Goal: Transaction & Acquisition: Book appointment/travel/reservation

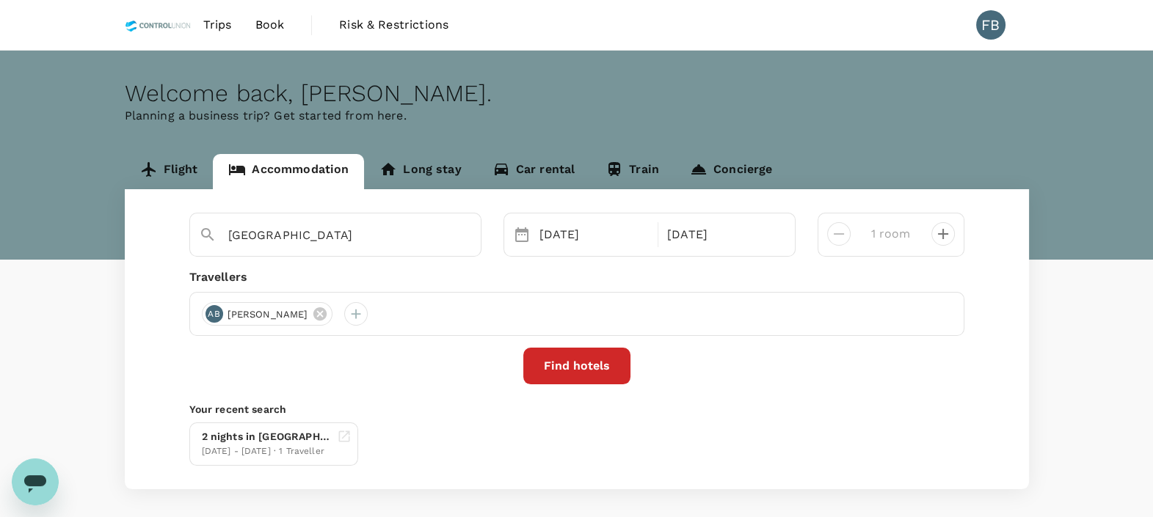
drag, startPoint x: 180, startPoint y: 169, endPoint x: 194, endPoint y: 169, distance: 13.9
click at [180, 169] on link "Flight" at bounding box center [169, 171] width 89 height 35
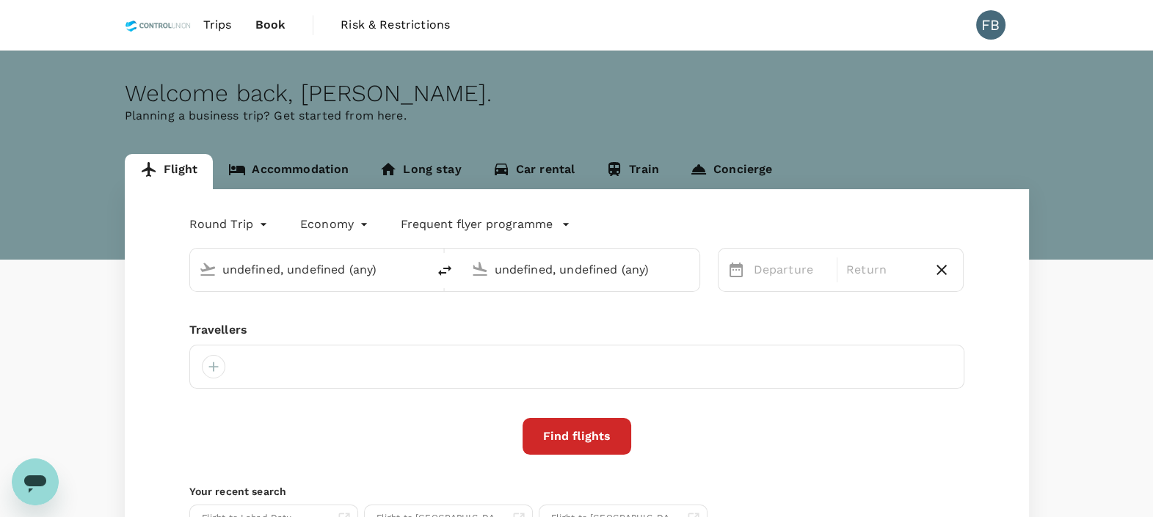
type input "Kuala Lumpur Intl ([GEOGRAPHIC_DATA])"
type input "[GEOGRAPHIC_DATA] (LDU)"
type input "Kuala Lumpur Intl ([GEOGRAPHIC_DATA])"
type input "[GEOGRAPHIC_DATA] (LDU)"
type input "Kuala Lumpur Intl ([GEOGRAPHIC_DATA])"
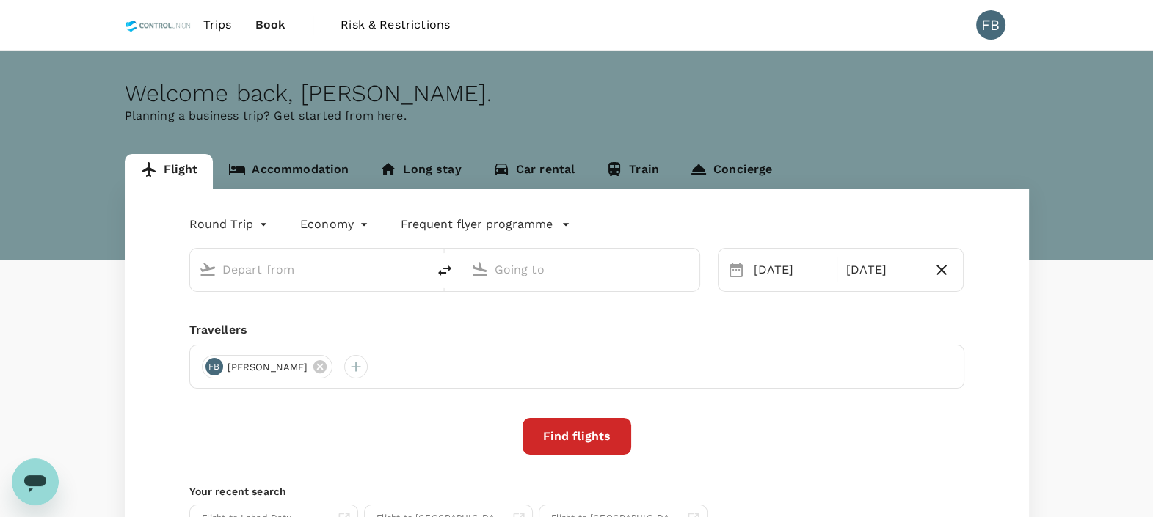
type input "[GEOGRAPHIC_DATA] (LDU)"
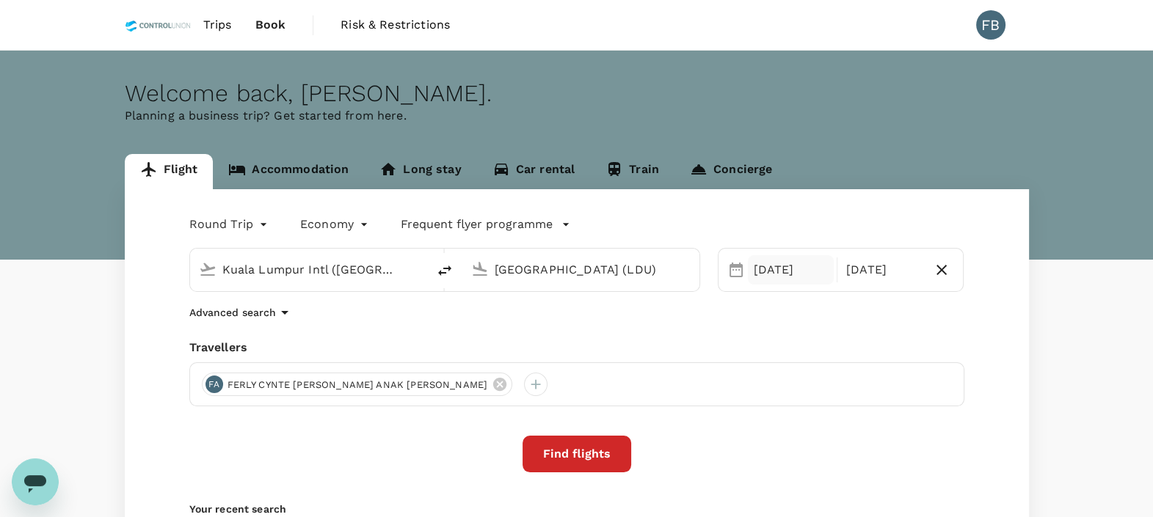
click at [797, 272] on div "[DATE]" at bounding box center [791, 269] width 86 height 29
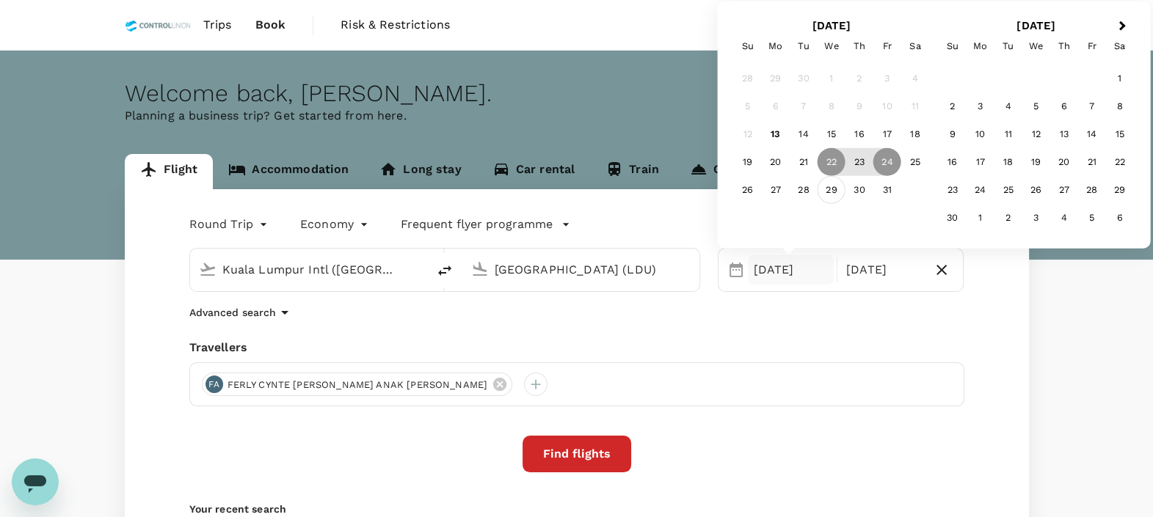
click at [823, 191] on div "29" at bounding box center [831, 190] width 28 height 28
click at [881, 187] on div "31" at bounding box center [887, 190] width 28 height 28
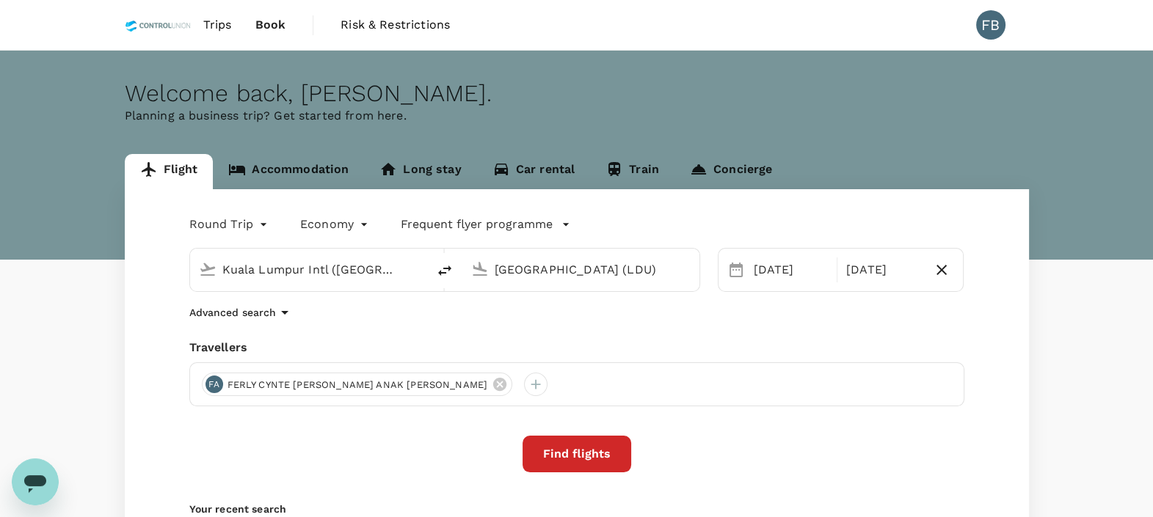
click at [609, 451] on button "Find flights" at bounding box center [576, 454] width 109 height 37
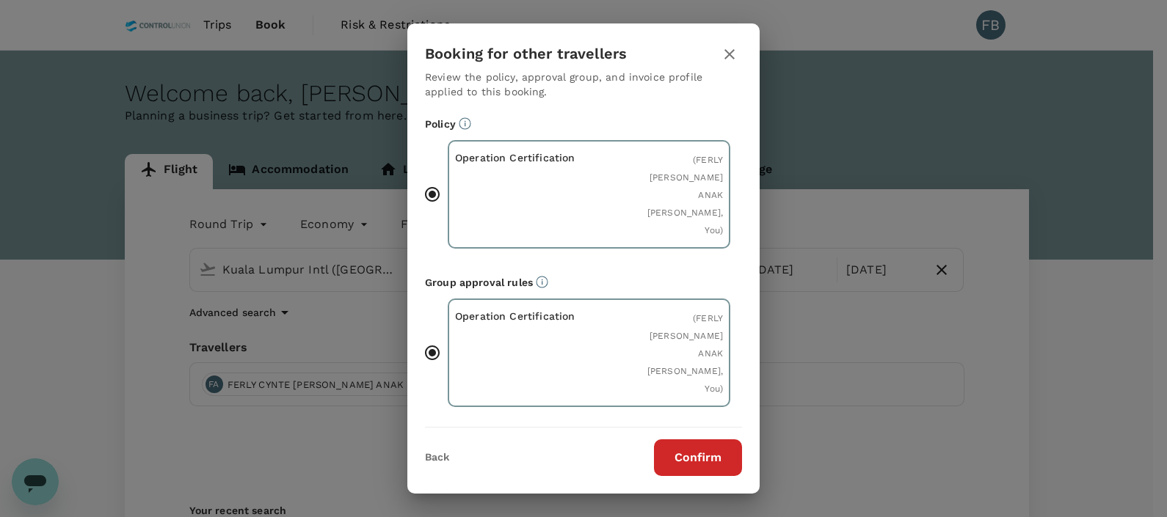
click at [693, 456] on button "Confirm" at bounding box center [698, 458] width 88 height 37
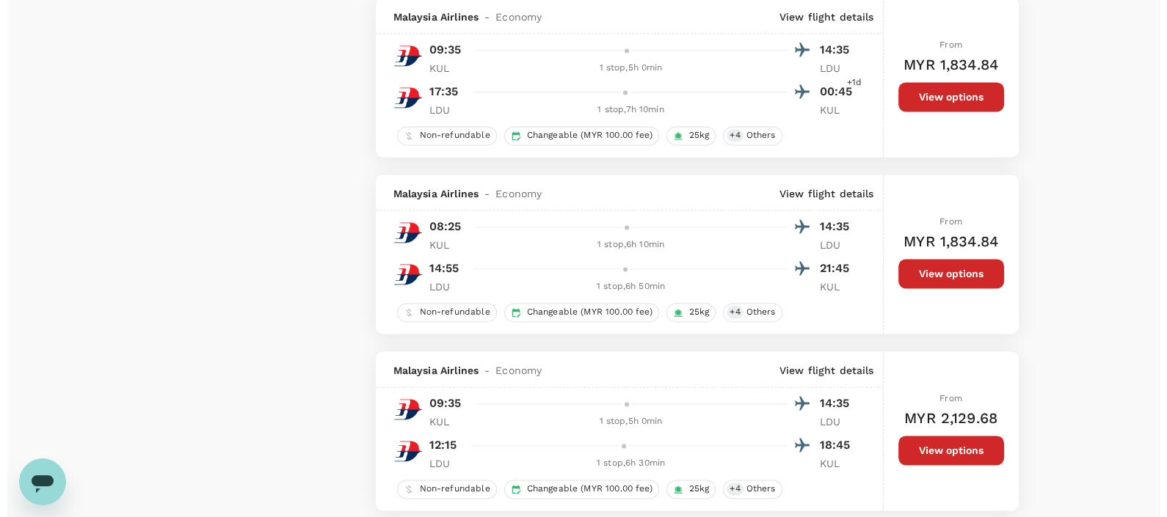
scroll to position [2568, 0]
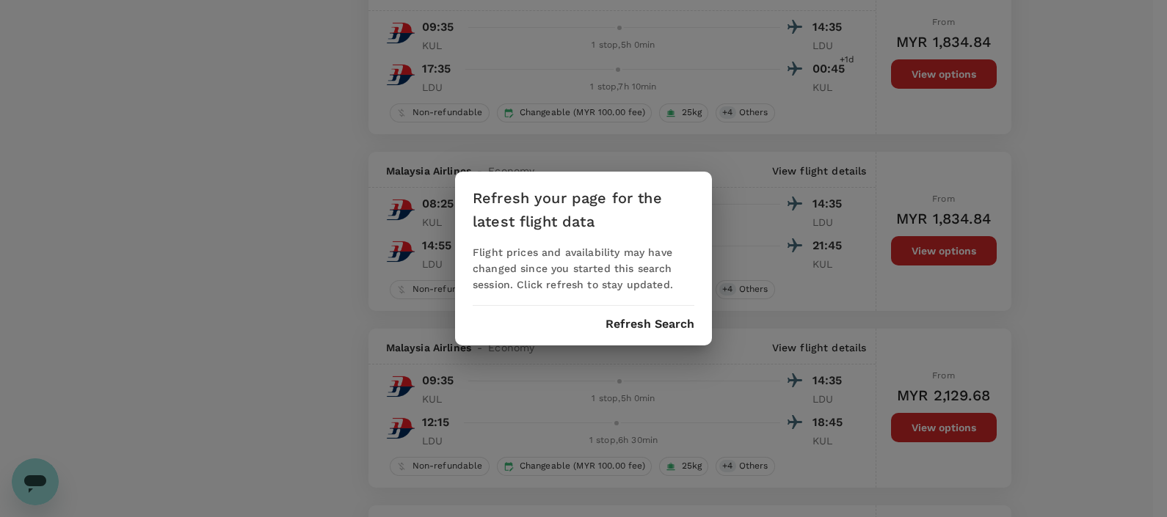
click at [670, 329] on button "Refresh Search" at bounding box center [649, 324] width 89 height 13
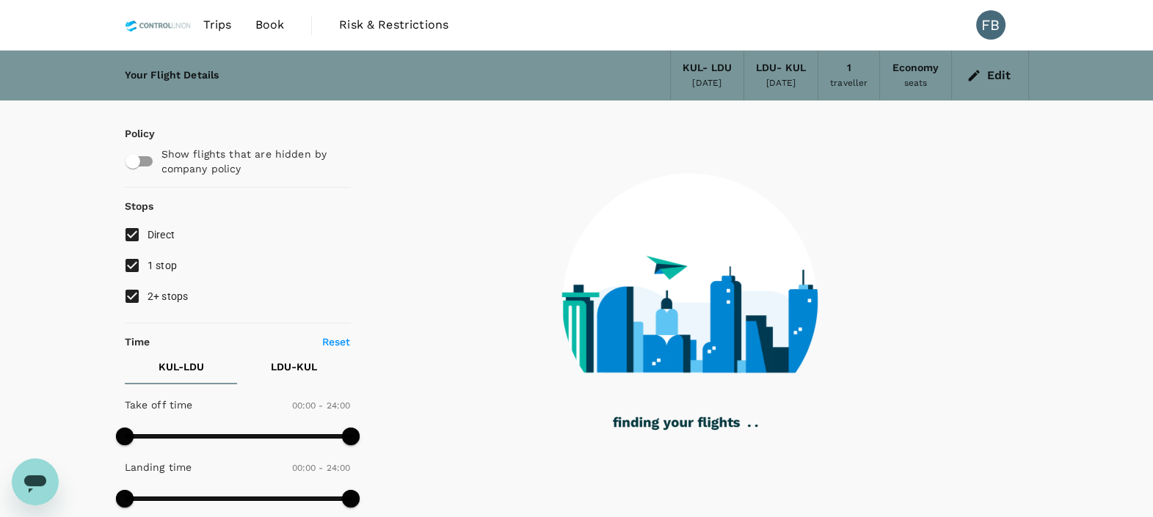
click at [701, 76] on div "[DATE]" at bounding box center [706, 83] width 29 height 15
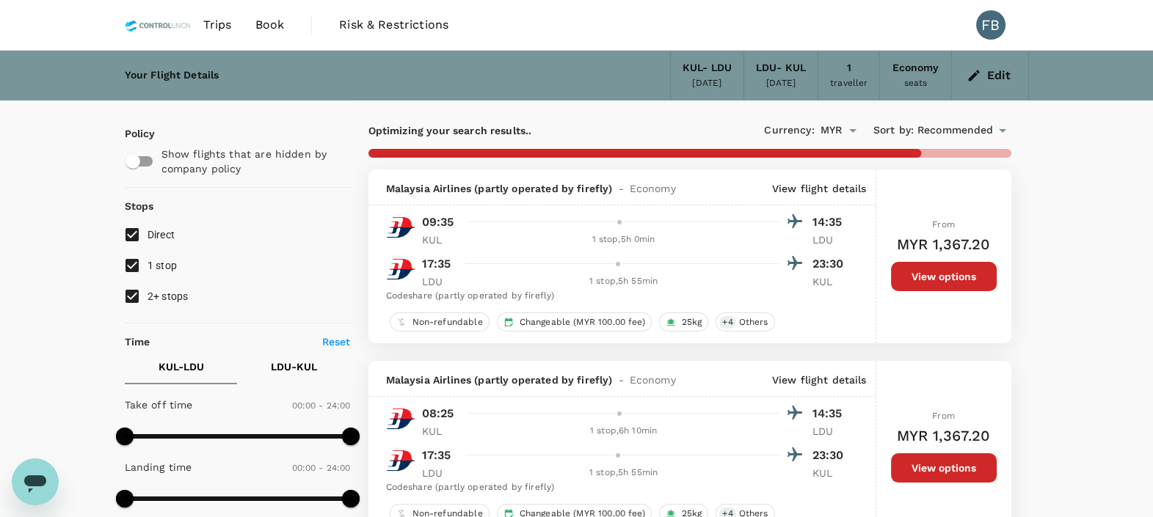
click at [992, 77] on button "Edit" at bounding box center [989, 75] width 53 height 23
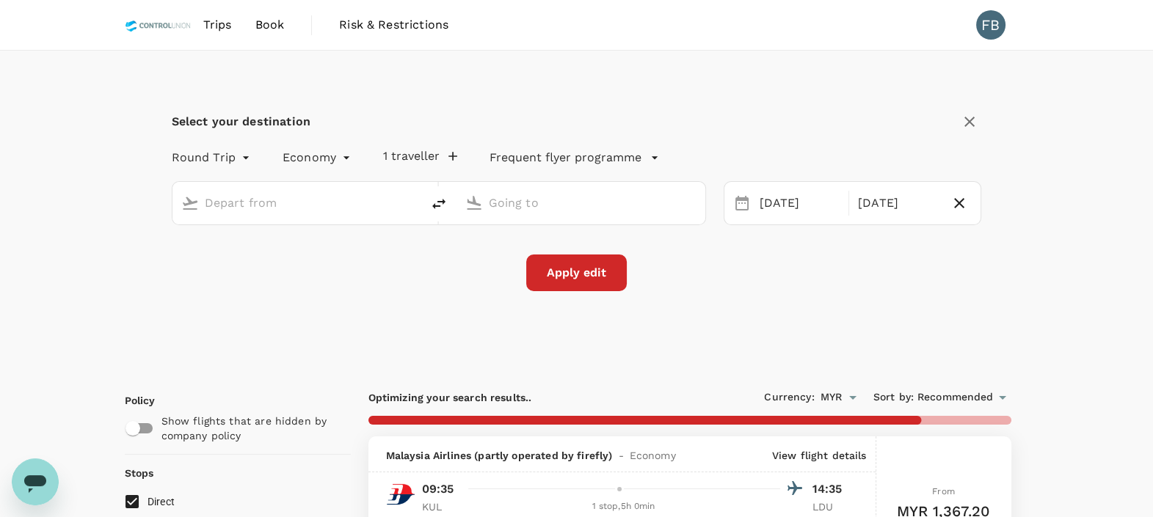
type input "Kuala Lumpur Intl ([GEOGRAPHIC_DATA])"
type input "[GEOGRAPHIC_DATA] (LDU)"
click at [779, 208] on div "[DATE]" at bounding box center [800, 203] width 92 height 29
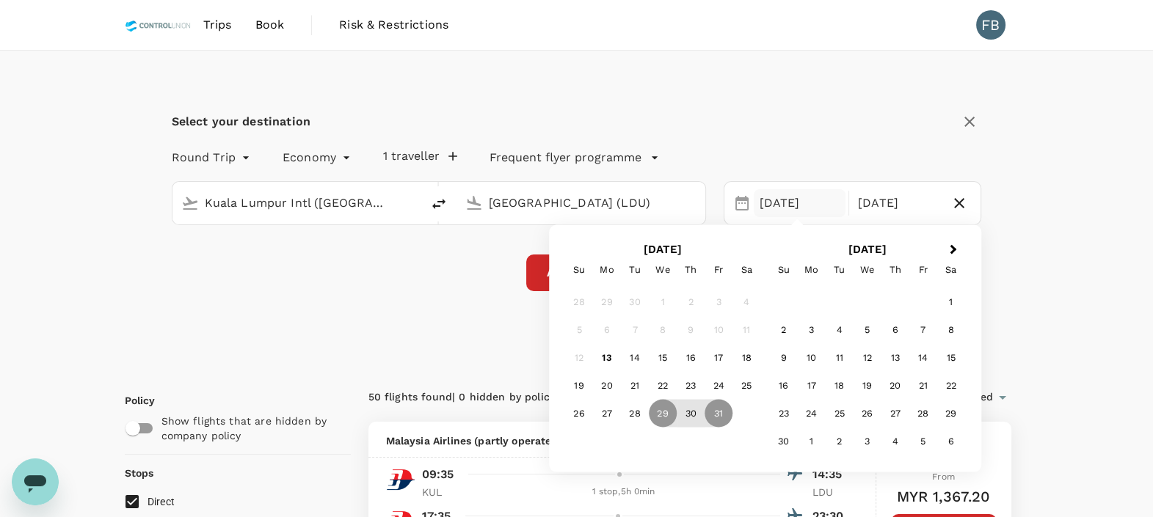
click at [814, 361] on div "10" at bounding box center [812, 358] width 28 height 28
click at [657, 366] on div "12" at bounding box center [663, 359] width 28 height 28
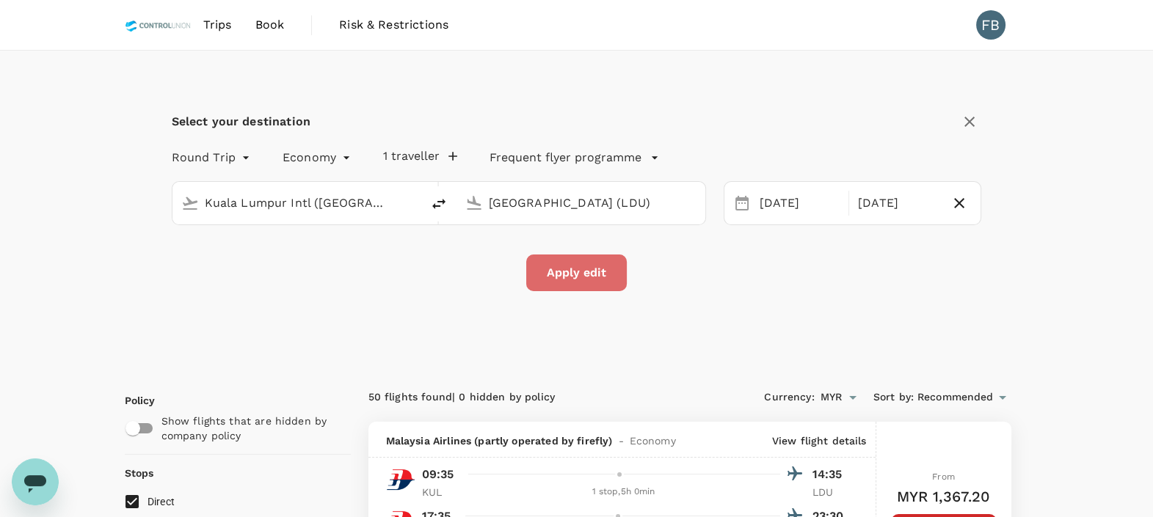
click at [584, 281] on button "Apply edit" at bounding box center [576, 273] width 101 height 37
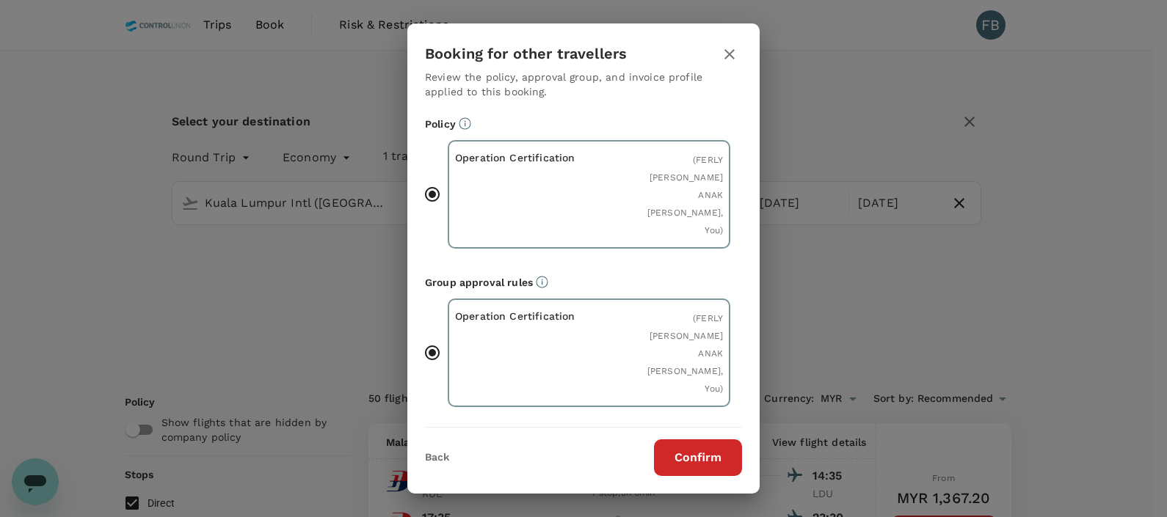
click at [705, 461] on button "Confirm" at bounding box center [698, 458] width 88 height 37
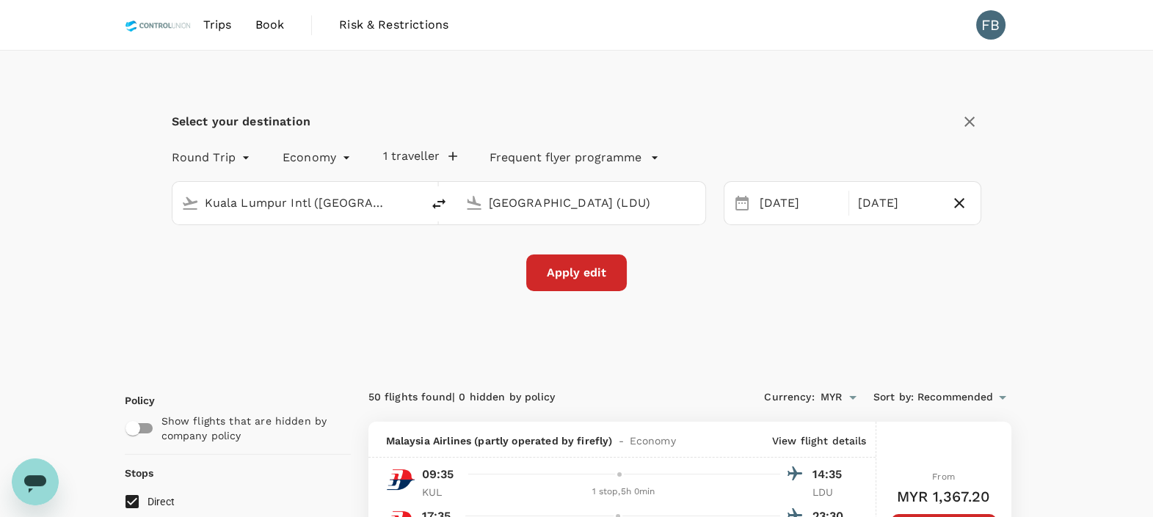
checkbox input "false"
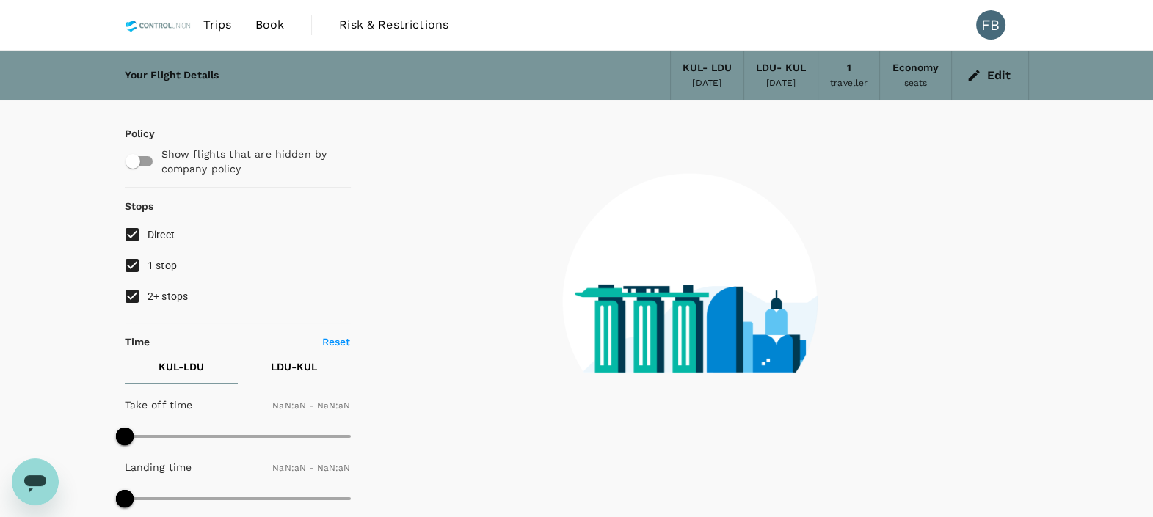
type input "1440"
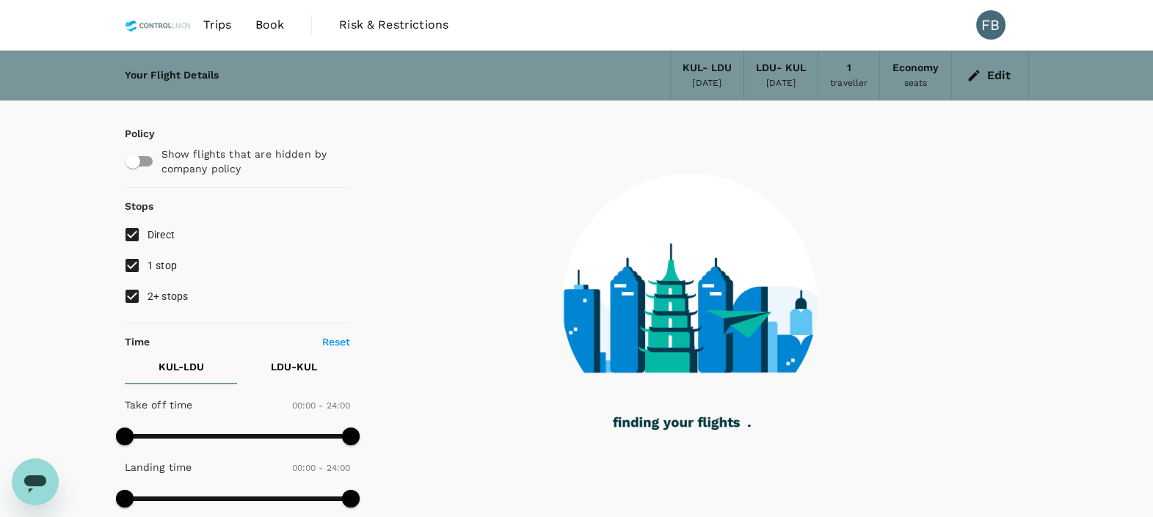
click at [129, 294] on input "2+ stops" at bounding box center [132, 296] width 31 height 31
checkbox input "false"
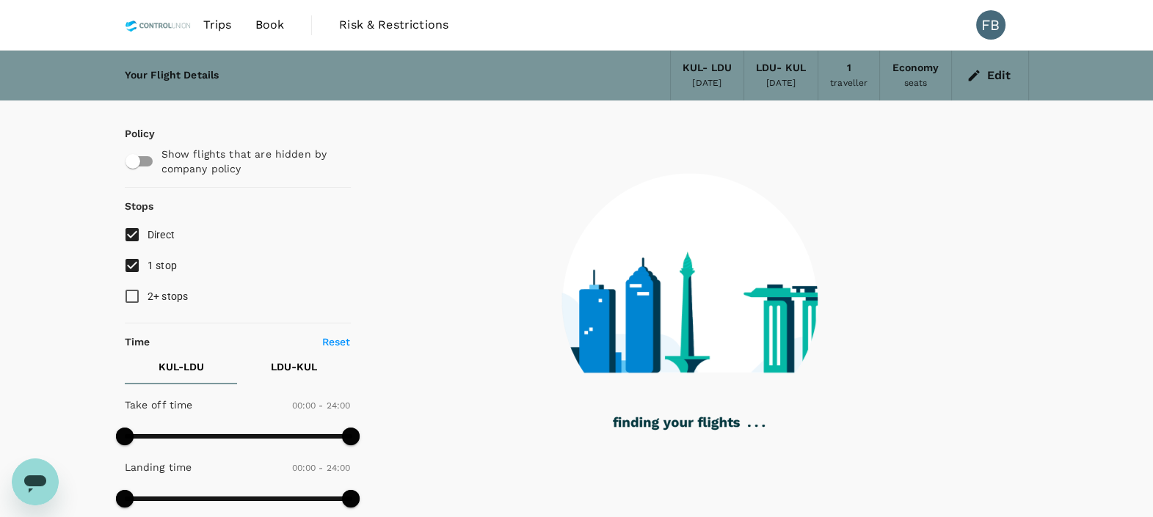
type input "465"
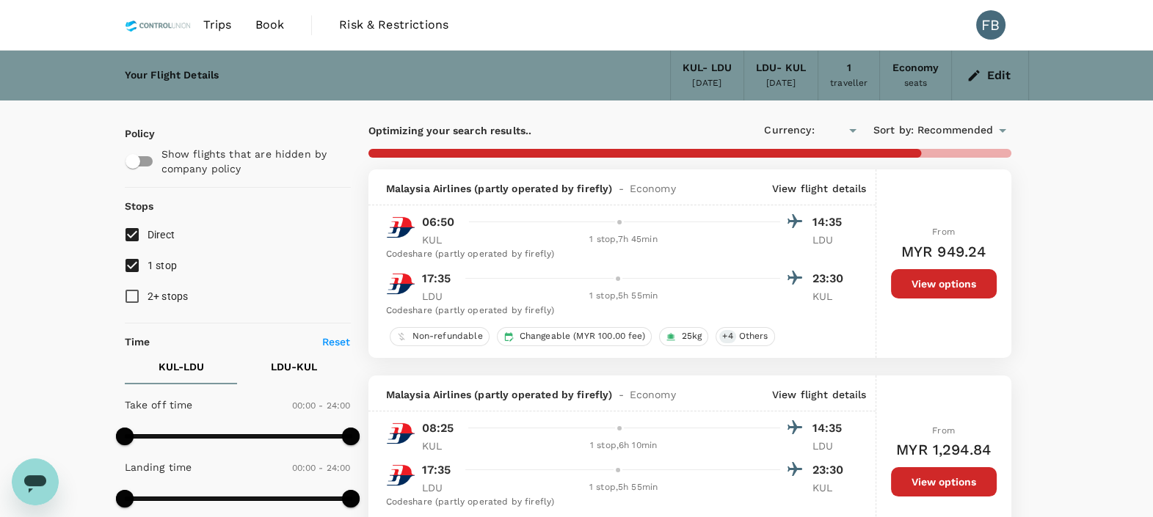
checkbox input "true"
type input "MYR"
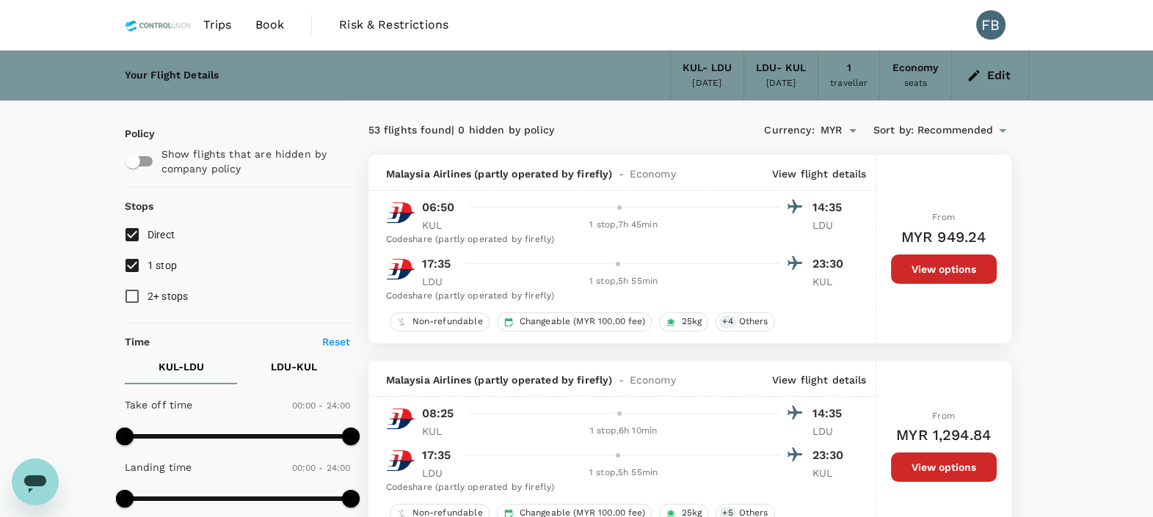
click at [977, 126] on span "Recommended" at bounding box center [955, 131] width 76 height 16
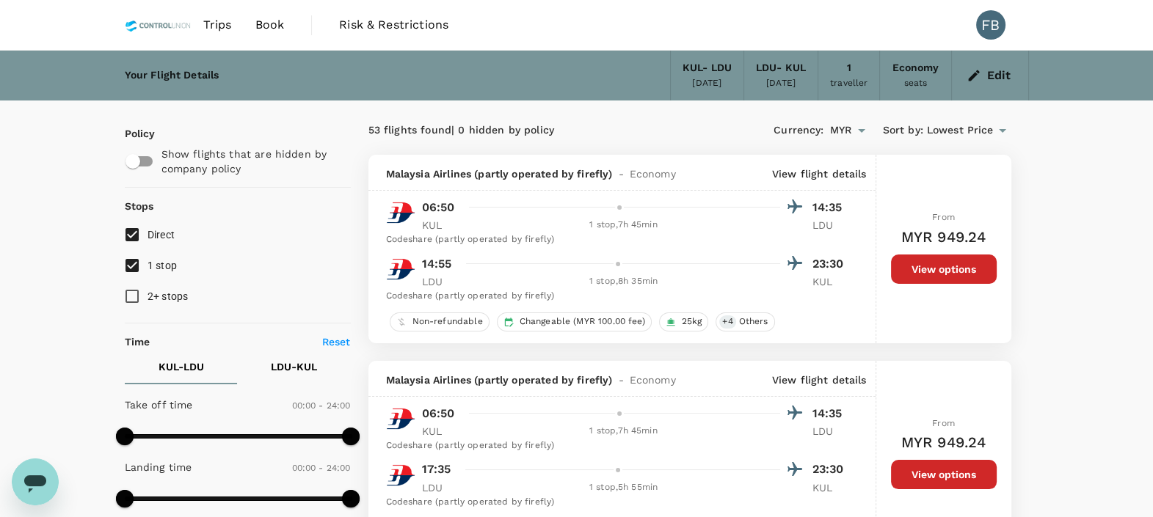
click at [998, 88] on div "Edit" at bounding box center [990, 76] width 77 height 50
click at [999, 79] on button "Edit" at bounding box center [989, 75] width 53 height 23
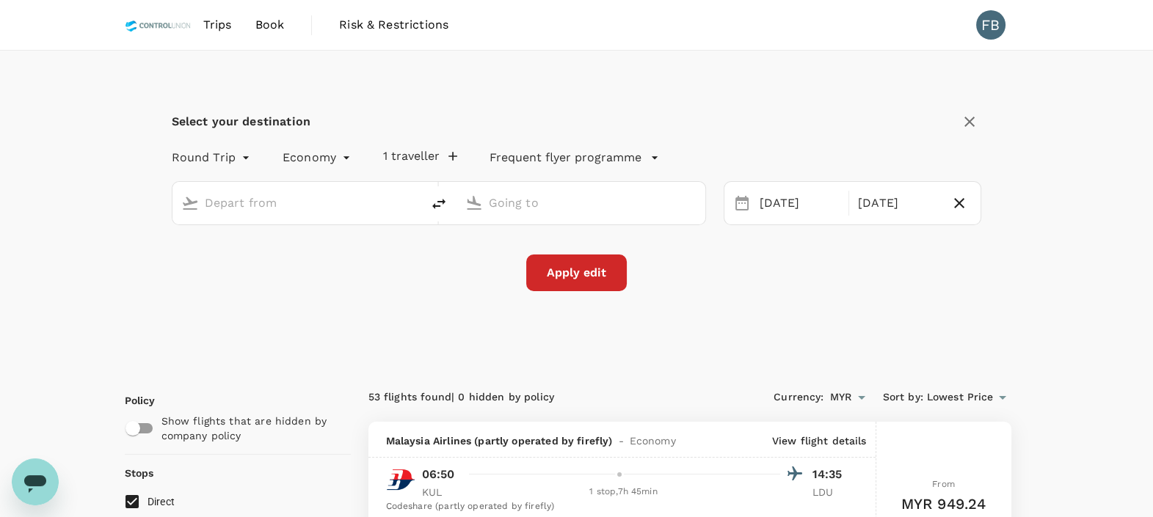
type input "Kuala Lumpur Intl ([GEOGRAPHIC_DATA])"
type input "[GEOGRAPHIC_DATA] (LDU)"
click at [776, 194] on div "[DATE]" at bounding box center [800, 203] width 92 height 29
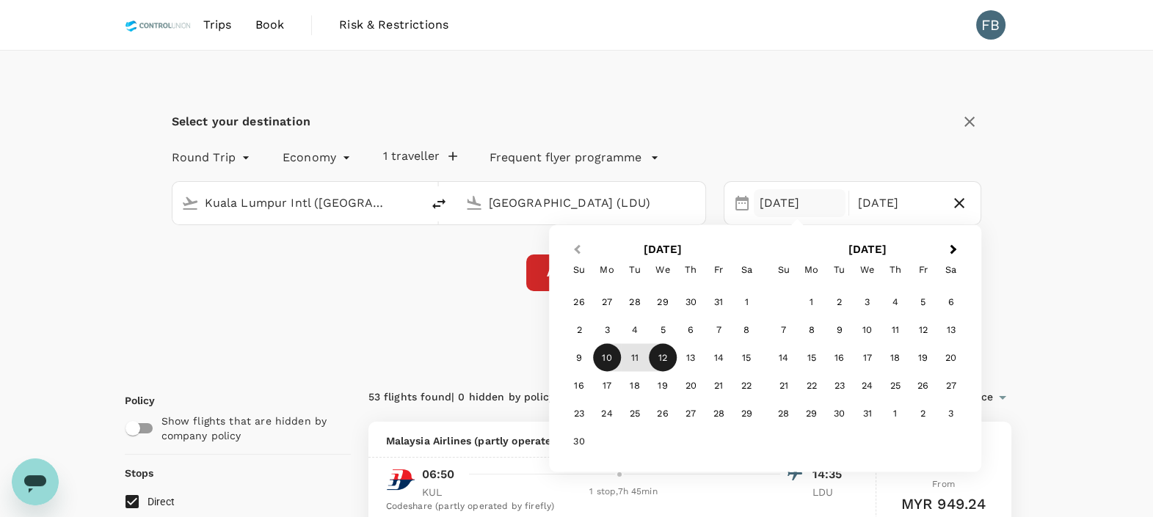
click at [572, 245] on button "Previous Month" at bounding box center [575, 250] width 23 height 23
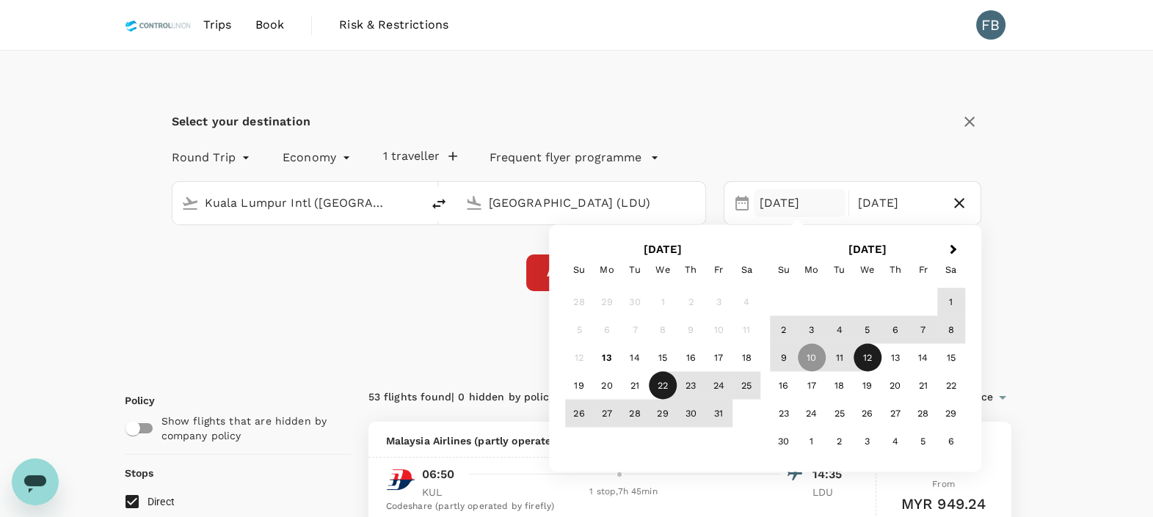
click at [667, 389] on div "22" at bounding box center [663, 386] width 28 height 28
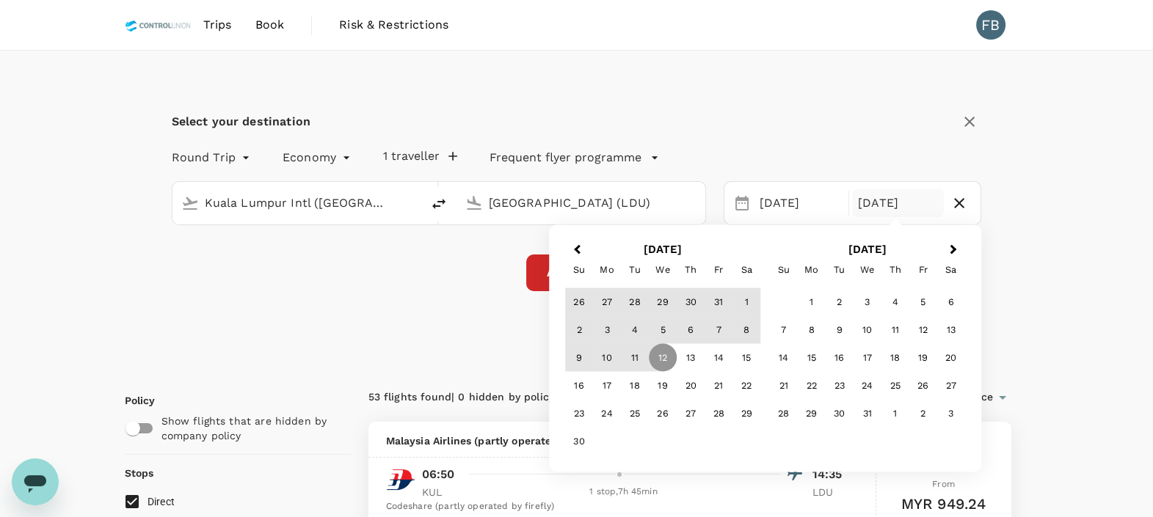
click at [573, 240] on button "Previous Month" at bounding box center [575, 250] width 23 height 23
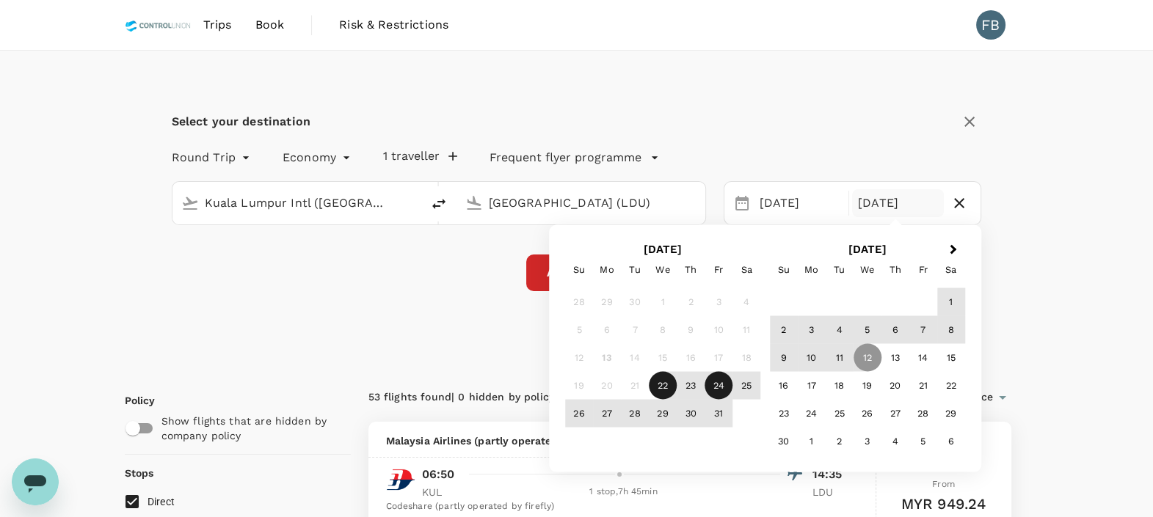
click at [721, 385] on div "24" at bounding box center [718, 386] width 28 height 28
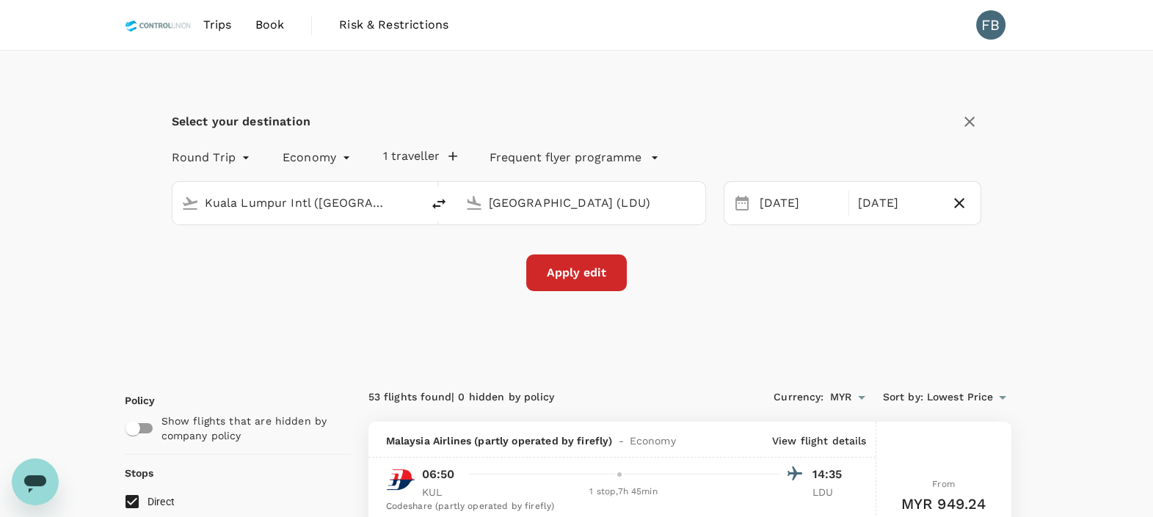
click at [577, 272] on button "Apply edit" at bounding box center [576, 273] width 101 height 37
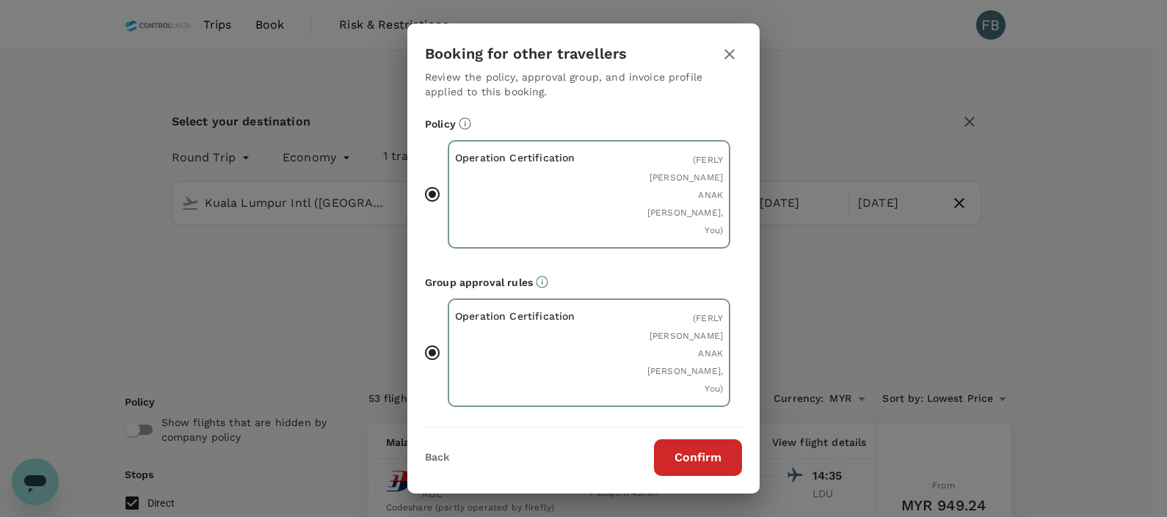
click at [690, 448] on button "Confirm" at bounding box center [698, 458] width 88 height 37
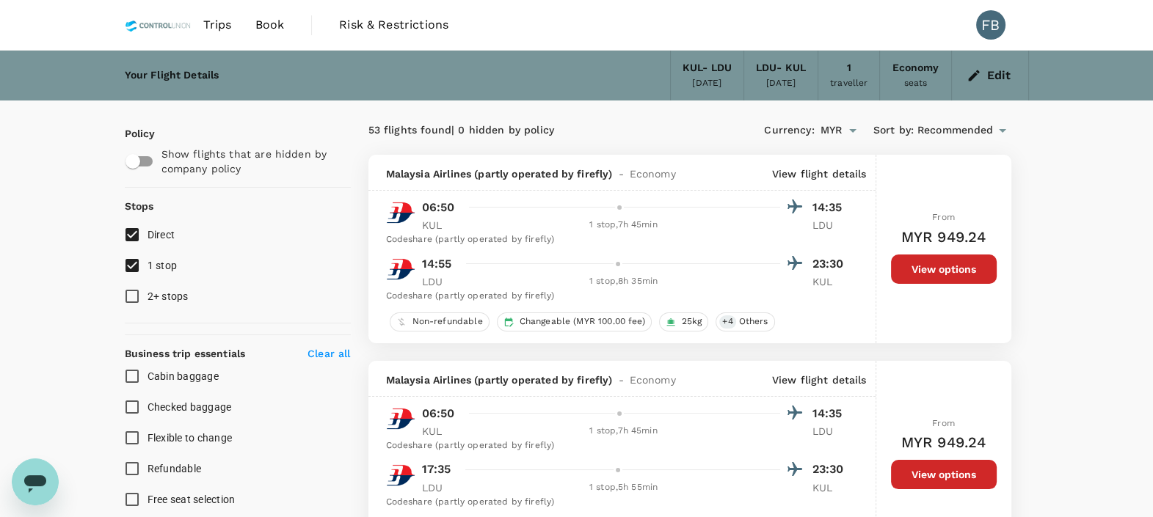
checkbox input "false"
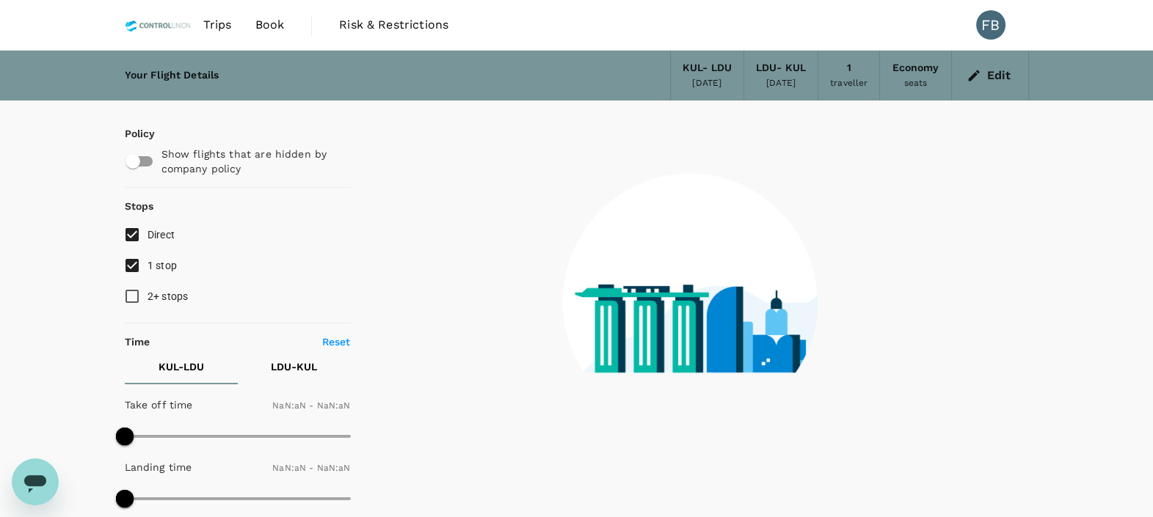
type input "1440"
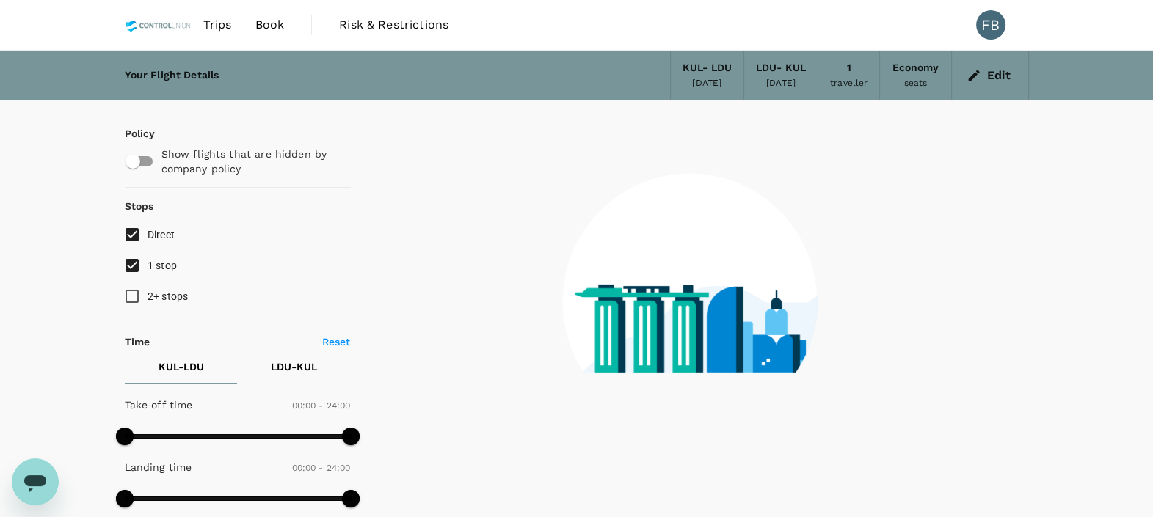
type input "460"
checkbox input "true"
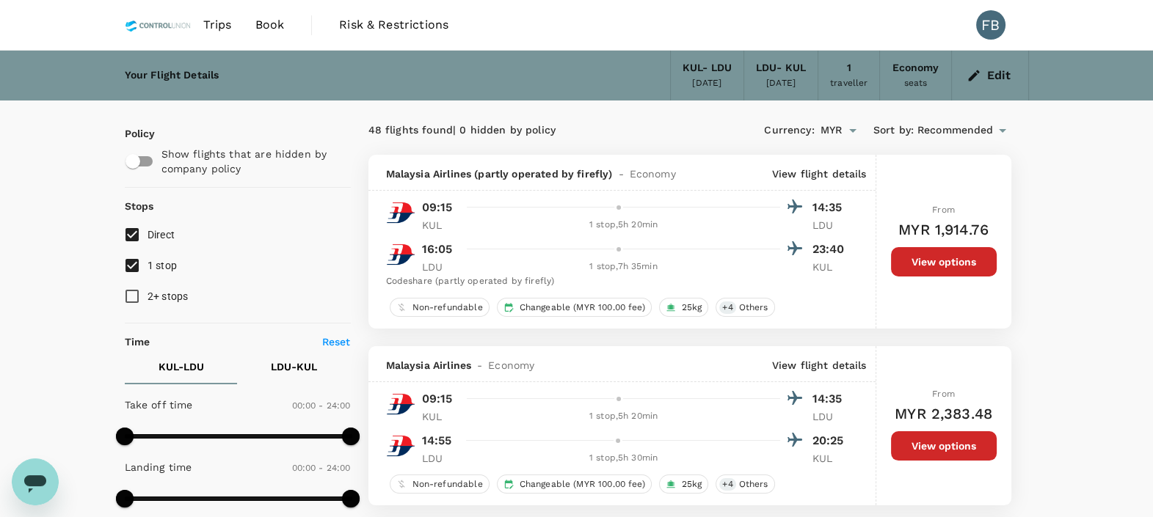
click at [958, 118] on div "Currency : MYR Sort by : Recommended" at bounding box center [850, 130] width 321 height 25
click at [955, 129] on span "Recommended" at bounding box center [955, 131] width 76 height 16
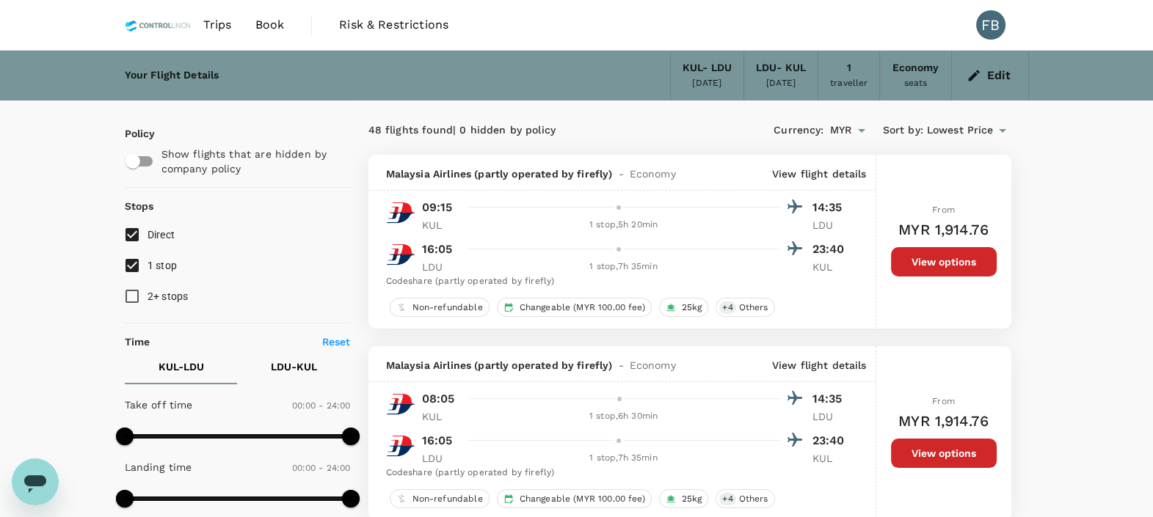
click at [132, 264] on input "1 stop" at bounding box center [132, 265] width 31 height 31
checkbox input "false"
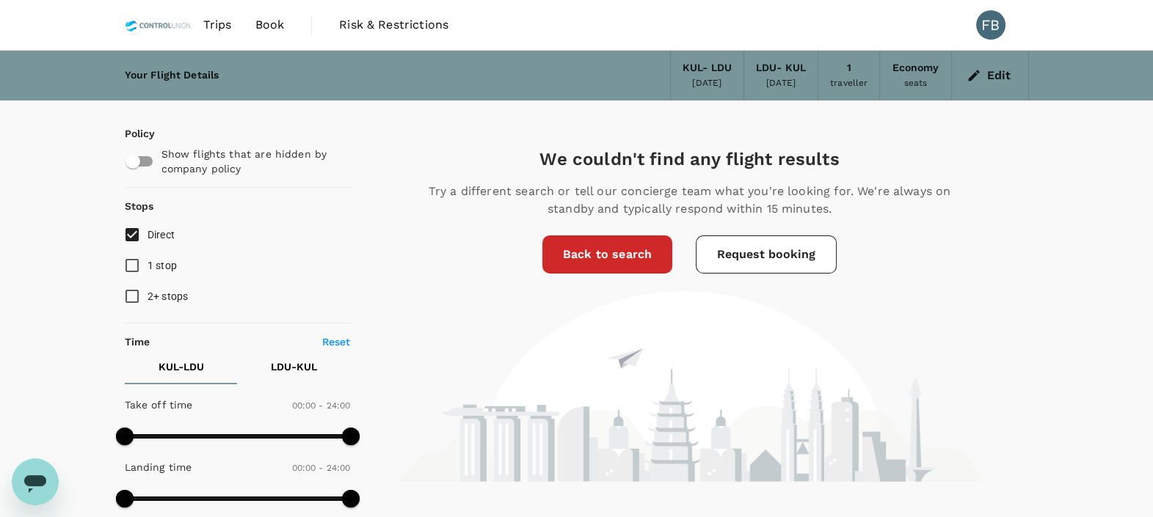
click at [139, 236] on input "Direct" at bounding box center [132, 234] width 31 height 31
checkbox input "false"
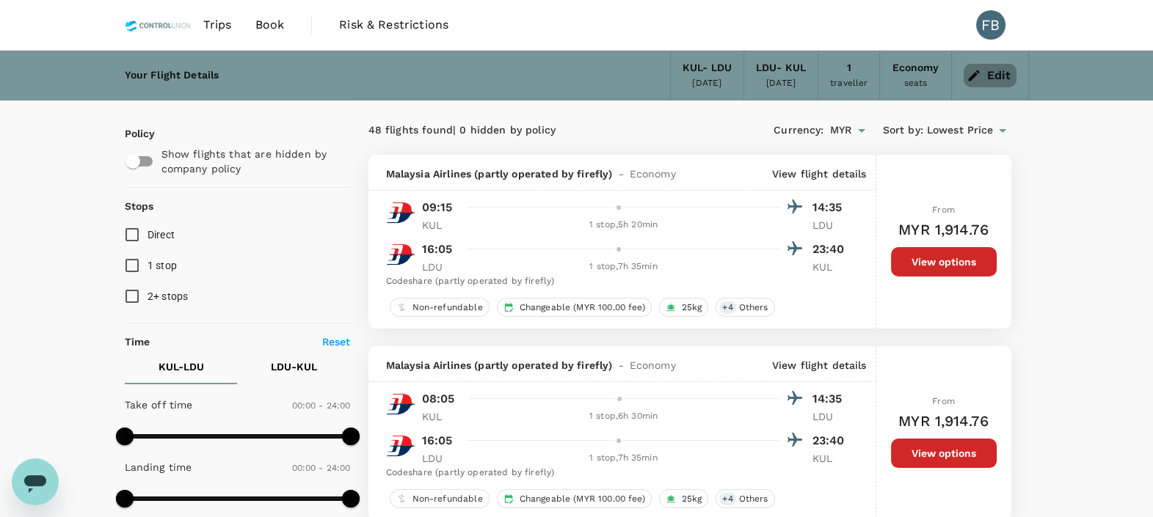
click at [987, 79] on button "Edit" at bounding box center [989, 75] width 53 height 23
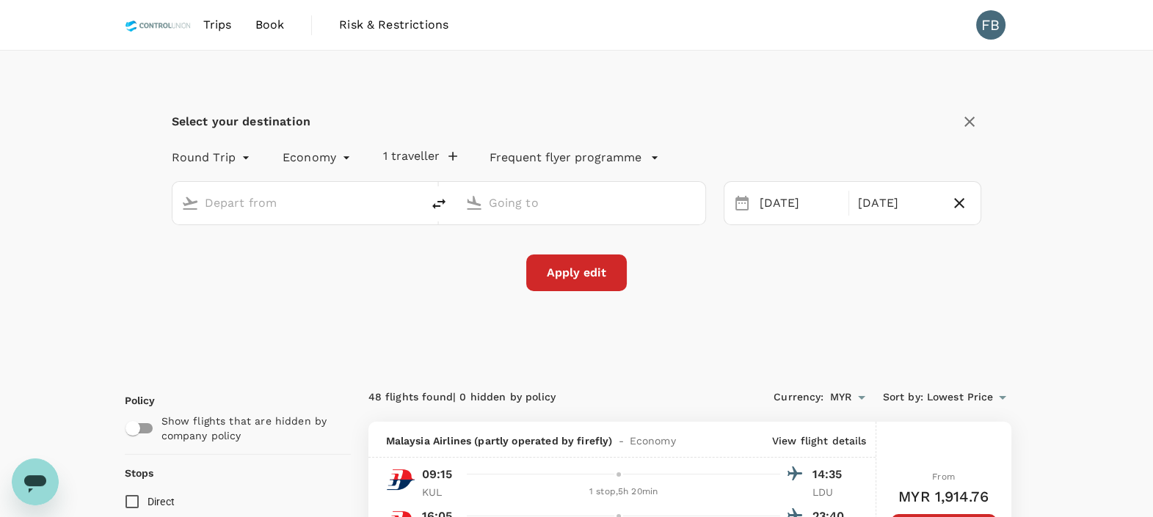
type input "Kuala Lumpur Intl ([GEOGRAPHIC_DATA])"
type input "[GEOGRAPHIC_DATA] (LDU)"
click at [773, 205] on div "[DATE]" at bounding box center [800, 203] width 92 height 29
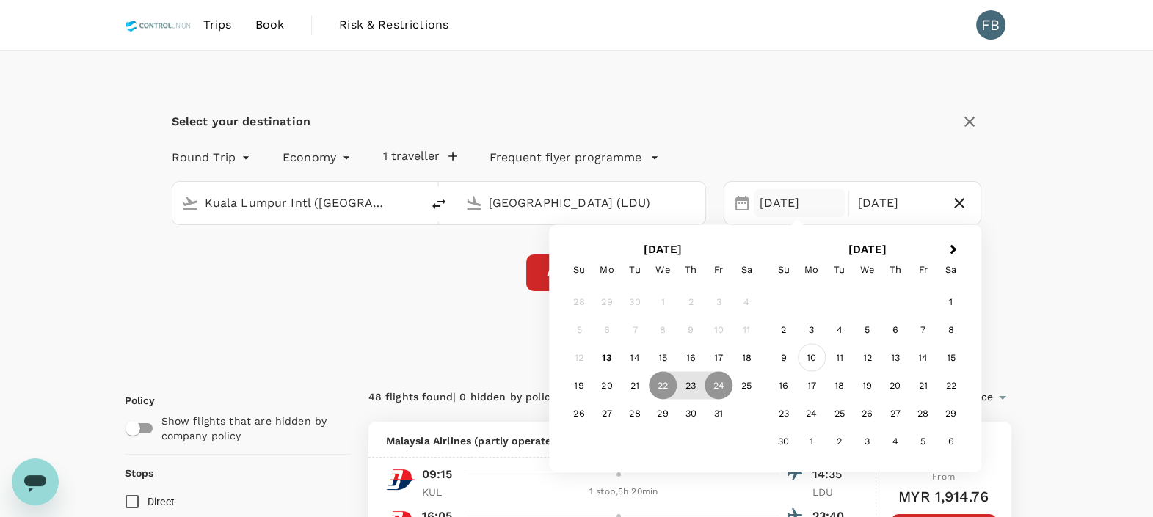
click at [812, 360] on div "10" at bounding box center [812, 358] width 28 height 28
click at [666, 363] on div "12" at bounding box center [663, 359] width 28 height 28
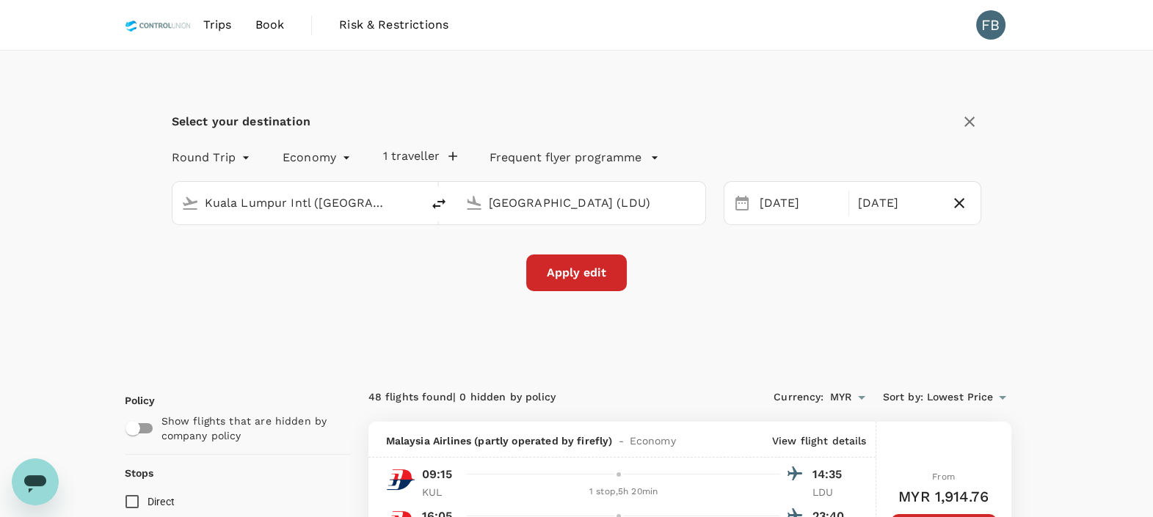
click at [781, 303] on div "Select your destination Round Trip roundtrip Economy economy 1 traveller Freque…" at bounding box center [577, 209] width 904 height 317
click at [588, 289] on button "Apply edit" at bounding box center [576, 273] width 101 height 37
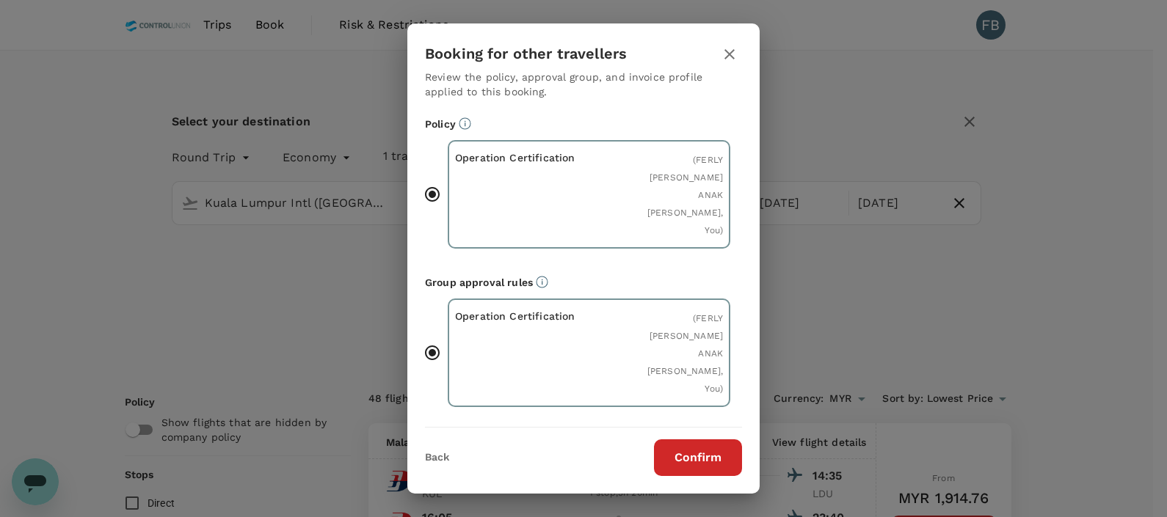
click at [706, 457] on button "Confirm" at bounding box center [698, 458] width 88 height 37
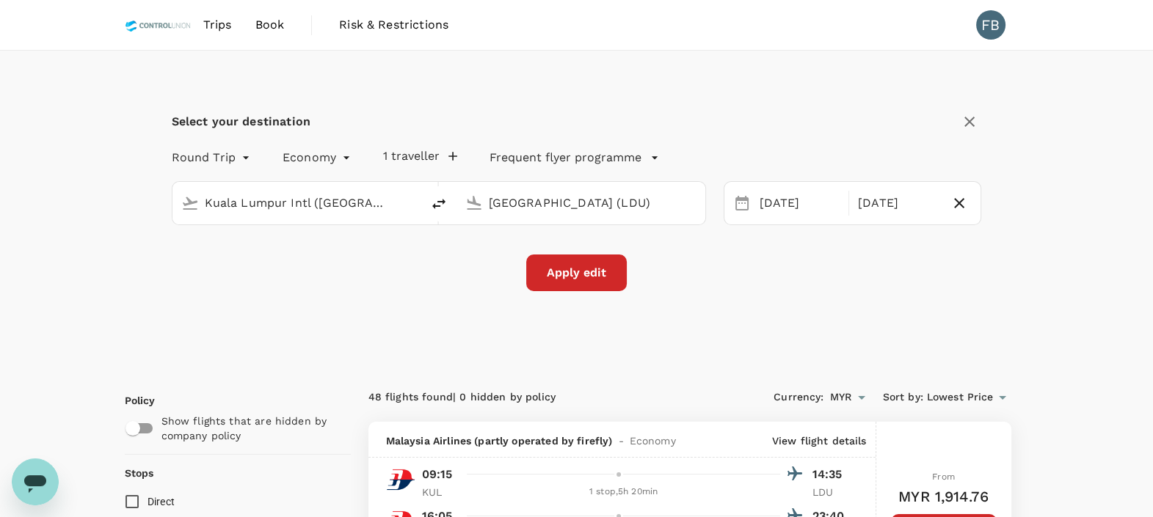
checkbox input "false"
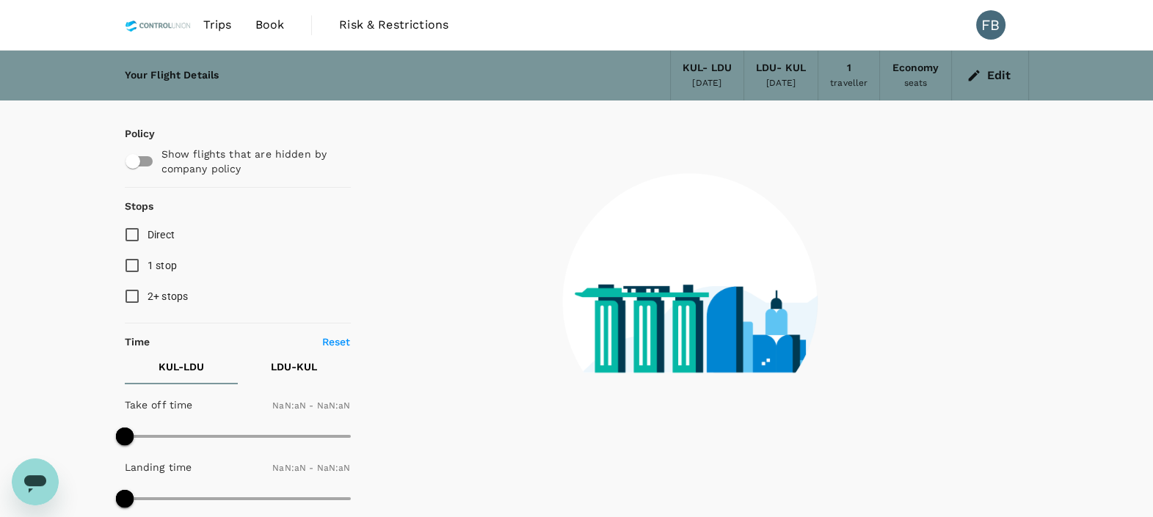
type input "1440"
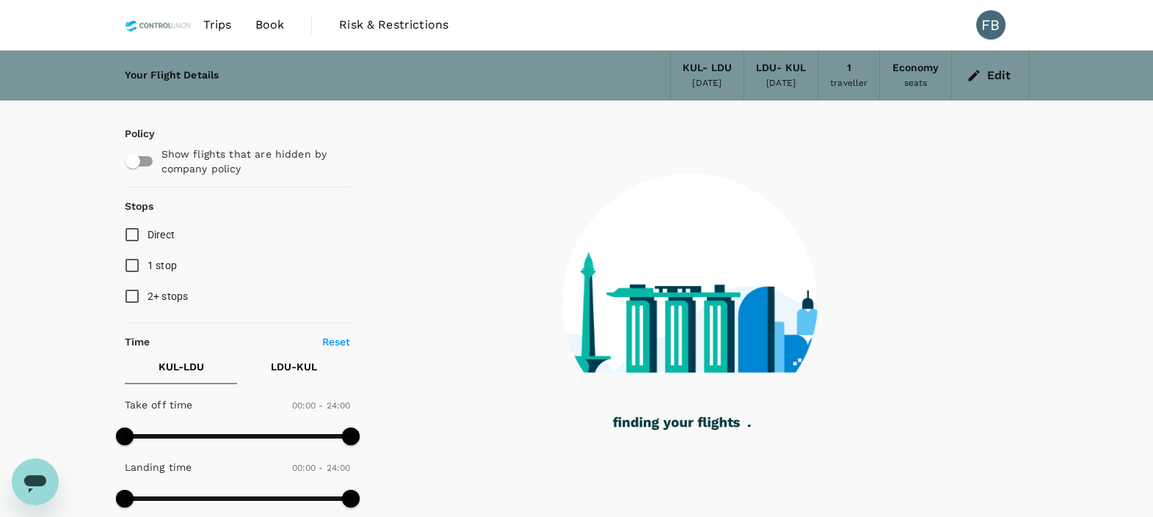
type input "465"
checkbox input "true"
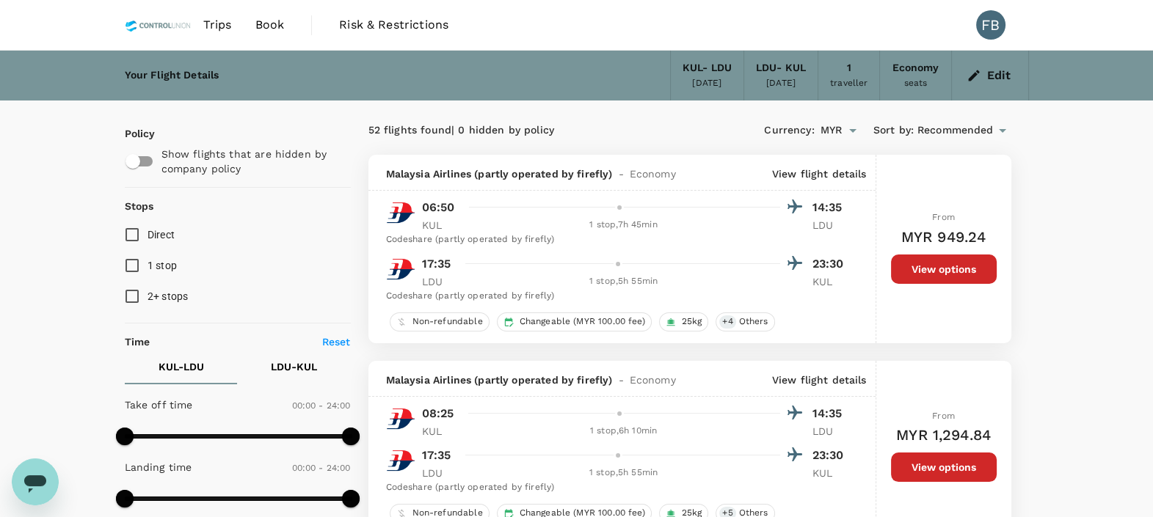
click at [974, 72] on icon "button" at bounding box center [973, 75] width 15 height 15
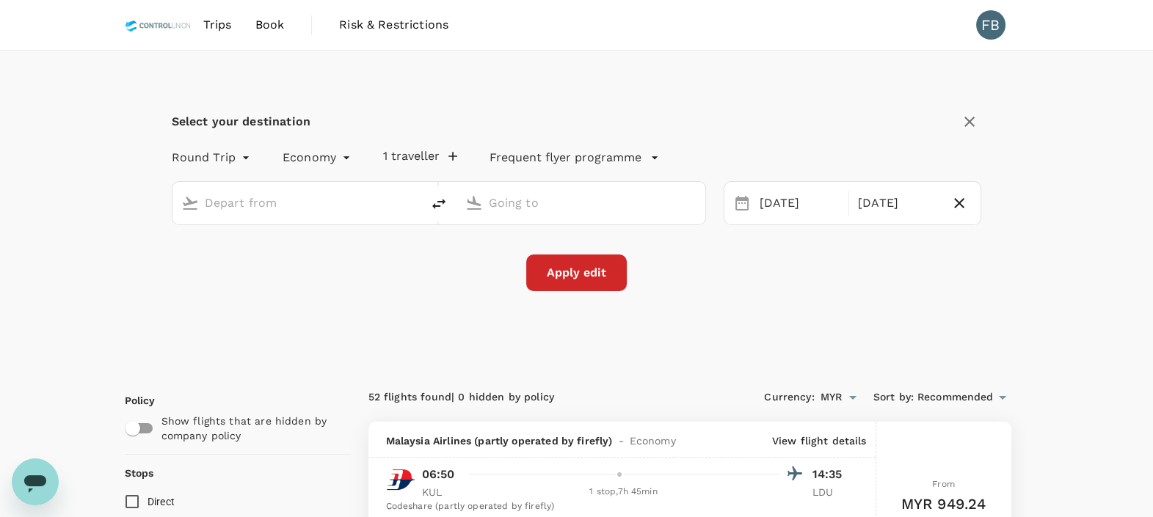
type input "Kuala Lumpur Intl ([GEOGRAPHIC_DATA])"
type input "[GEOGRAPHIC_DATA] (LDU)"
click at [796, 208] on div "[DATE]" at bounding box center [800, 203] width 92 height 29
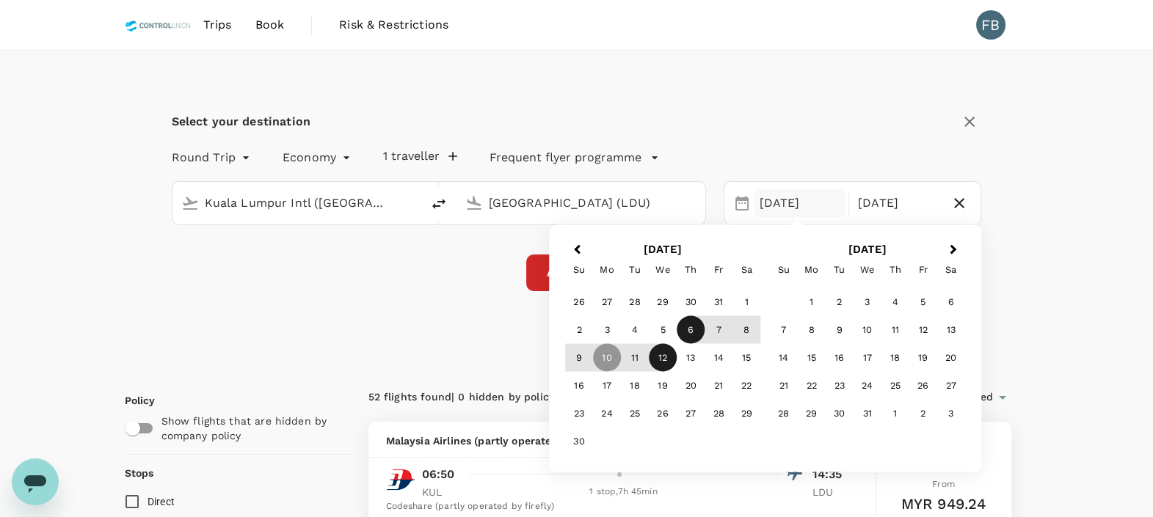
click at [687, 335] on div "6" at bounding box center [691, 330] width 28 height 28
click at [748, 330] on div "8" at bounding box center [746, 330] width 28 height 28
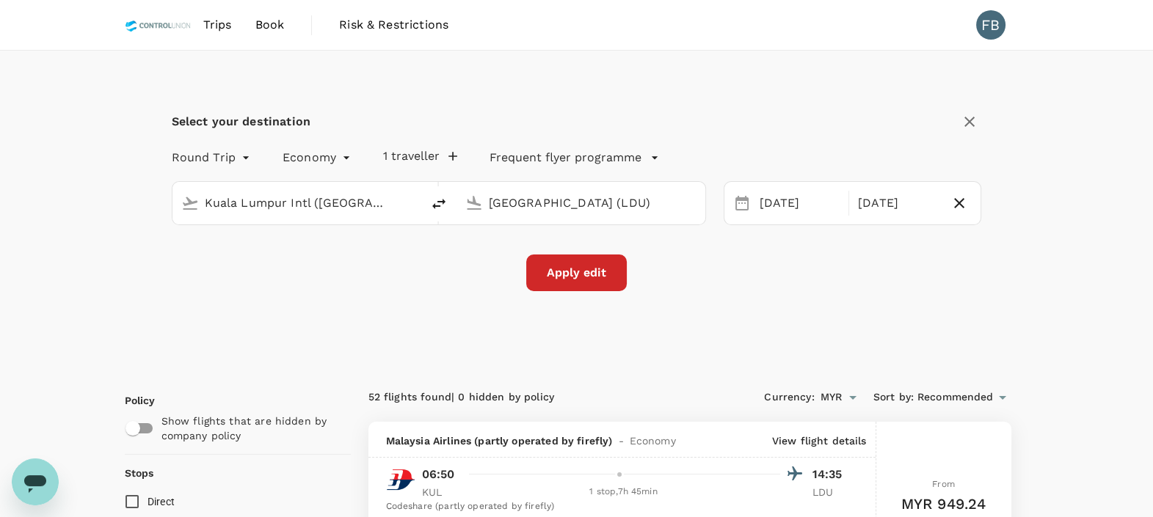
click at [602, 285] on button "Apply edit" at bounding box center [576, 273] width 101 height 37
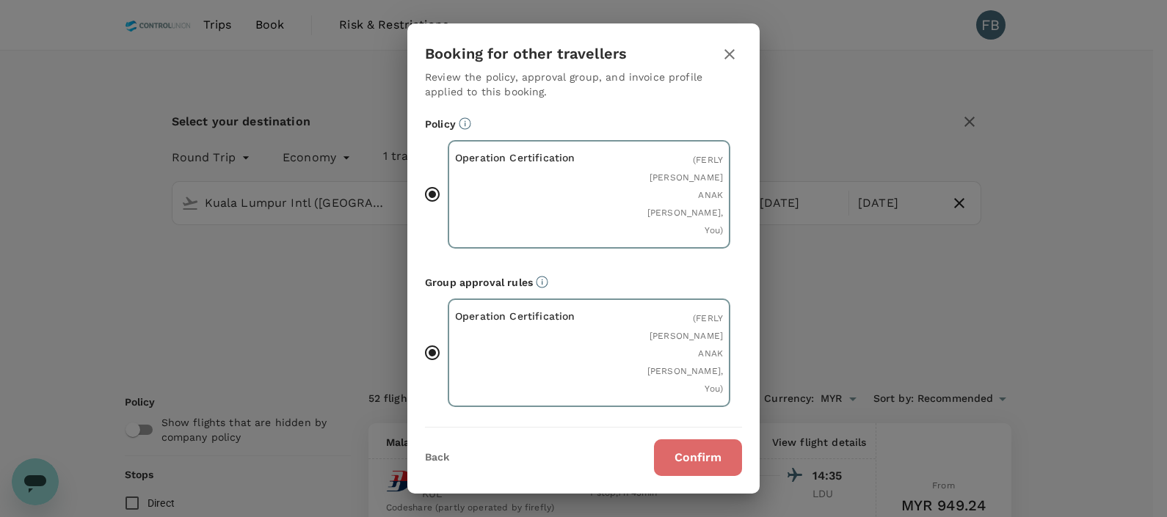
click at [718, 445] on button "Confirm" at bounding box center [698, 458] width 88 height 37
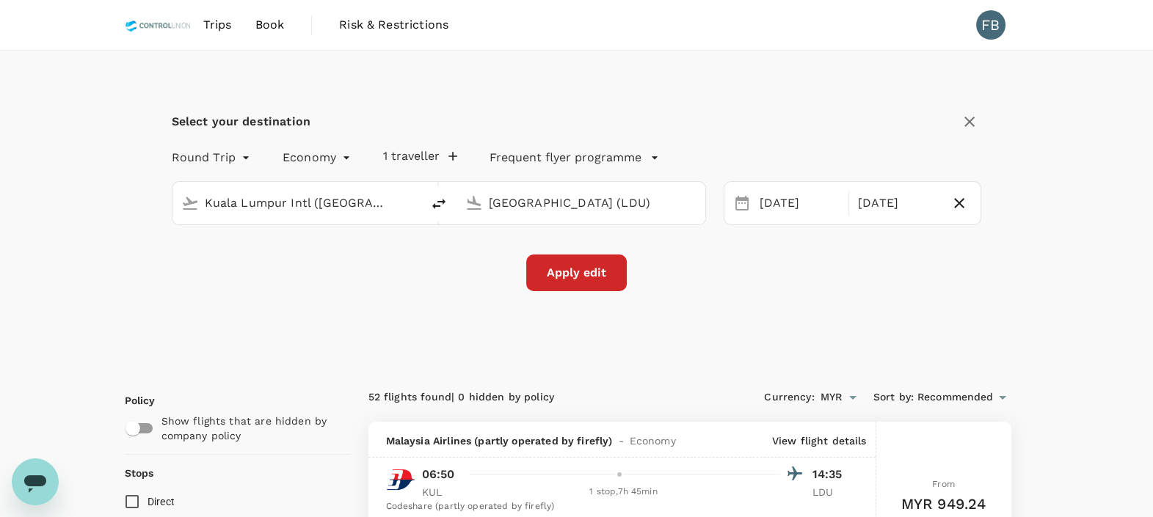
checkbox input "false"
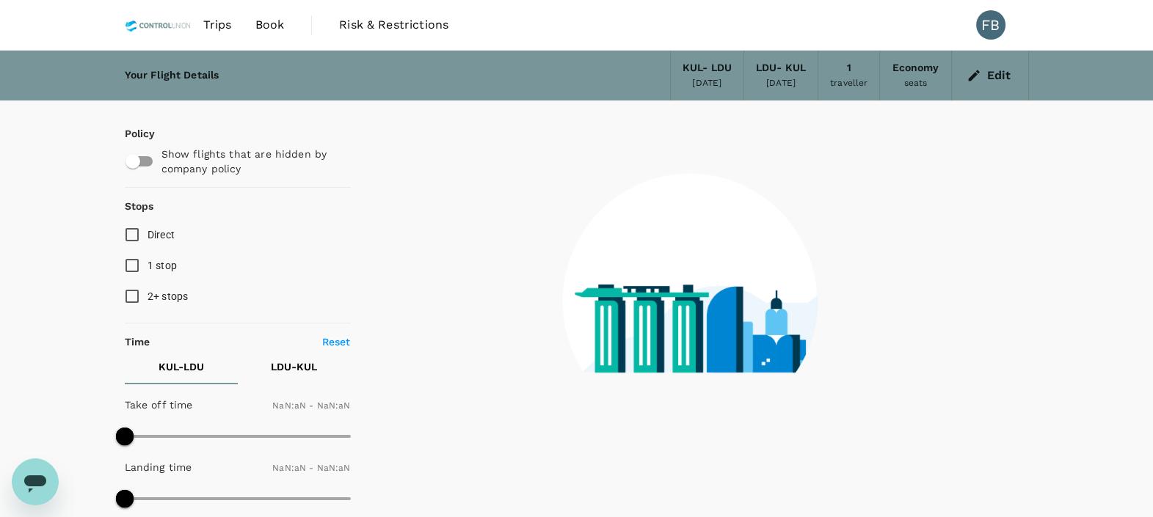
type input "1440"
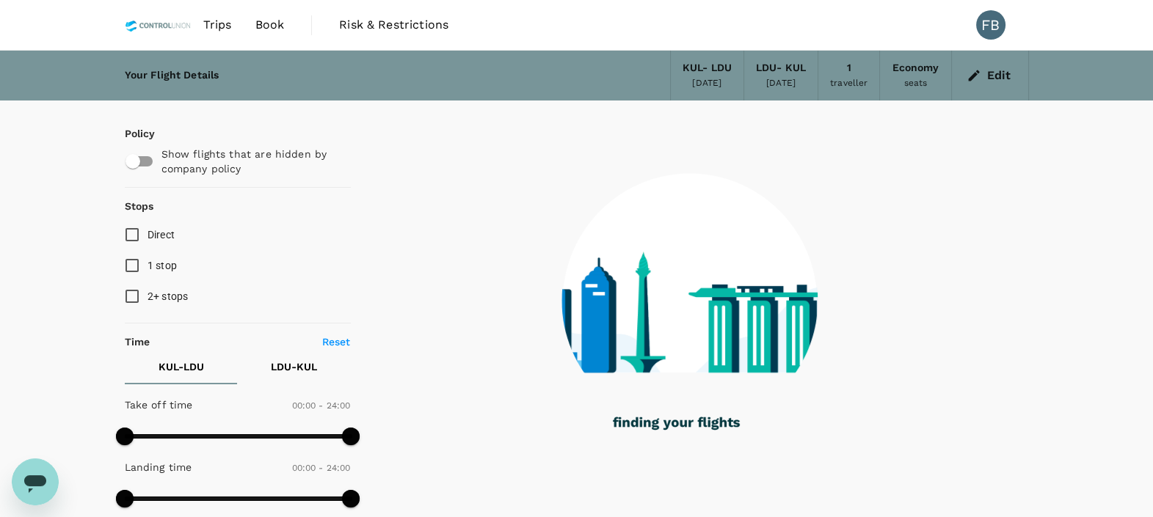
checkbox input "true"
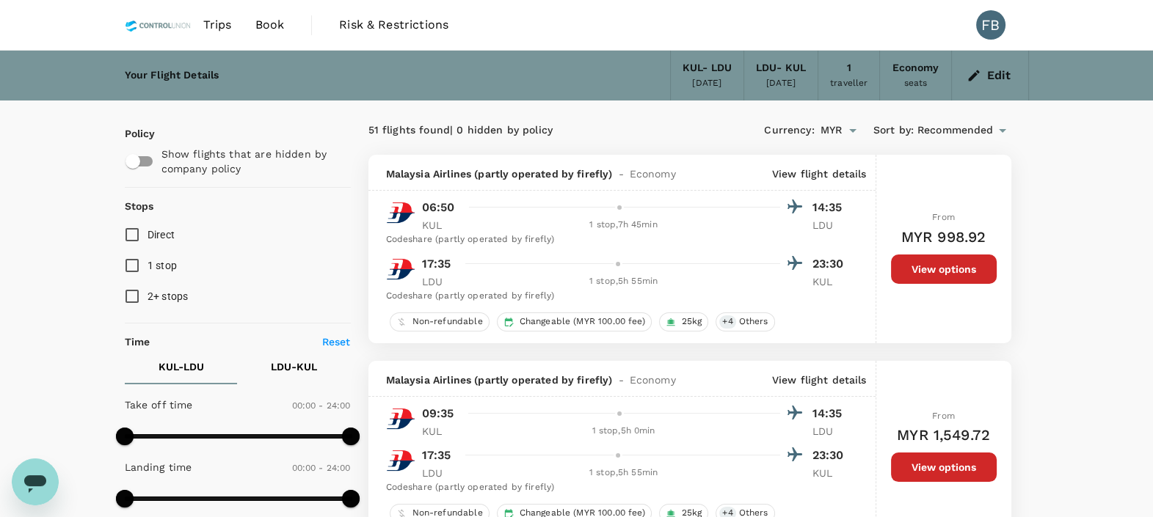
click at [983, 73] on button "Edit" at bounding box center [989, 75] width 53 height 23
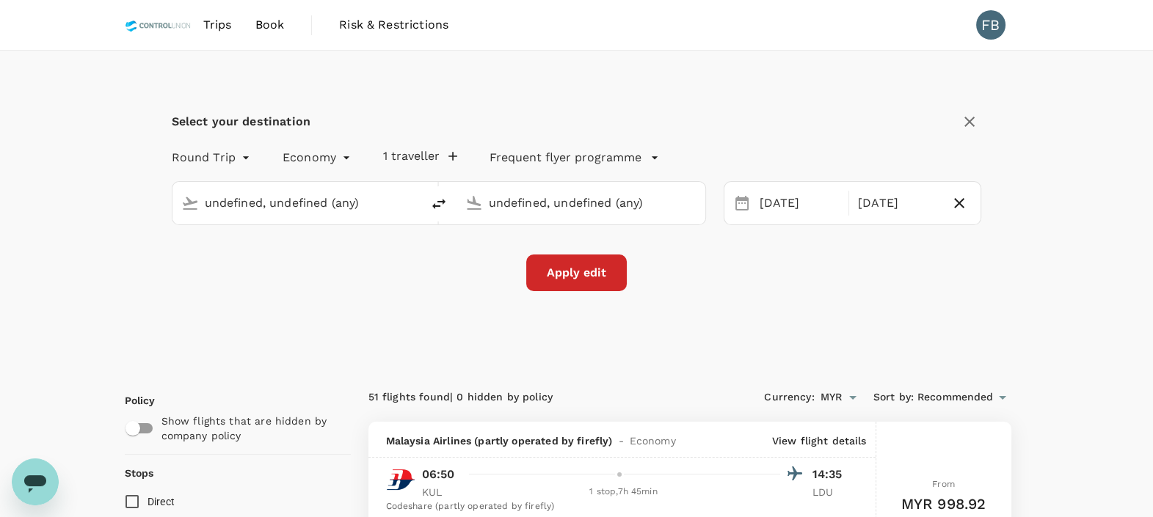
type input "Kuala Lumpur Intl ([GEOGRAPHIC_DATA])"
type input "[GEOGRAPHIC_DATA] (LDU)"
type input "Kuala Lumpur Intl ([GEOGRAPHIC_DATA])"
click at [790, 211] on div "[DATE]" at bounding box center [800, 203] width 92 height 29
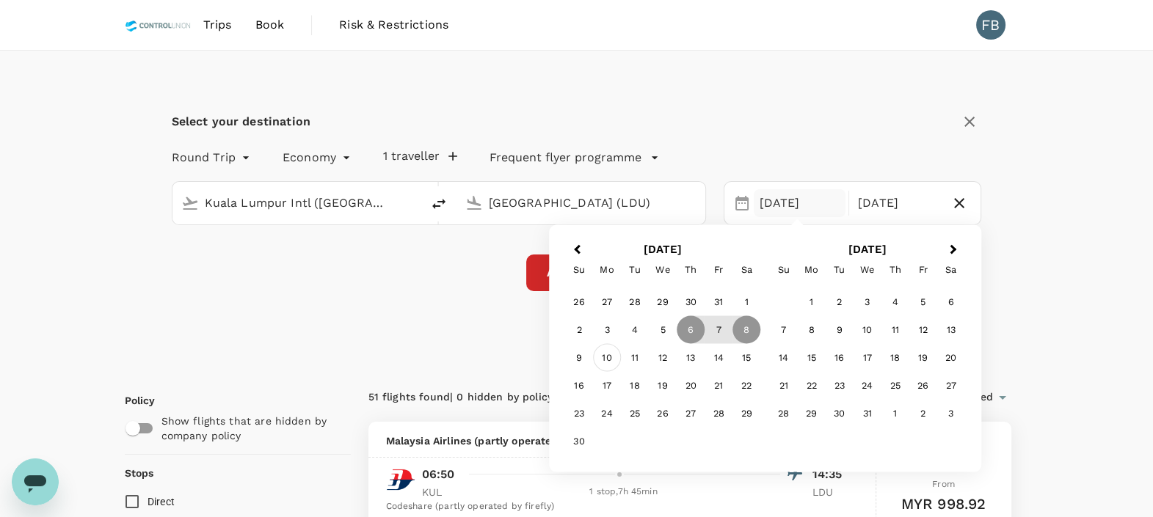
click at [609, 355] on div "10" at bounding box center [607, 358] width 28 height 28
click at [667, 364] on div "12" at bounding box center [663, 359] width 28 height 28
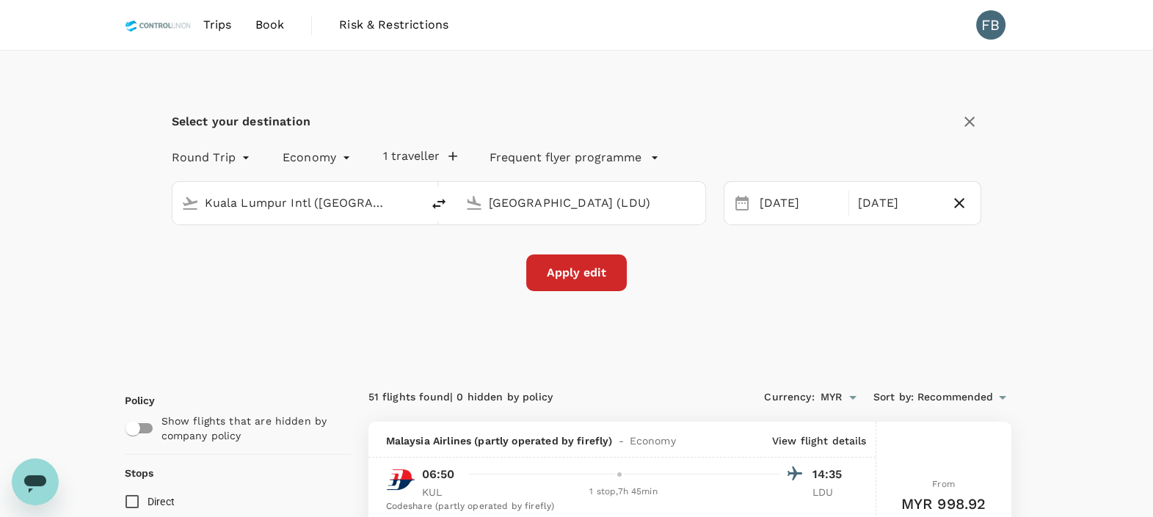
click at [594, 276] on button "Apply edit" at bounding box center [576, 273] width 101 height 37
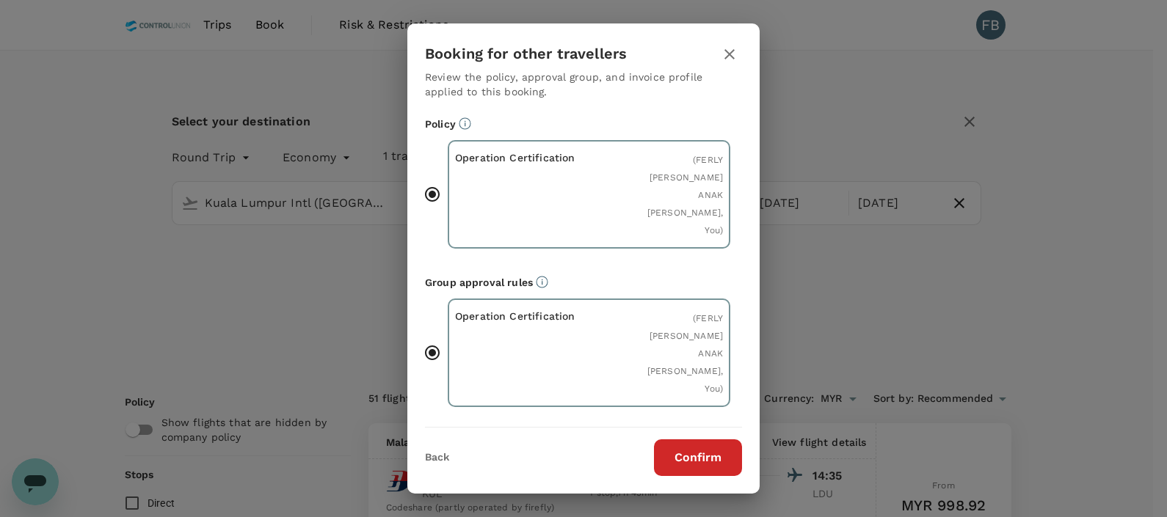
click at [859, 323] on div "Booking for other travellers Review the policy, approval group, and invoice pro…" at bounding box center [583, 258] width 1167 height 517
click at [733, 53] on icon "button" at bounding box center [730, 54] width 18 height 18
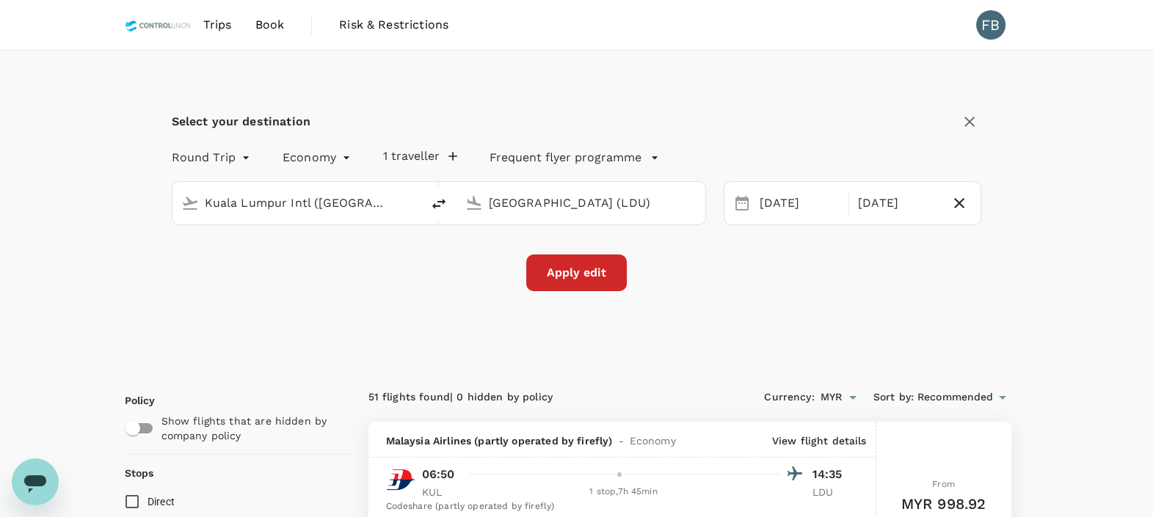
click at [552, 198] on input "[GEOGRAPHIC_DATA] (LDU)" at bounding box center [582, 203] width 186 height 23
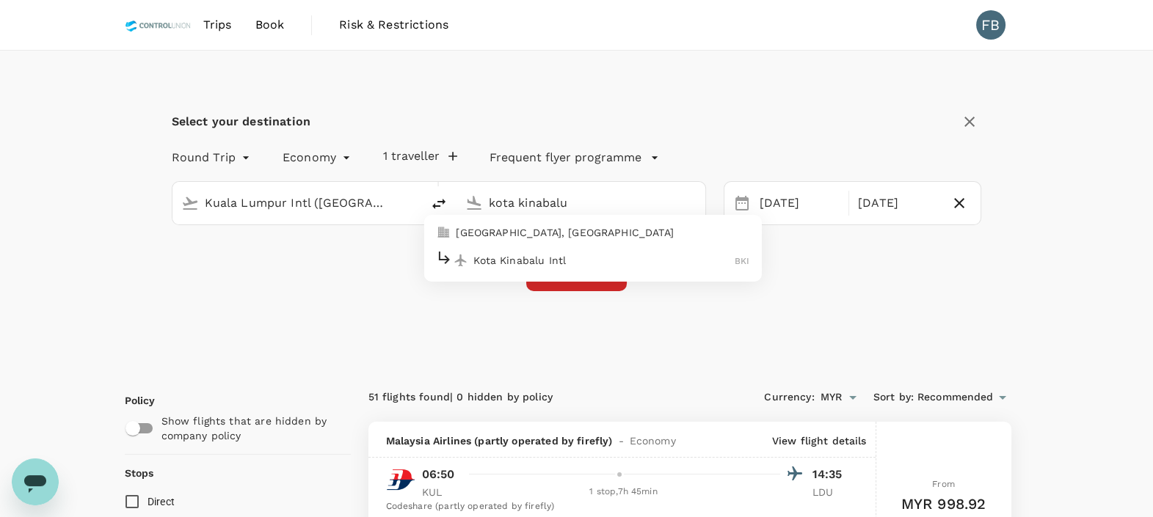
click at [571, 255] on p "Kota Kinabalu Intl" at bounding box center [603, 260] width 261 height 15
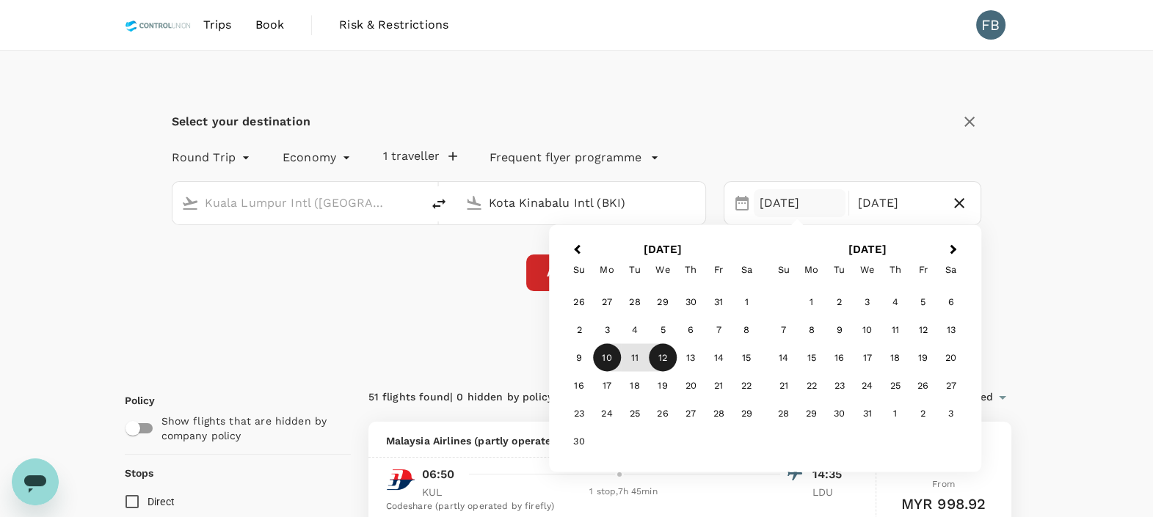
type input "Kota Kinabalu Intl (BKI)"
click at [961, 205] on icon "button" at bounding box center [959, 203] width 10 height 10
type input "oneway"
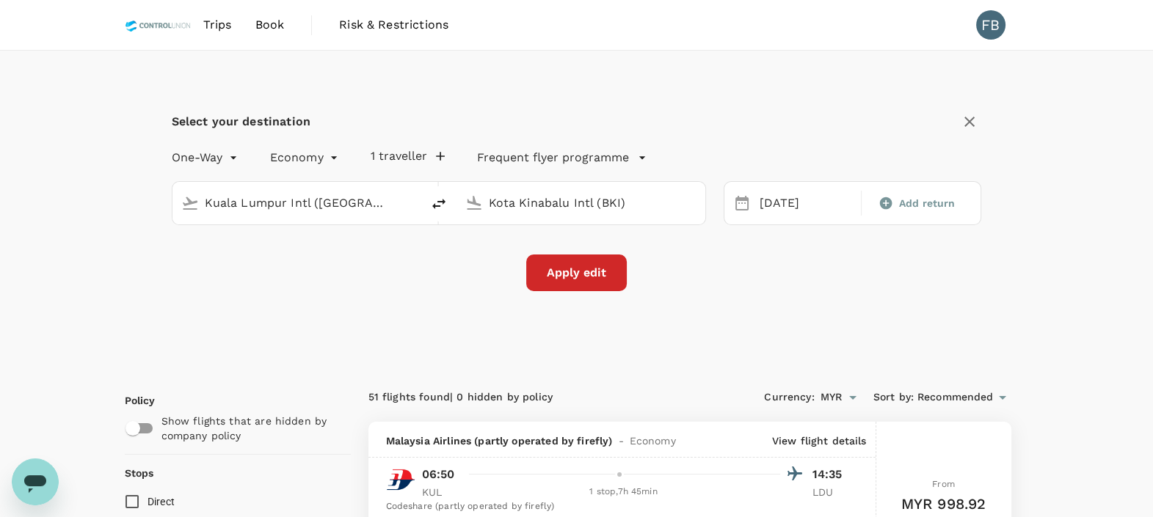
click at [599, 284] on button "Apply edit" at bounding box center [576, 273] width 101 height 37
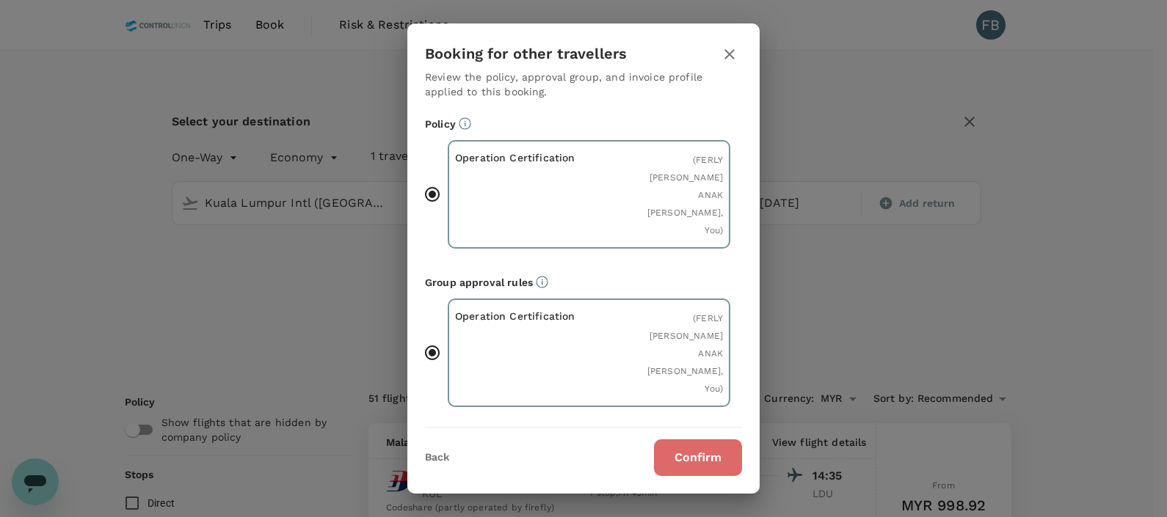
click at [687, 450] on button "Confirm" at bounding box center [698, 458] width 88 height 37
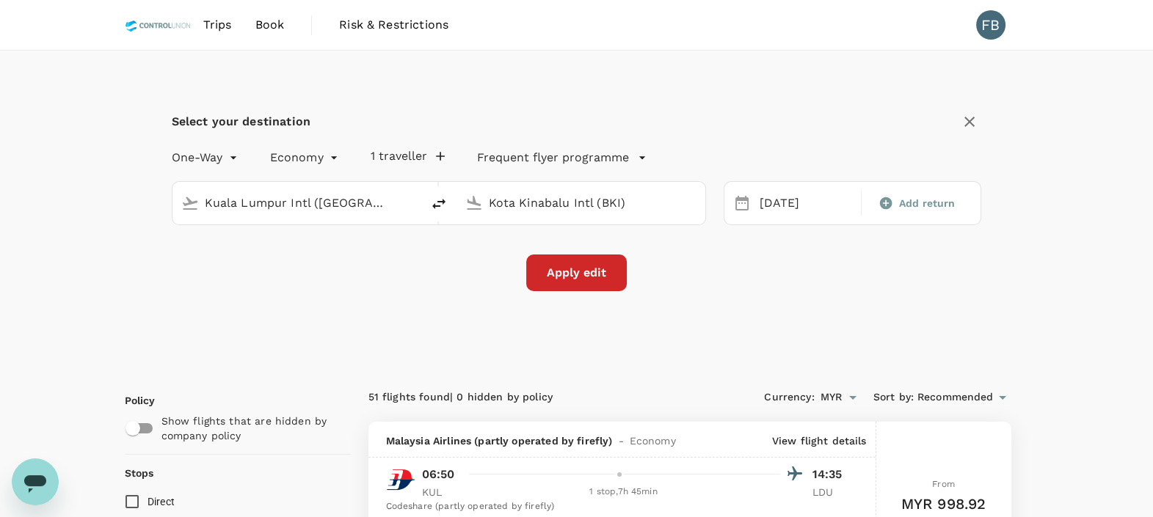
checkbox input "false"
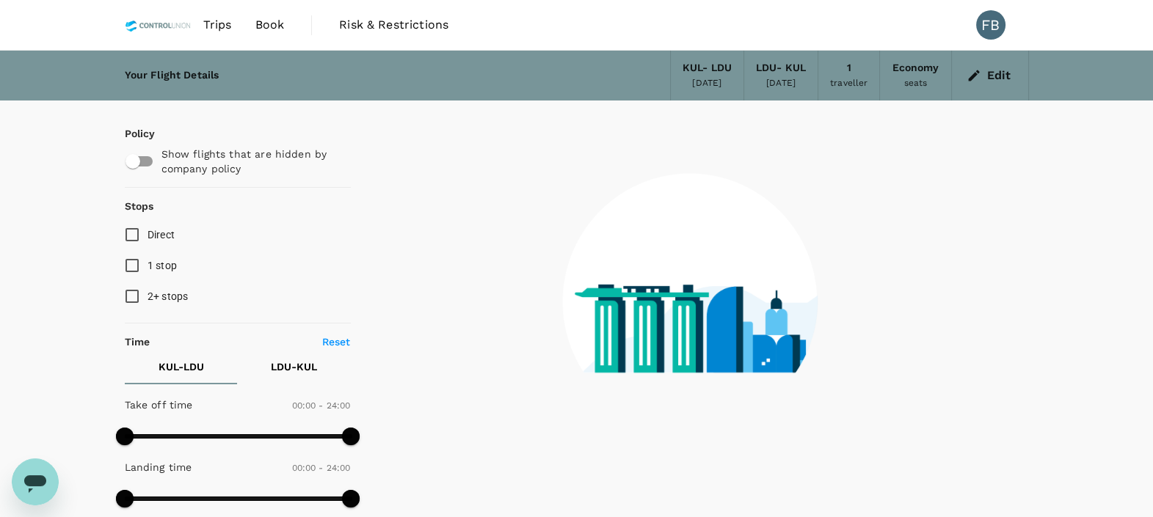
type input "1440"
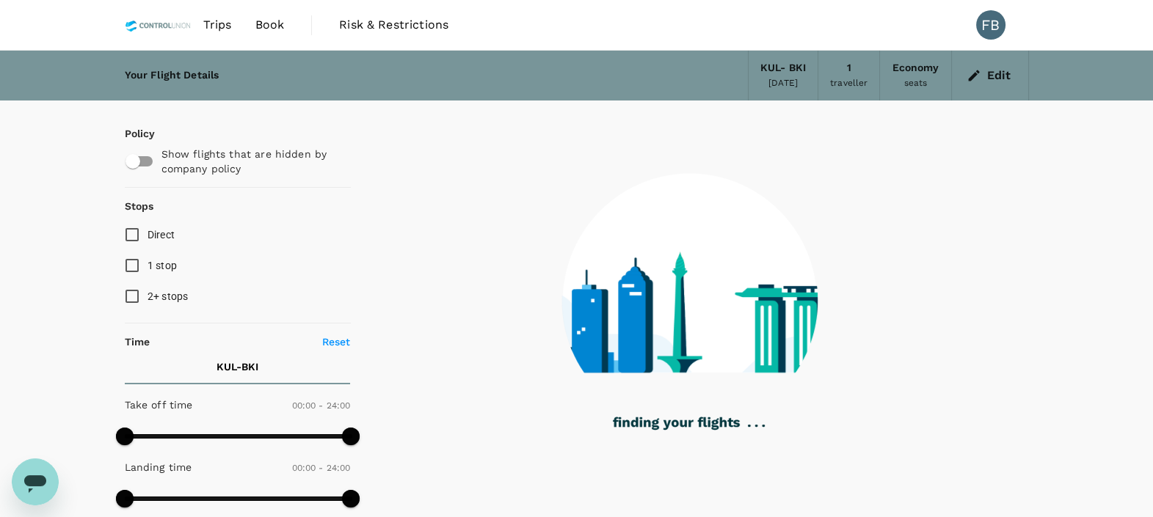
type input "1420"
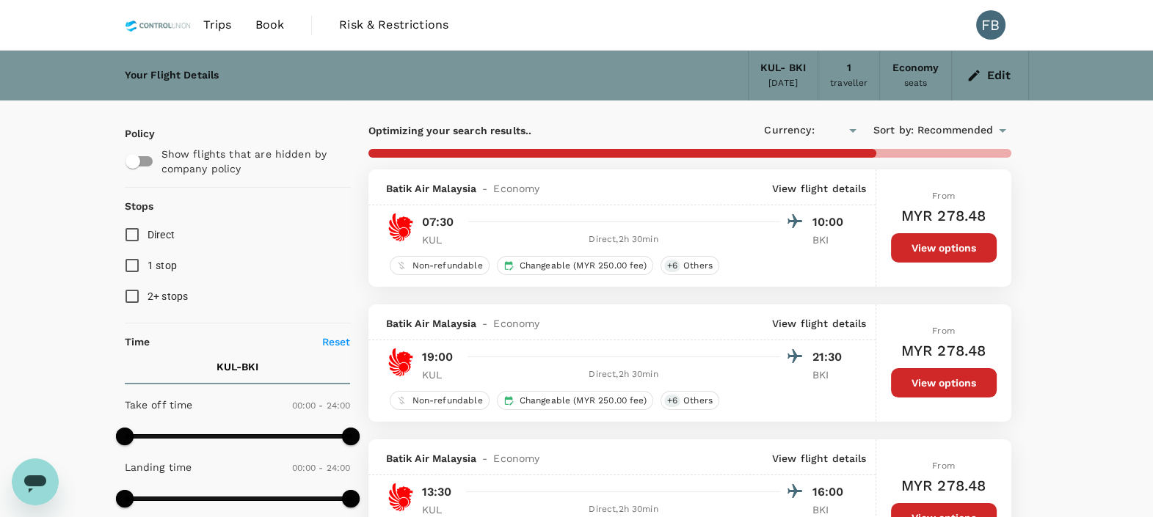
checkbox input "true"
type input "MYR"
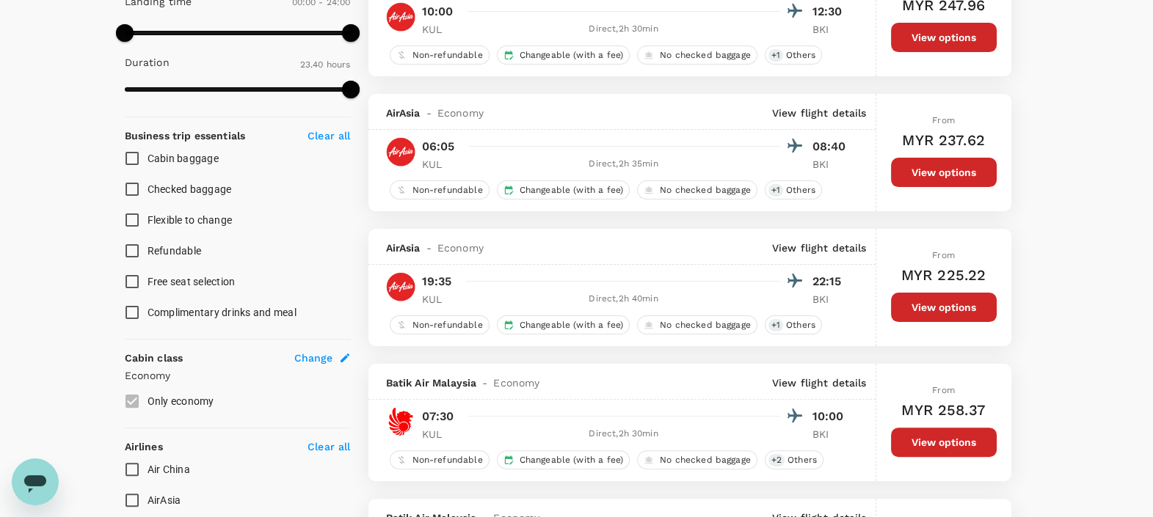
scroll to position [917, 0]
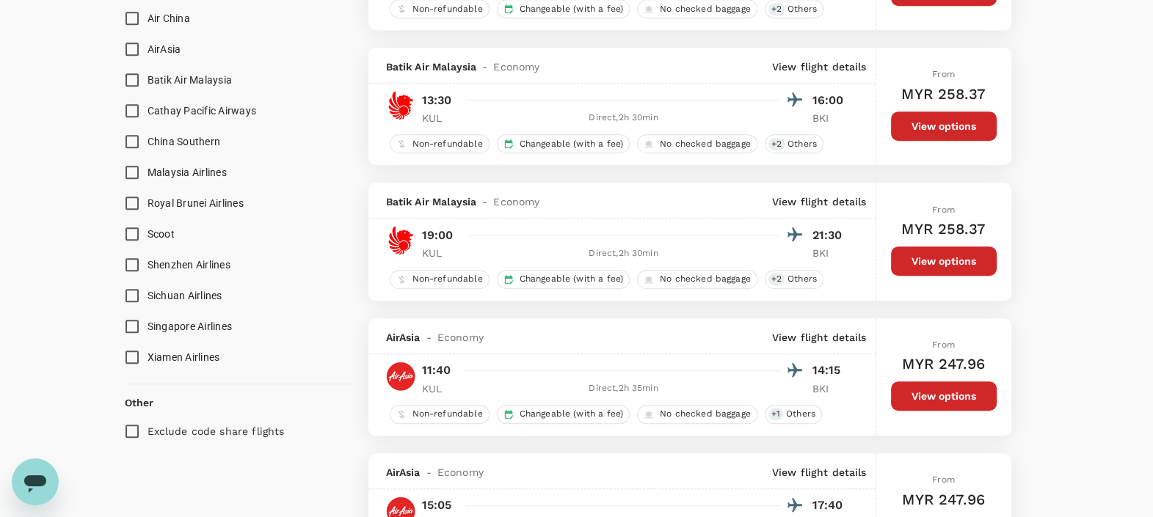
click at [134, 55] on input "AirAsia" at bounding box center [132, 49] width 31 height 31
checkbox input "true"
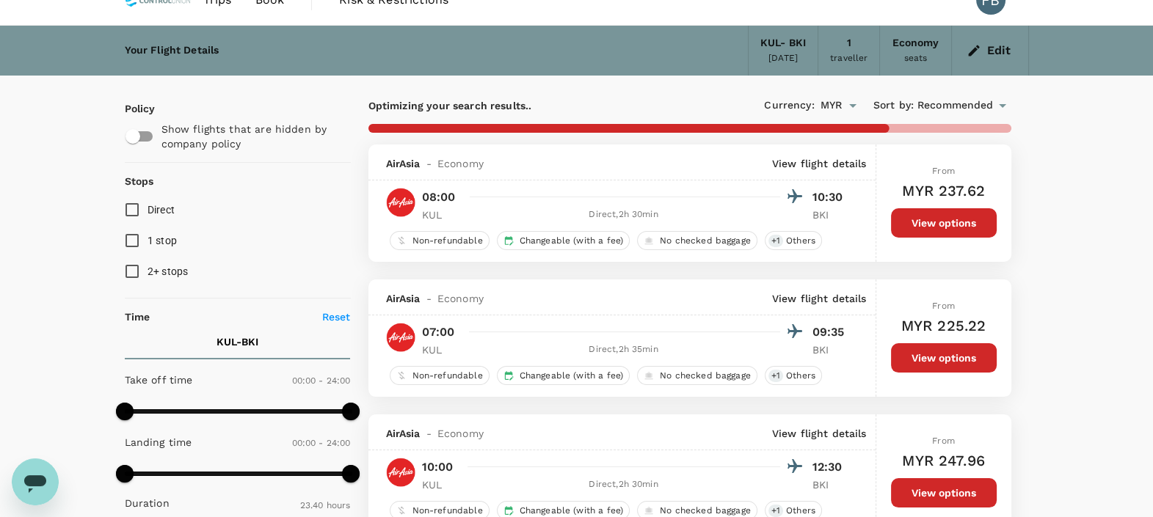
scroll to position [0, 0]
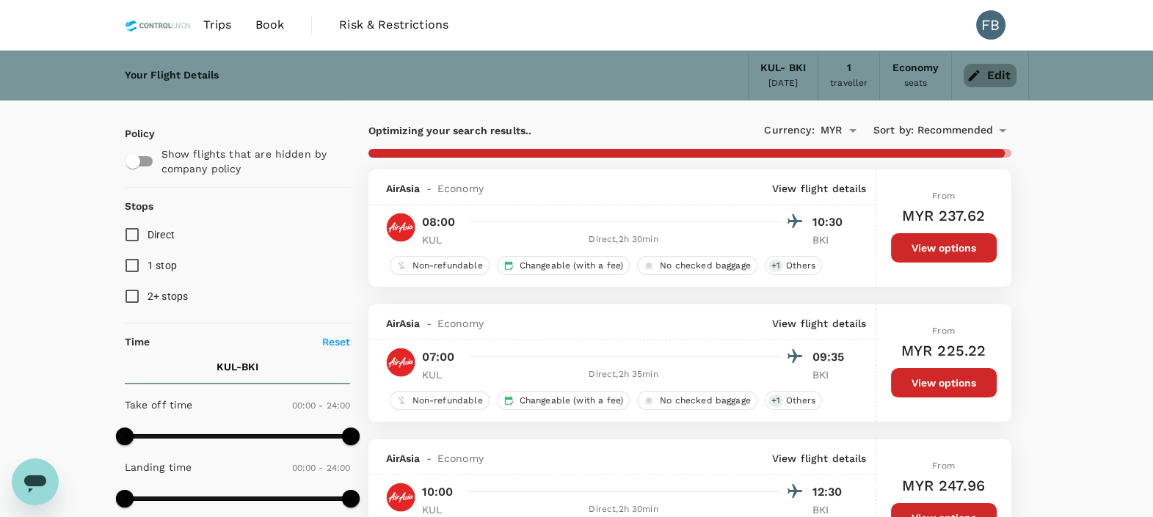
click at [987, 76] on button "Edit" at bounding box center [989, 75] width 53 height 23
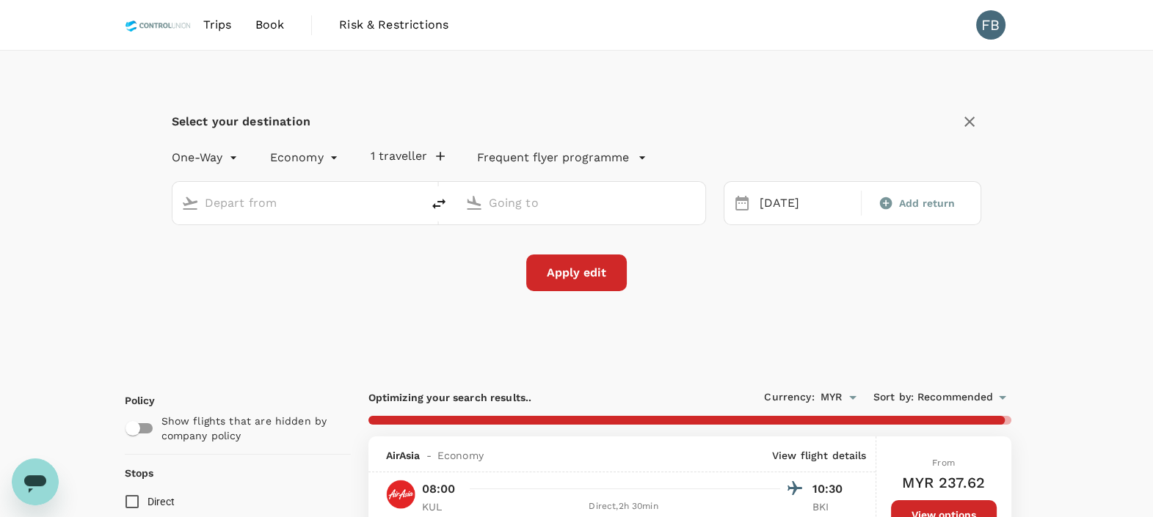
type input "Kuala Lumpur Intl ([GEOGRAPHIC_DATA])"
type input "Kota Kinabalu Intl (BKI)"
click at [792, 203] on div "[DATE]" at bounding box center [806, 203] width 104 height 29
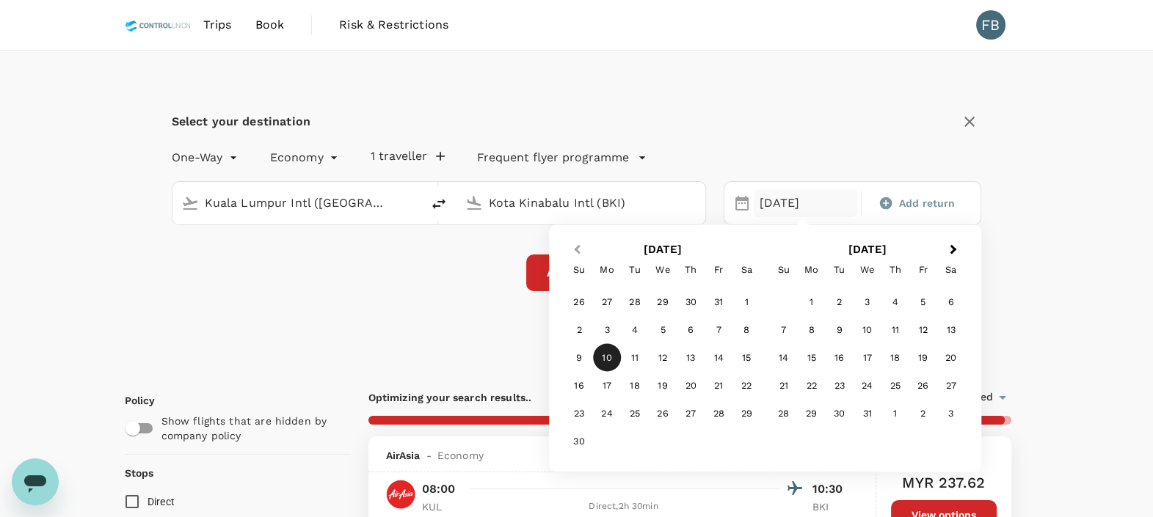
click at [573, 246] on button "Previous Month" at bounding box center [575, 250] width 23 height 23
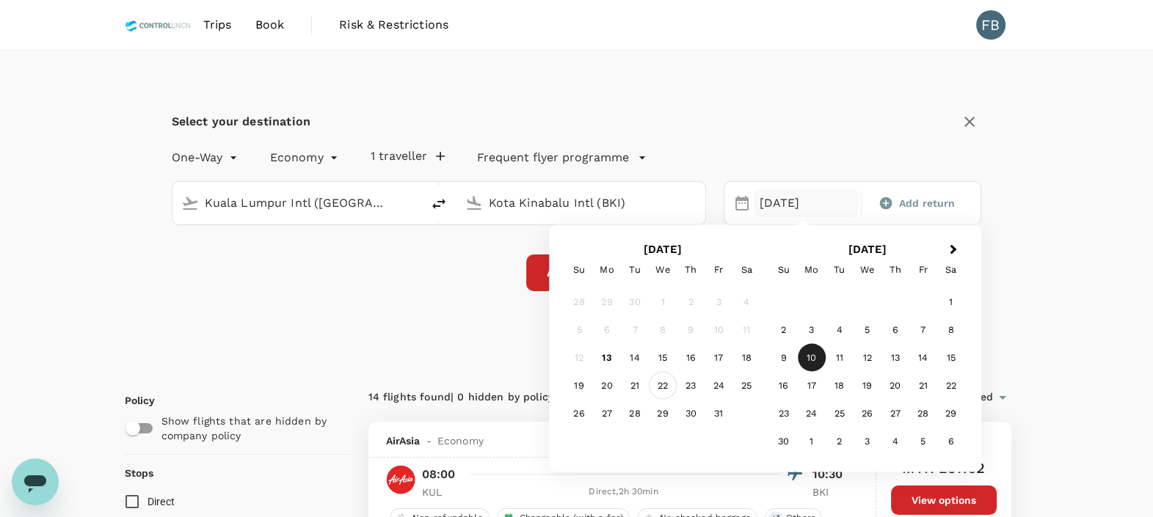
click at [664, 385] on div "22" at bounding box center [663, 386] width 28 height 28
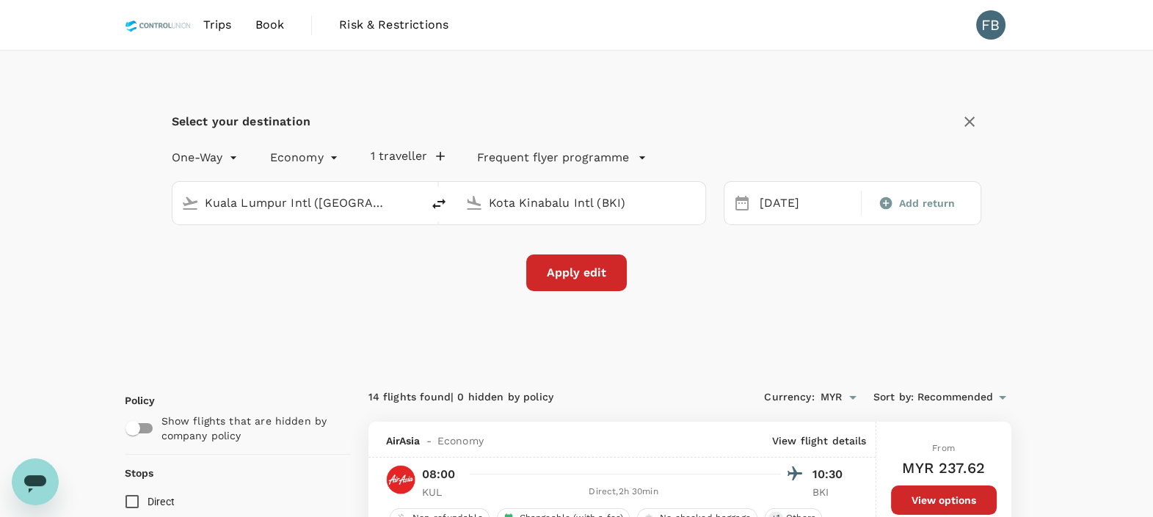
click at [589, 277] on button "Apply edit" at bounding box center [576, 273] width 101 height 37
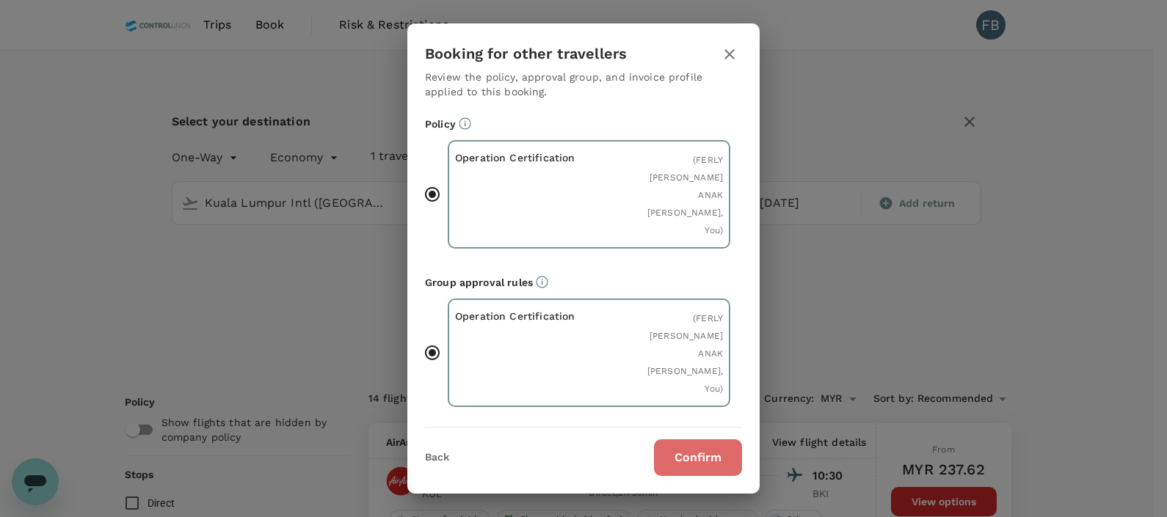
click at [732, 454] on button "Confirm" at bounding box center [698, 458] width 88 height 37
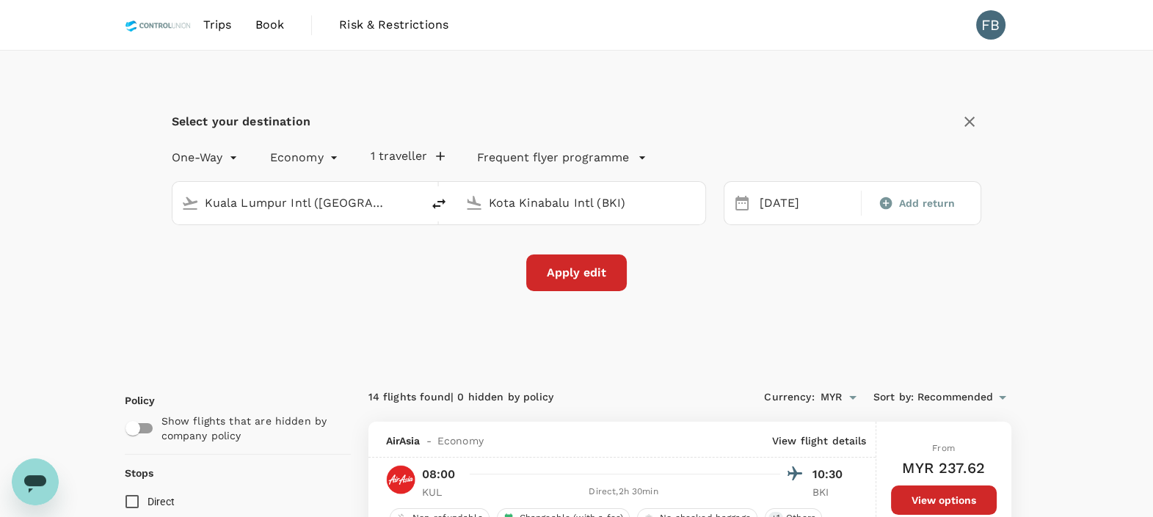
checkbox input "false"
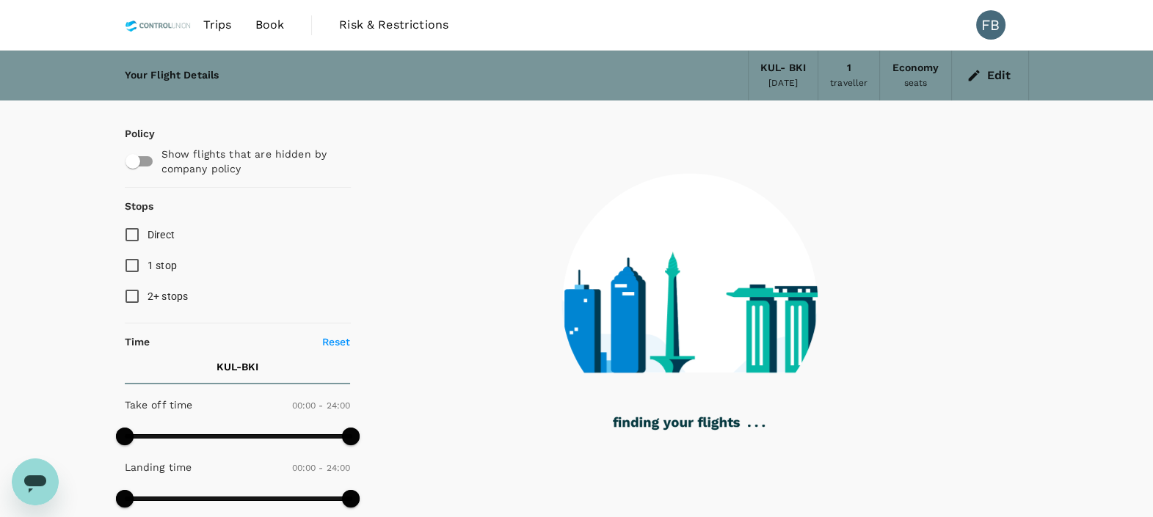
type input "1125"
checkbox input "true"
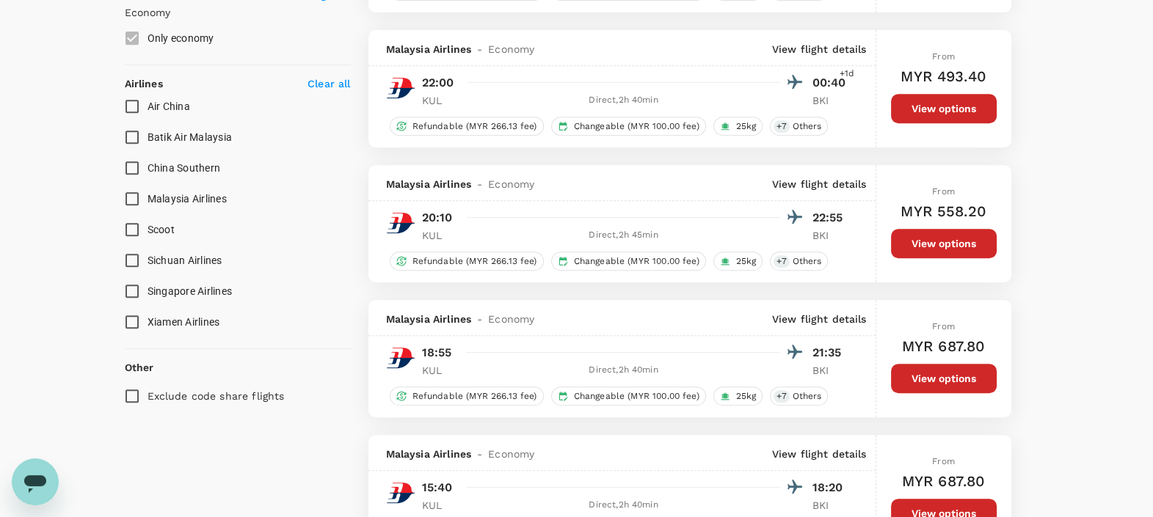
scroll to position [826, 0]
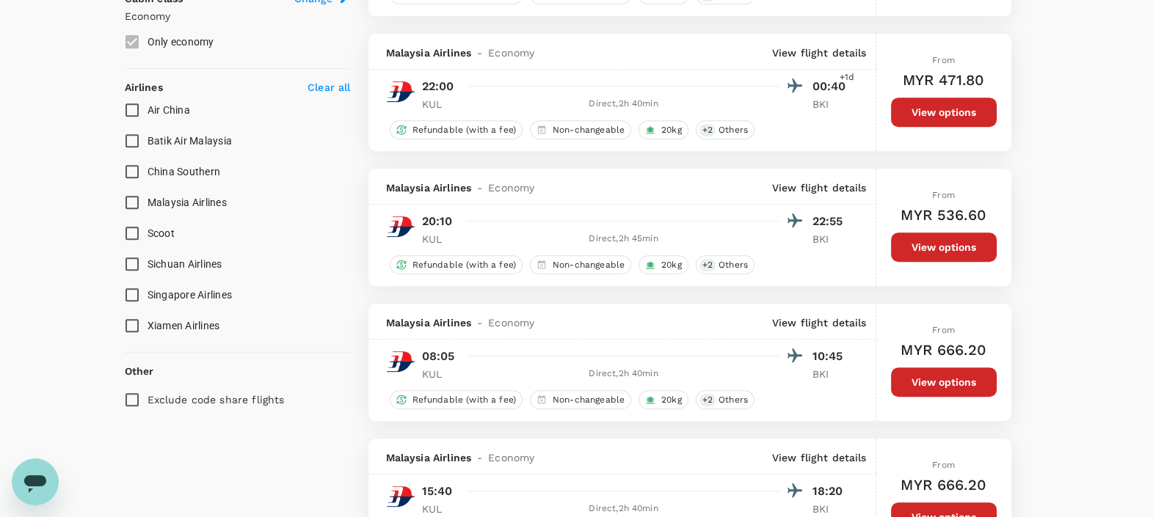
click at [141, 205] on input "Malaysia Airlines" at bounding box center [132, 202] width 31 height 31
checkbox input "true"
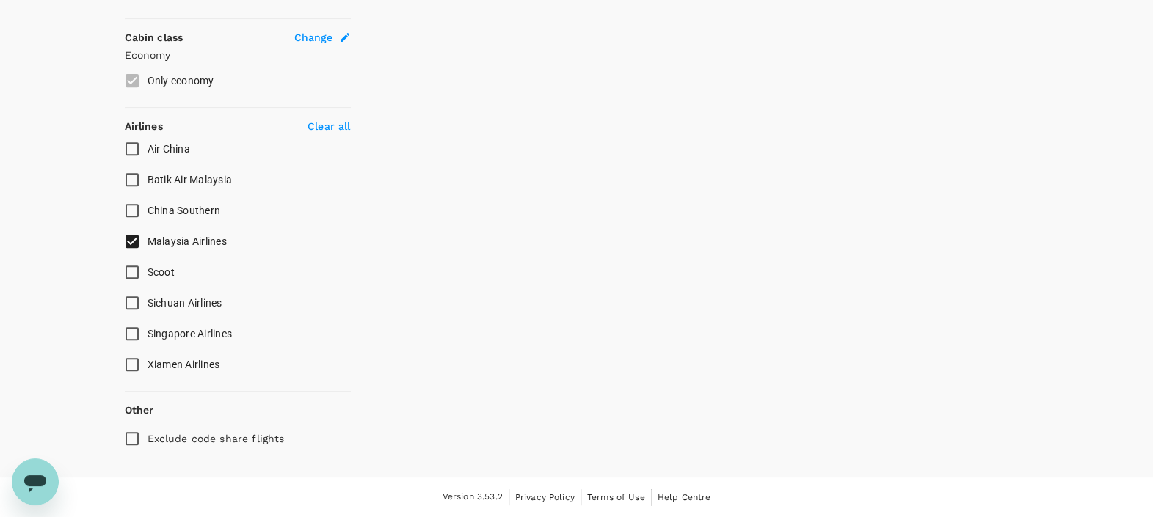
scroll to position [785, 0]
click at [141, 205] on input "China Southern" at bounding box center [132, 212] width 31 height 31
checkbox input "true"
click at [136, 229] on input "Malaysia Airlines" at bounding box center [132, 242] width 31 height 31
checkbox input "false"
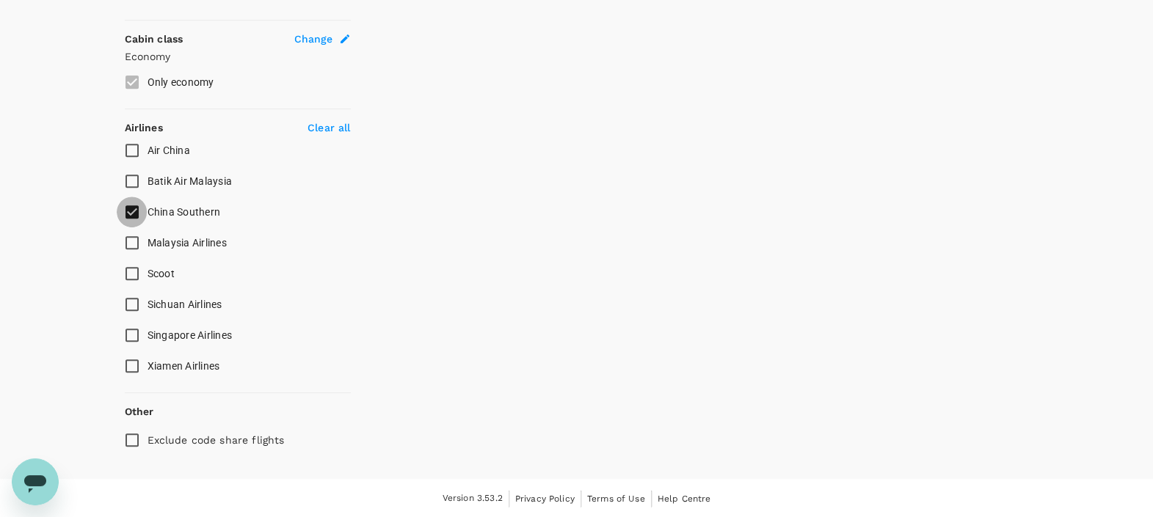
click at [131, 202] on input "China Southern" at bounding box center [132, 212] width 31 height 31
checkbox input "false"
checkbox input "true"
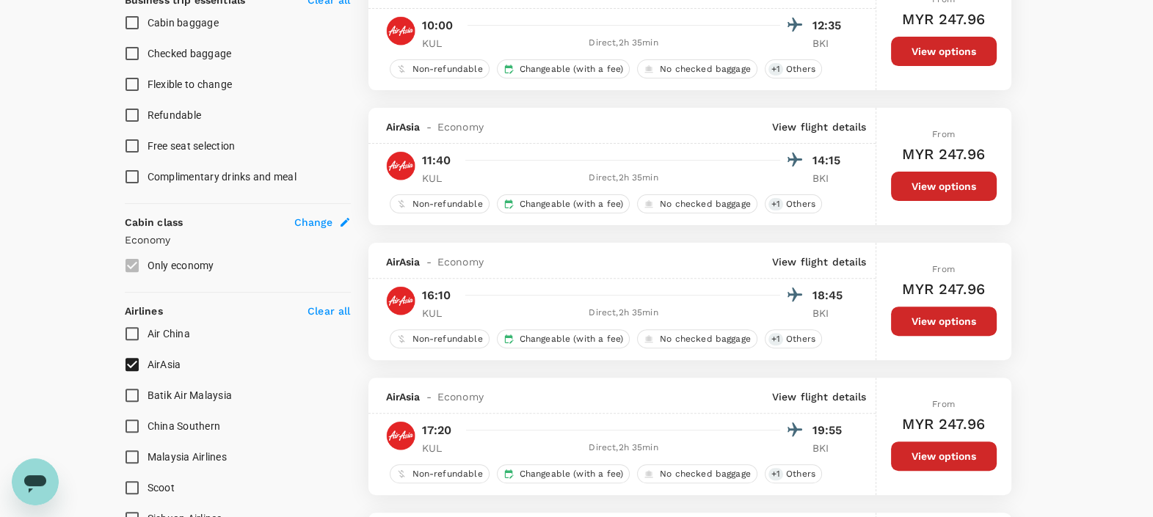
scroll to position [0, 0]
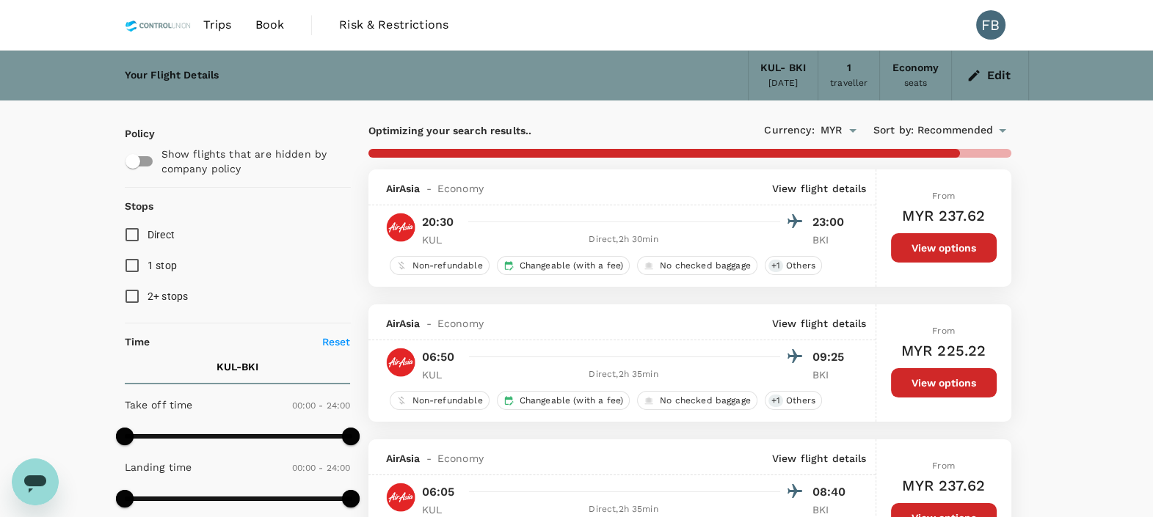
type input "1275"
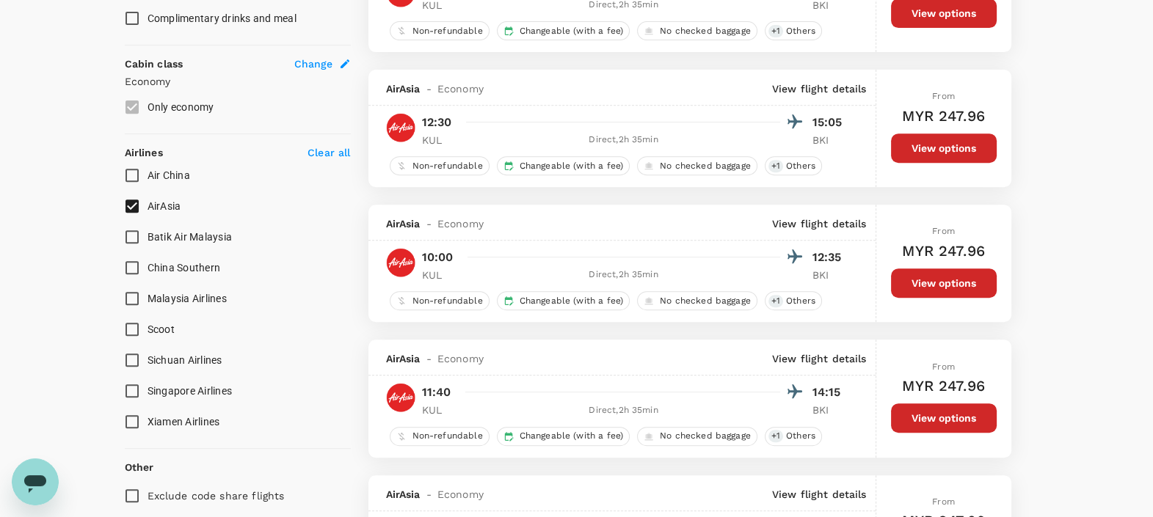
scroll to position [826, 0]
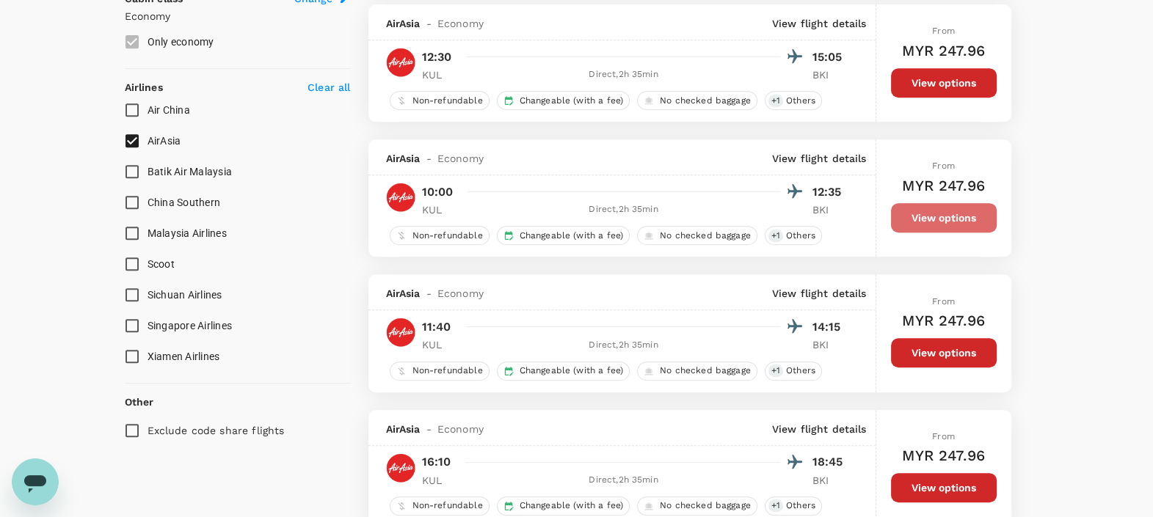
click at [944, 222] on button "View options" at bounding box center [944, 217] width 106 height 29
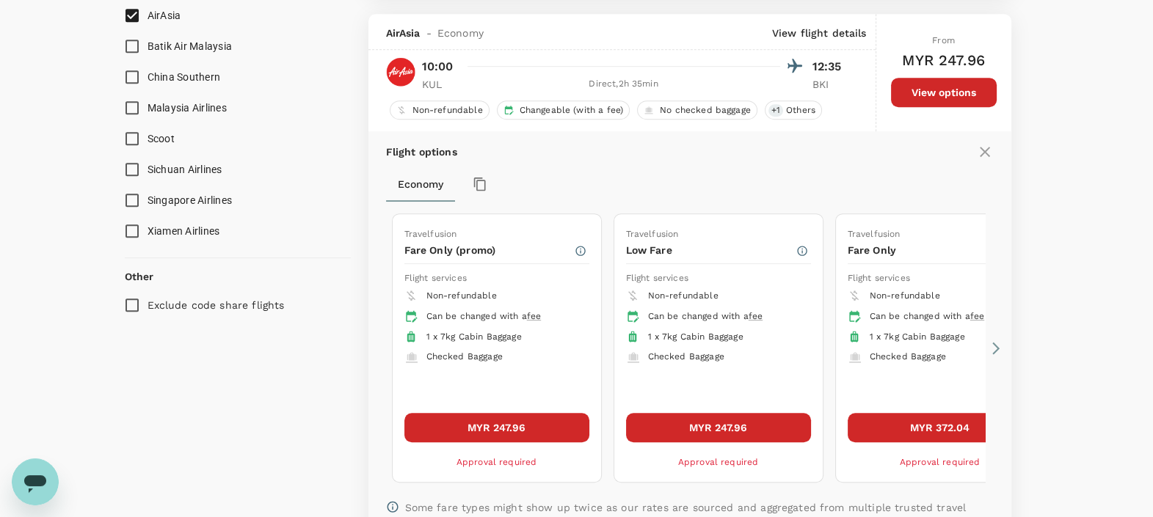
scroll to position [962, 0]
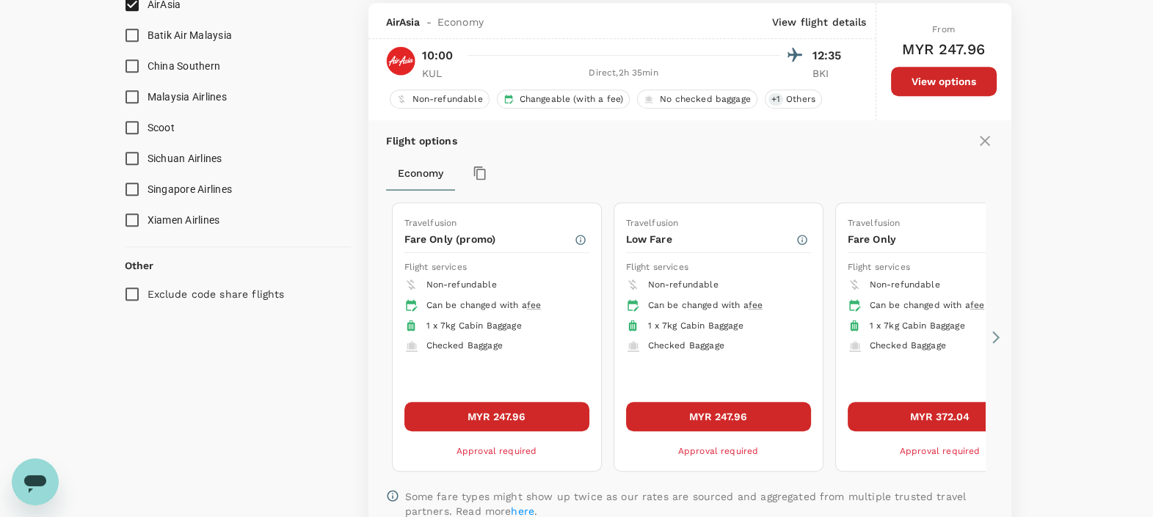
click at [702, 409] on button "MYR 247.96" at bounding box center [718, 416] width 185 height 29
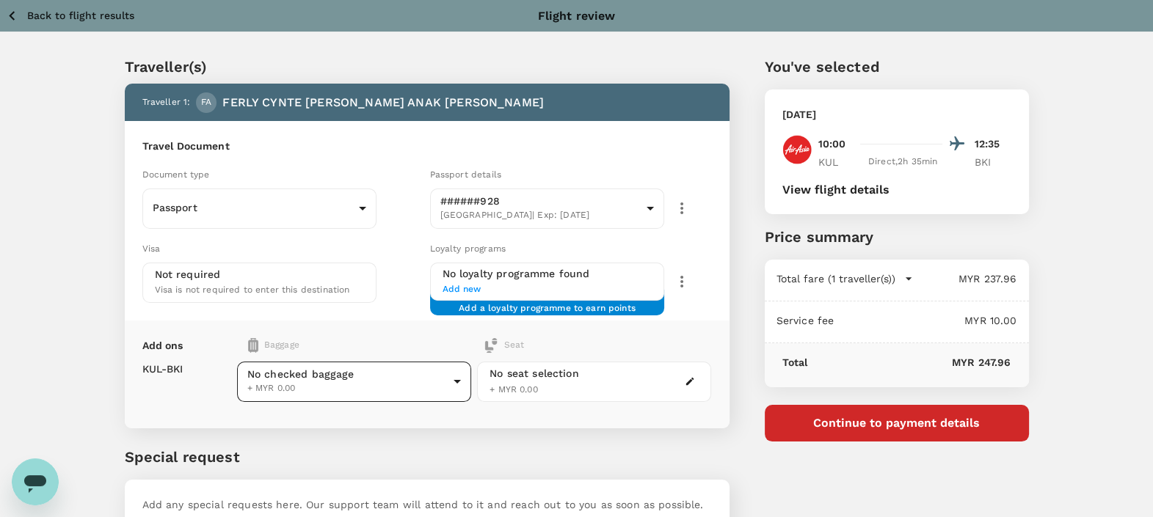
click at [393, 382] on body "Back to flight results Flight review Traveller(s) Traveller 1 : FA FERLY CYNTE …" at bounding box center [576, 308] width 1153 height 616
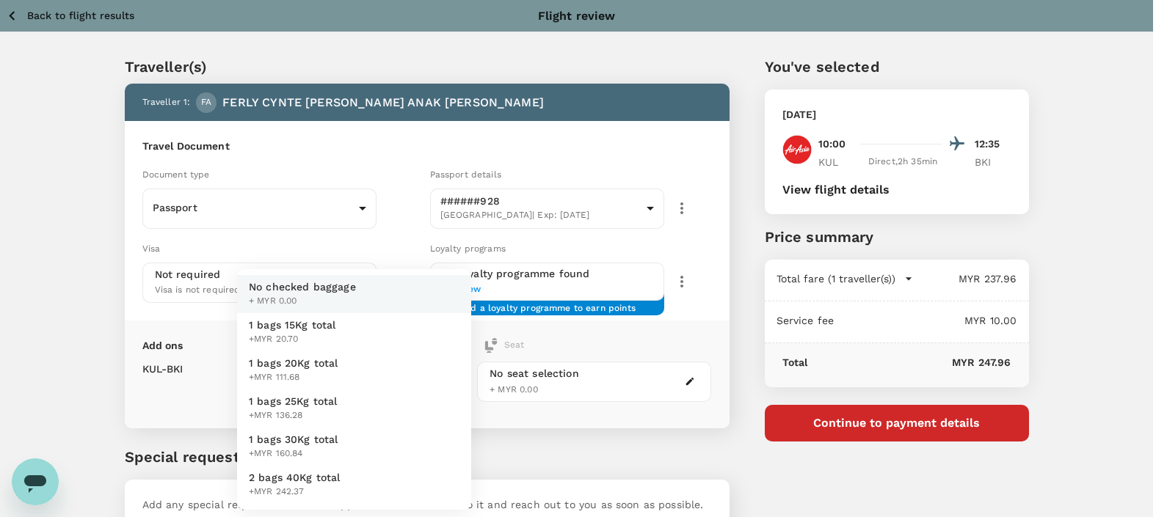
click at [826, 473] on div at bounding box center [583, 258] width 1167 height 517
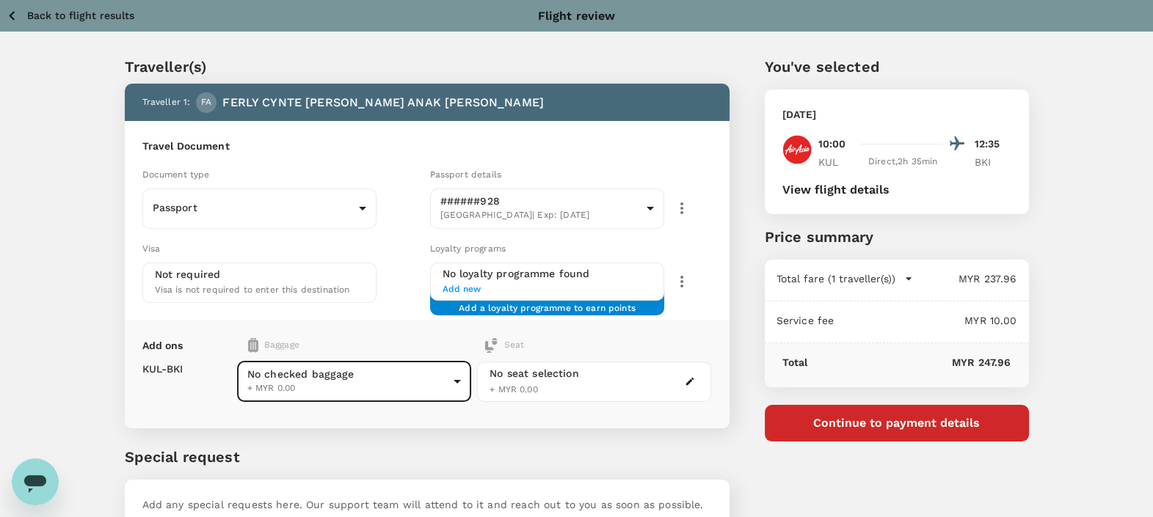
click at [81, 12] on p "Back to flight results" at bounding box center [80, 15] width 107 height 15
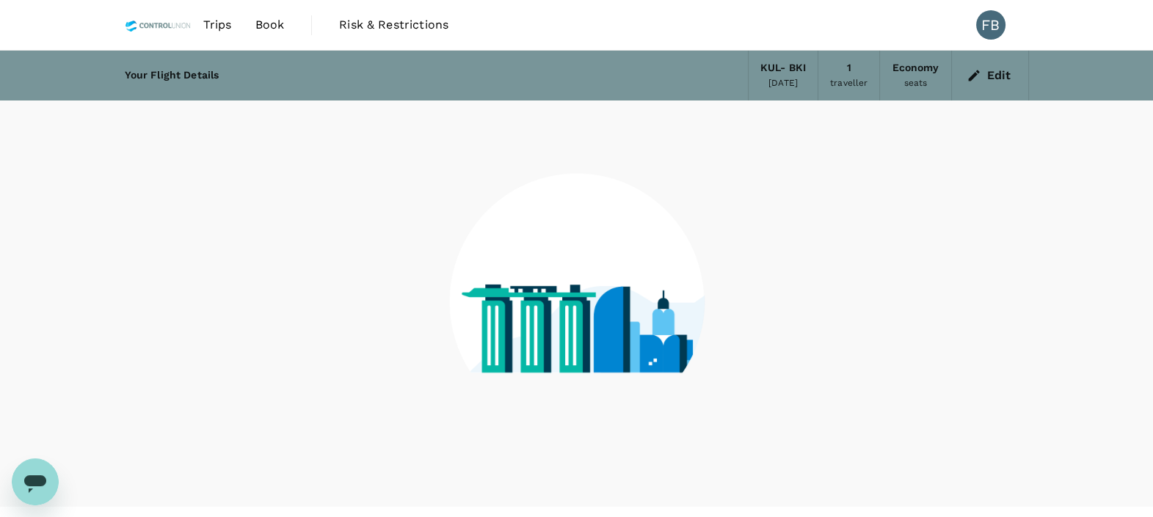
scroll to position [29, 0]
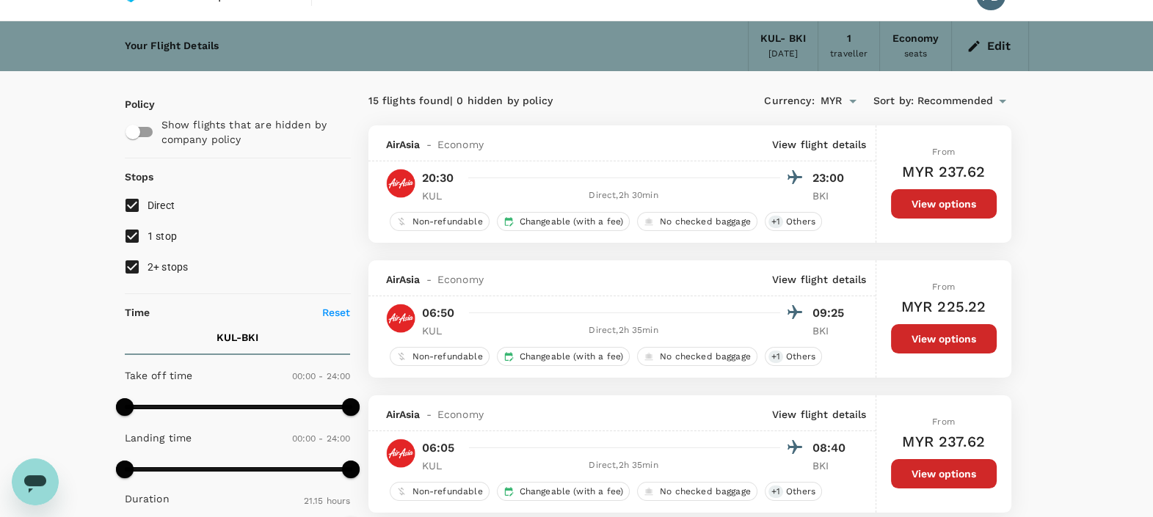
click at [1022, 44] on div "Edit" at bounding box center [990, 46] width 77 height 50
click at [996, 51] on button "Edit" at bounding box center [989, 45] width 53 height 23
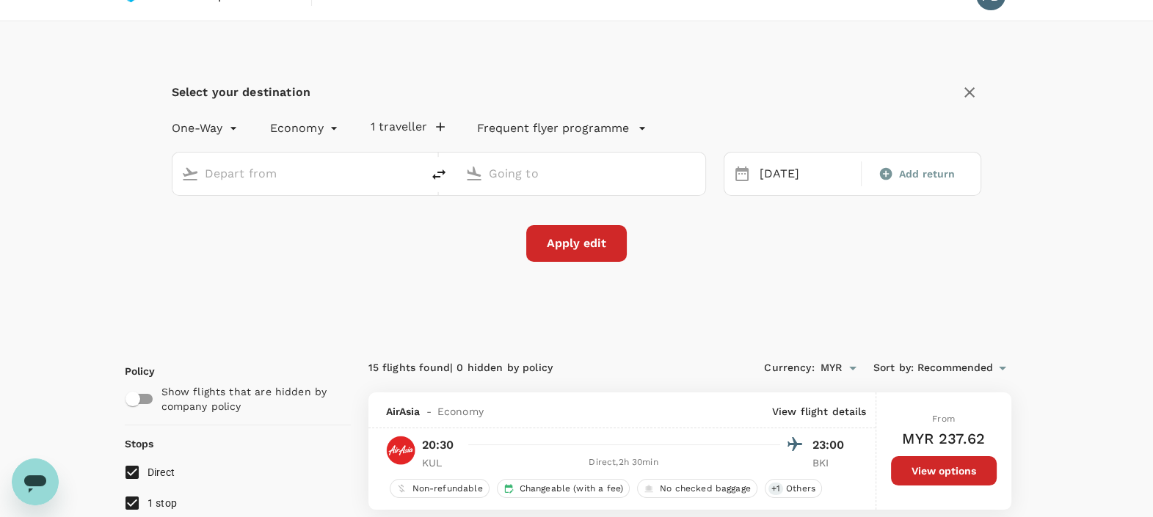
type input "Kuala Lumpur Intl ([GEOGRAPHIC_DATA])"
type input "Kota Kinabalu Intl (BKI)"
click at [437, 175] on icon "delete" at bounding box center [439, 175] width 18 height 18
type input "Kota Kinabalu Intl (BKI)"
click at [543, 169] on input "Kuala Lumpur Intl ([GEOGRAPHIC_DATA])" at bounding box center [582, 173] width 186 height 23
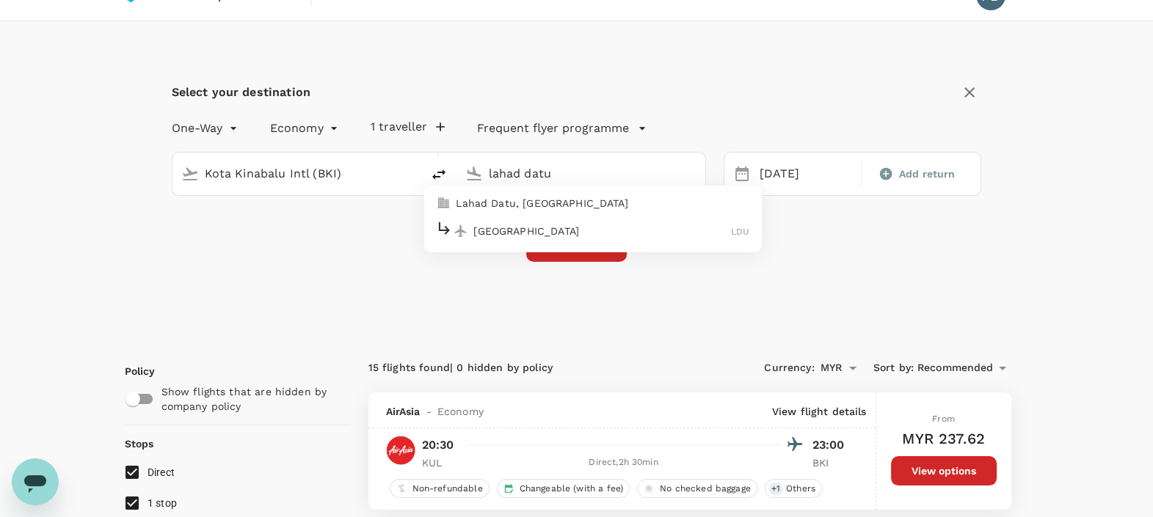
click at [555, 235] on p "[GEOGRAPHIC_DATA]" at bounding box center [602, 231] width 258 height 15
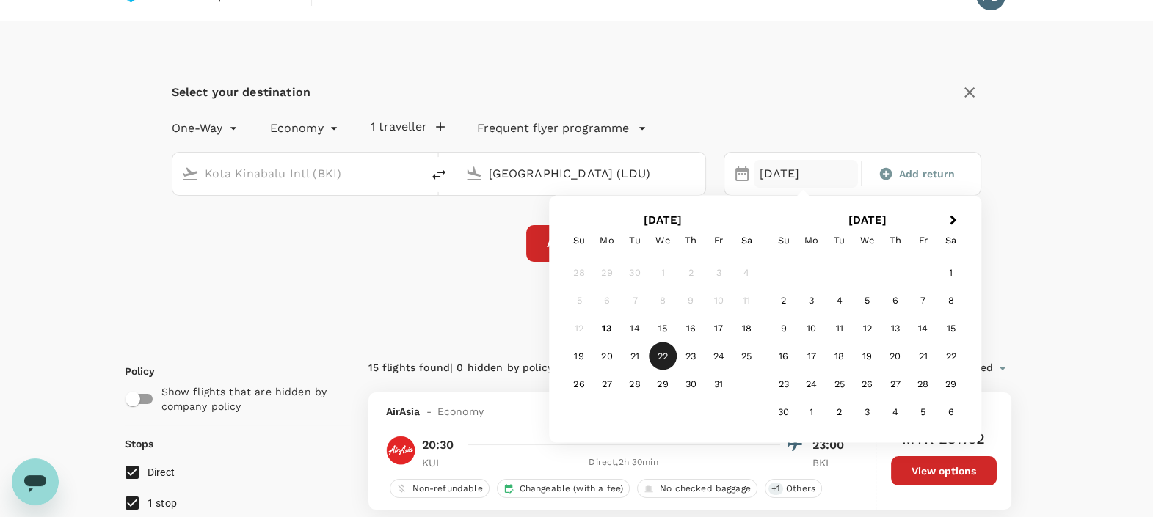
type input "[GEOGRAPHIC_DATA] (LDU)"
click at [663, 359] on div "22" at bounding box center [663, 357] width 28 height 28
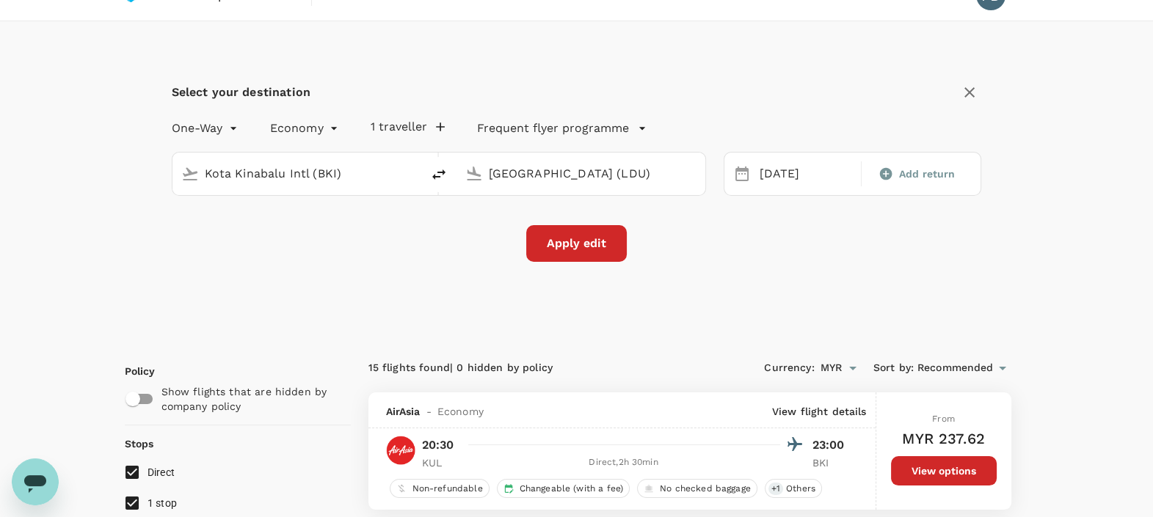
click at [594, 234] on button "Apply edit" at bounding box center [576, 243] width 101 height 37
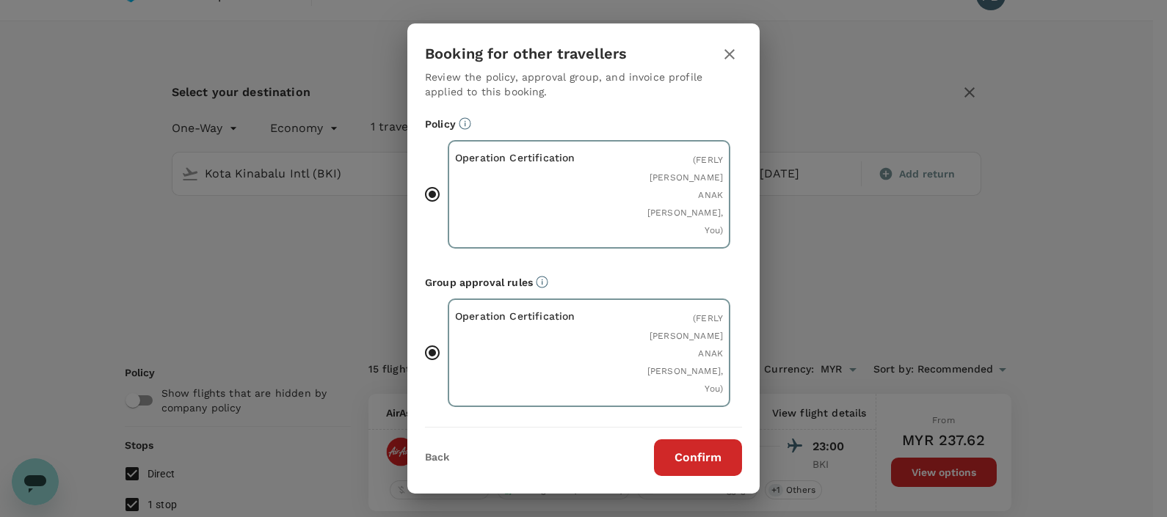
click at [712, 459] on button "Confirm" at bounding box center [698, 458] width 88 height 37
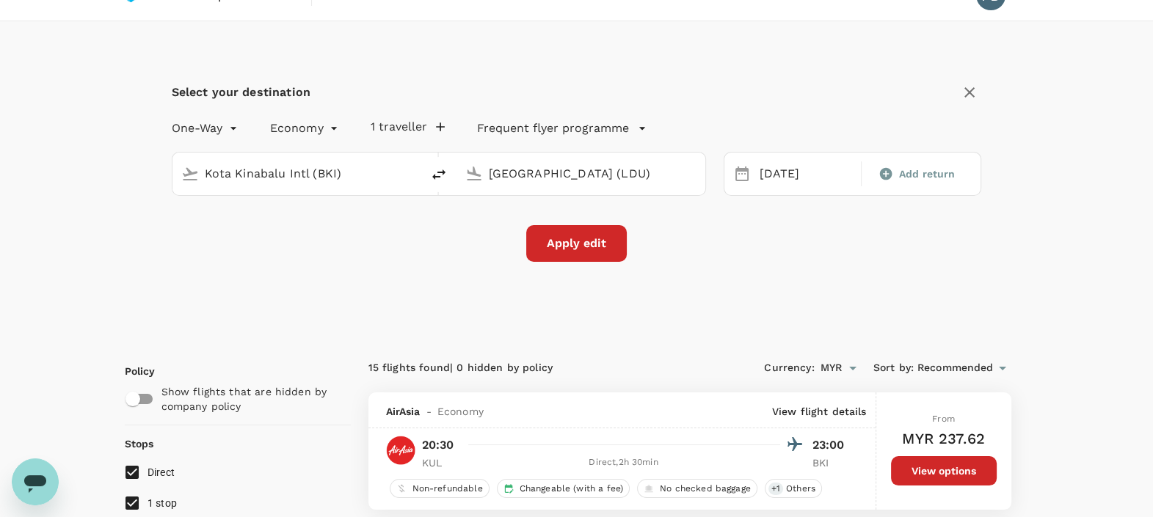
checkbox input "false"
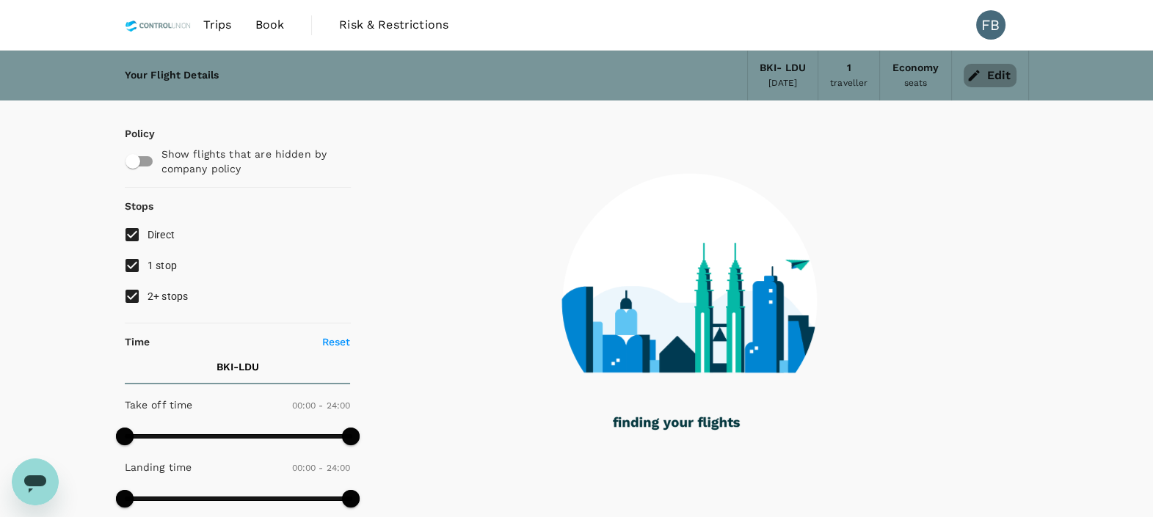
click at [1004, 81] on button "Edit" at bounding box center [989, 75] width 53 height 23
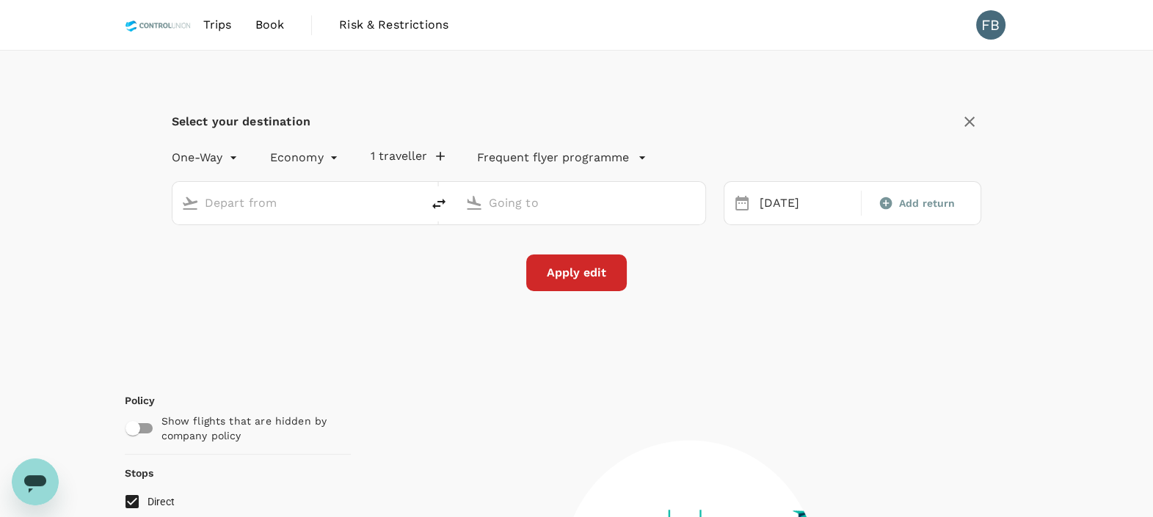
type input "Kota Kinabalu Intl (BKI)"
type input "[GEOGRAPHIC_DATA] (LDU)"
checkbox input "true"
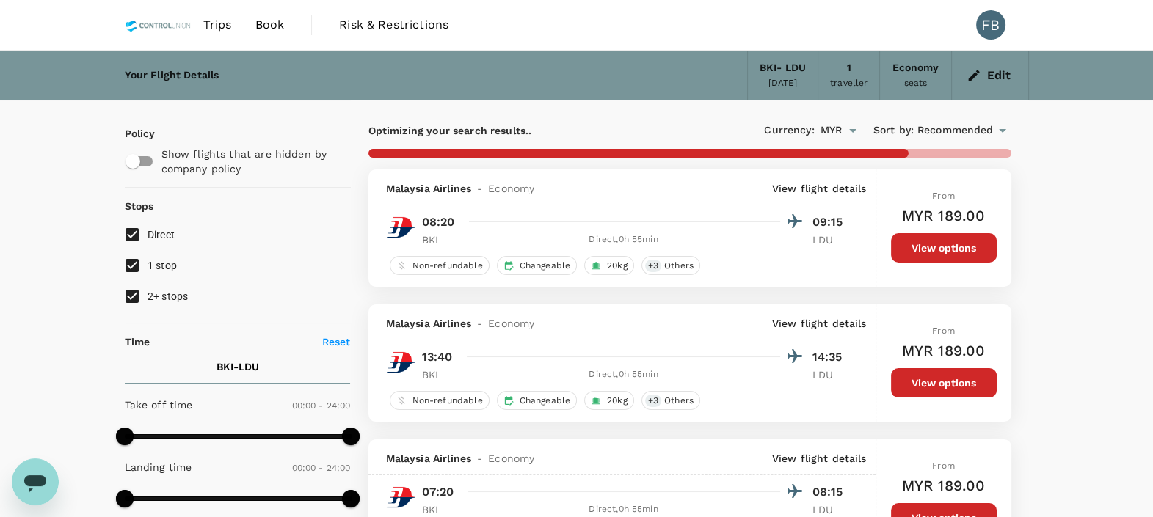
click at [986, 81] on button "Edit" at bounding box center [989, 75] width 53 height 23
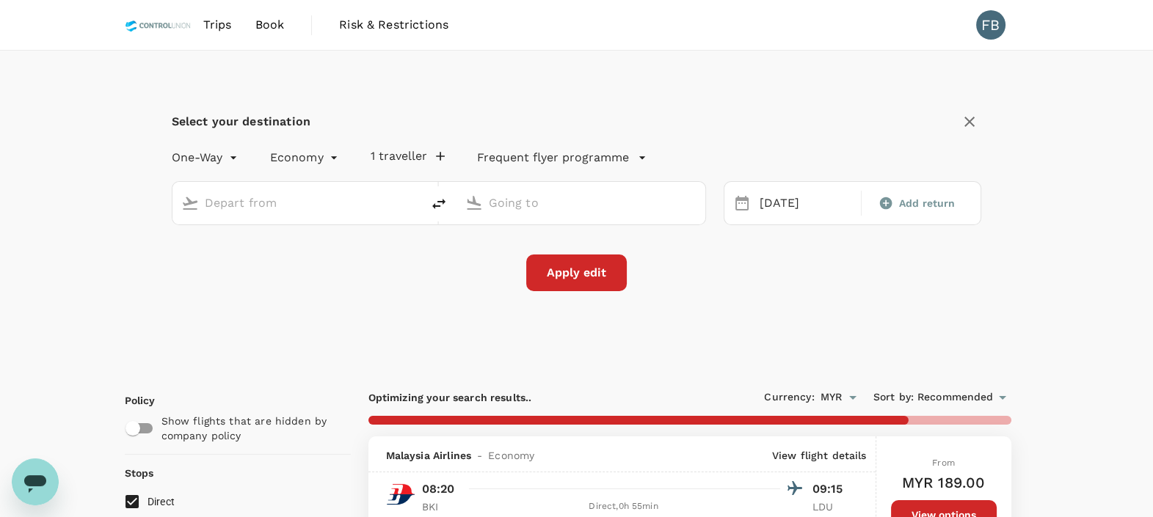
type input "Kota Kinabalu Intl (BKI)"
type input "[GEOGRAPHIC_DATA] (LDU)"
click at [908, 203] on span "Add return" at bounding box center [927, 203] width 57 height 15
type input "roundtrip"
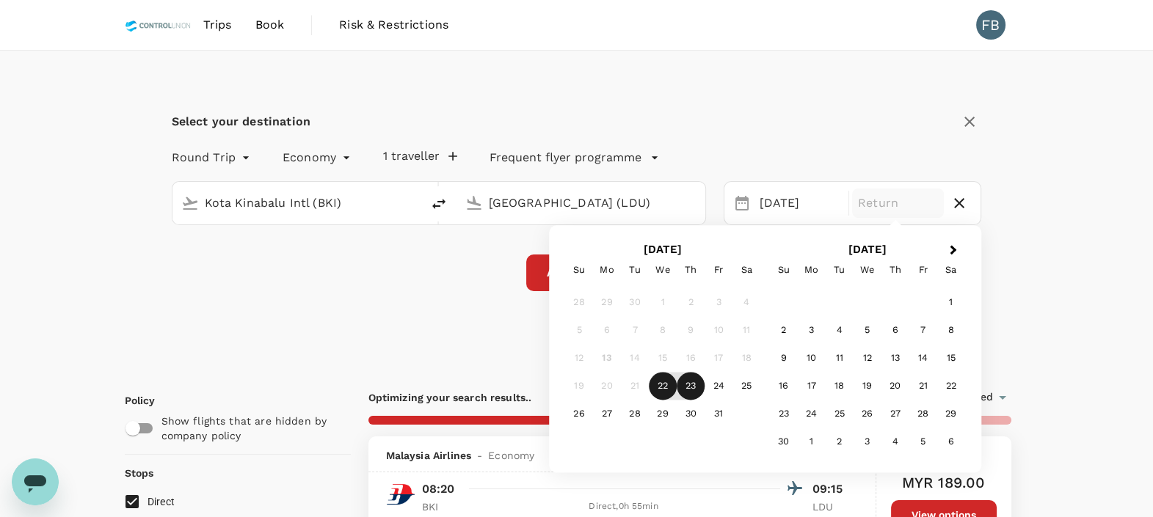
click at [693, 387] on div "23" at bounding box center [691, 387] width 28 height 28
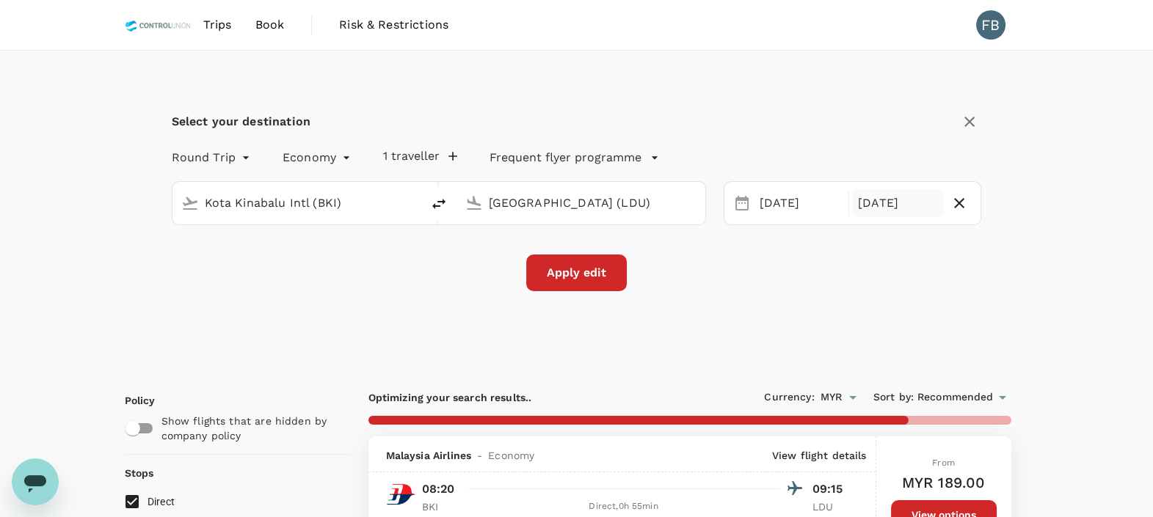
click at [583, 274] on button "Apply edit" at bounding box center [576, 273] width 101 height 37
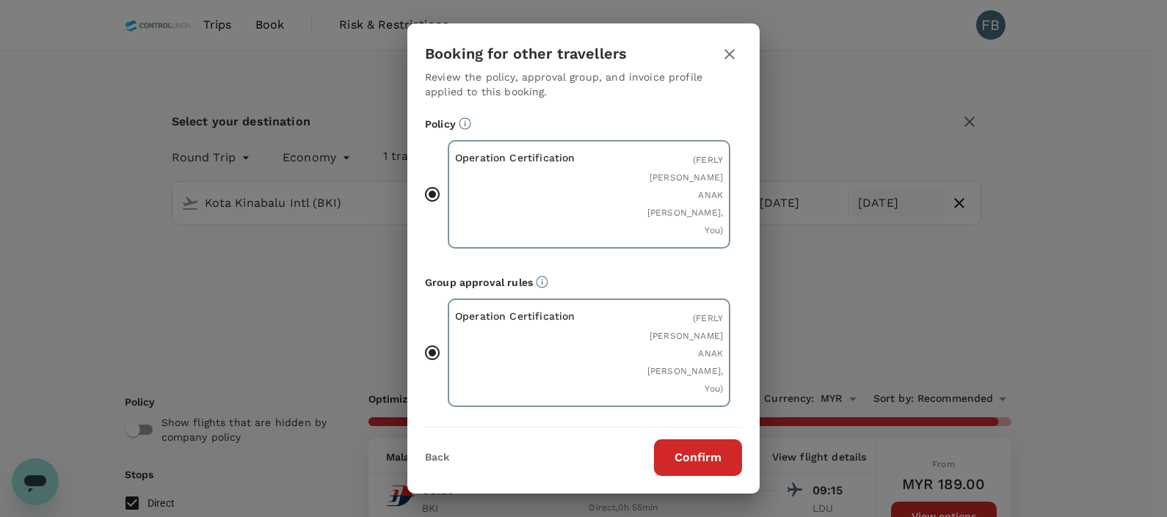
click at [708, 461] on button "Confirm" at bounding box center [698, 458] width 88 height 37
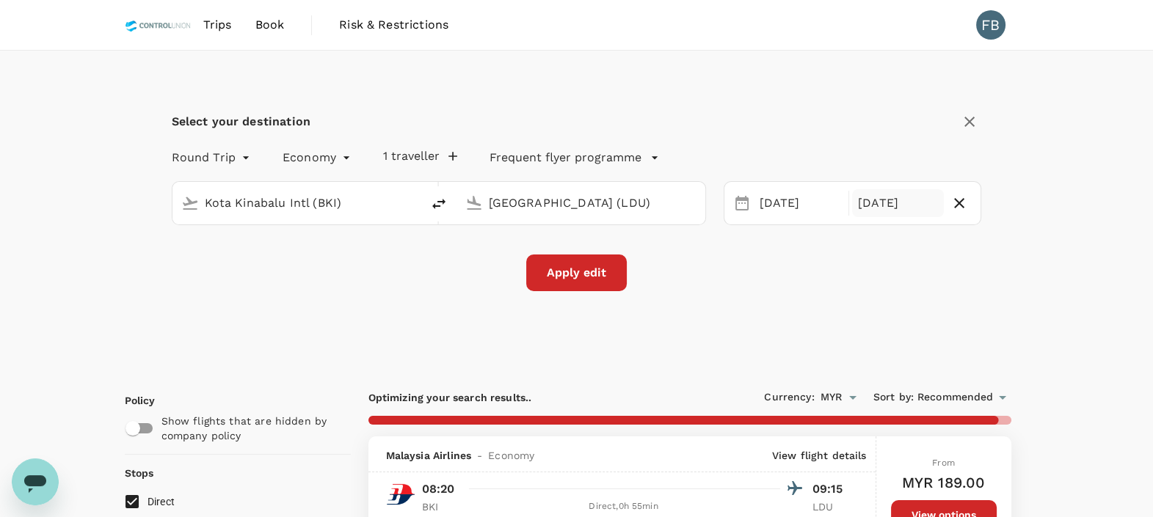
checkbox input "false"
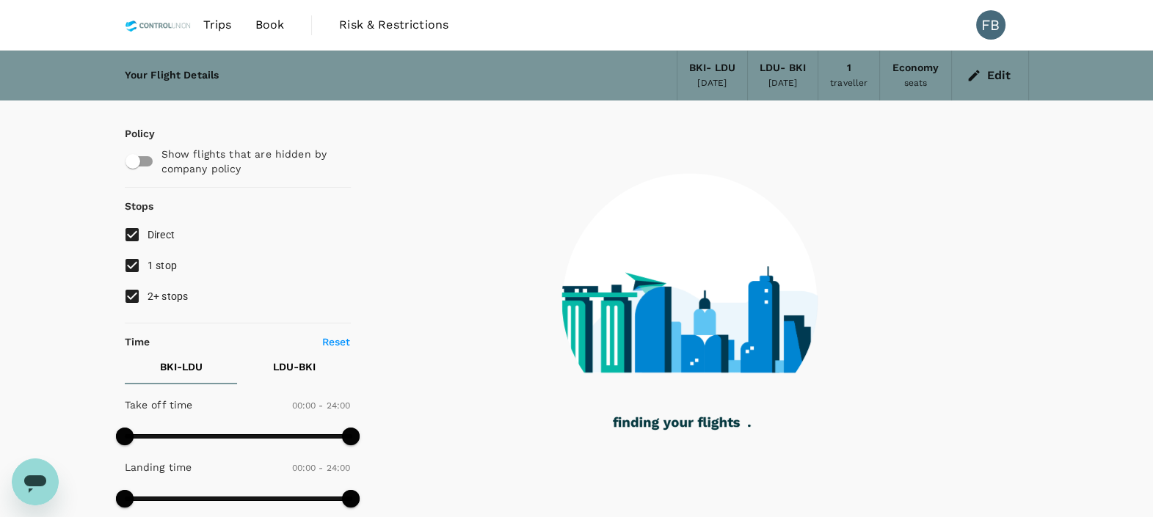
click at [135, 294] on input "2+ stops" at bounding box center [132, 296] width 31 height 31
checkbox input "false"
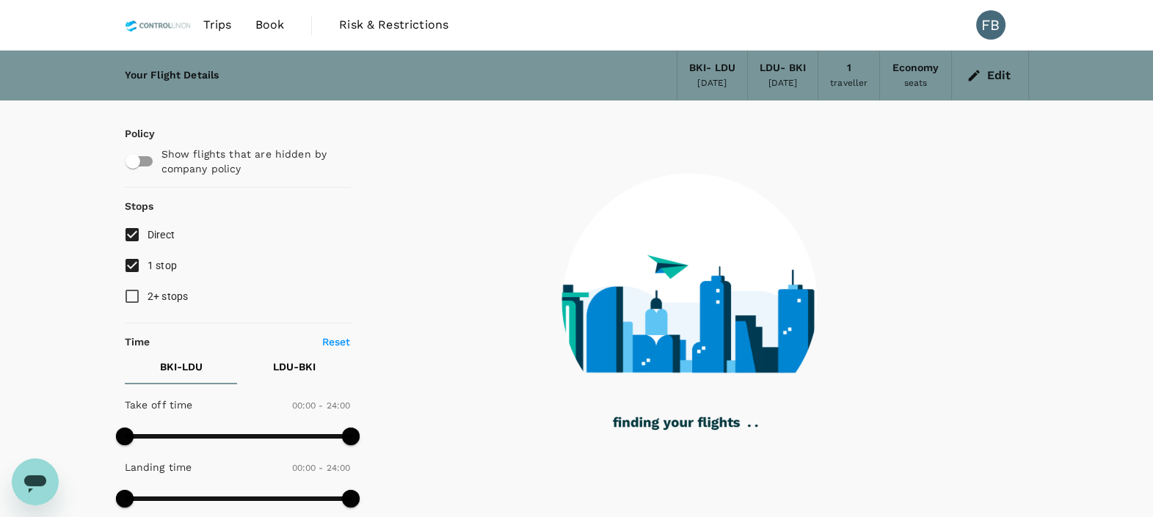
click at [136, 260] on input "1 stop" at bounding box center [132, 265] width 31 height 31
checkbox input "false"
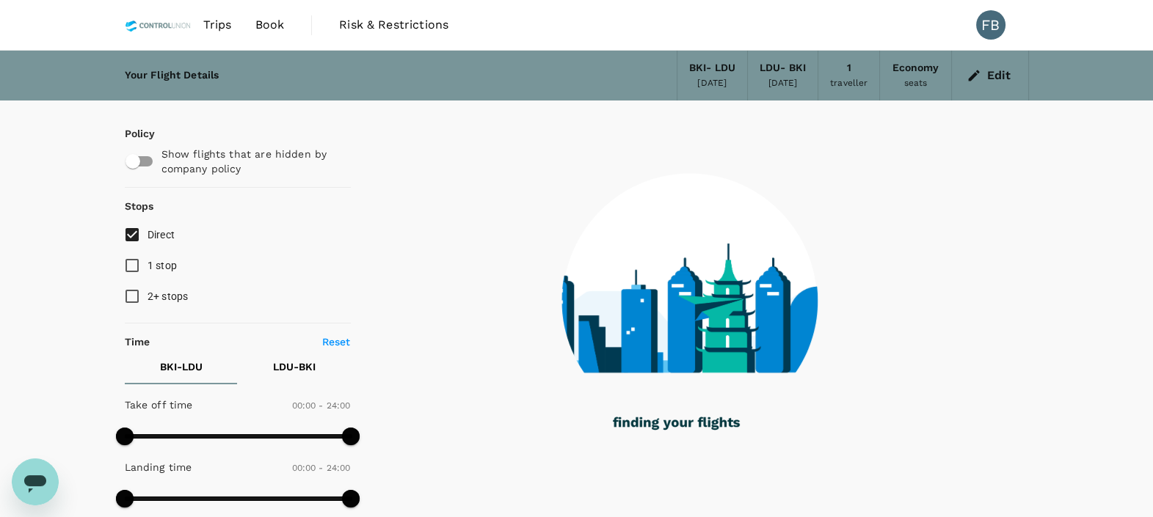
checkbox input "true"
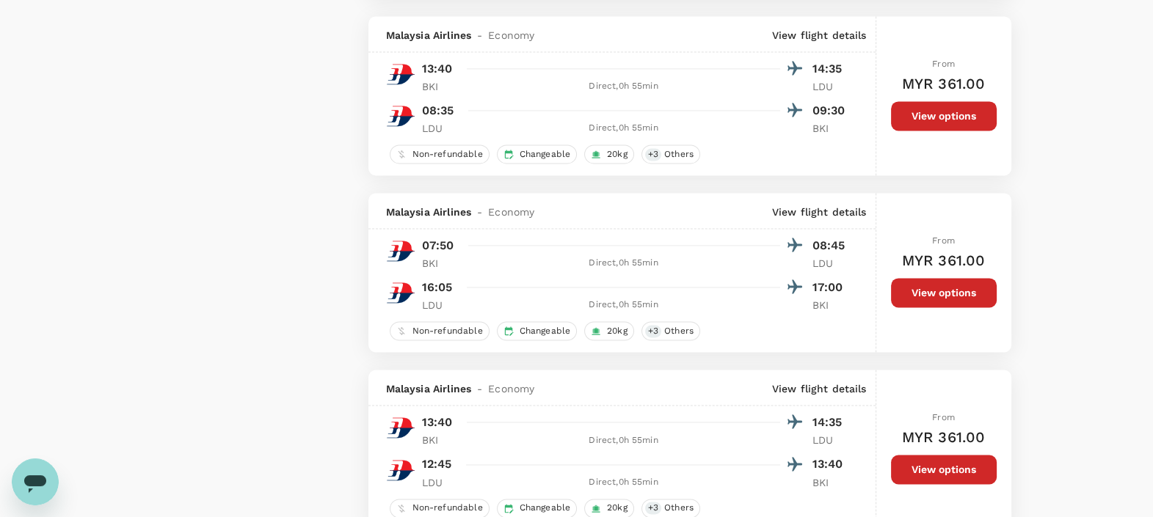
scroll to position [2751, 0]
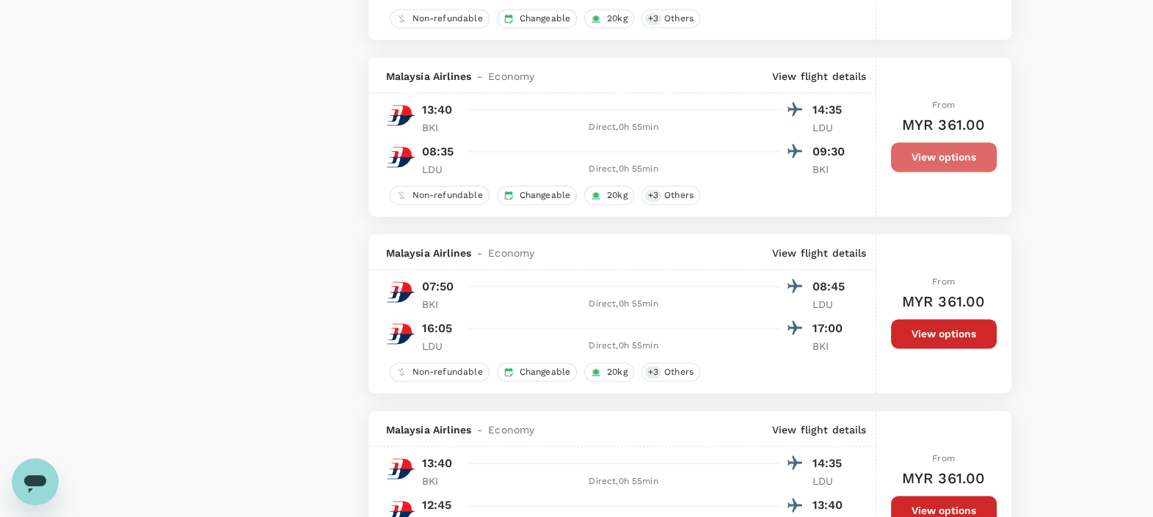
click at [908, 154] on button "View options" at bounding box center [944, 156] width 106 height 29
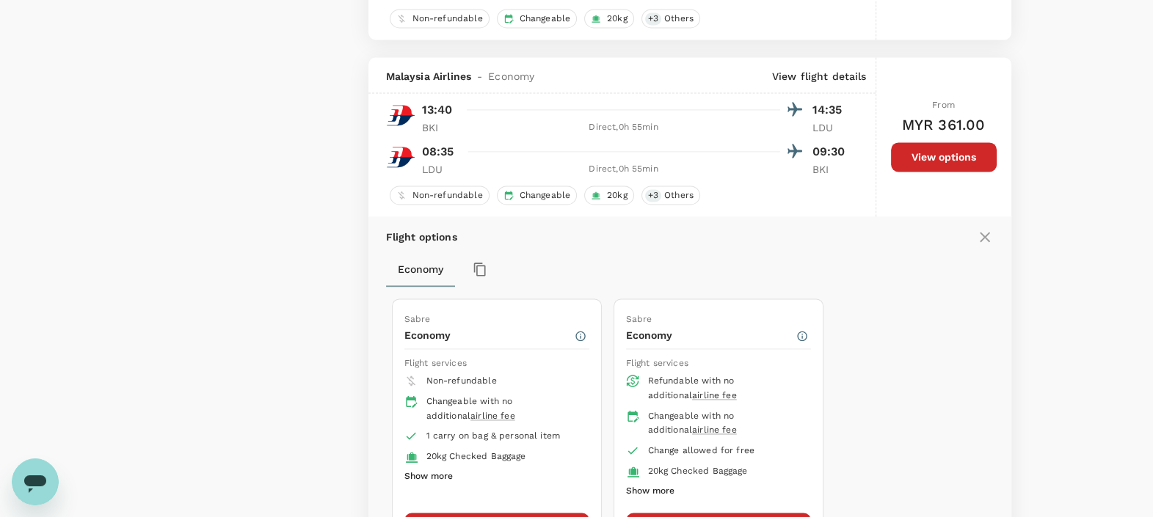
scroll to position [2802, 0]
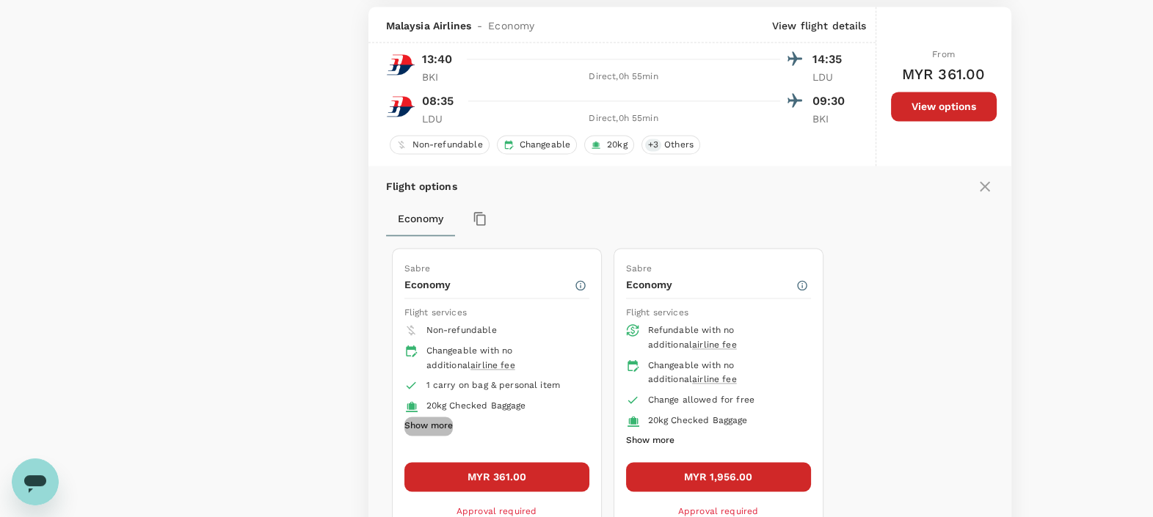
click at [437, 417] on button "Show more" at bounding box center [428, 426] width 48 height 19
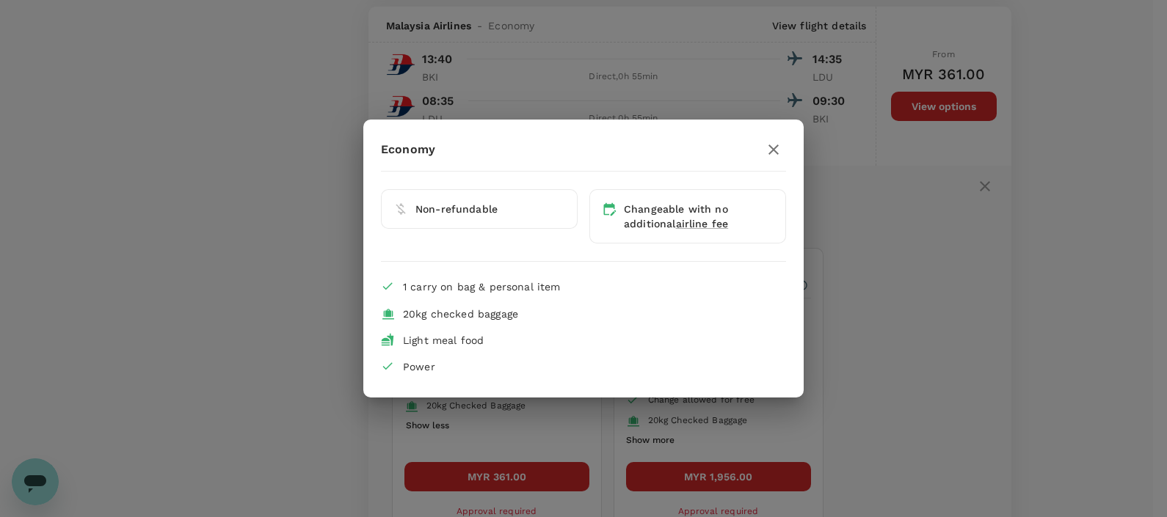
click at [233, 329] on div "Economy Non-refundable Changeable with no additional airline fee 1 carry on bag…" at bounding box center [583, 258] width 1167 height 517
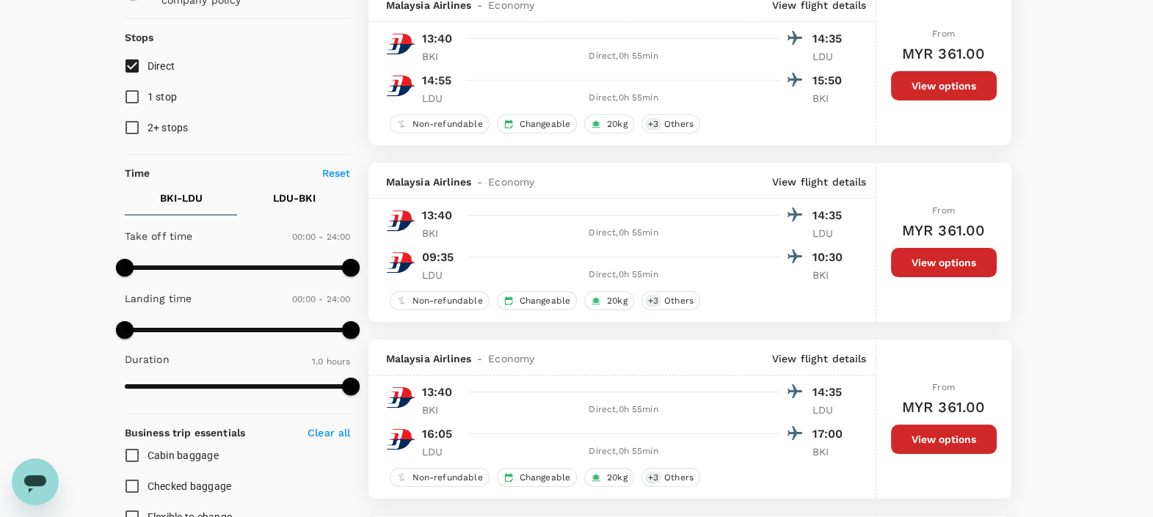
scroll to position [0, 0]
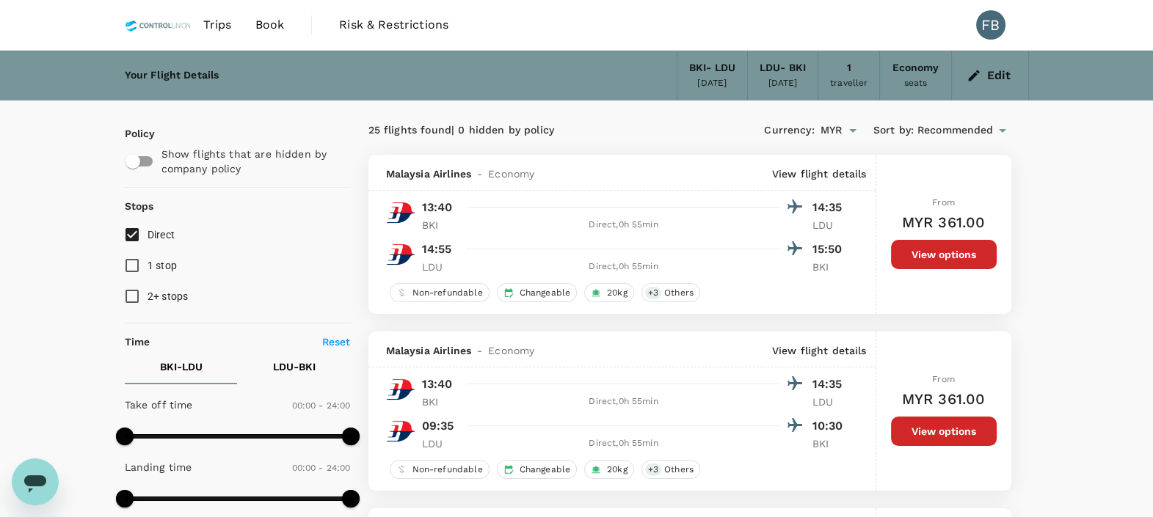
click at [987, 79] on button "Edit" at bounding box center [989, 75] width 53 height 23
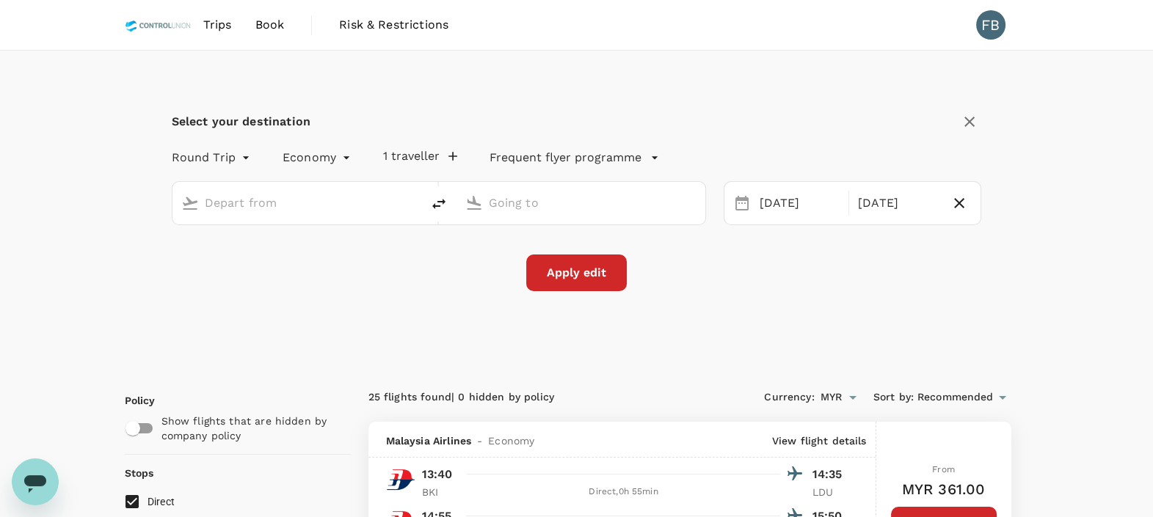
type input "Kota Kinabalu Intl (BKI)"
type input "[GEOGRAPHIC_DATA] (LDU)"
click at [891, 213] on div "[DATE]" at bounding box center [898, 203] width 92 height 29
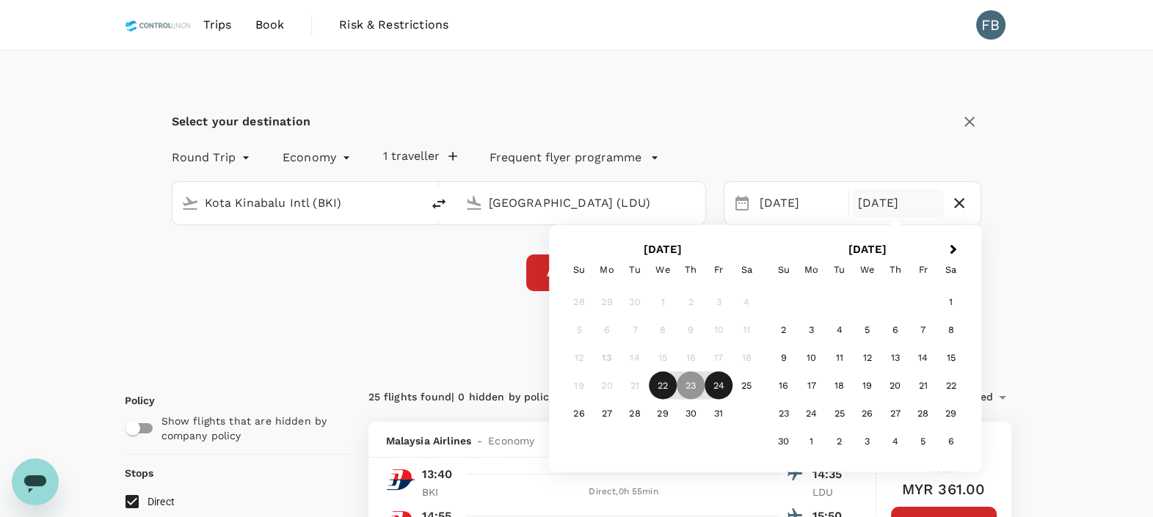
click at [704, 378] on div "24" at bounding box center [718, 386] width 28 height 28
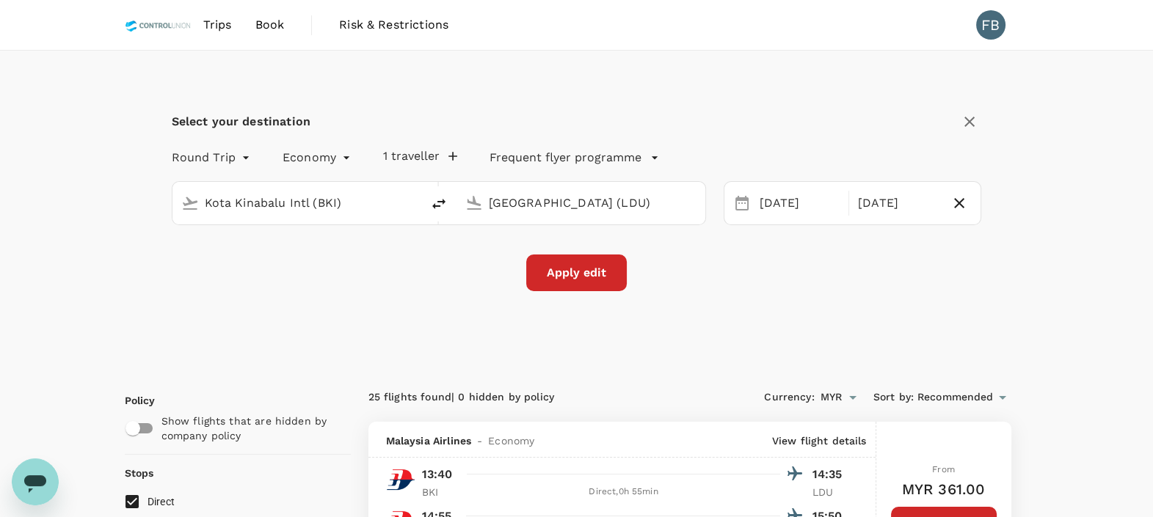
click at [591, 265] on button "Apply edit" at bounding box center [576, 273] width 101 height 37
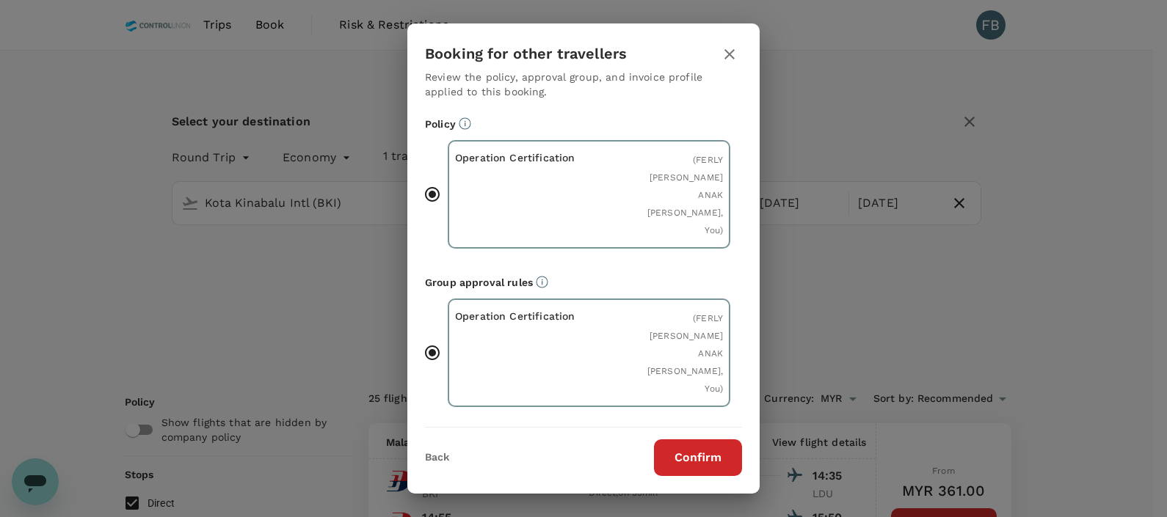
click at [701, 453] on button "Confirm" at bounding box center [698, 458] width 88 height 37
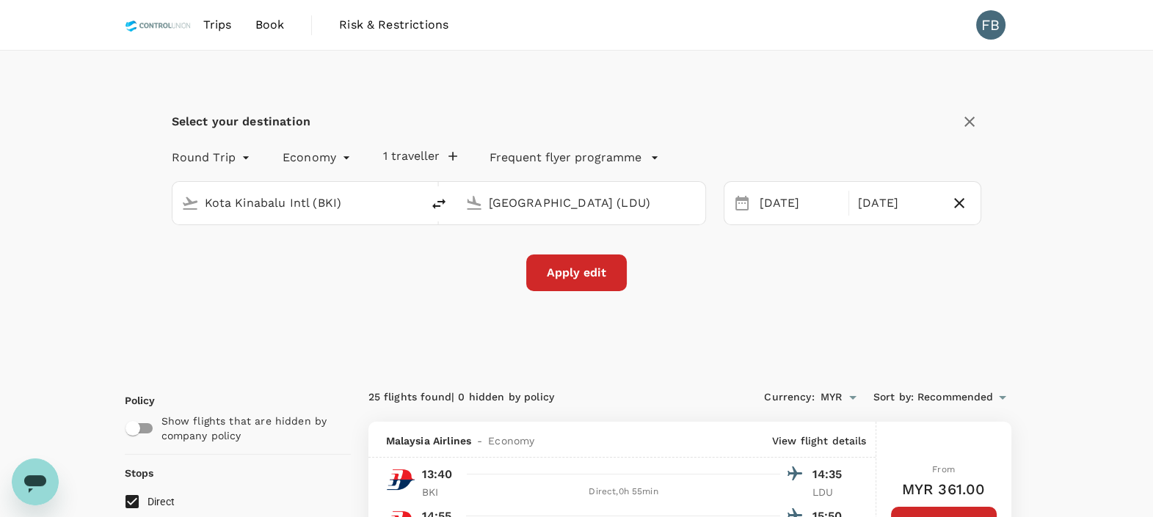
checkbox input "false"
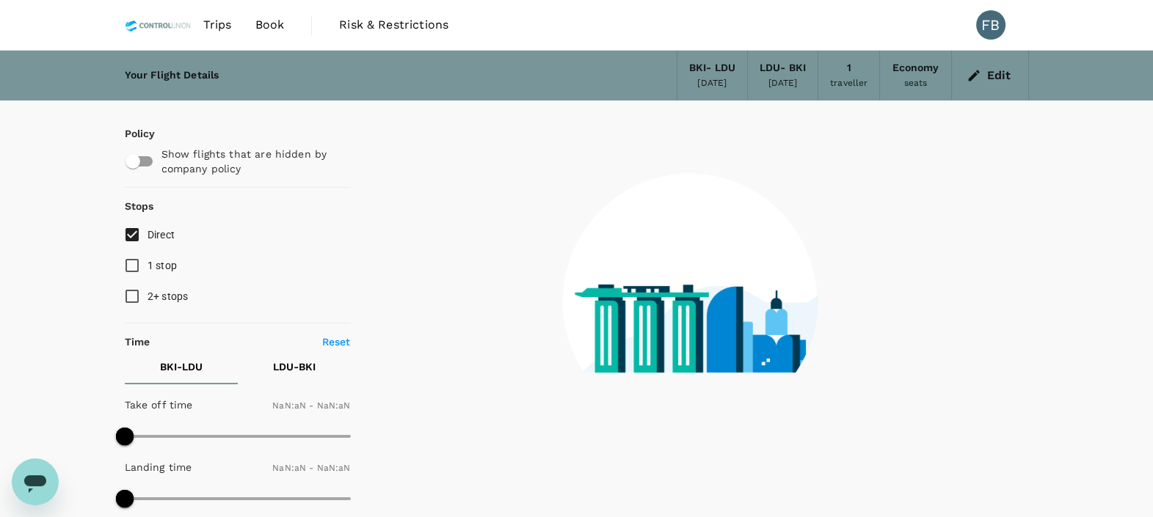
type input "1440"
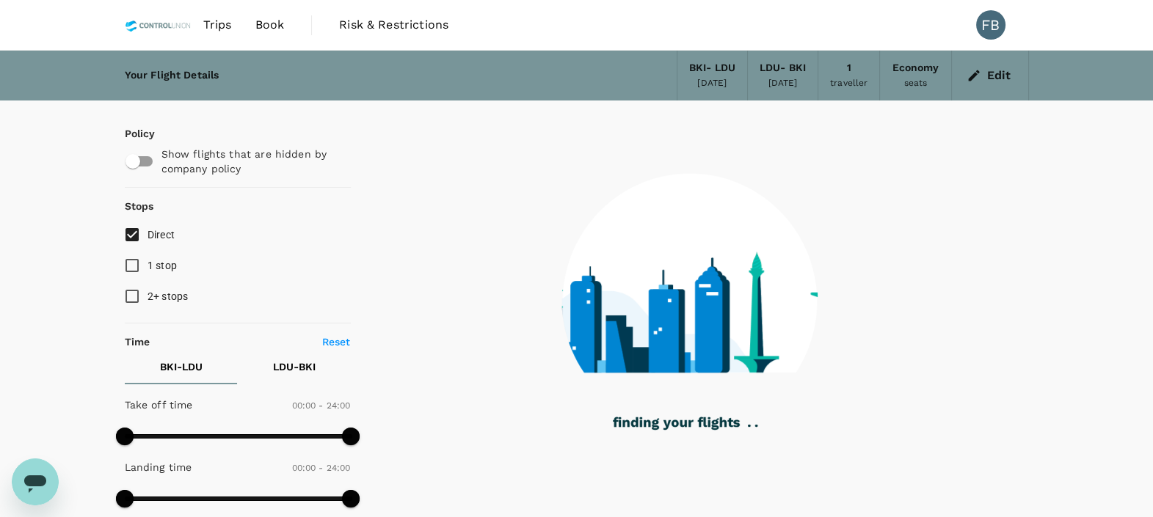
checkbox input "true"
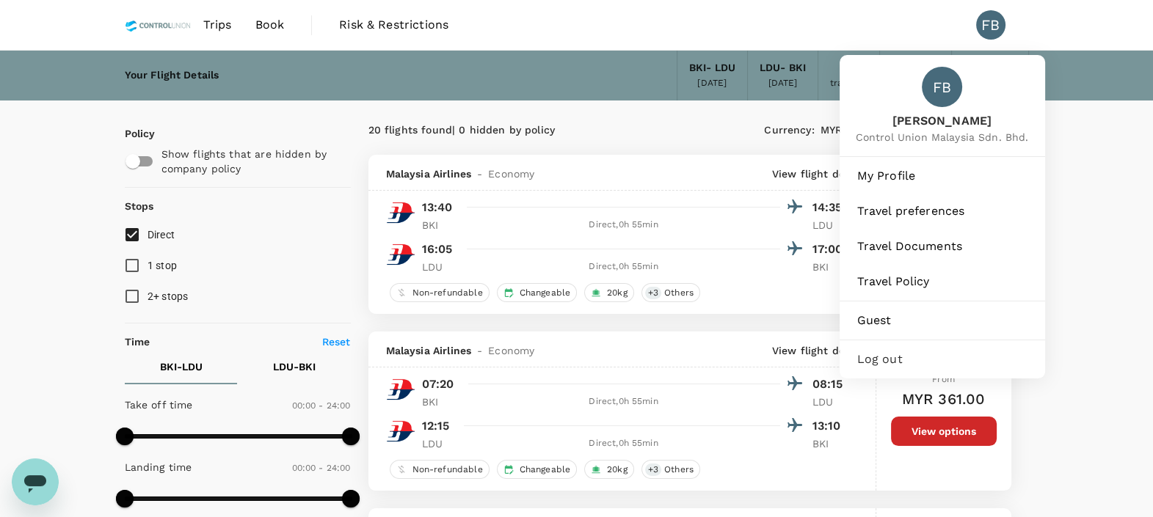
click at [996, 79] on div "FB [PERSON_NAME] Binti Mahhadi Control Union Malaysia Sdn. Bhd." at bounding box center [941, 105] width 205 height 101
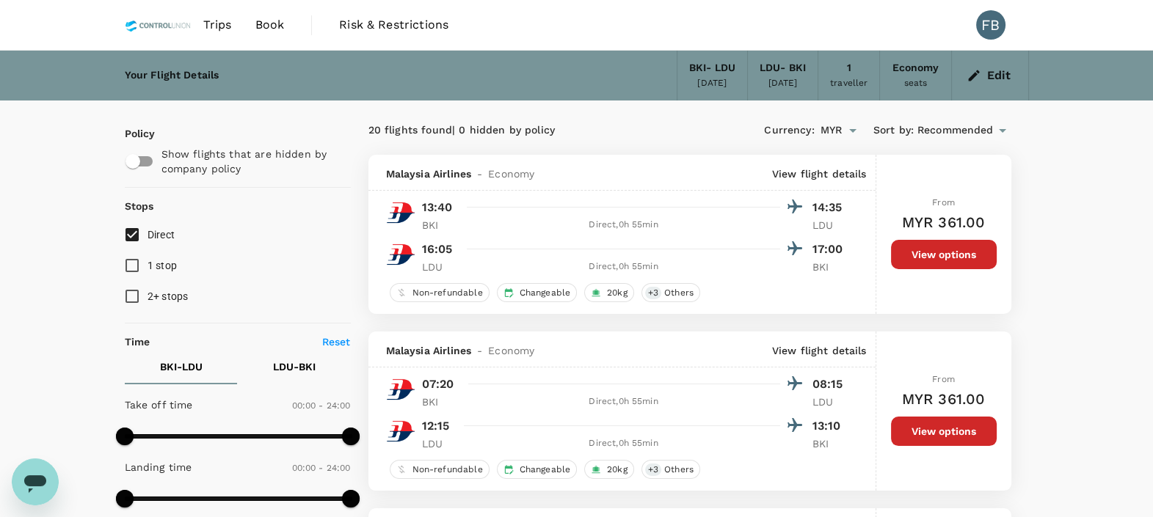
click at [1079, 81] on div "Your Flight Details BKI - LDU [DATE] LDU - [GEOGRAPHIC_DATA] [DATE] 1 traveller…" at bounding box center [576, 76] width 1153 height 50
click at [987, 83] on button "Edit" at bounding box center [989, 75] width 53 height 23
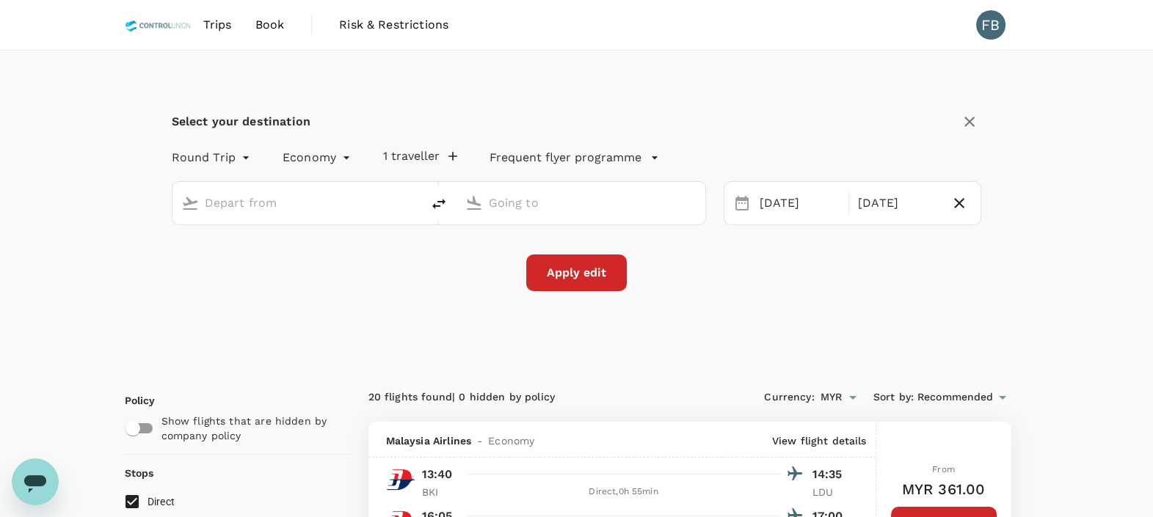
type input "Kota Kinabalu Intl (BKI)"
click at [503, 205] on input "[GEOGRAPHIC_DATA] (LDU)" at bounding box center [582, 203] width 186 height 23
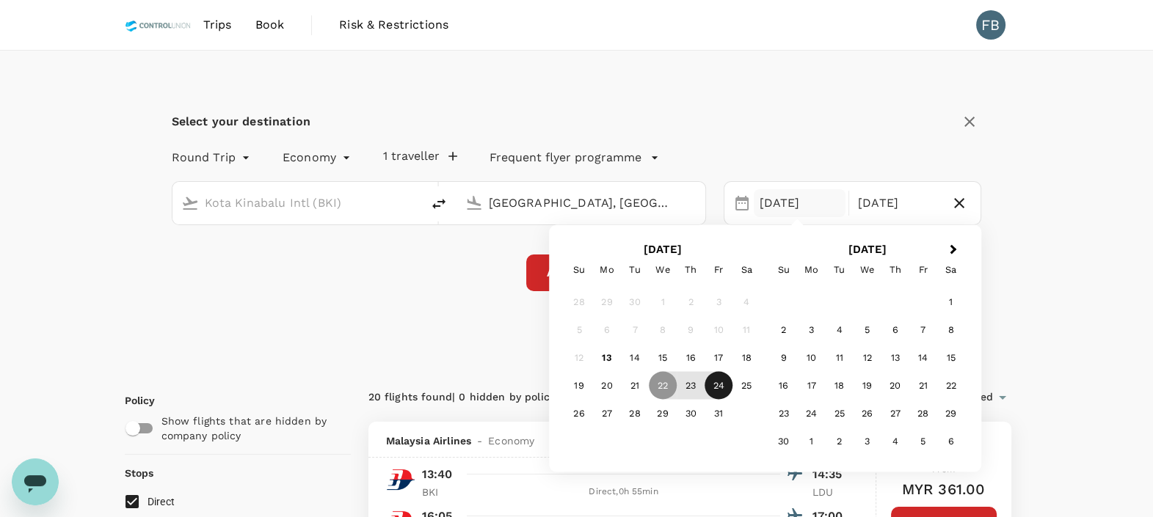
type input "[GEOGRAPHIC_DATA], [GEOGRAPHIC_DATA] (any)"
click at [723, 387] on div "24" at bounding box center [718, 386] width 28 height 28
click at [485, 299] on div "Select your destination Round Trip roundtrip Economy economy 1 traveller Freque…" at bounding box center [577, 209] width 904 height 317
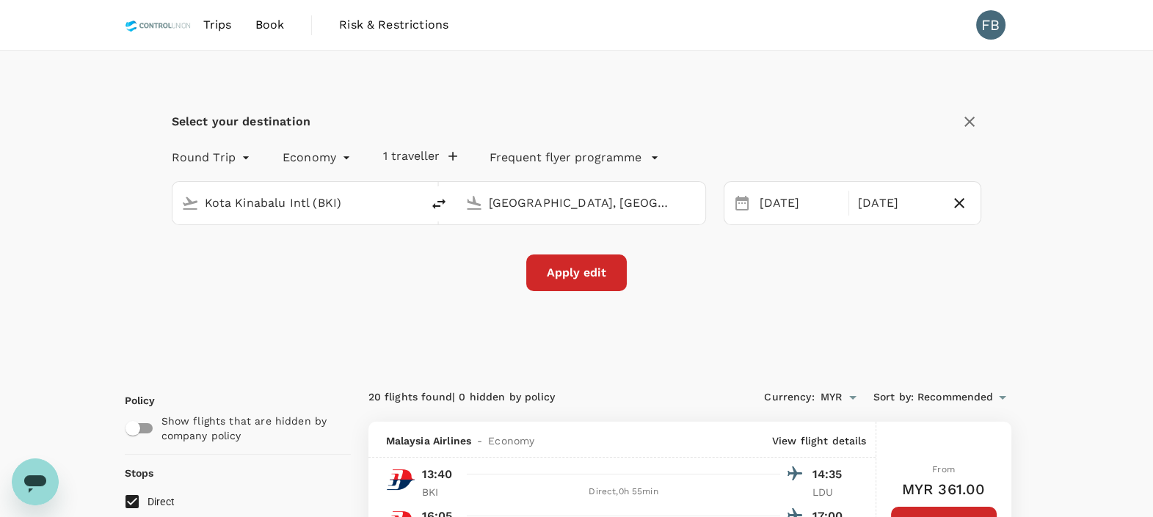
click at [958, 204] on icon "button" at bounding box center [959, 203] width 10 height 10
type input "oneway"
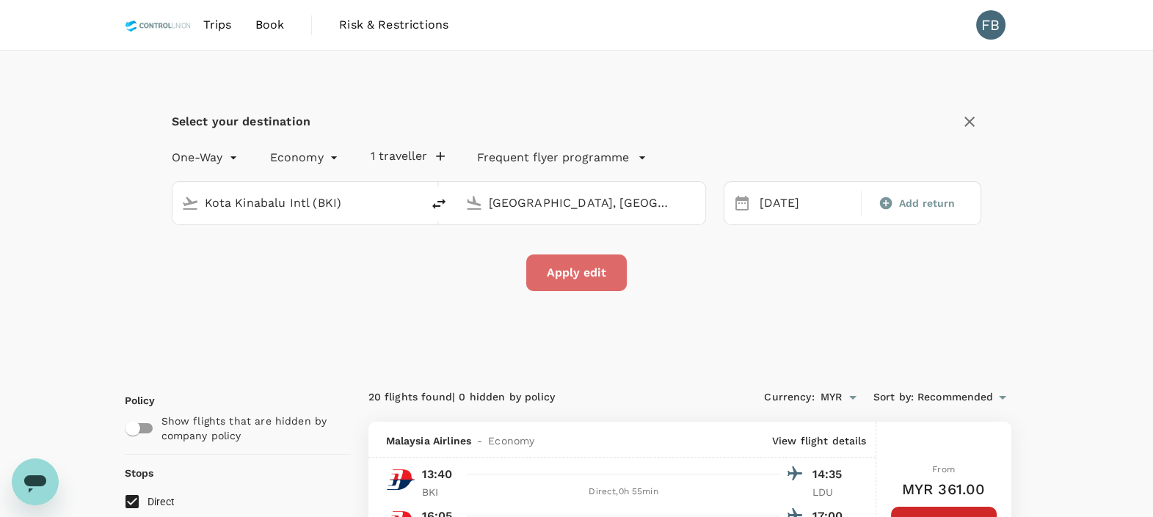
click at [562, 264] on button "Apply edit" at bounding box center [576, 273] width 101 height 37
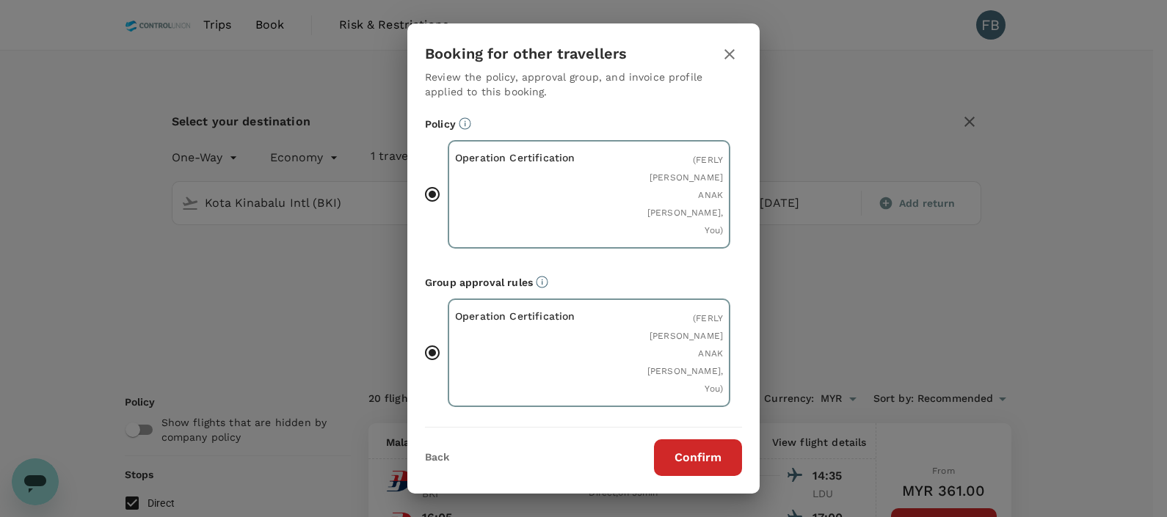
click at [699, 453] on button "Confirm" at bounding box center [698, 458] width 88 height 37
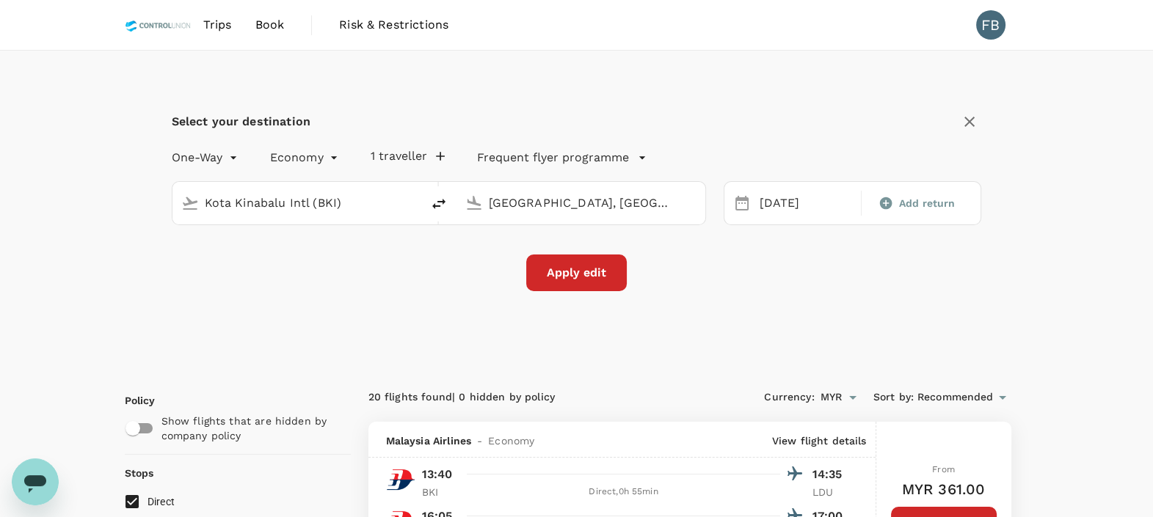
checkbox input "false"
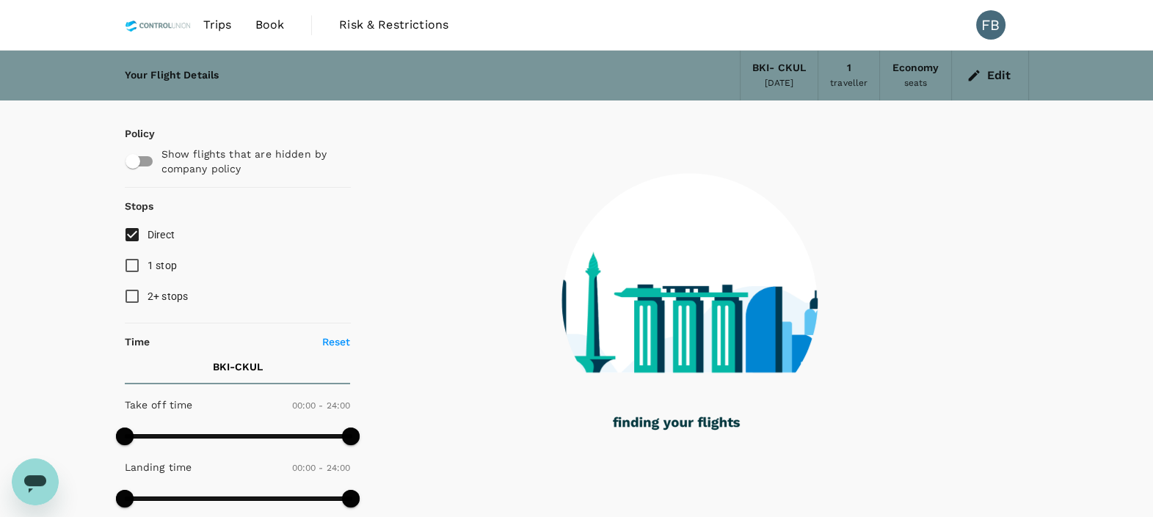
type input "1430"
checkbox input "true"
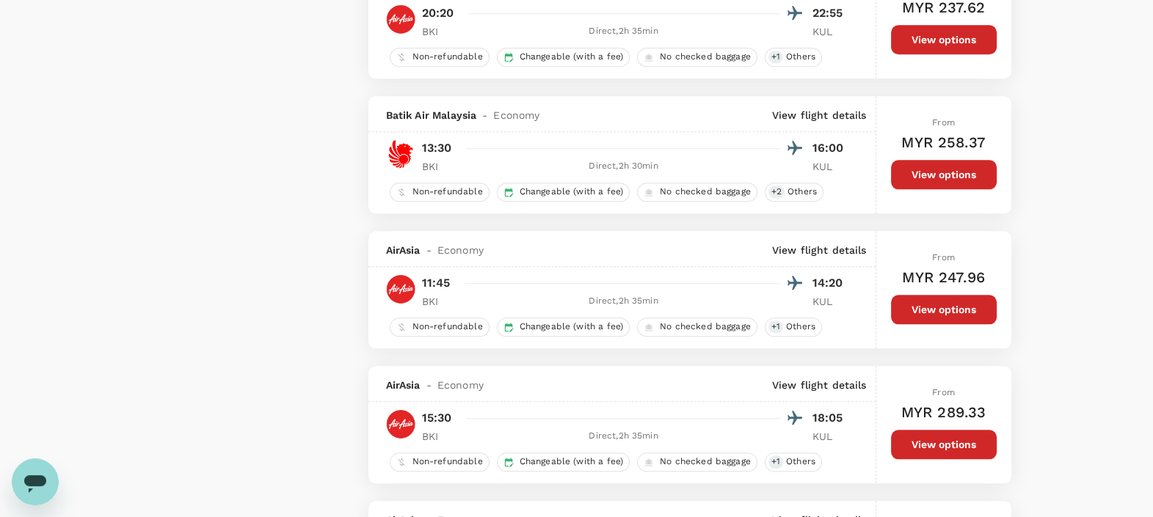
scroll to position [2018, 0]
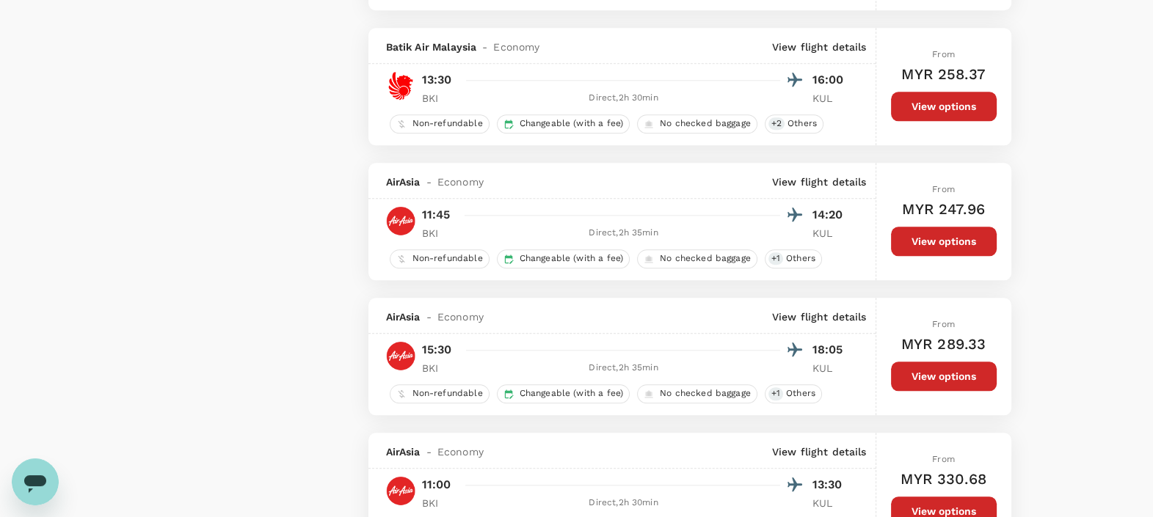
click at [925, 227] on button "View options" at bounding box center [944, 241] width 106 height 29
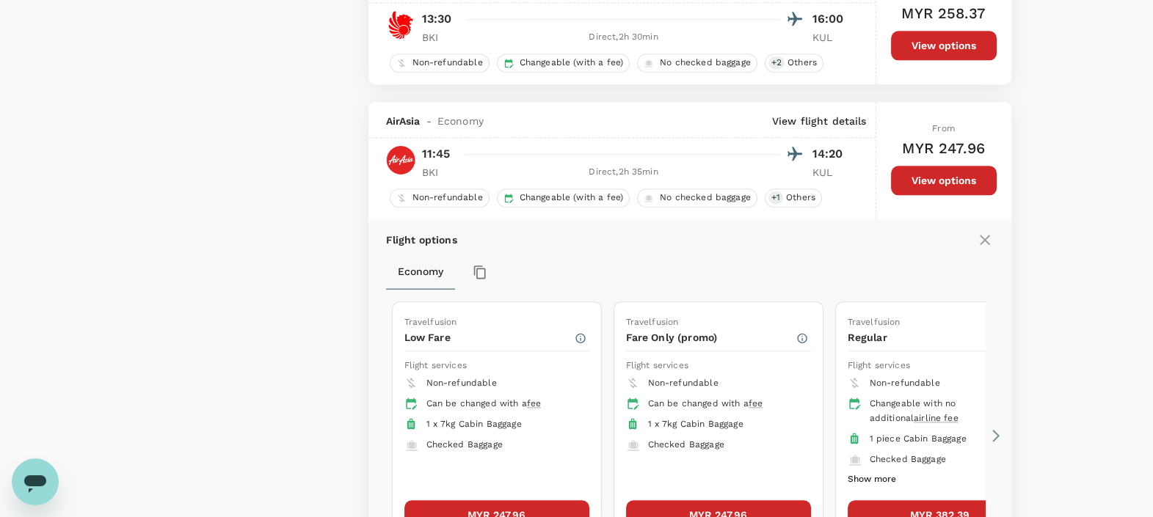
scroll to position [2174, 0]
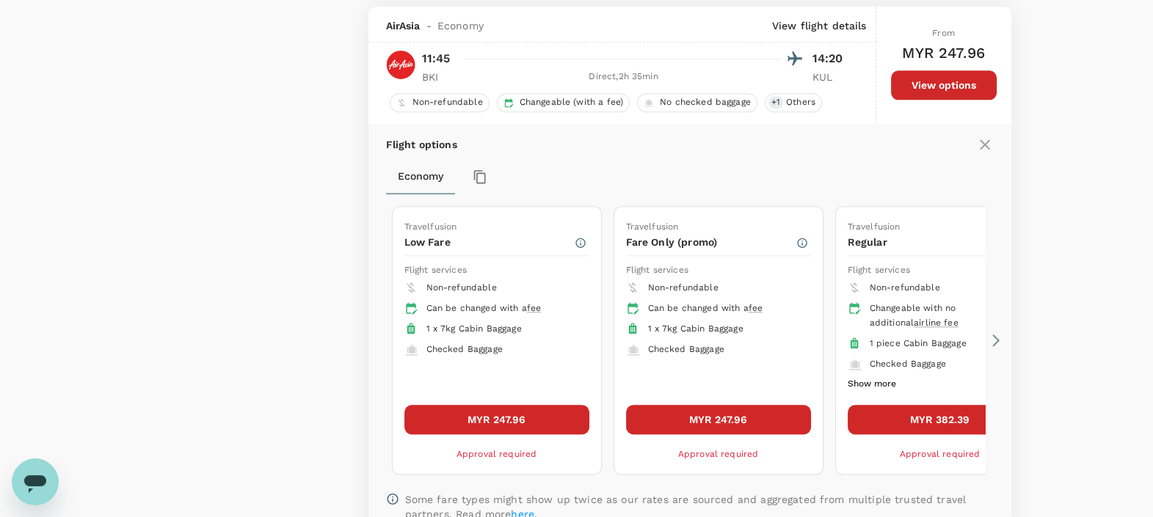
click at [999, 333] on icon at bounding box center [995, 340] width 15 height 15
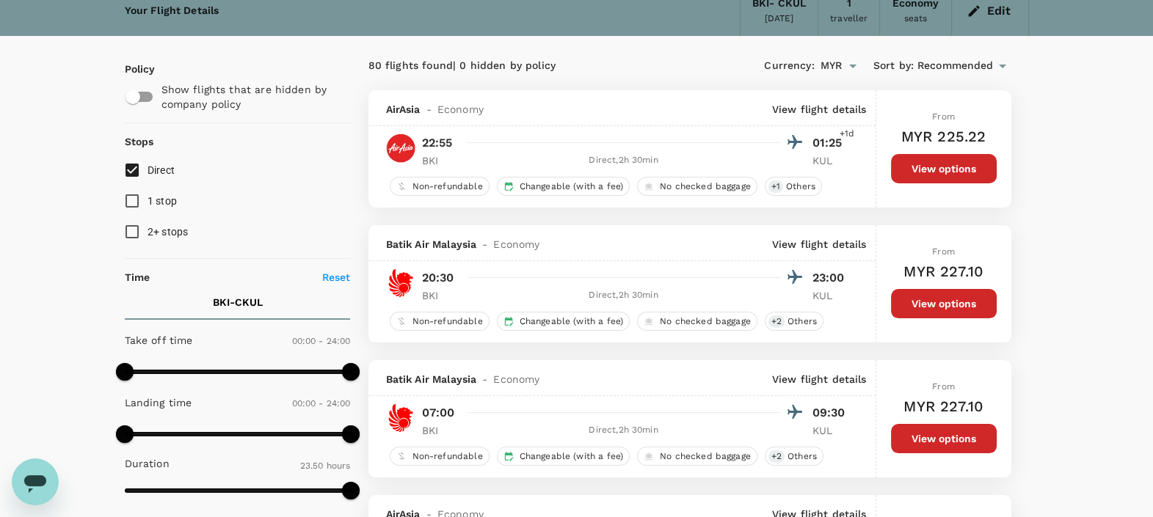
scroll to position [0, 0]
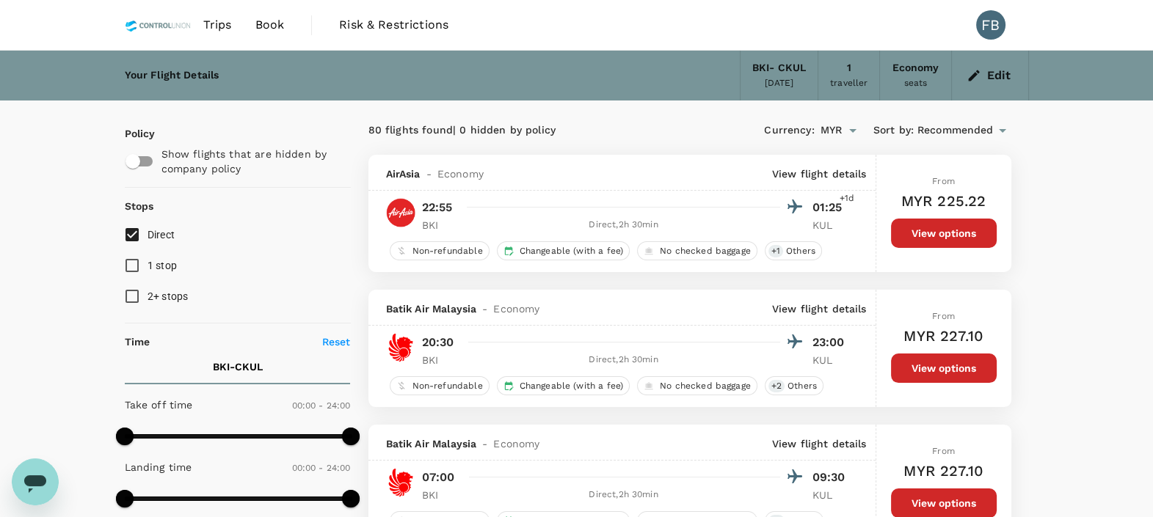
click at [1002, 73] on button "Edit" at bounding box center [989, 75] width 53 height 23
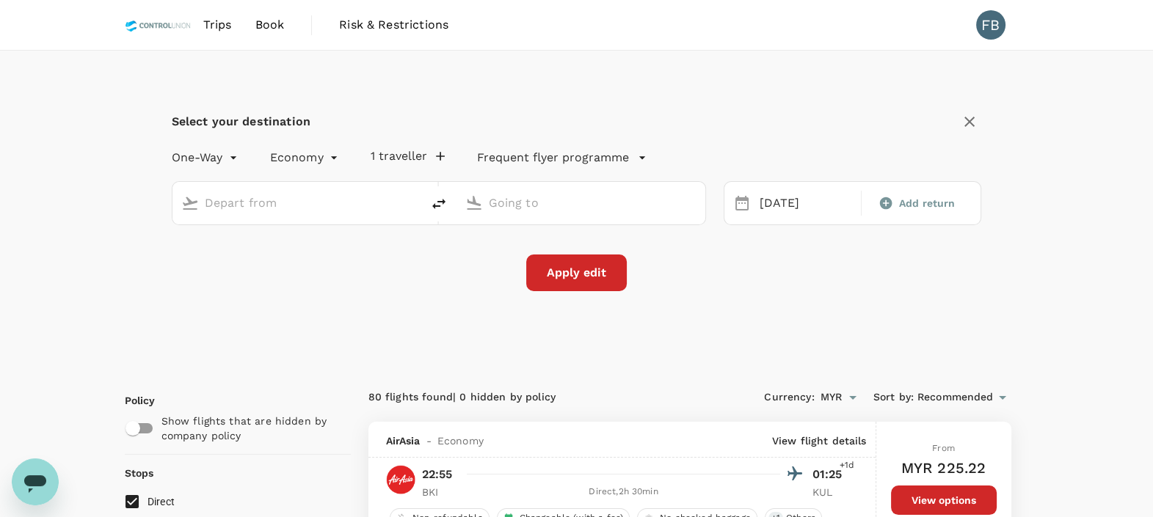
type input "Kota Kinabalu Intl (BKI)"
type input "[GEOGRAPHIC_DATA], [GEOGRAPHIC_DATA] (any)"
click at [376, 198] on input "Kota Kinabalu Intl (BKI)" at bounding box center [298, 203] width 186 height 23
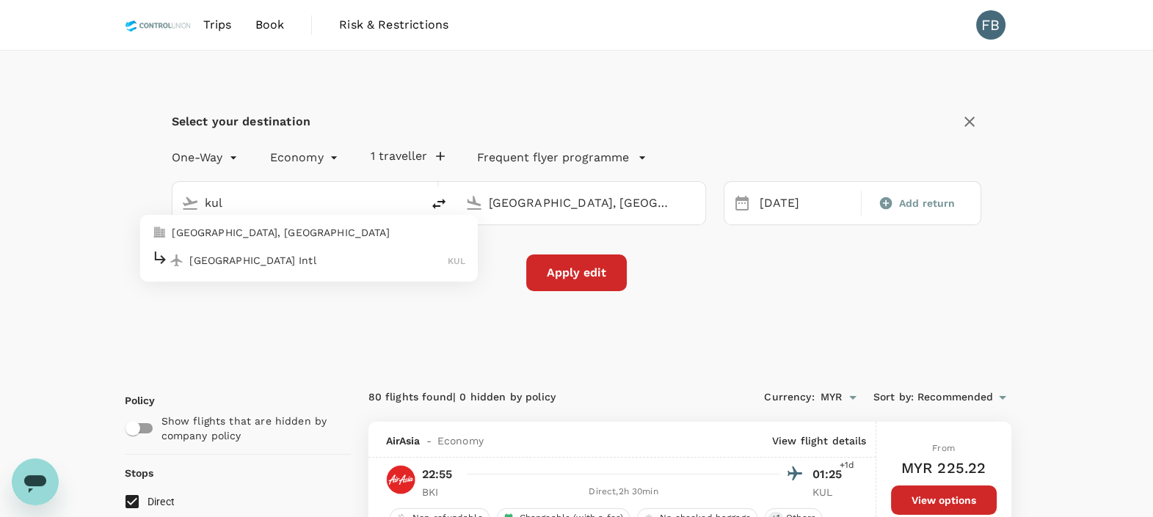
drag, startPoint x: 313, startPoint y: 249, endPoint x: 325, endPoint y: 249, distance: 11.7
click at [315, 250] on div "[GEOGRAPHIC_DATA] Intl KUL" at bounding box center [308, 260] width 314 height 23
type input "Kuala Lumpur Intl ([GEOGRAPHIC_DATA])"
click at [556, 211] on input "[GEOGRAPHIC_DATA], [GEOGRAPHIC_DATA] (any)" at bounding box center [582, 203] width 186 height 23
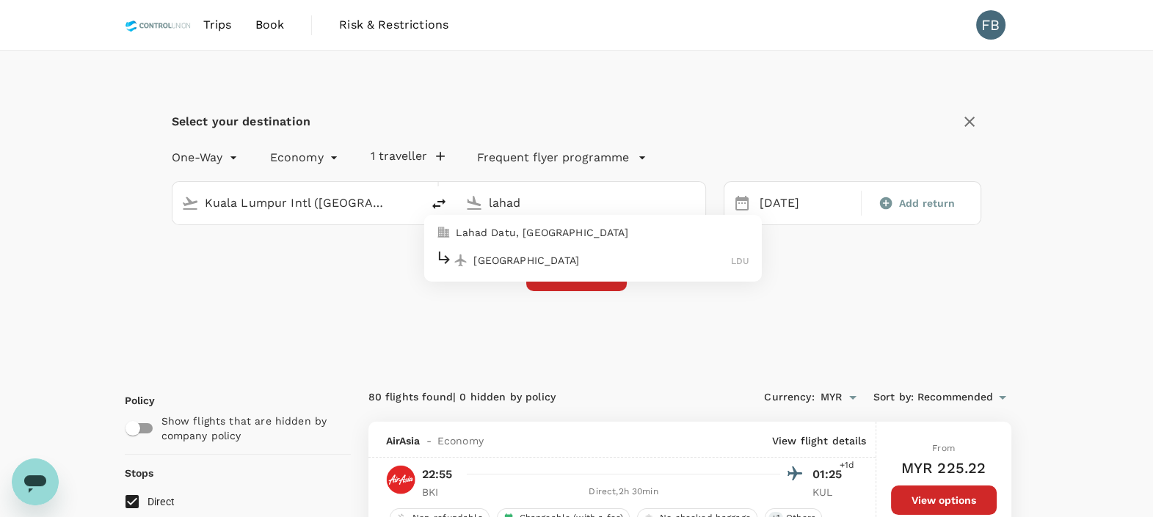
click at [572, 254] on p "[GEOGRAPHIC_DATA]" at bounding box center [602, 260] width 258 height 15
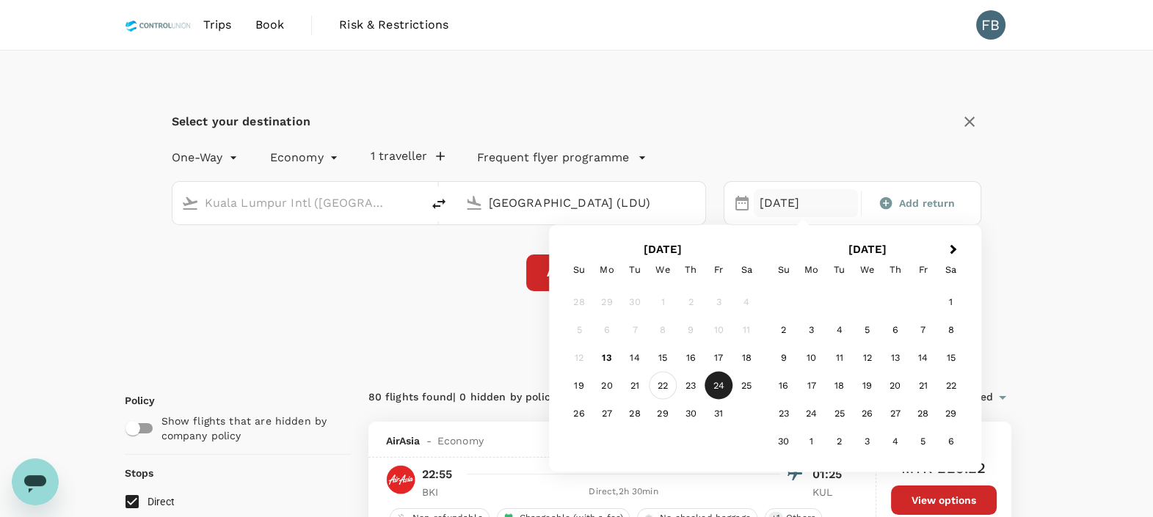
type input "[GEOGRAPHIC_DATA] (LDU)"
click at [668, 382] on div "22" at bounding box center [663, 386] width 28 height 28
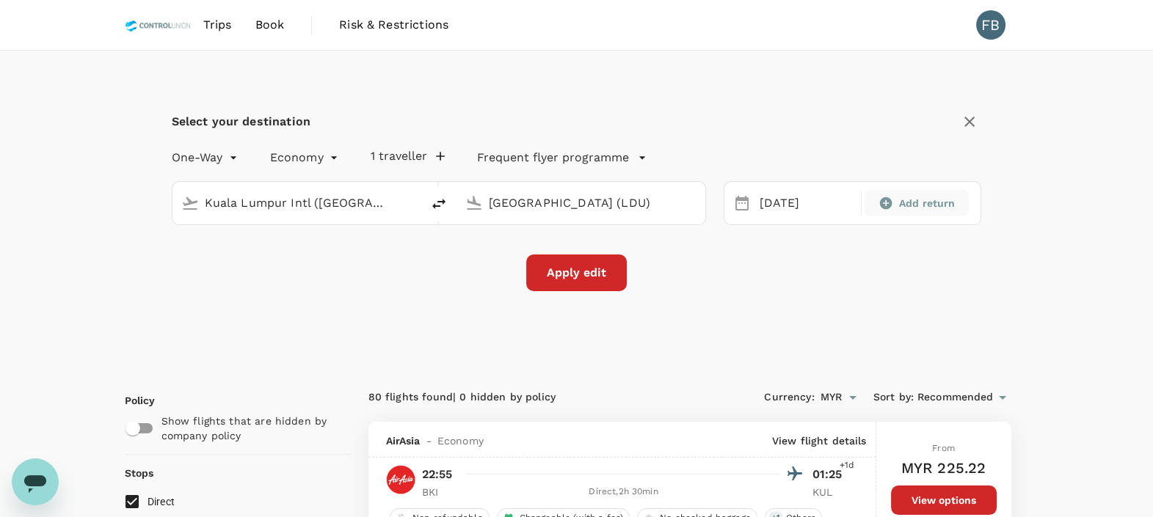
click at [904, 203] on span "Add return" at bounding box center [927, 203] width 57 height 15
type input "roundtrip"
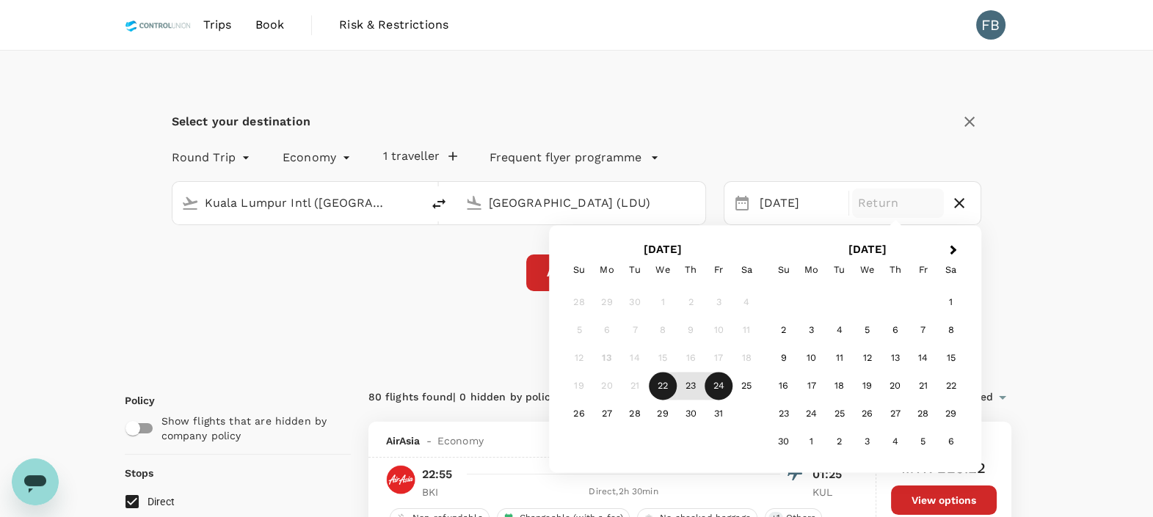
click at [715, 389] on div "24" at bounding box center [718, 387] width 28 height 28
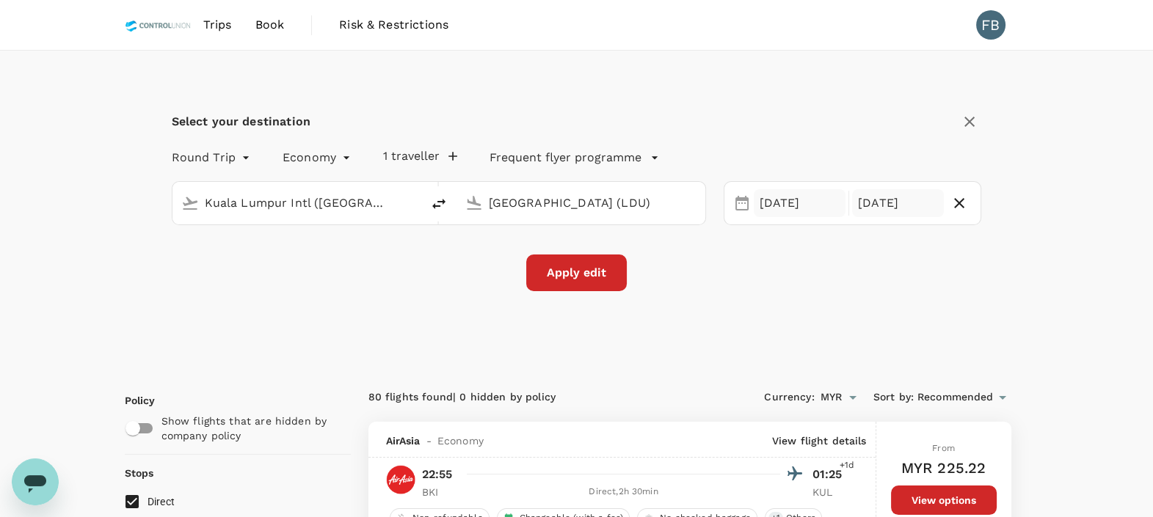
click at [793, 200] on div "[DATE]" at bounding box center [800, 203] width 92 height 29
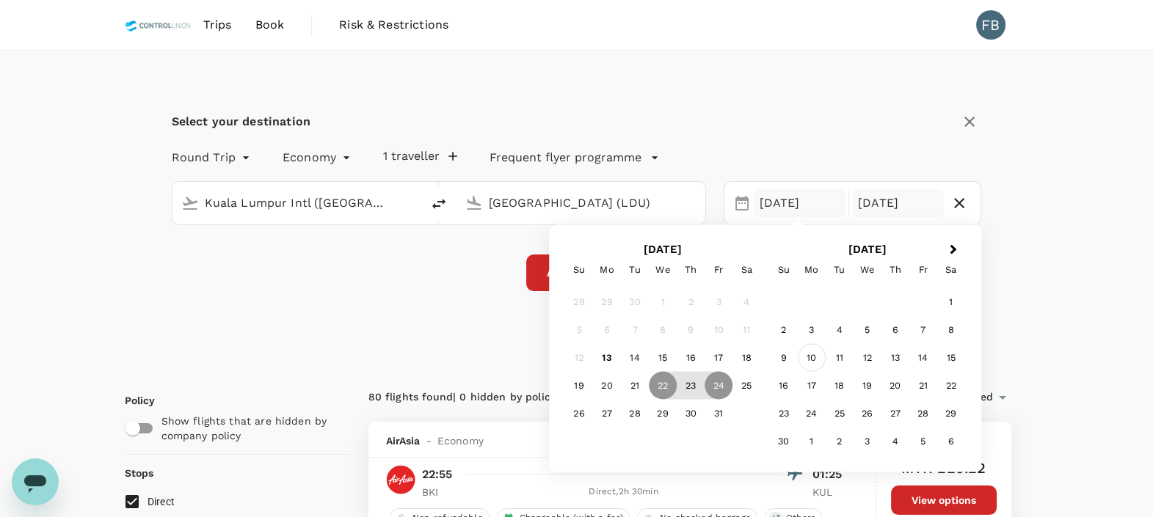
click at [815, 362] on div "10" at bounding box center [812, 358] width 28 height 28
click at [660, 356] on div "12" at bounding box center [663, 359] width 28 height 28
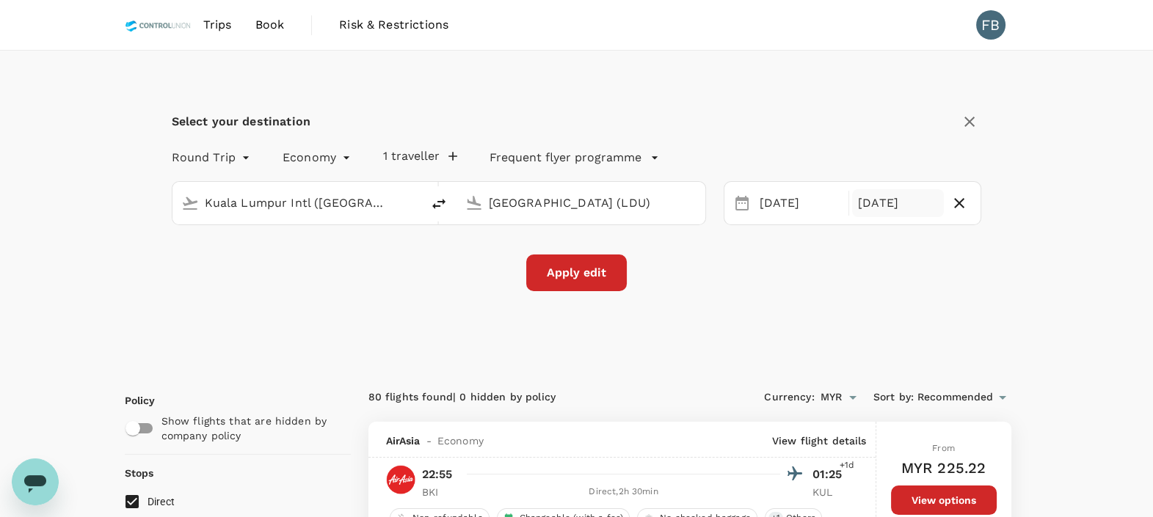
click at [613, 282] on button "Apply edit" at bounding box center [576, 273] width 101 height 37
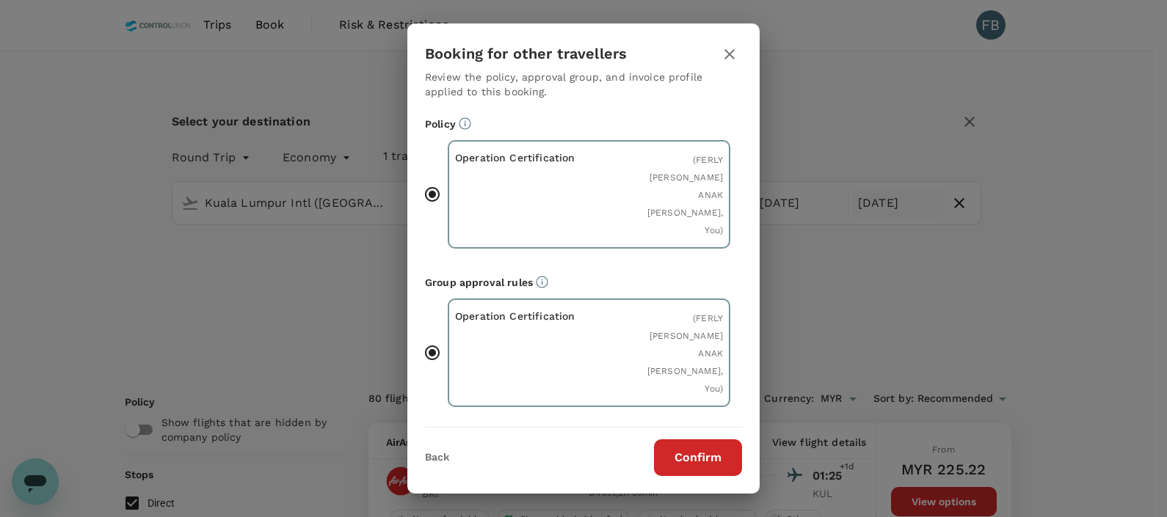
click at [692, 453] on button "Confirm" at bounding box center [698, 458] width 88 height 37
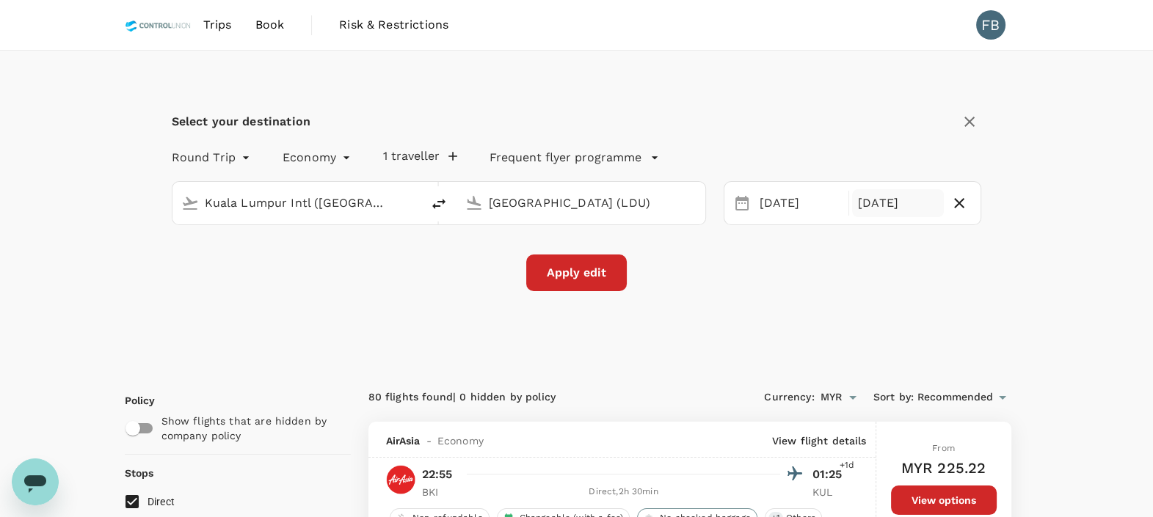
checkbox input "false"
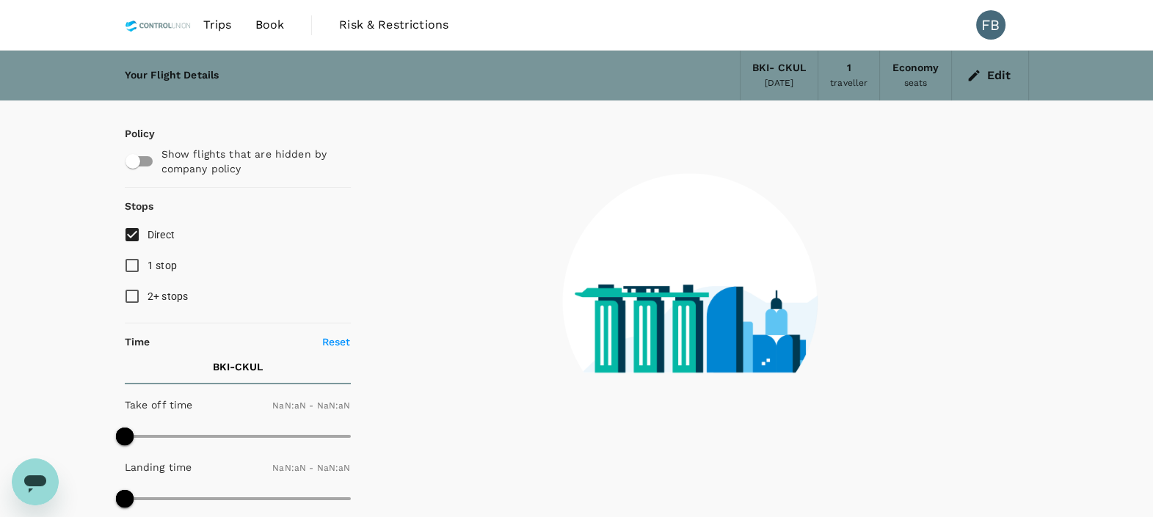
type input "1440"
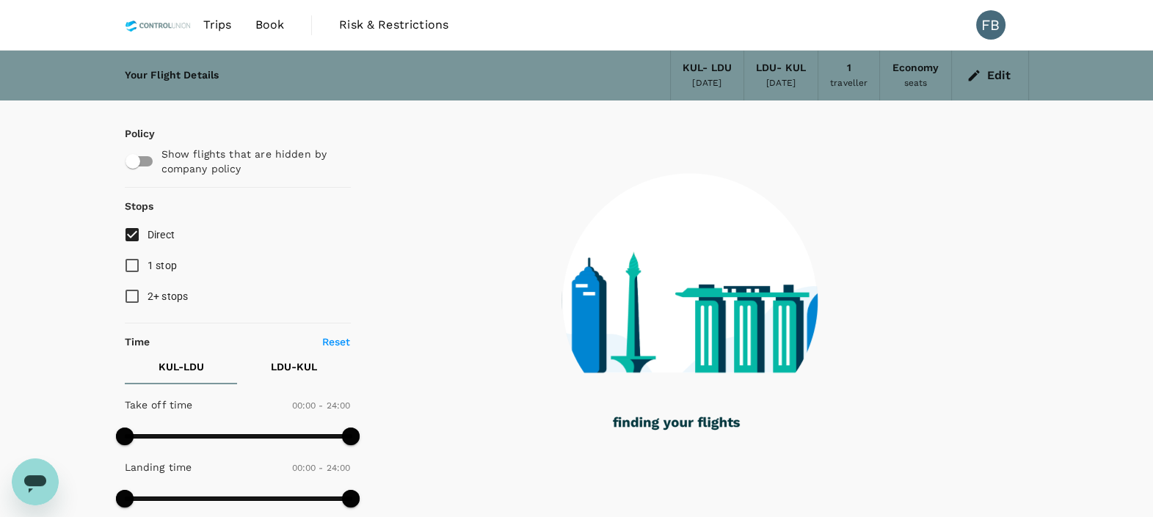
type input "465"
checkbox input "true"
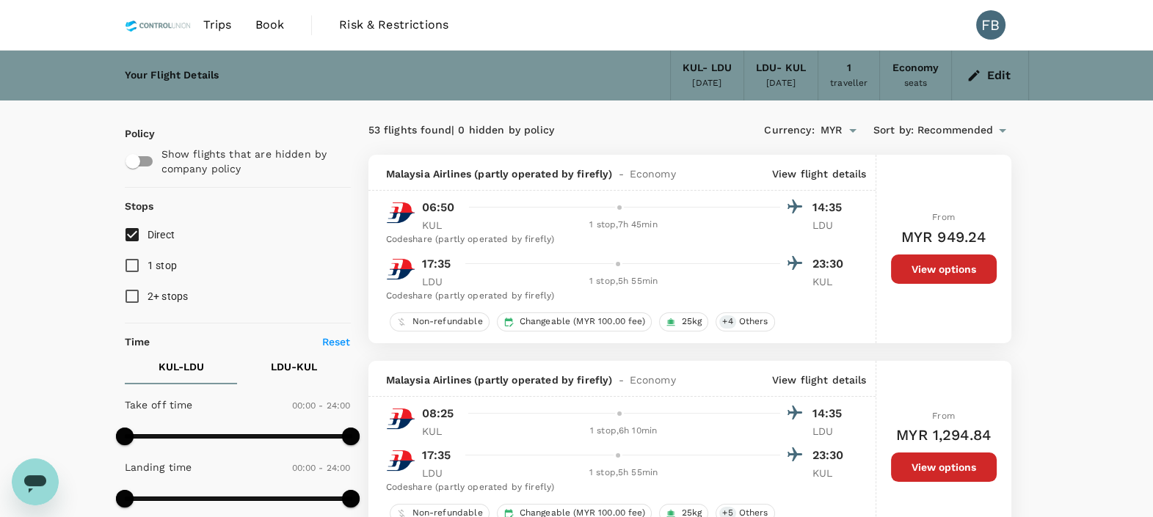
click at [983, 66] on button "Edit" at bounding box center [989, 75] width 53 height 23
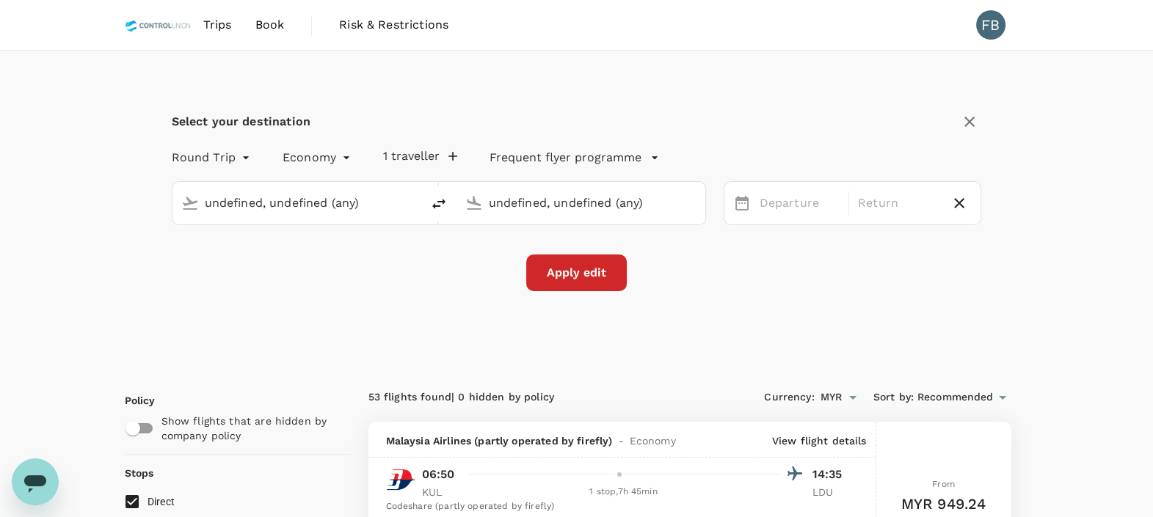
type input "Kuala Lumpur Intl ([GEOGRAPHIC_DATA])"
type input "[GEOGRAPHIC_DATA] (LDU)"
type input "Kuala Lumpur Intl ([GEOGRAPHIC_DATA])"
type input "[GEOGRAPHIC_DATA] (LDU)"
click at [906, 205] on div "[DATE]" at bounding box center [898, 203] width 92 height 29
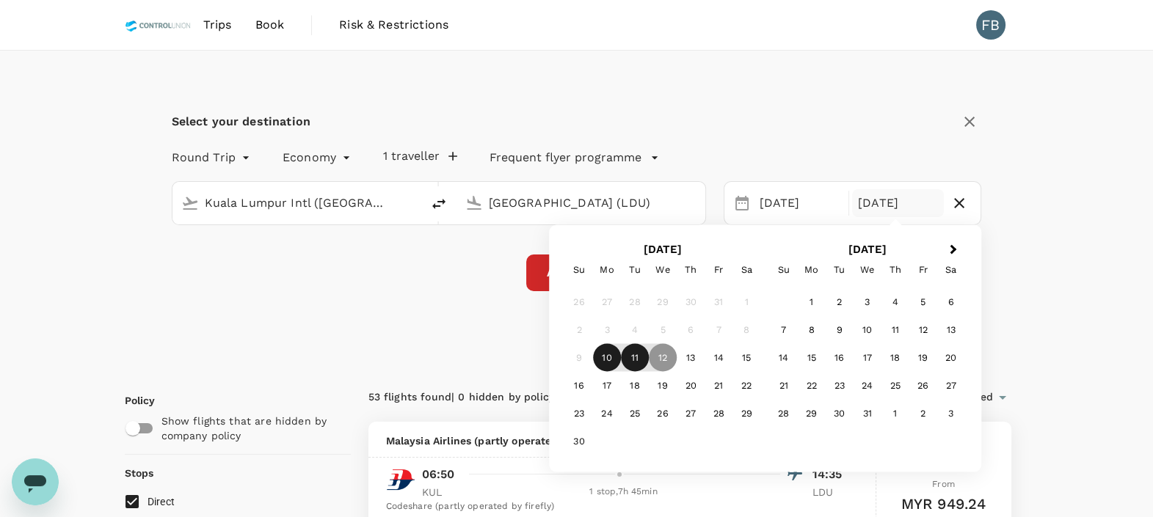
click at [641, 360] on div "11" at bounding box center [635, 358] width 28 height 28
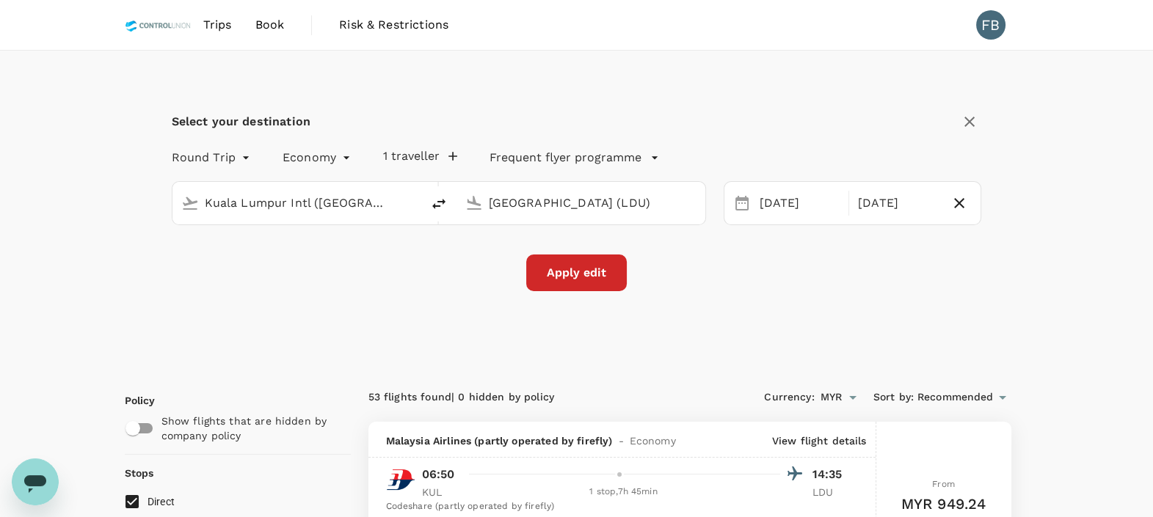
click at [575, 269] on button "Apply edit" at bounding box center [576, 273] width 101 height 37
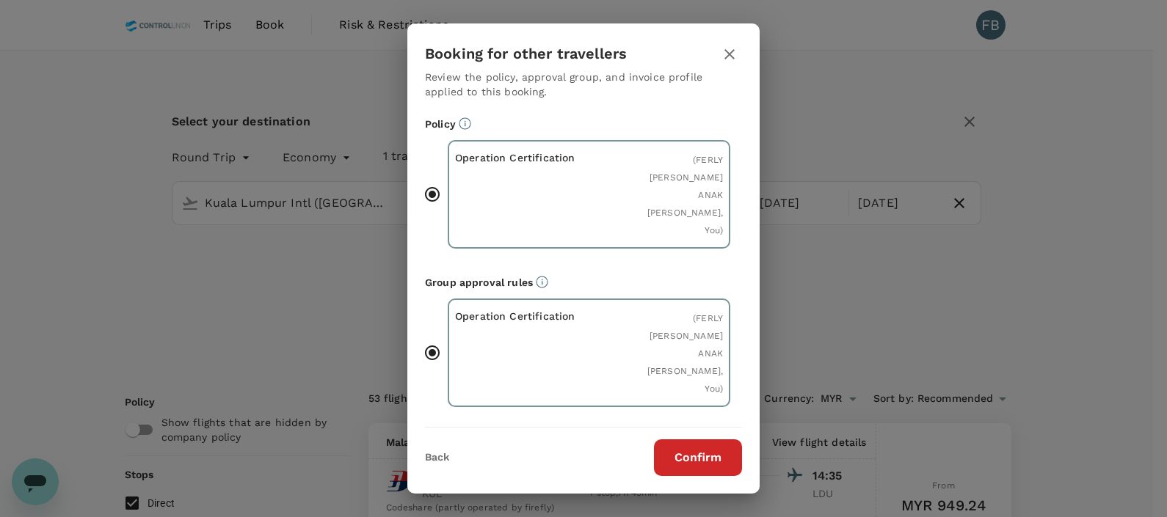
click at [730, 454] on button "Confirm" at bounding box center [698, 458] width 88 height 37
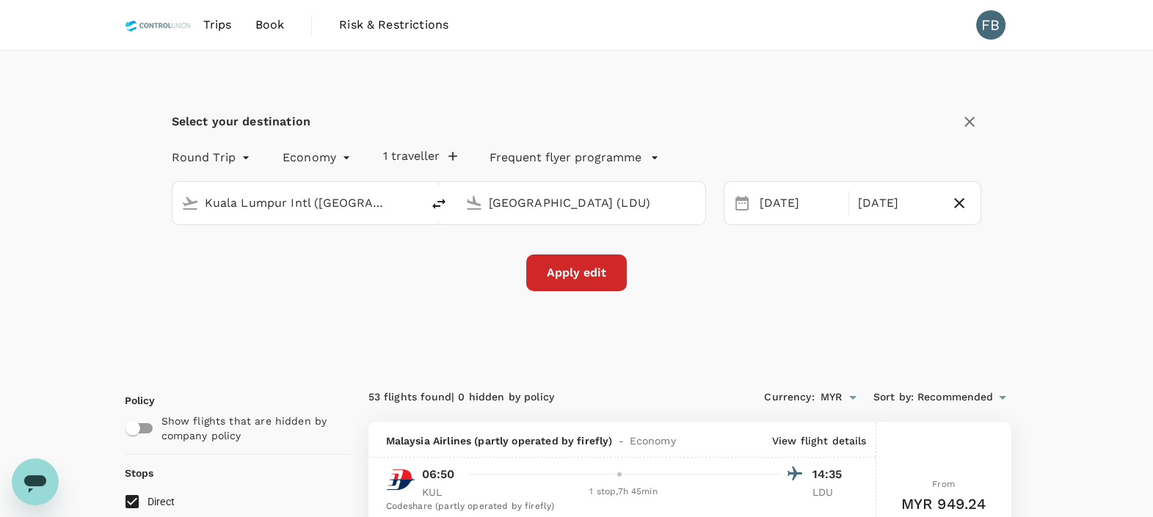
checkbox input "false"
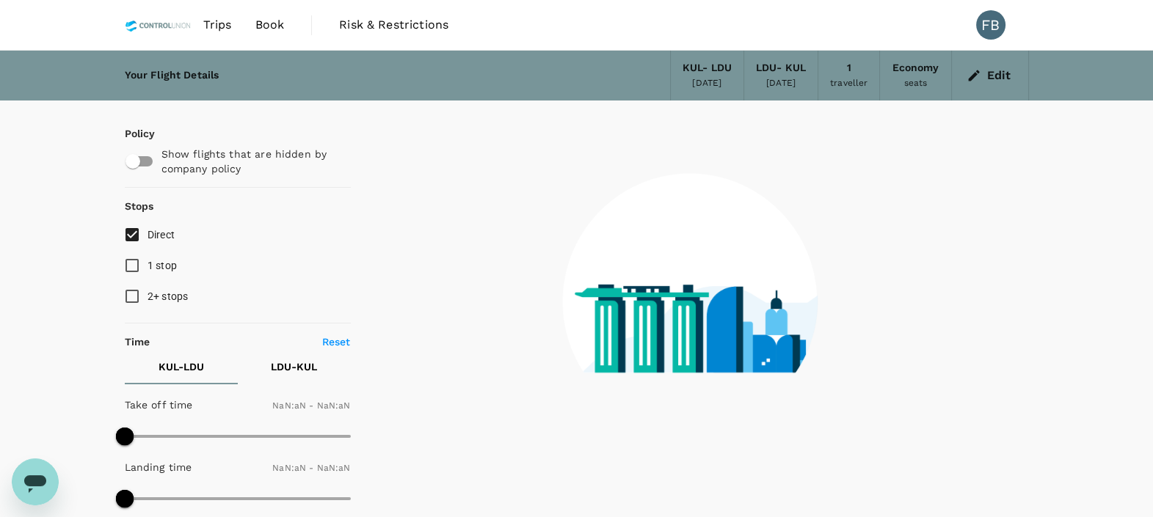
type input "1440"
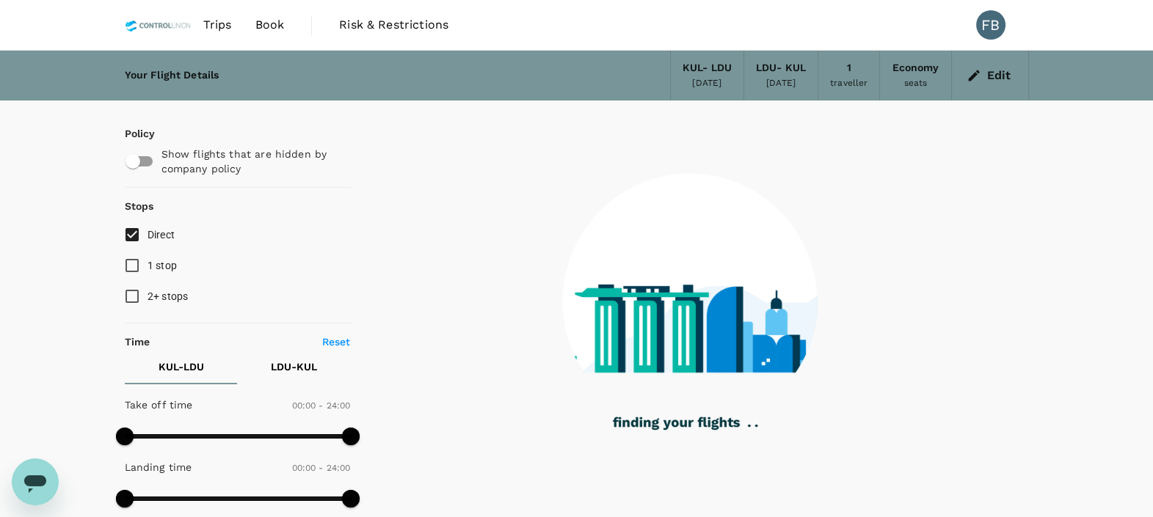
checkbox input "true"
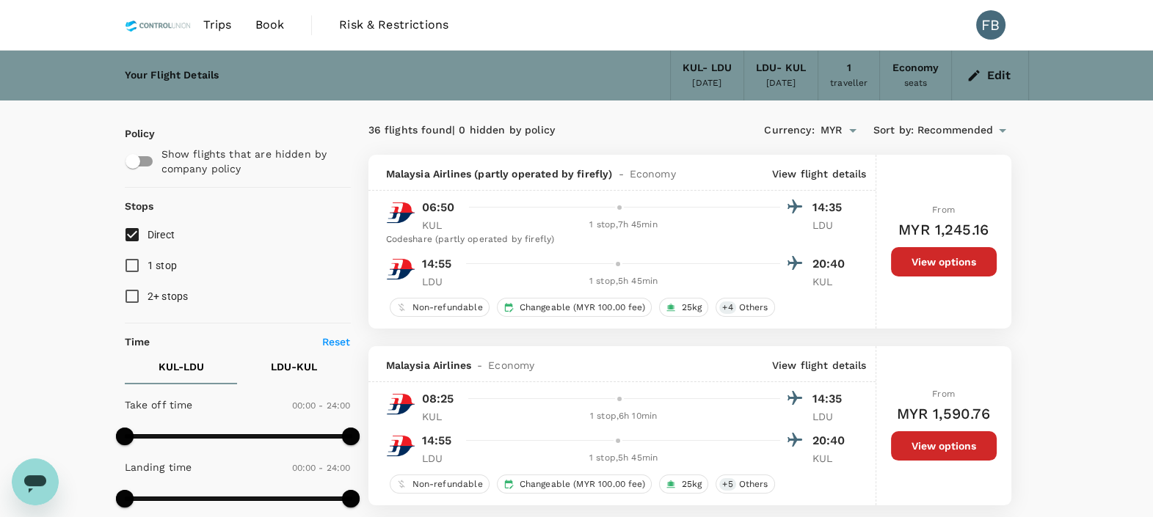
click at [928, 136] on span "Recommended" at bounding box center [955, 131] width 76 height 16
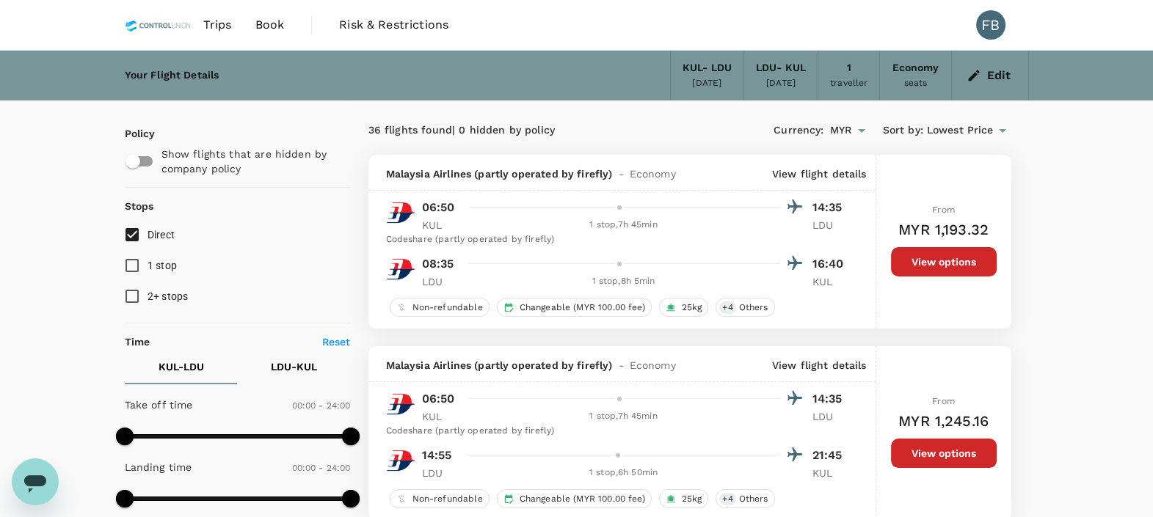
click at [989, 73] on button "Edit" at bounding box center [989, 75] width 53 height 23
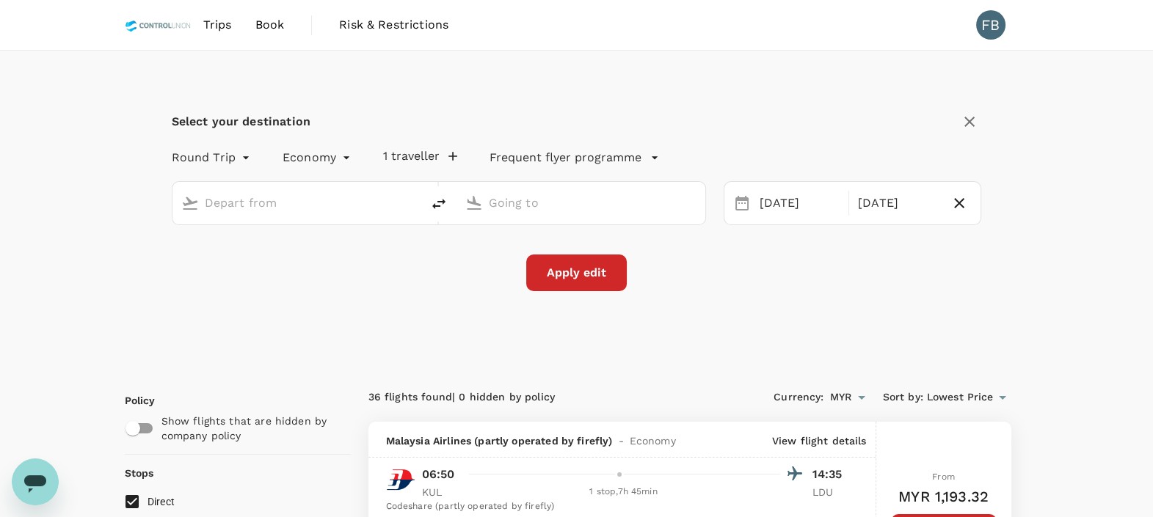
type input "Kuala Lumpur Intl ([GEOGRAPHIC_DATA])"
click at [328, 192] on input "Kuala Lumpur Intl ([GEOGRAPHIC_DATA])" at bounding box center [298, 203] width 186 height 23
click at [550, 203] on input "[GEOGRAPHIC_DATA] (LDU)" at bounding box center [582, 203] width 186 height 23
click at [550, 203] on input "kk" at bounding box center [582, 203] width 186 height 23
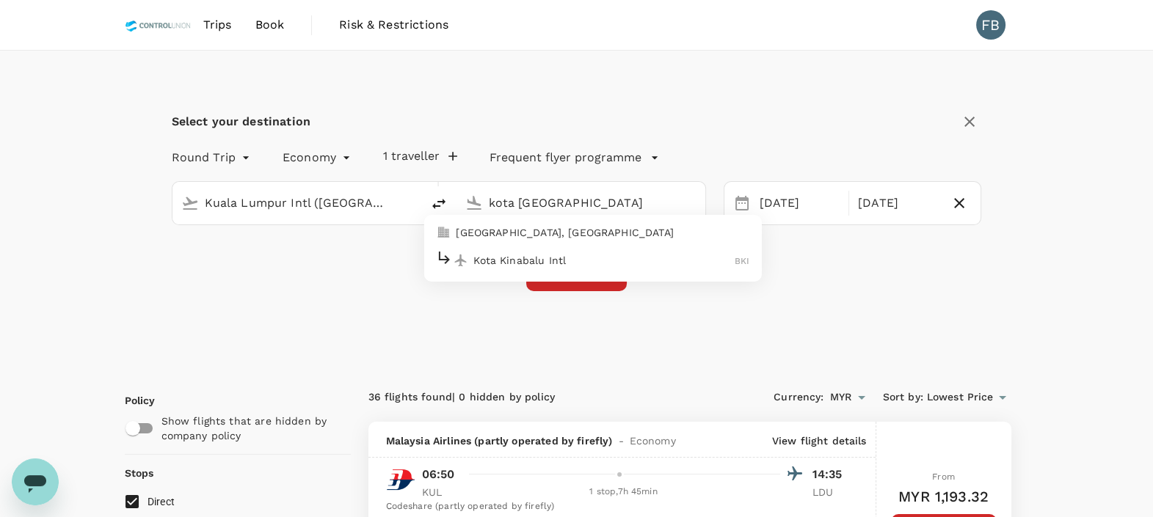
click at [546, 251] on div "Kota Kinabalu Intl BKI" at bounding box center [592, 260] width 314 height 23
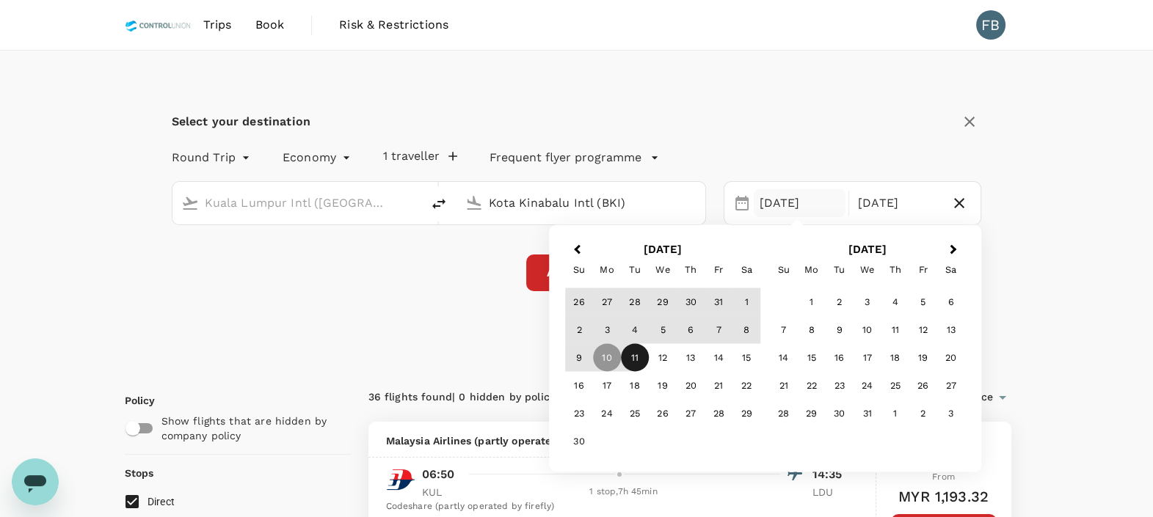
type input "Kota Kinabalu Intl (BKI)"
click at [952, 201] on icon "button" at bounding box center [959, 203] width 18 height 18
type input "oneway"
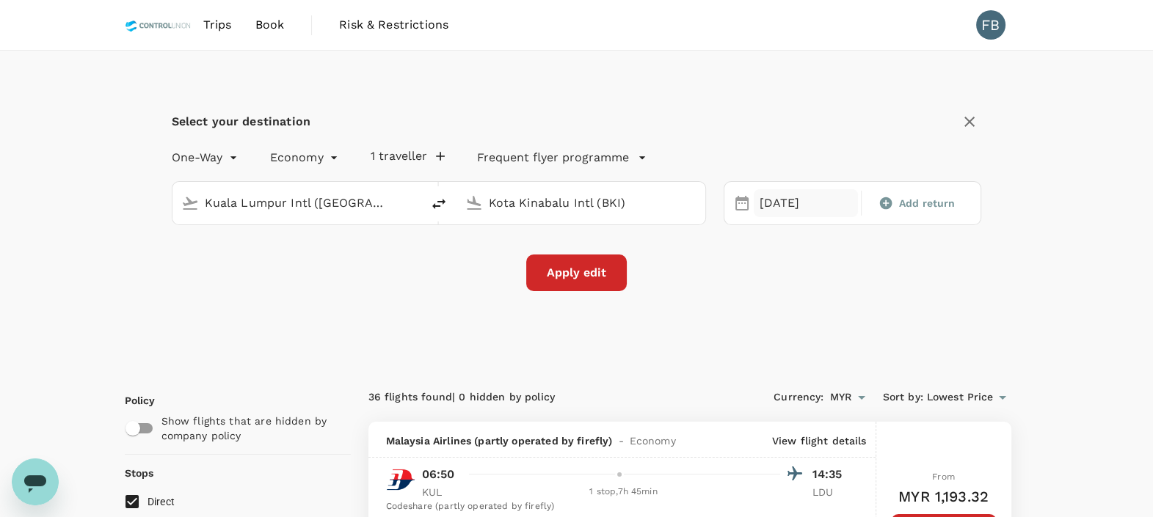
click at [800, 203] on div "[DATE]" at bounding box center [806, 203] width 104 height 29
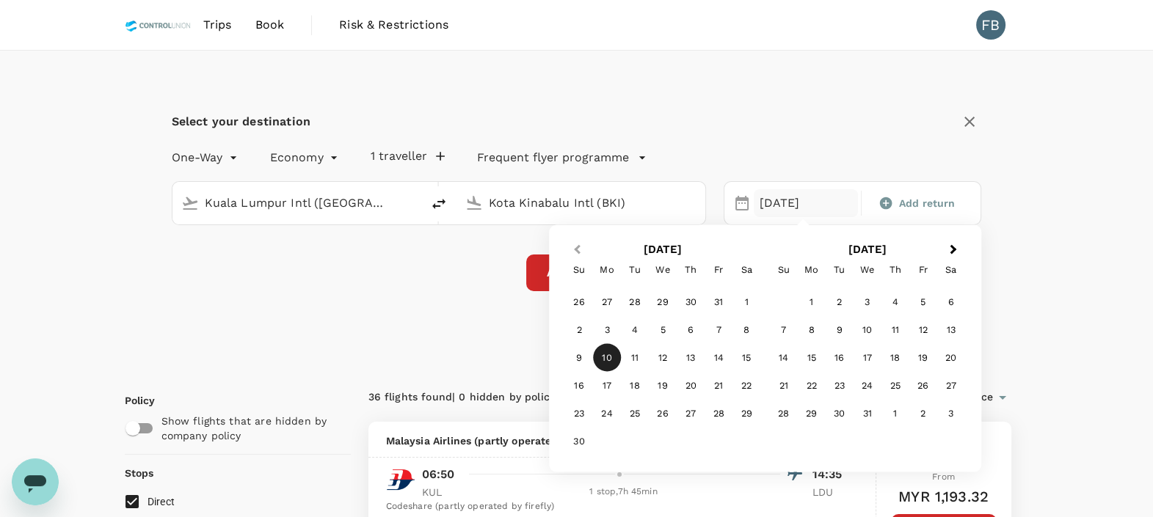
click at [573, 253] on button "Previous Month" at bounding box center [575, 250] width 23 height 23
click at [663, 382] on div "22" at bounding box center [663, 386] width 28 height 28
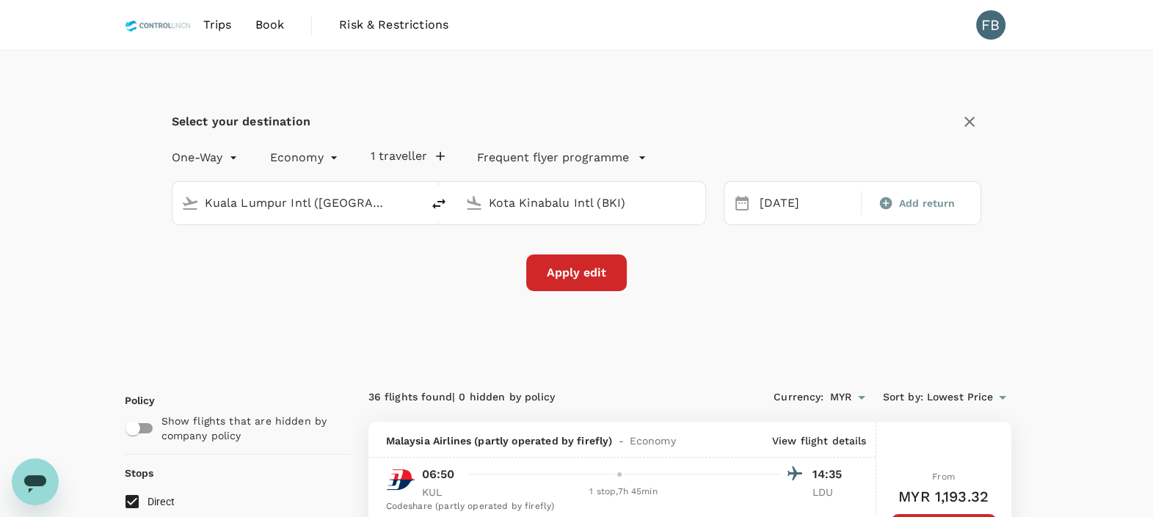
click at [600, 275] on button "Apply edit" at bounding box center [576, 273] width 101 height 37
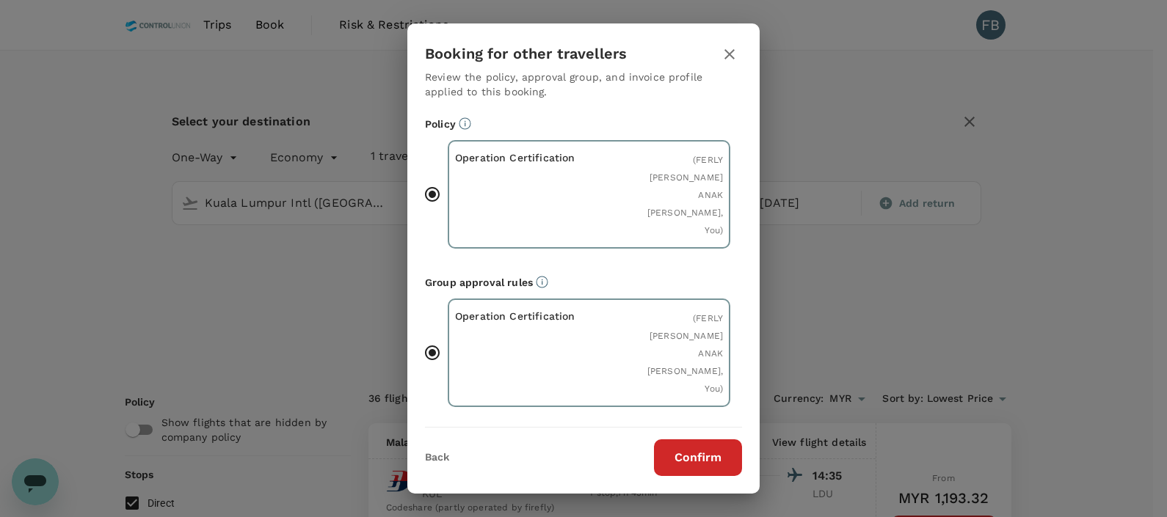
drag, startPoint x: 713, startPoint y: 451, endPoint x: 791, endPoint y: 396, distance: 94.9
click at [714, 451] on button "Confirm" at bounding box center [698, 458] width 88 height 37
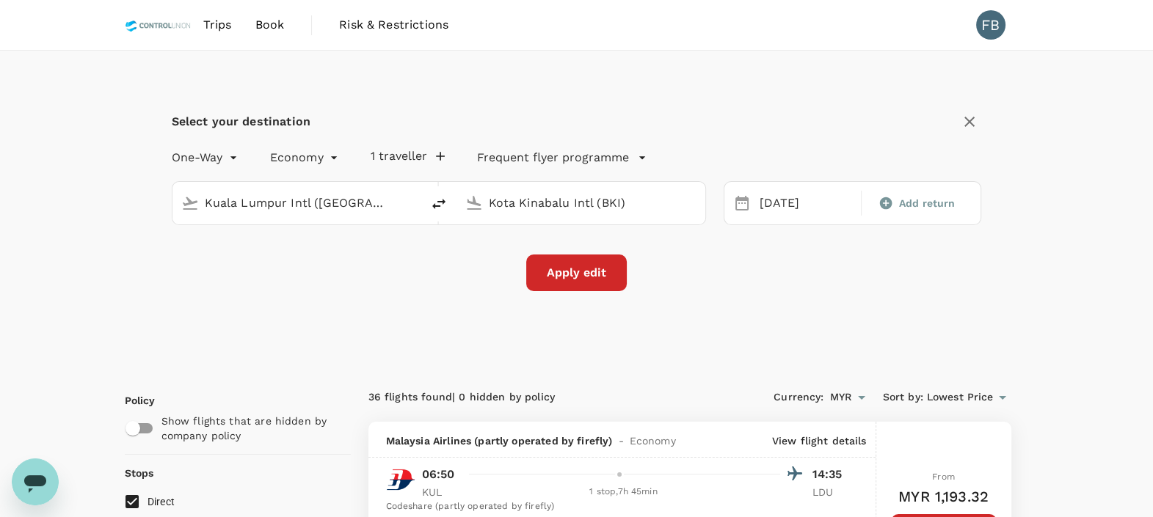
checkbox input "false"
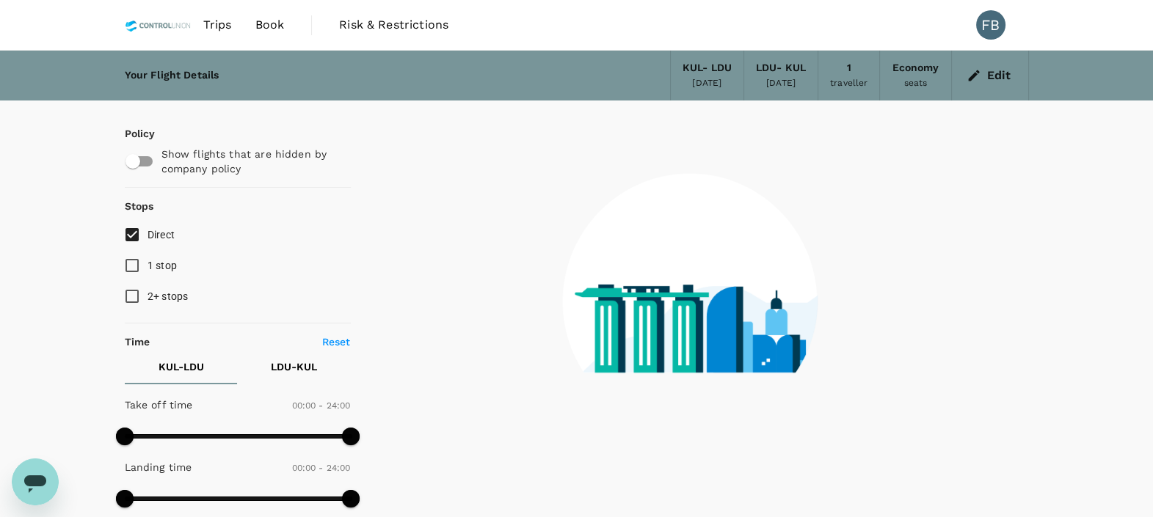
type input "1440"
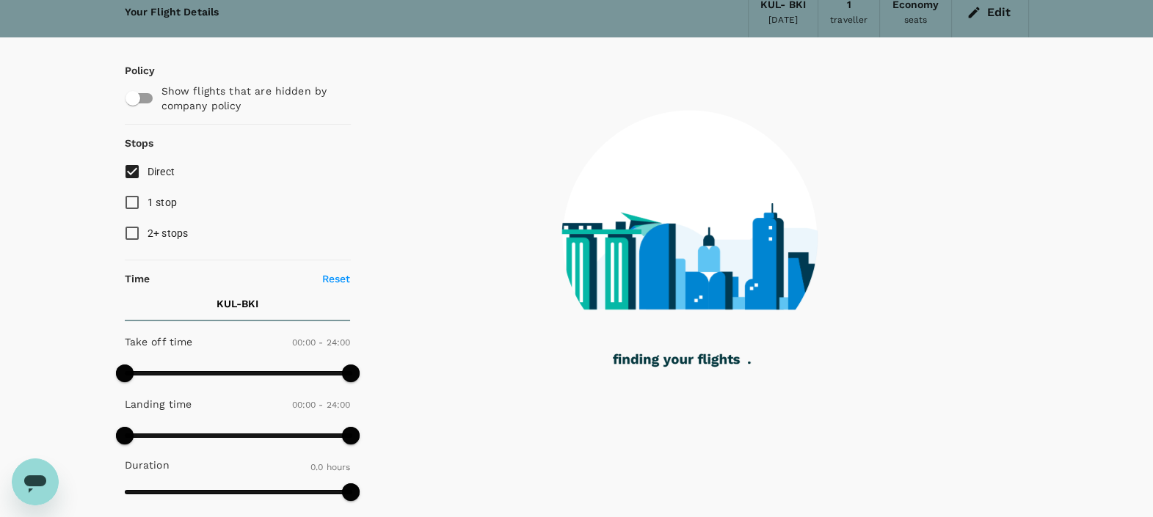
scroll to position [91, 0]
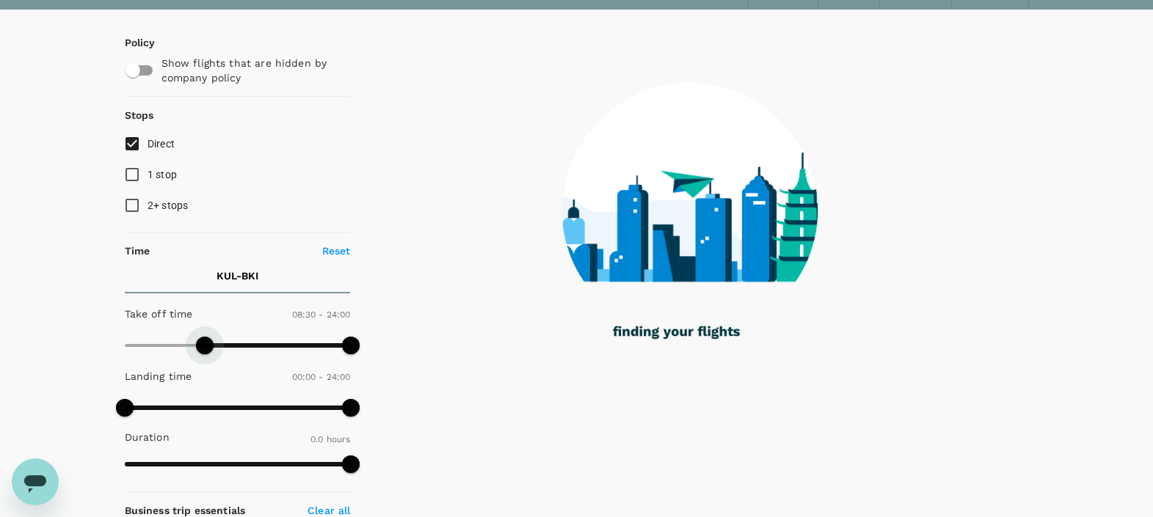
type input "570"
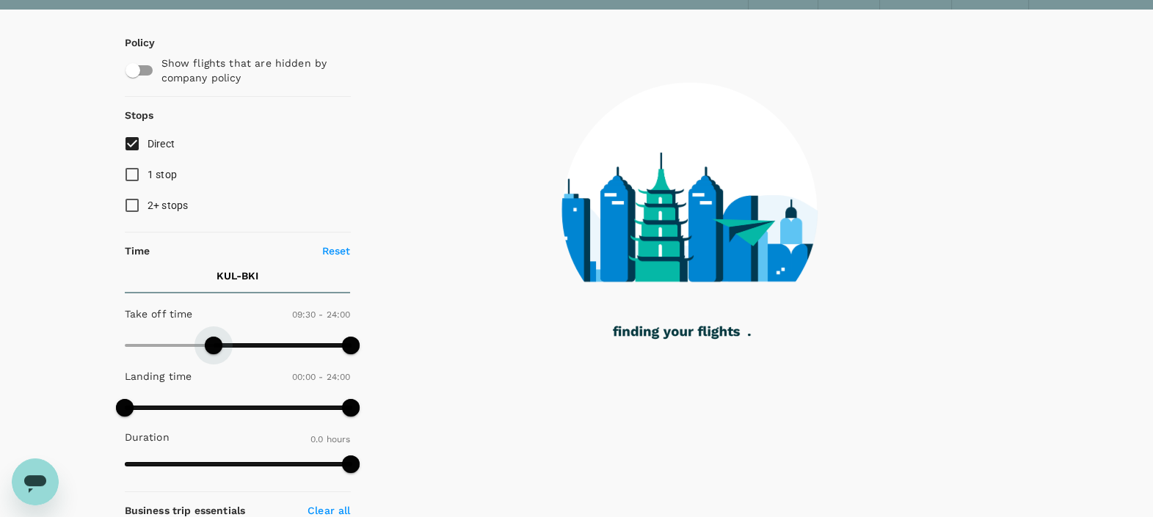
drag, startPoint x: 123, startPoint y: 340, endPoint x: 215, endPoint y: 345, distance: 92.6
click at [215, 345] on span at bounding box center [214, 346] width 18 height 18
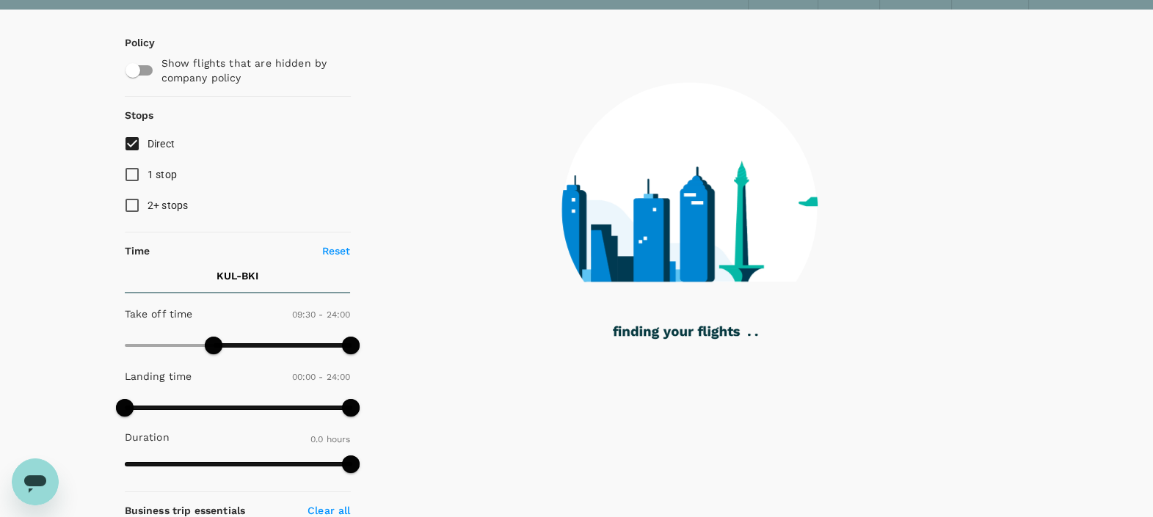
checkbox input "true"
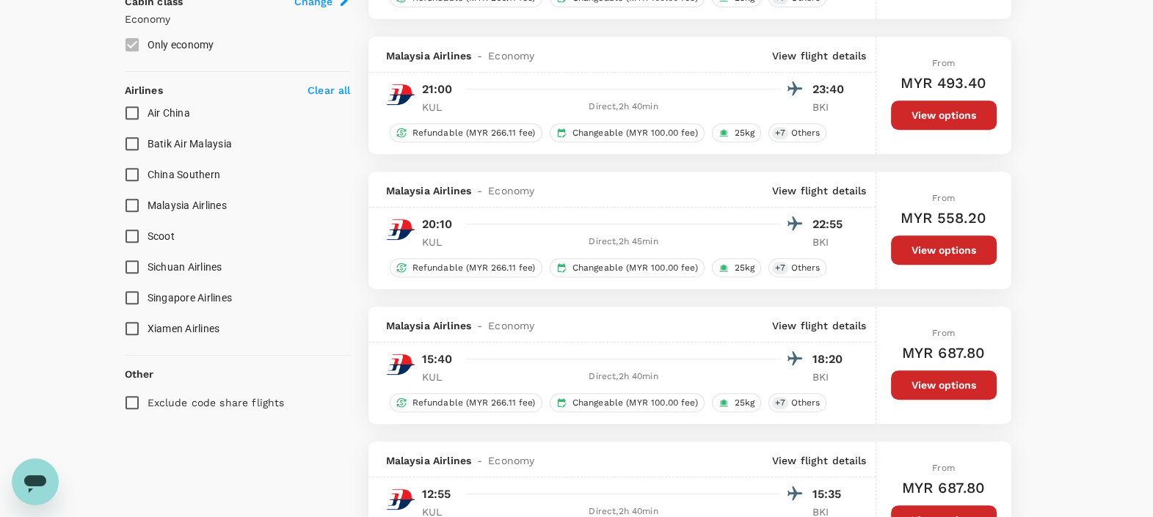
scroll to position [917, 0]
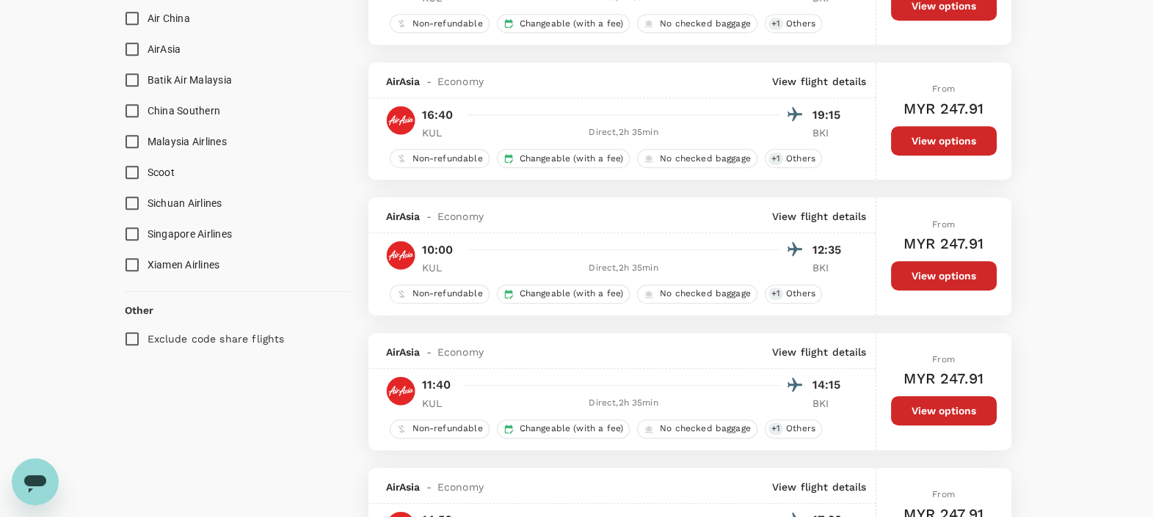
click at [133, 52] on input "AirAsia" at bounding box center [132, 49] width 31 height 31
checkbox input "true"
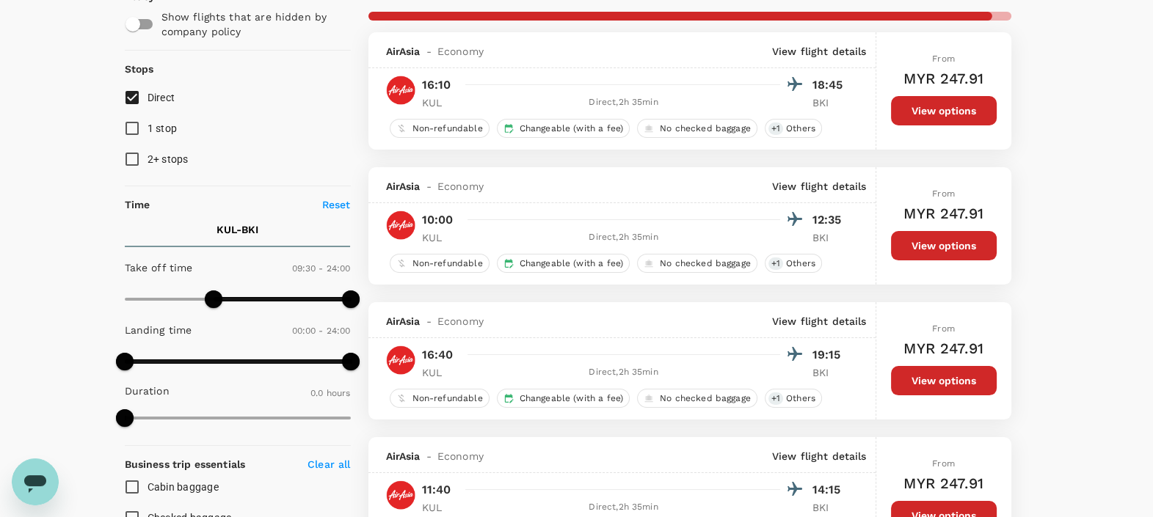
scroll to position [91, 0]
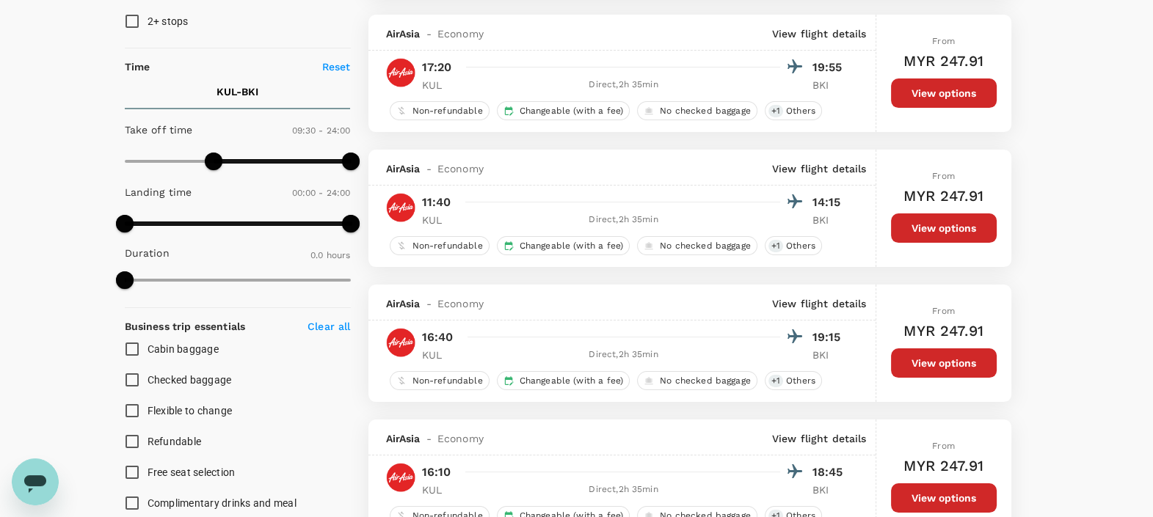
scroll to position [183, 0]
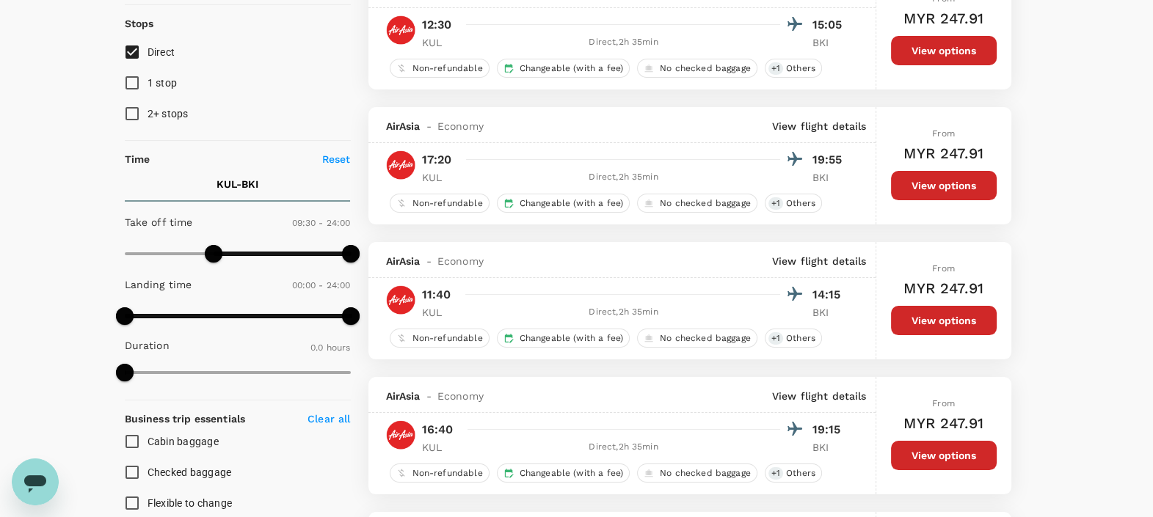
type input "450"
click at [195, 249] on span at bounding box center [238, 254] width 226 height 22
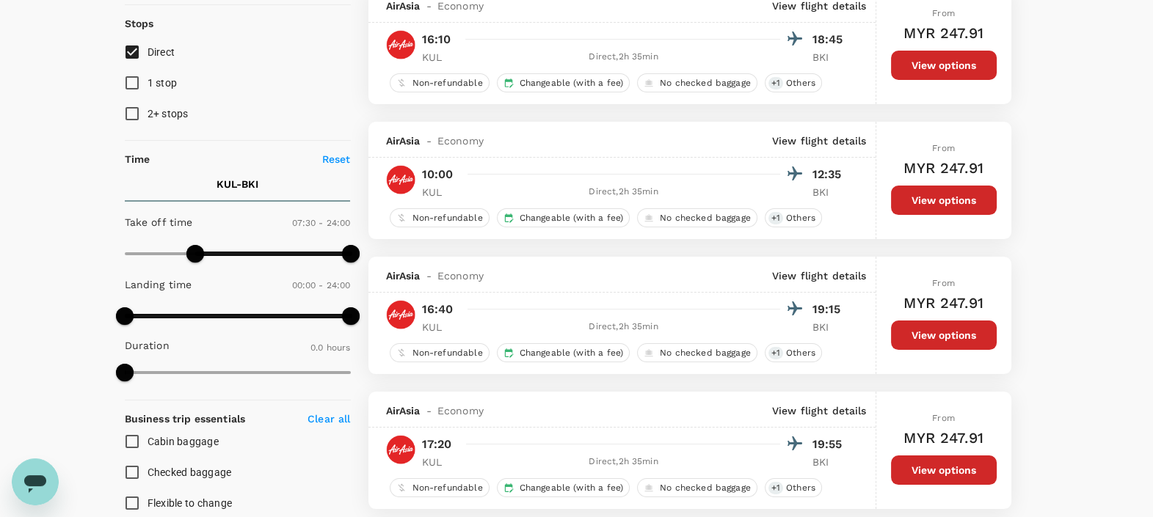
type input "MYR"
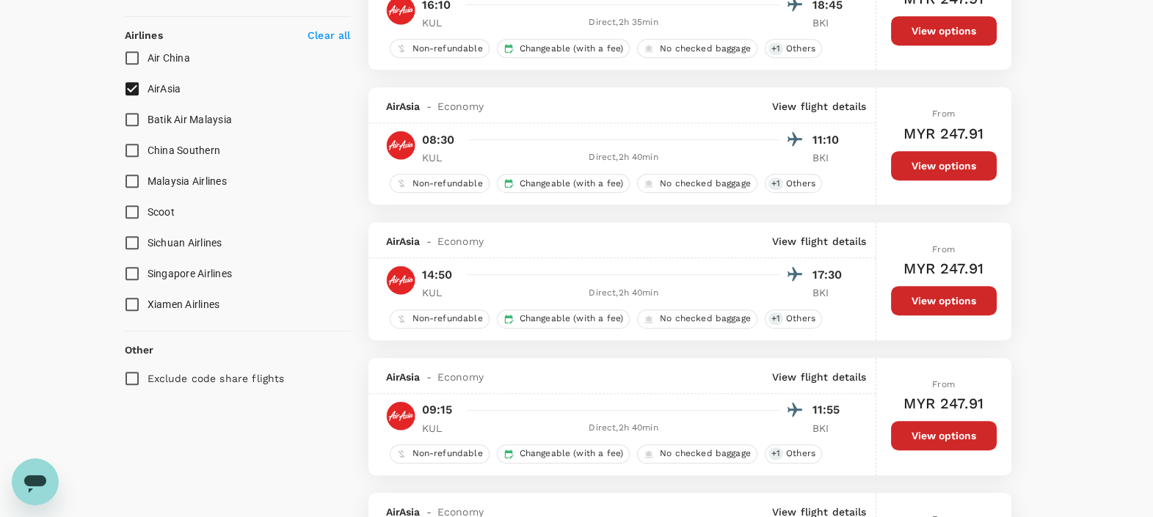
scroll to position [917, 0]
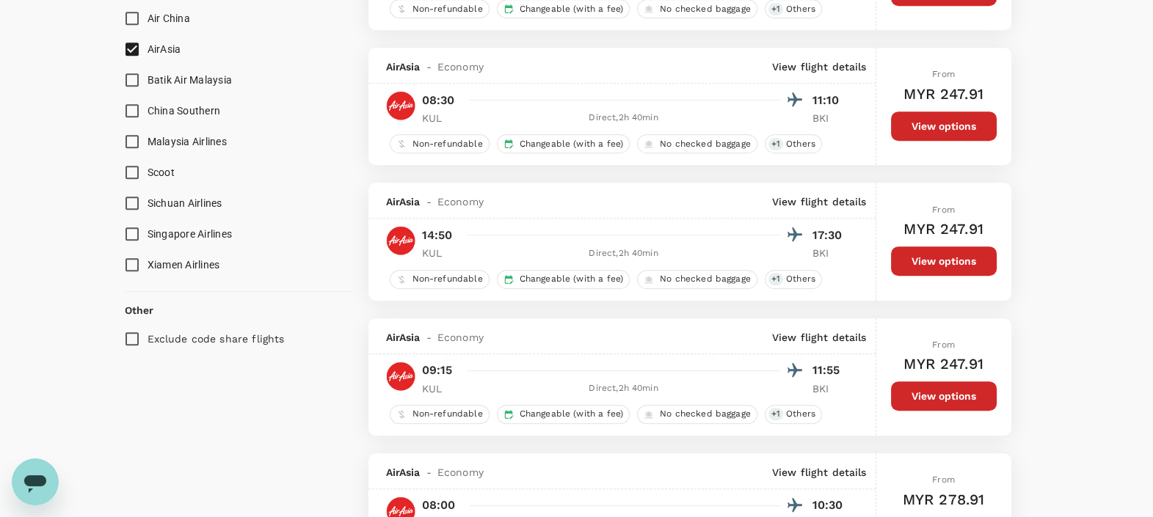
click at [822, 70] on p "View flight details" at bounding box center [819, 66] width 95 height 15
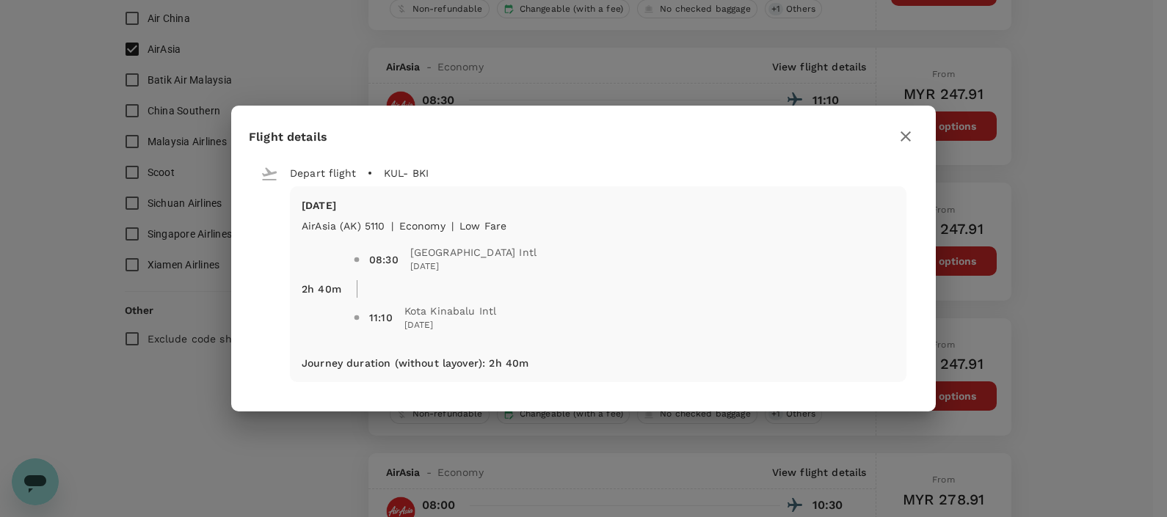
click at [905, 135] on icon "button" at bounding box center [905, 136] width 10 height 10
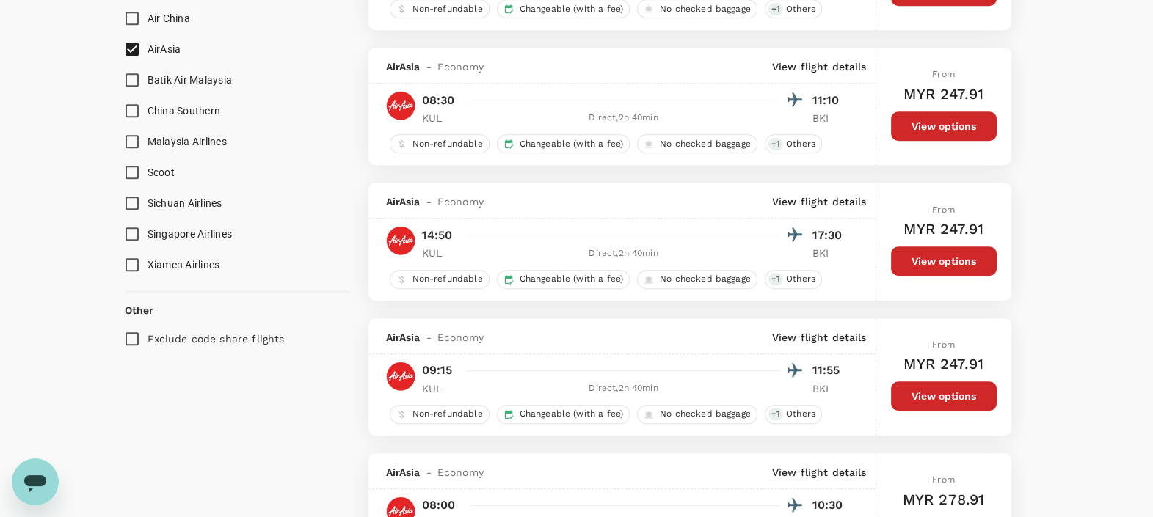
click at [958, 125] on button "View options" at bounding box center [944, 126] width 106 height 29
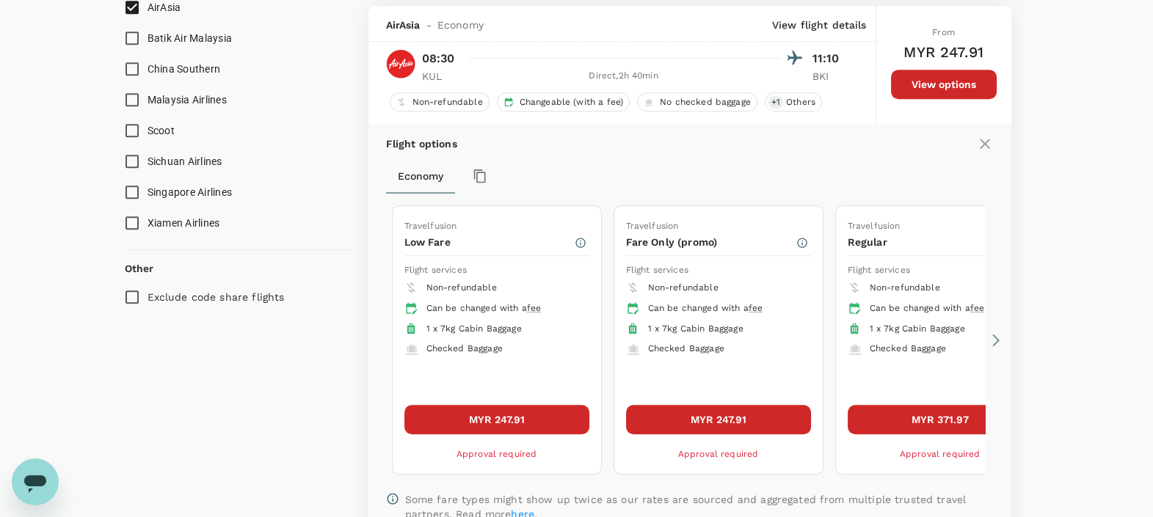
scroll to position [962, 0]
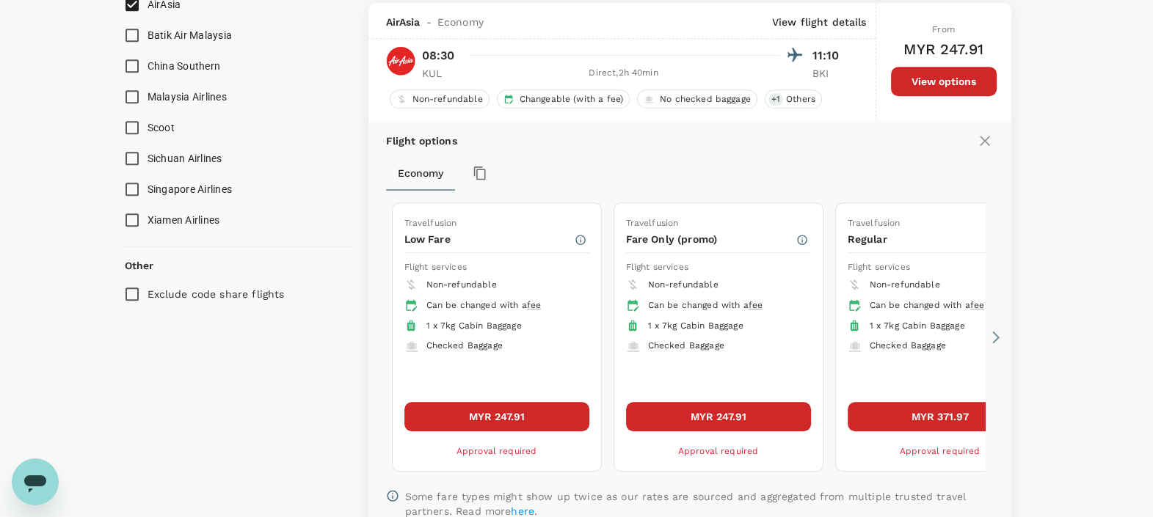
click at [765, 410] on button "MYR 247.91" at bounding box center [718, 416] width 185 height 29
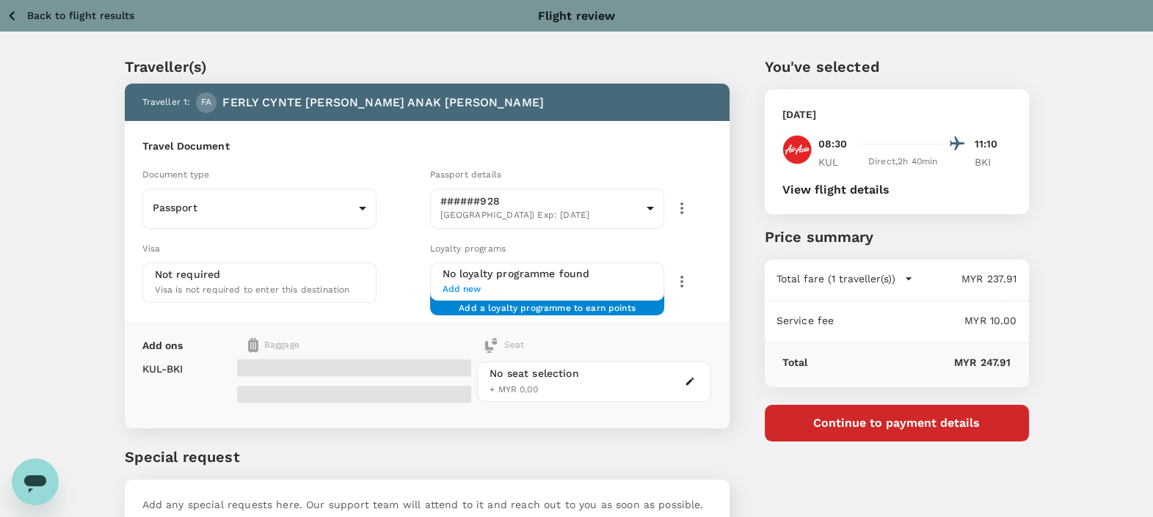
click at [880, 186] on button "View flight details" at bounding box center [835, 189] width 107 height 13
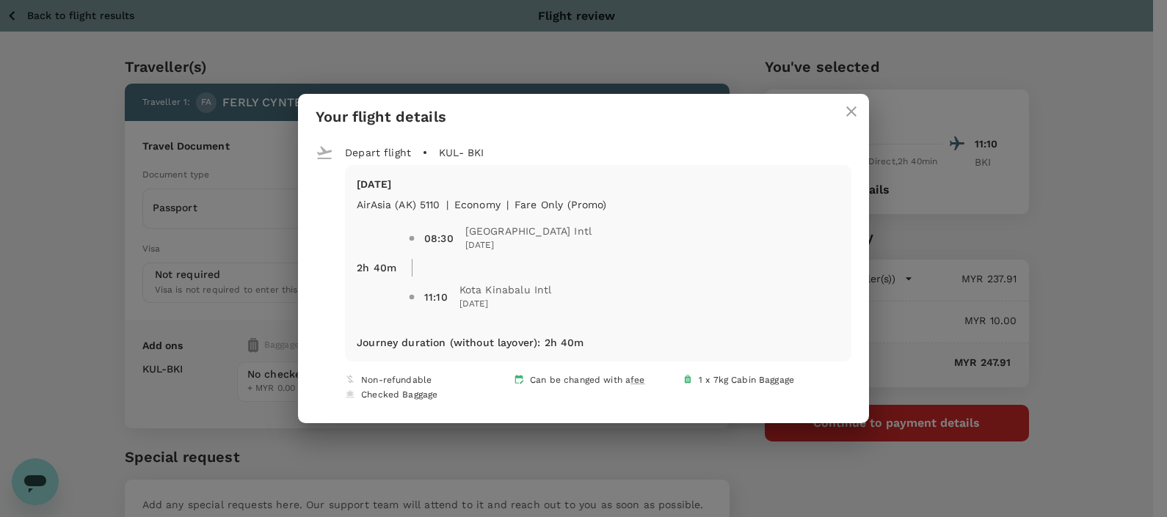
drag, startPoint x: 954, startPoint y: 66, endPoint x: 933, endPoint y: 66, distance: 21.3
click at [953, 66] on div "Your flight details Depart flight KUL - BKI [DATE] AirAsia ([GEOGRAPHIC_DATA]) …" at bounding box center [583, 258] width 1167 height 517
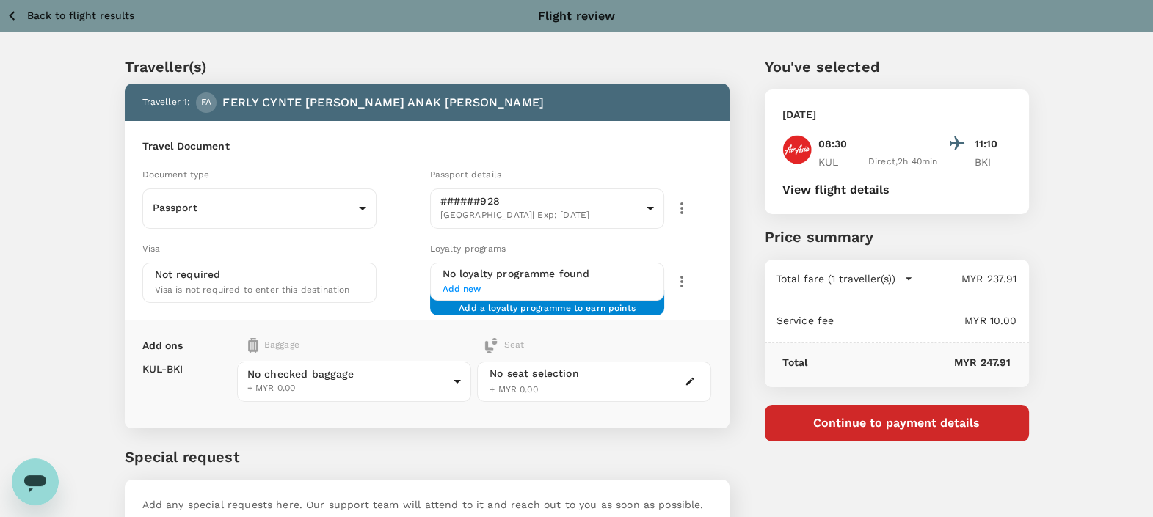
click at [95, 20] on p "Back to flight results" at bounding box center [80, 15] width 107 height 15
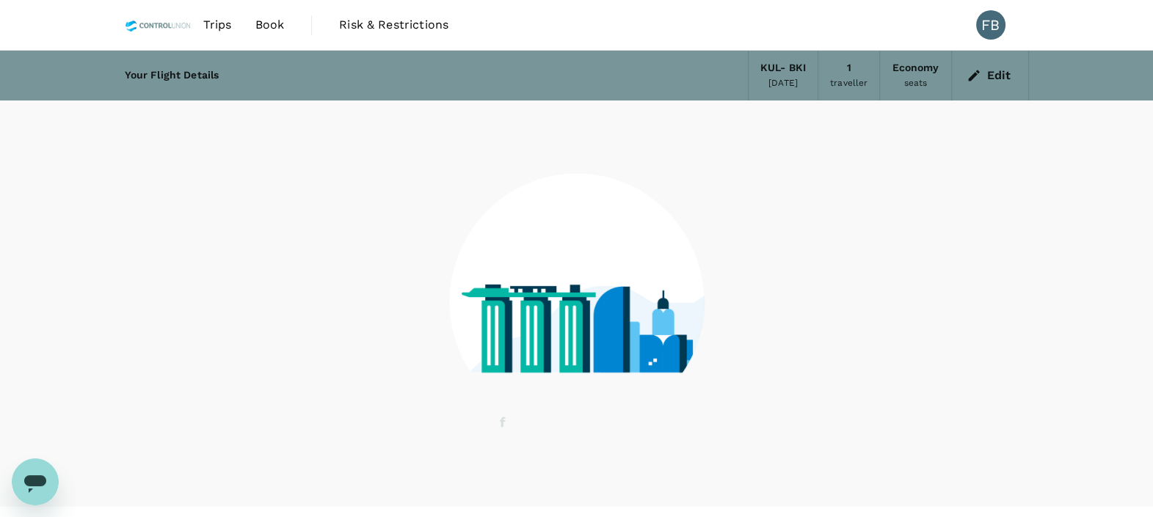
scroll to position [29, 0]
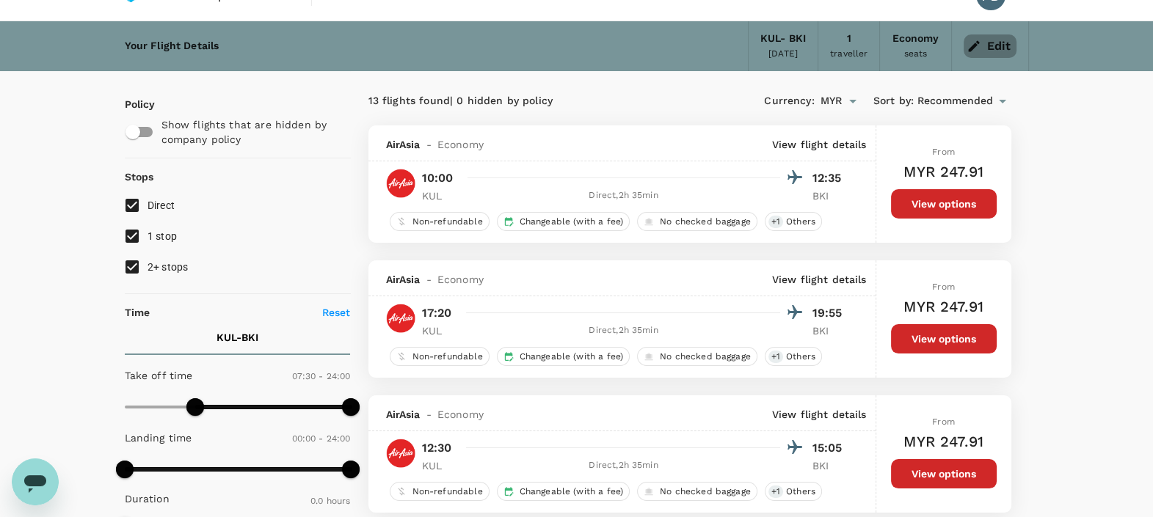
click at [1007, 45] on button "Edit" at bounding box center [989, 45] width 53 height 23
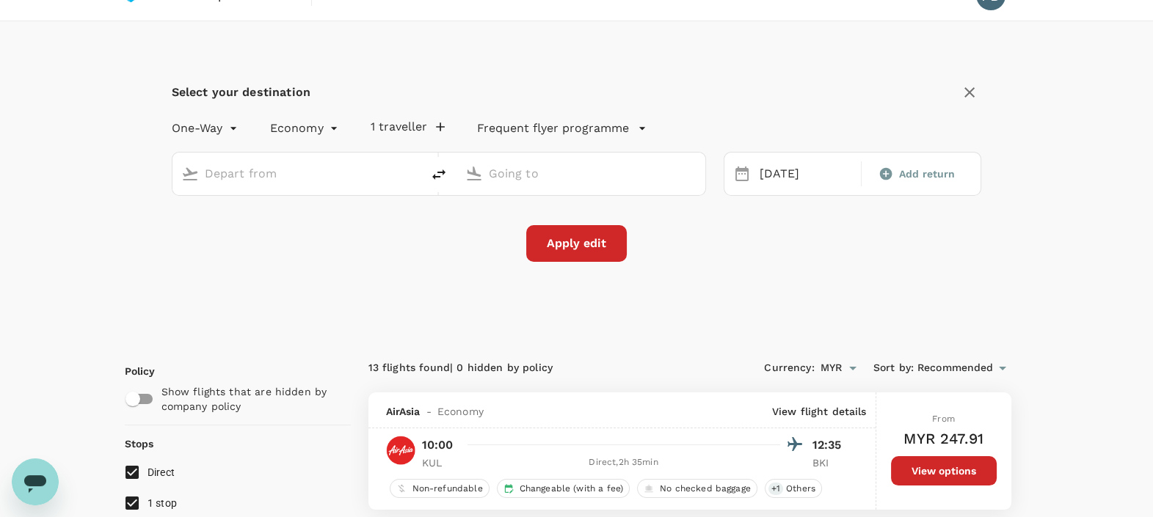
type input "Kuala Lumpur Intl ([GEOGRAPHIC_DATA])"
type input "Kota Kinabalu Intl (BKI)"
click at [444, 178] on icon "delete" at bounding box center [439, 175] width 18 height 18
type input "Kota Kinabalu Intl (BKI)"
click at [539, 176] on input "Kuala Lumpur Intl ([GEOGRAPHIC_DATA])" at bounding box center [582, 173] width 186 height 23
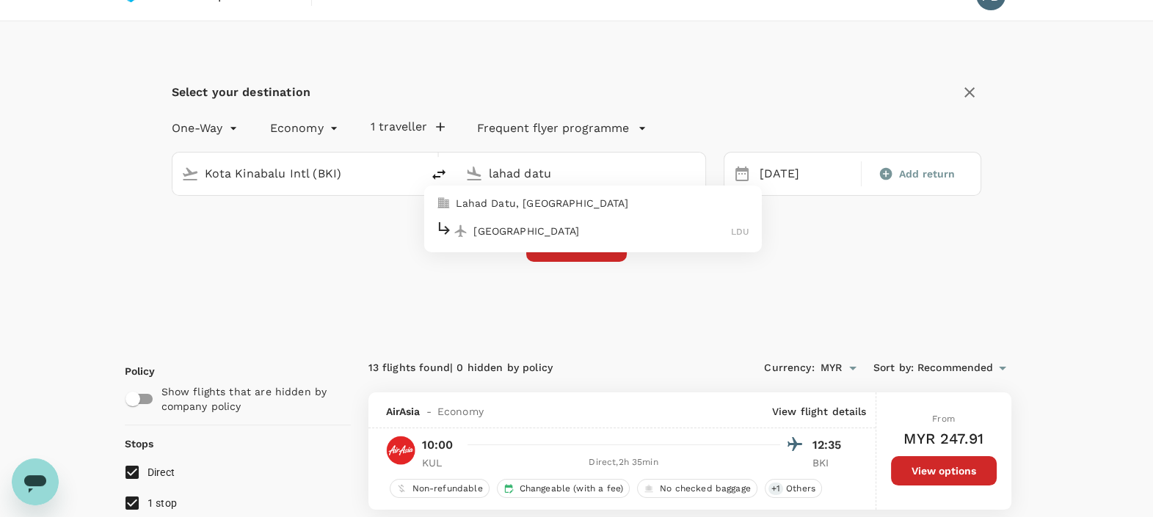
click at [539, 231] on p "[GEOGRAPHIC_DATA]" at bounding box center [602, 231] width 258 height 15
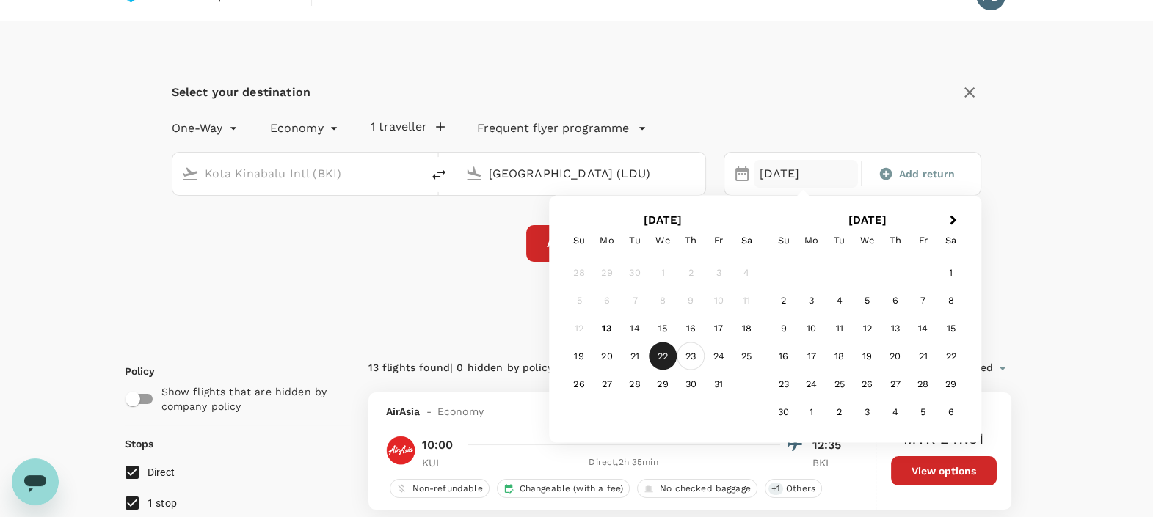
type input "[GEOGRAPHIC_DATA] (LDU)"
click at [697, 351] on div "23" at bounding box center [691, 357] width 28 height 28
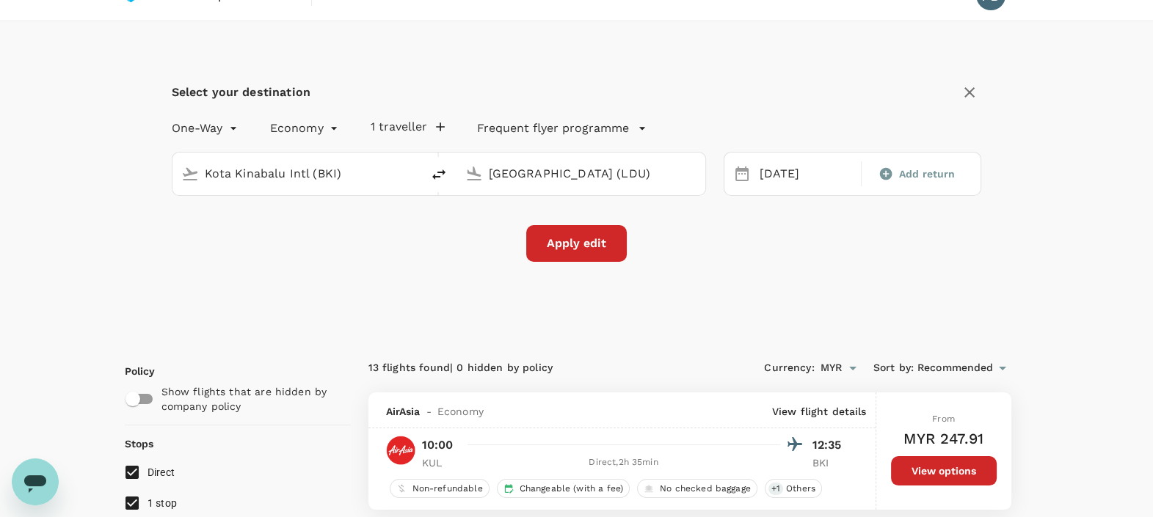
click at [586, 241] on button "Apply edit" at bounding box center [576, 243] width 101 height 37
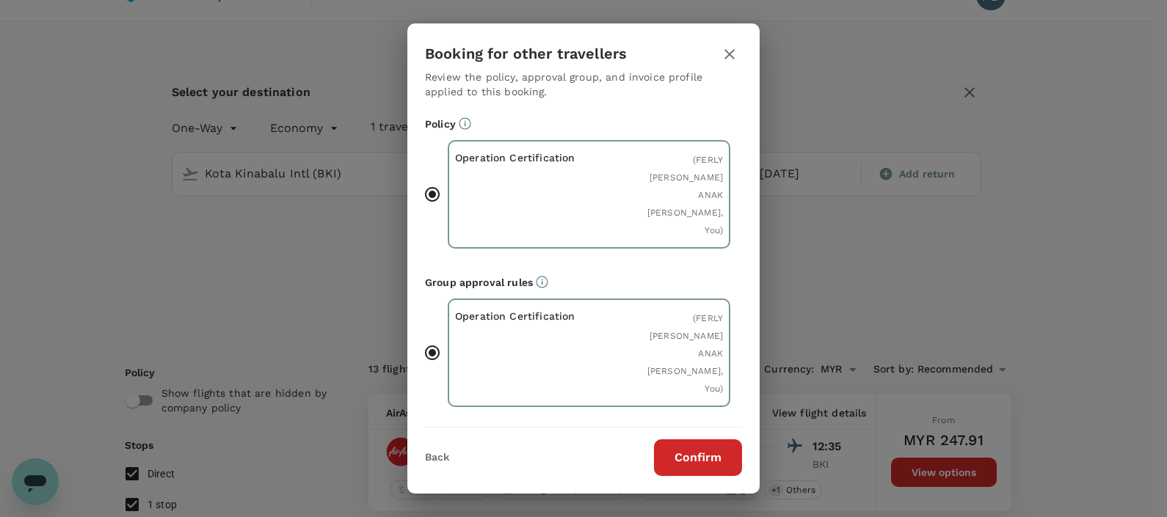
click at [682, 452] on button "Confirm" at bounding box center [698, 458] width 88 height 37
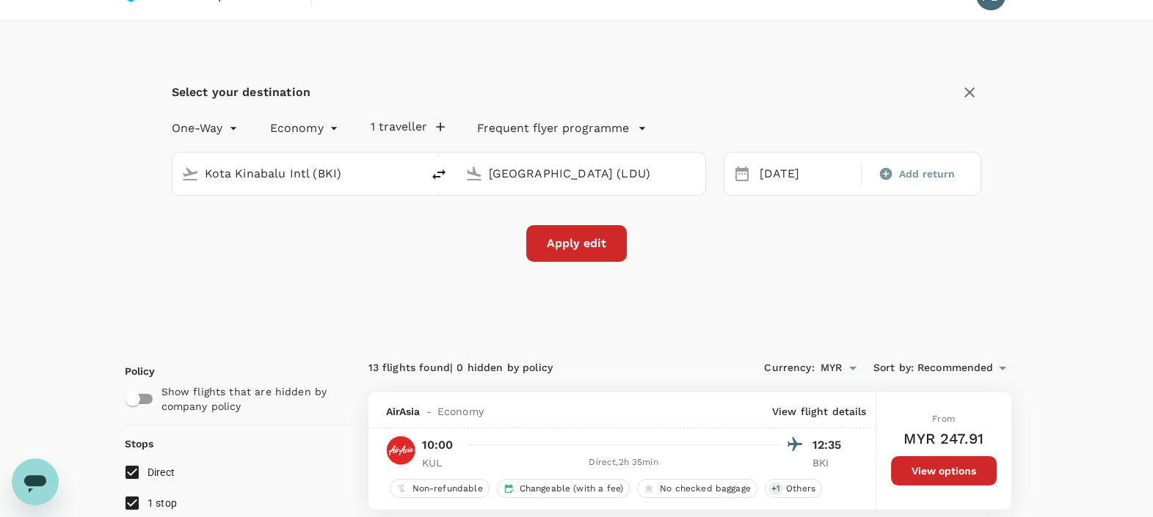
checkbox input "false"
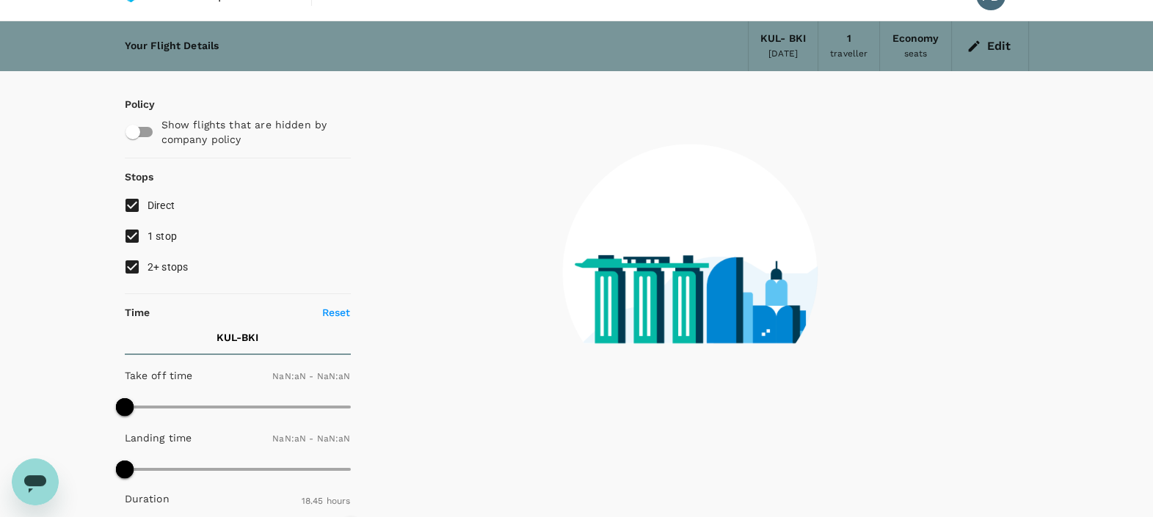
checkbox input "false"
type input "1440"
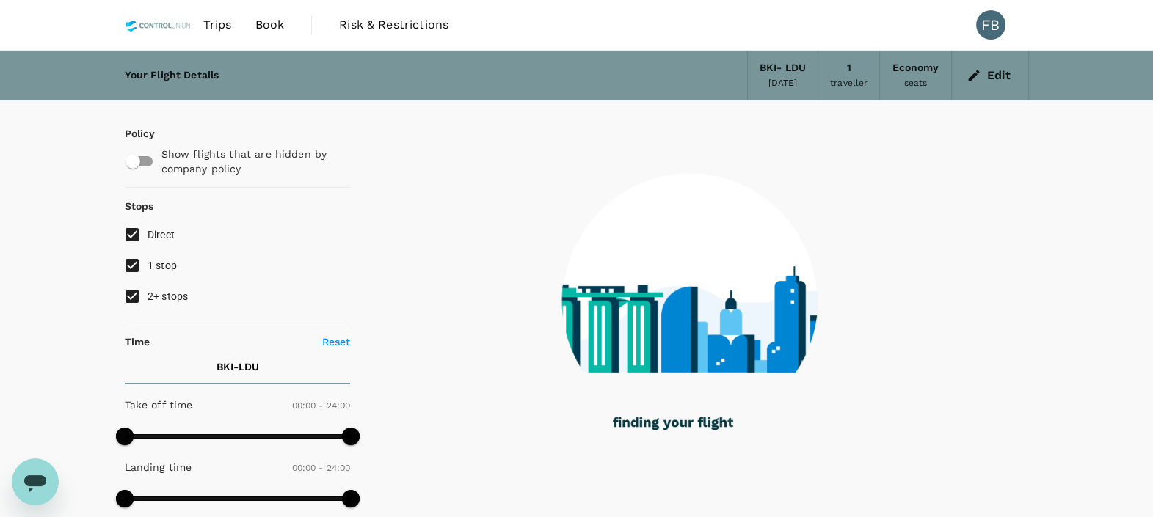
click at [125, 296] on input "2+ stops" at bounding box center [132, 296] width 31 height 31
checkbox input "false"
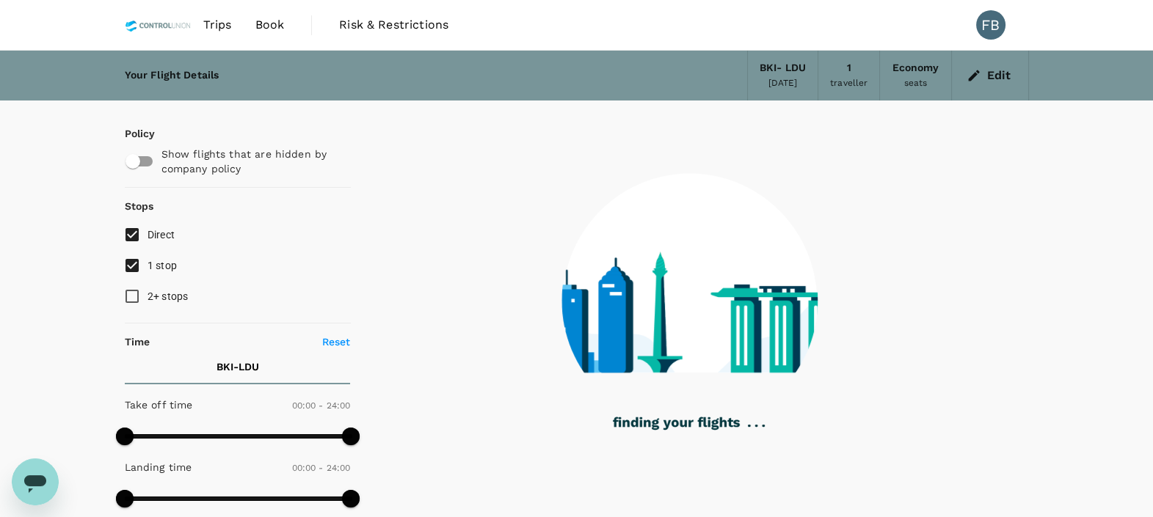
checkbox input "true"
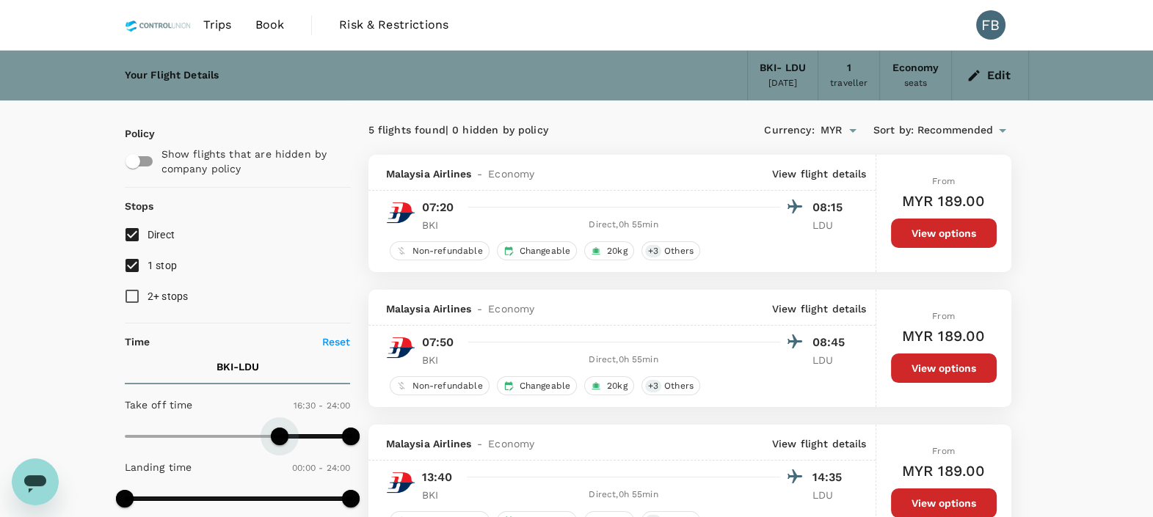
drag, startPoint x: 128, startPoint y: 435, endPoint x: 279, endPoint y: 448, distance: 150.9
click at [279, 445] on span at bounding box center [280, 437] width 18 height 18
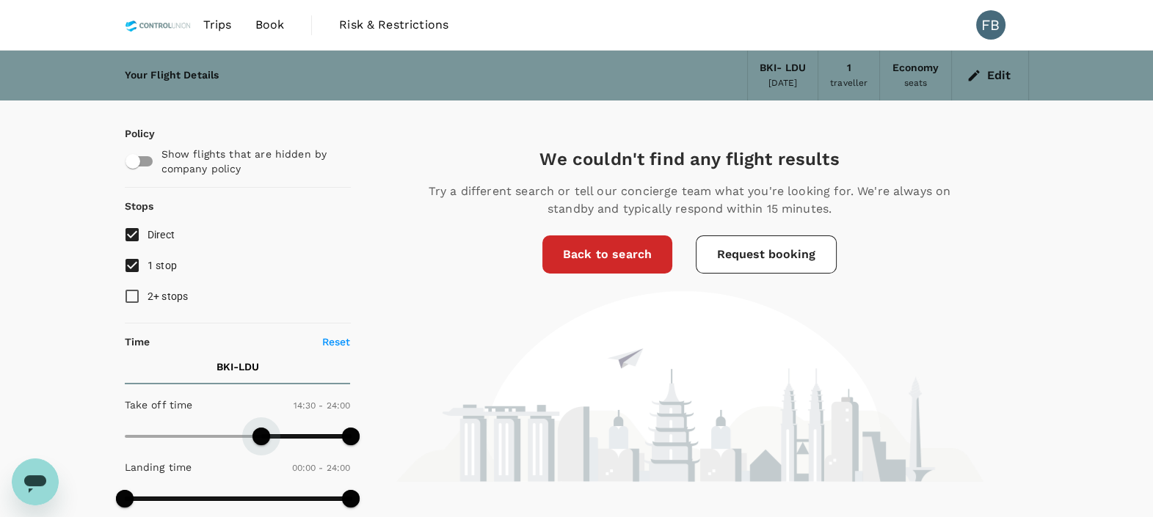
type input "840"
drag, startPoint x: 277, startPoint y: 437, endPoint x: 257, endPoint y: 437, distance: 19.8
click at [257, 437] on span at bounding box center [256, 437] width 18 height 18
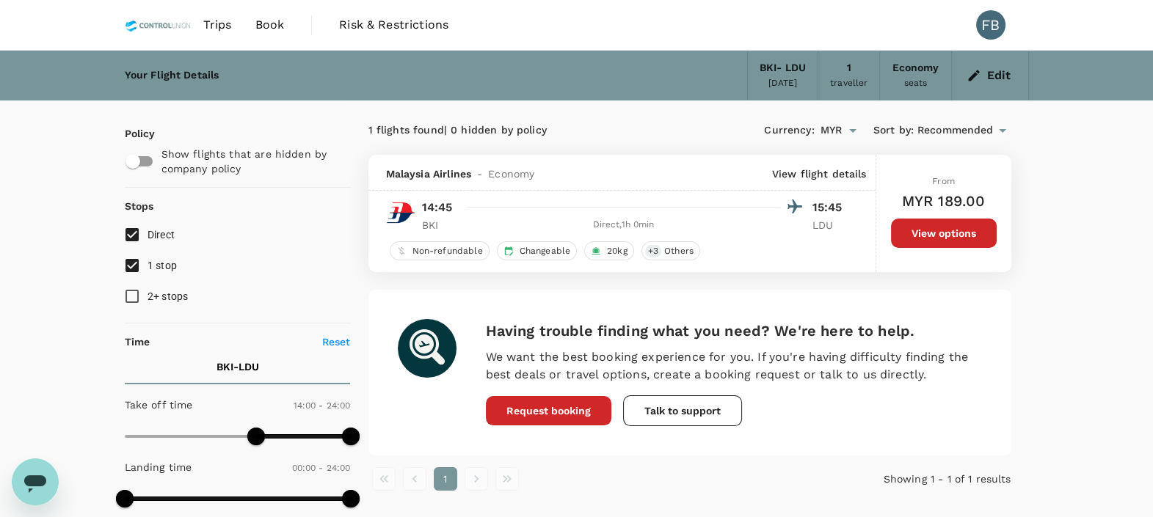
click at [935, 224] on button "View options" at bounding box center [944, 233] width 106 height 29
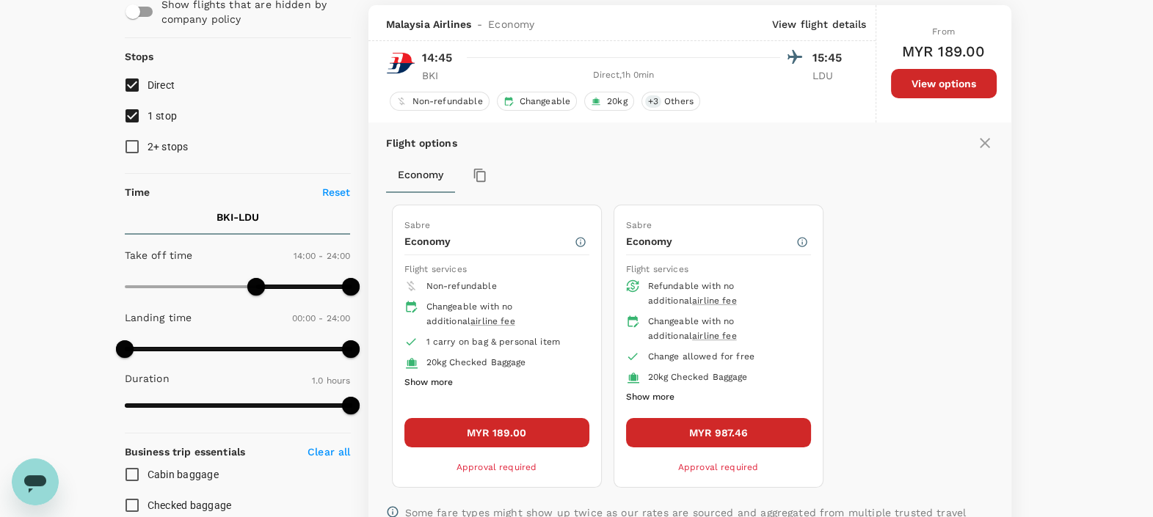
scroll to position [154, 0]
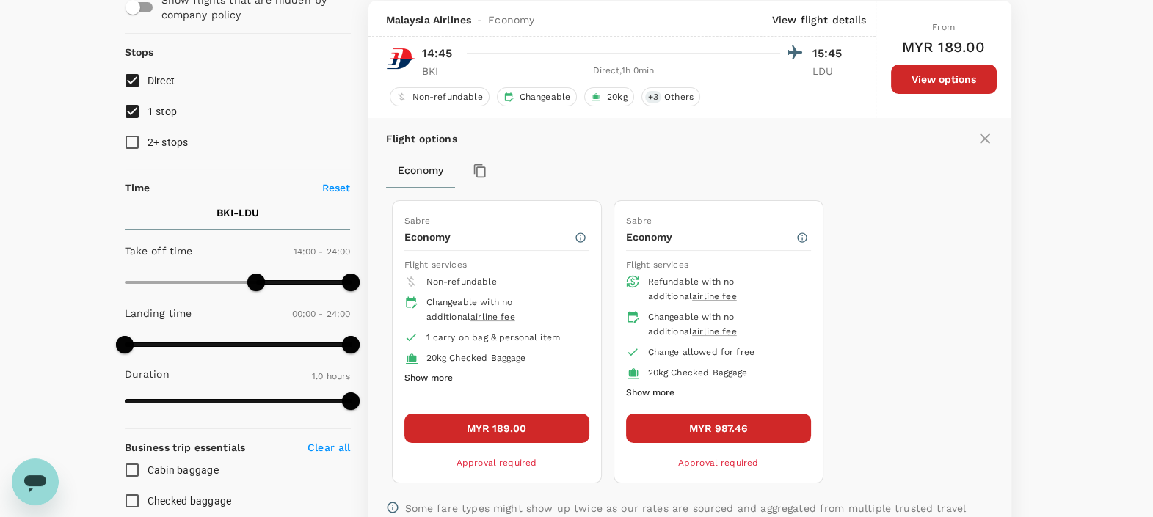
click at [435, 378] on button "Show more" at bounding box center [428, 378] width 48 height 19
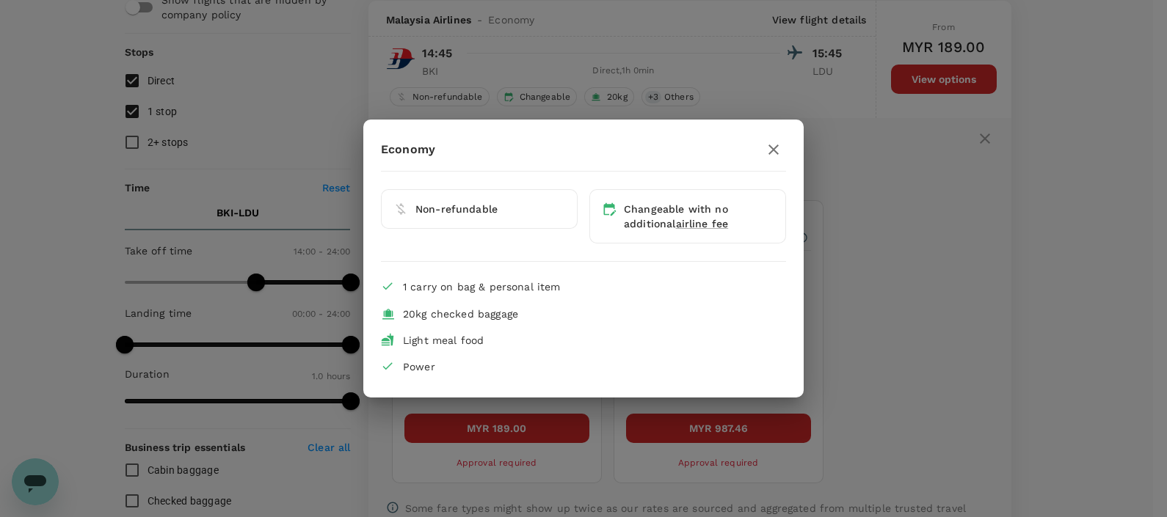
click at [896, 274] on div "Economy Non-refundable Changeable with no additional airline fee 1 carry on bag…" at bounding box center [583, 258] width 1167 height 517
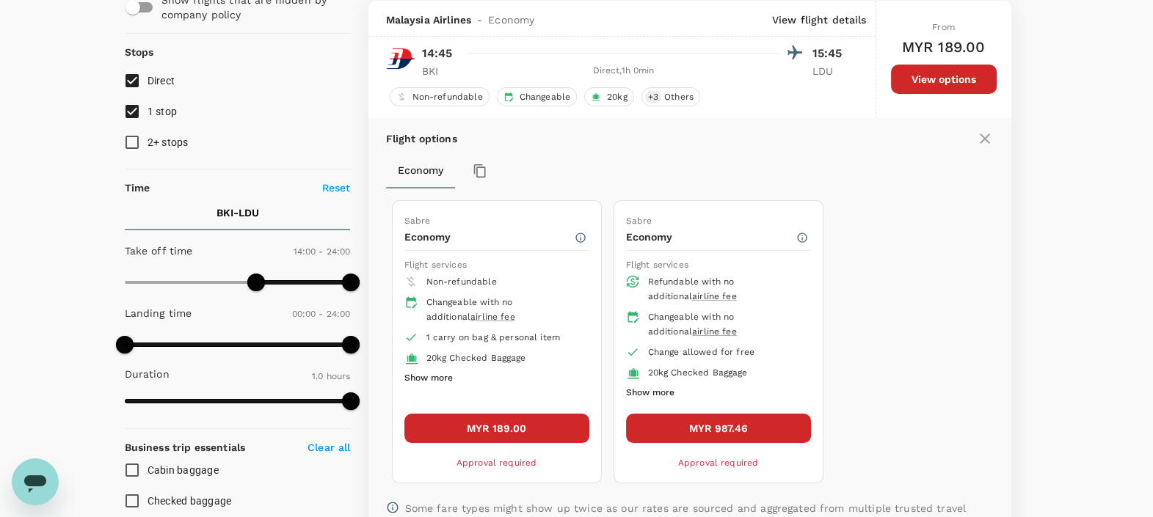
click at [473, 423] on button "MYR 189.00" at bounding box center [496, 428] width 185 height 29
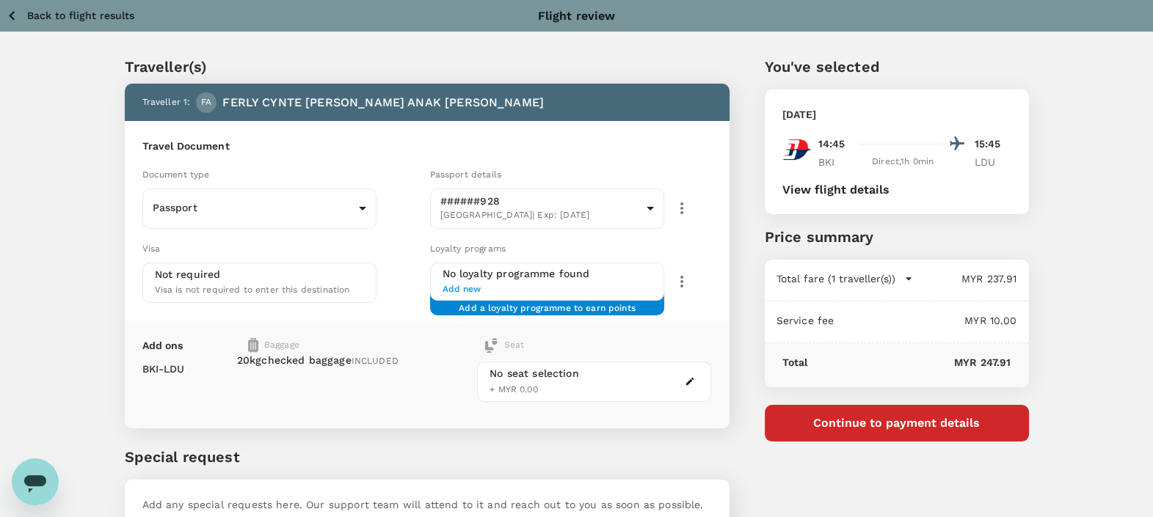
click at [836, 189] on button "View flight details" at bounding box center [835, 189] width 107 height 13
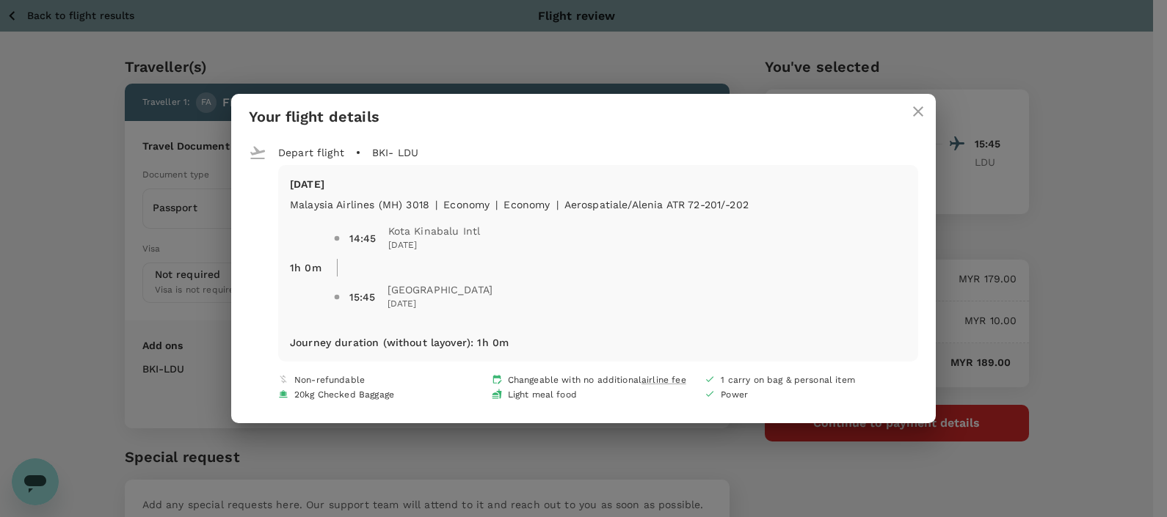
click at [425, 52] on div "Your flight details Depart flight BKI - LDU [DATE] Malaysia Airlines (MH) 3018 …" at bounding box center [583, 258] width 1167 height 517
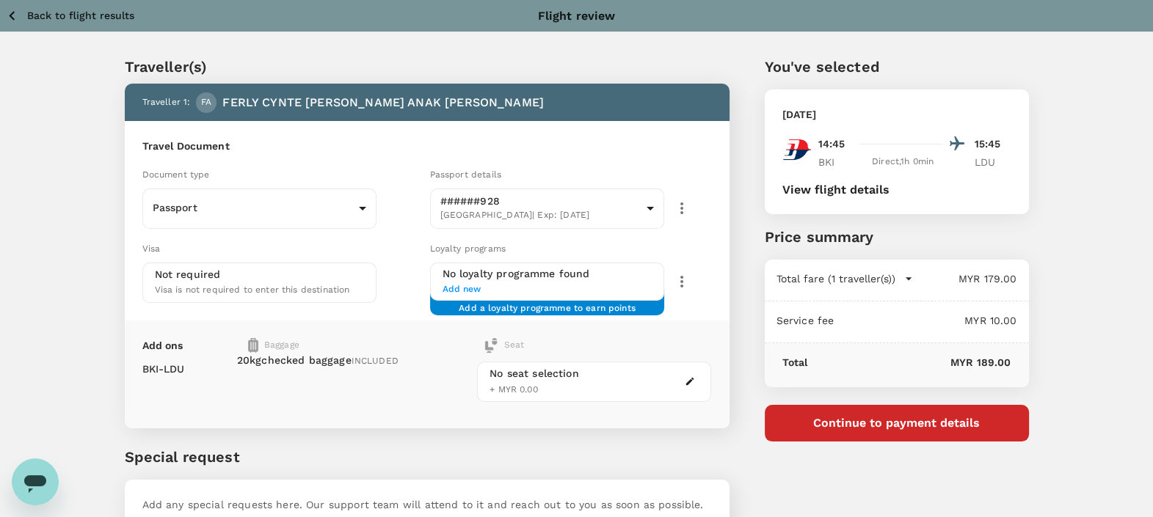
click at [51, 22] on p "Back to flight results" at bounding box center [80, 15] width 107 height 15
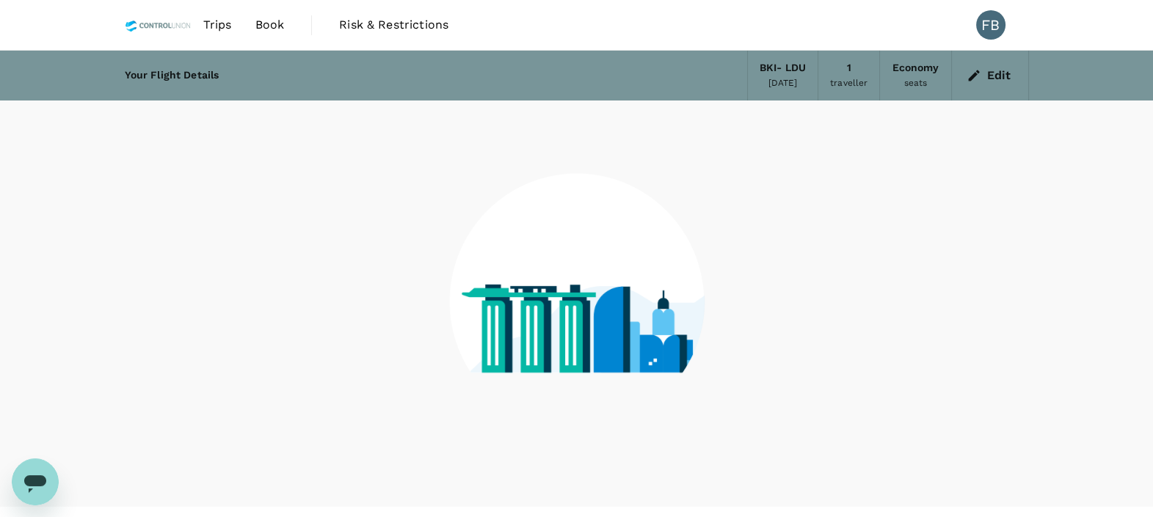
scroll to position [29, 0]
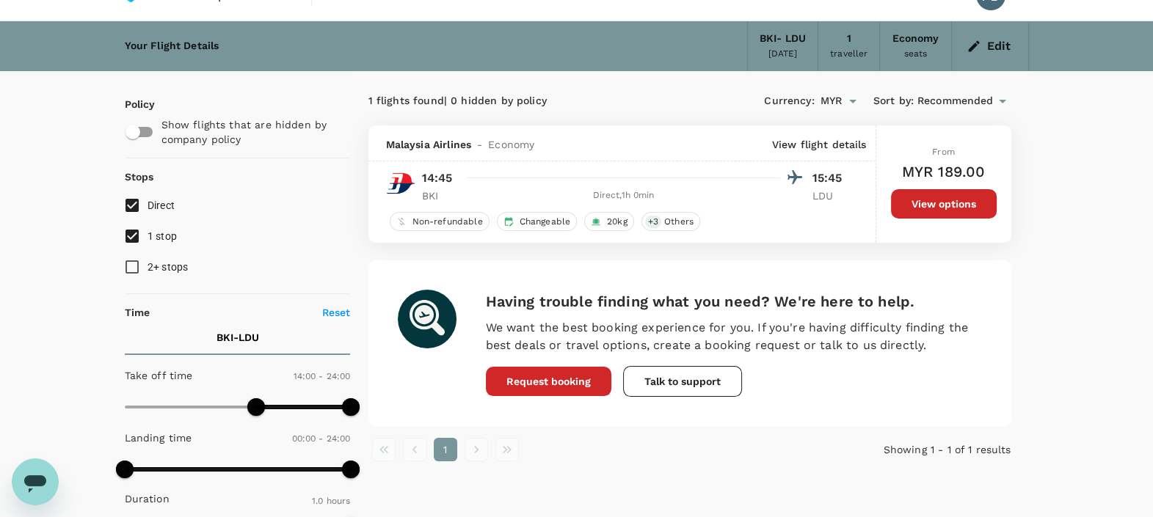
click at [1011, 51] on button "Edit" at bounding box center [989, 45] width 53 height 23
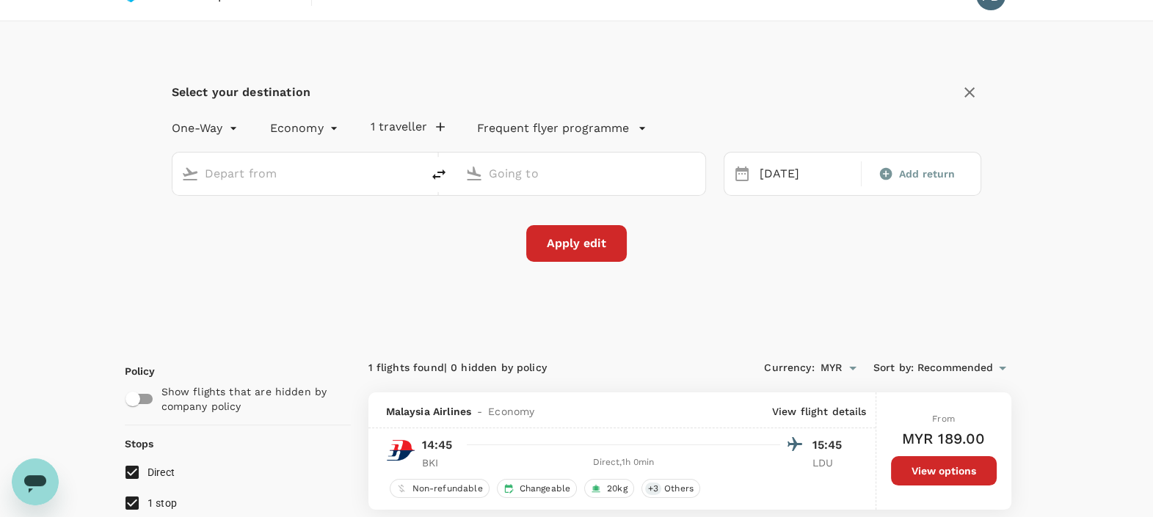
type input "Kota Kinabalu Intl (BKI)"
type input "[GEOGRAPHIC_DATA] (LDU)"
click at [910, 174] on span "Add return" at bounding box center [927, 174] width 57 height 15
type input "roundtrip"
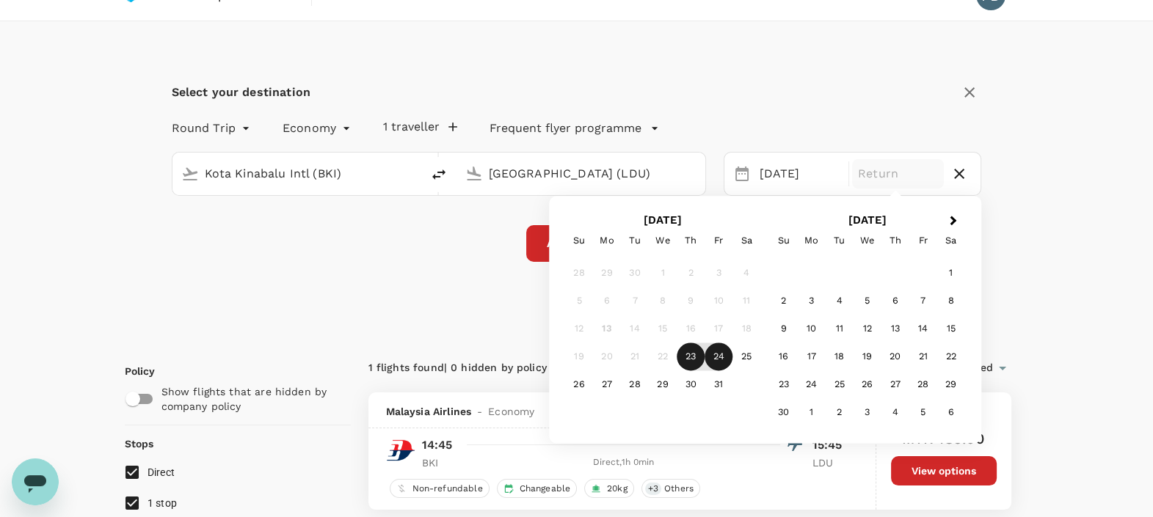
click at [722, 363] on div "24" at bounding box center [718, 357] width 28 height 28
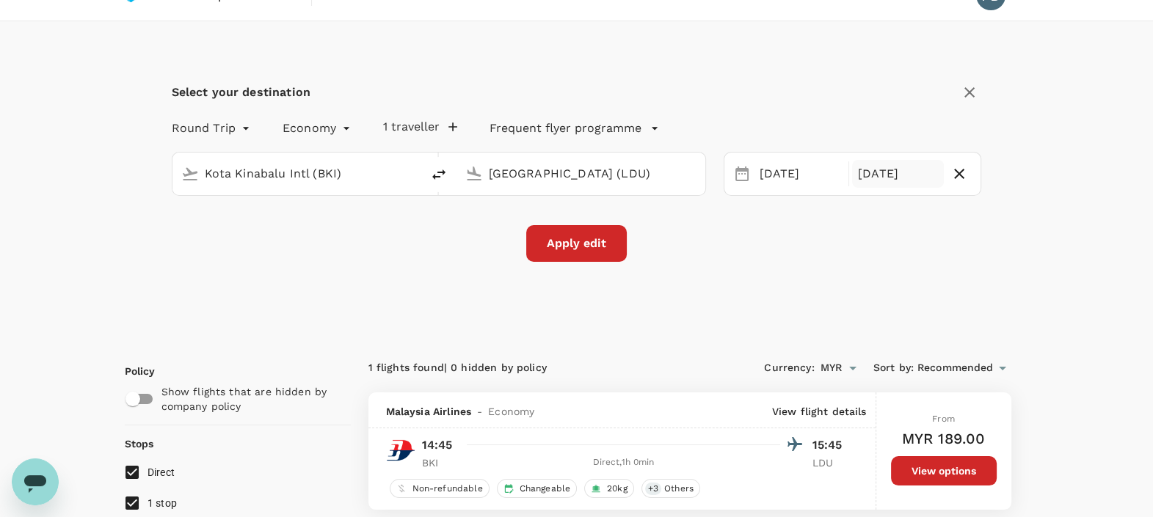
click at [588, 238] on button "Apply edit" at bounding box center [576, 243] width 101 height 37
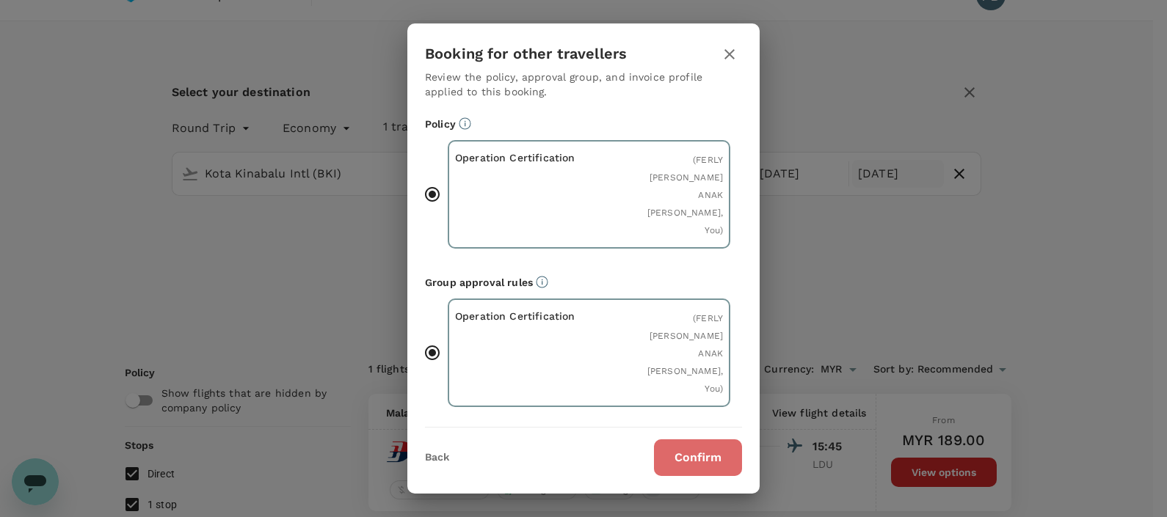
click at [700, 453] on button "Confirm" at bounding box center [698, 458] width 88 height 37
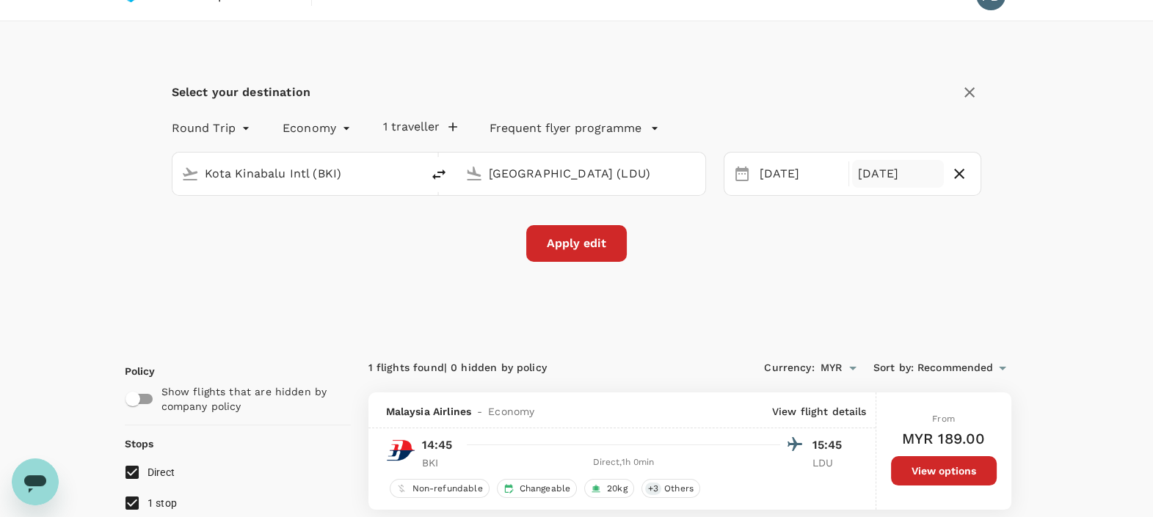
checkbox input "false"
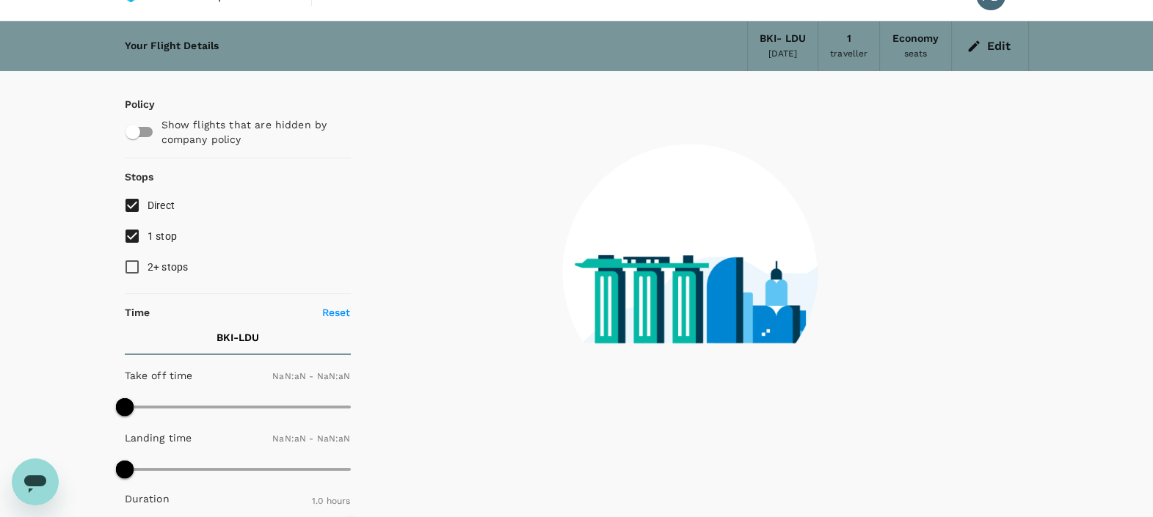
type input "1440"
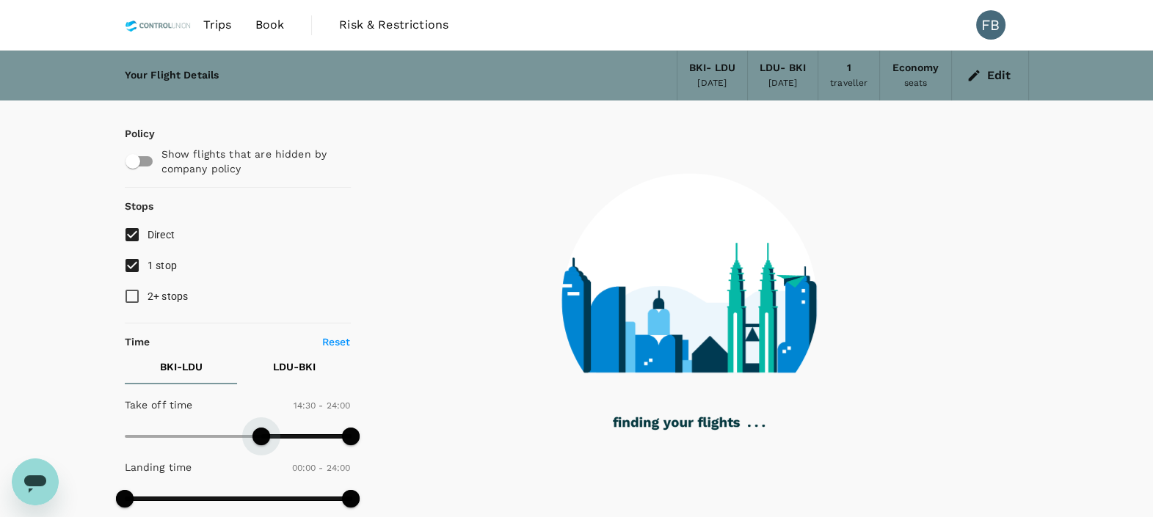
type input "900"
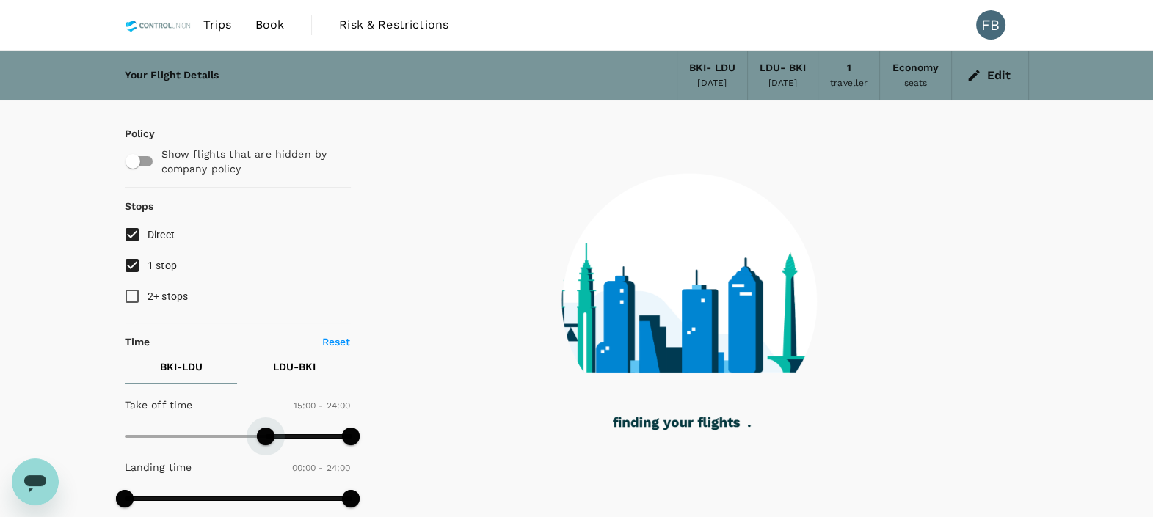
type input "55"
checkbox input "true"
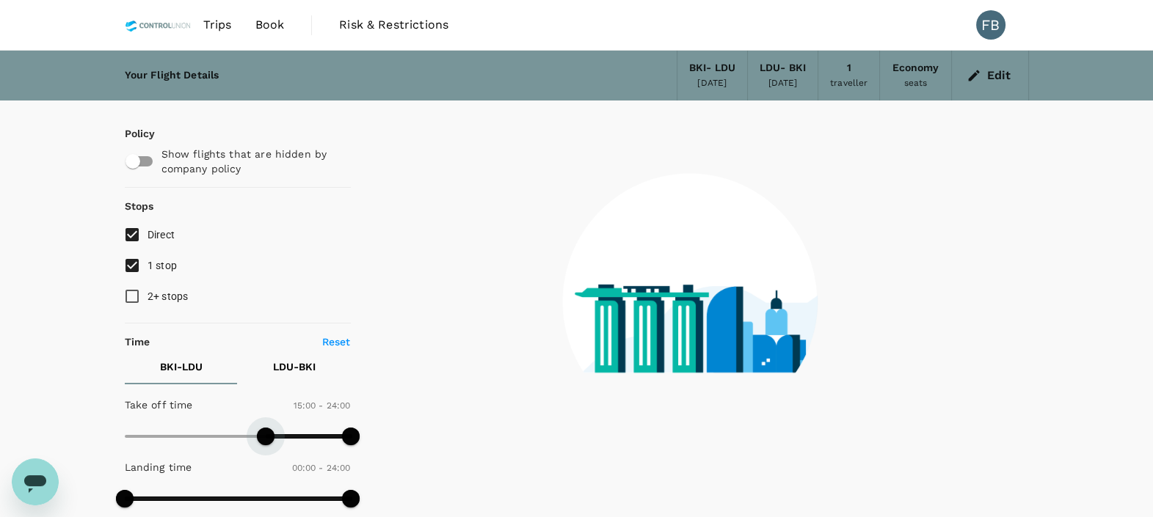
drag, startPoint x: 135, startPoint y: 442, endPoint x: 263, endPoint y: 449, distance: 128.6
click at [263, 445] on span at bounding box center [266, 437] width 18 height 18
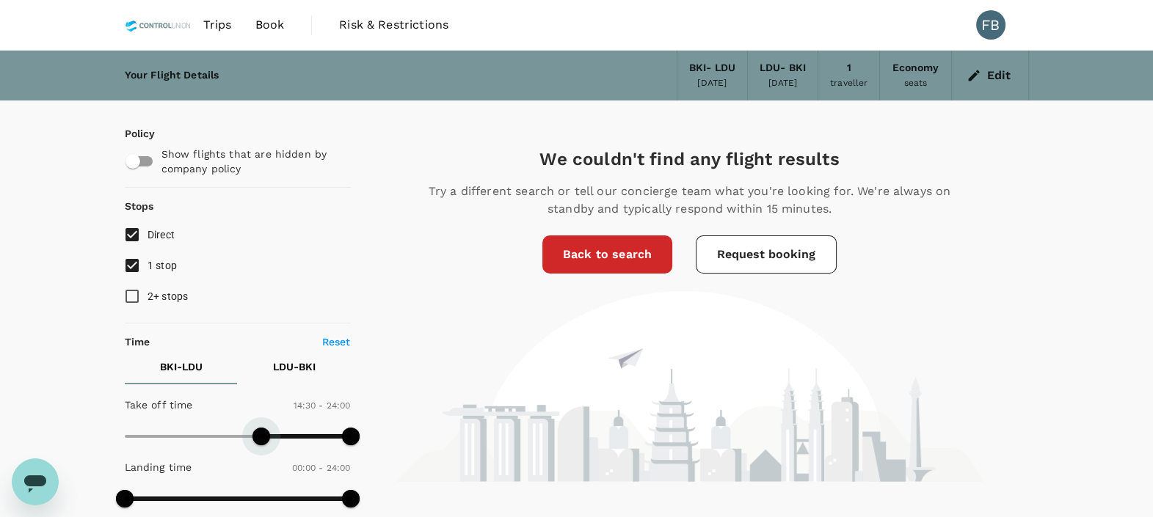
type input "840"
drag, startPoint x: 272, startPoint y: 438, endPoint x: 258, endPoint y: 439, distance: 13.2
click at [258, 439] on span at bounding box center [256, 437] width 18 height 18
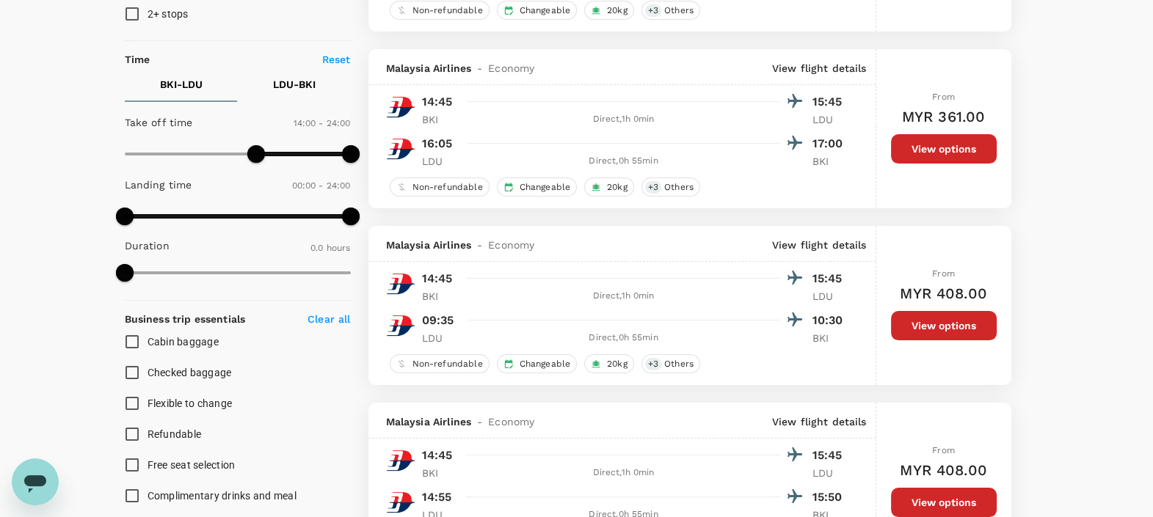
scroll to position [275, 0]
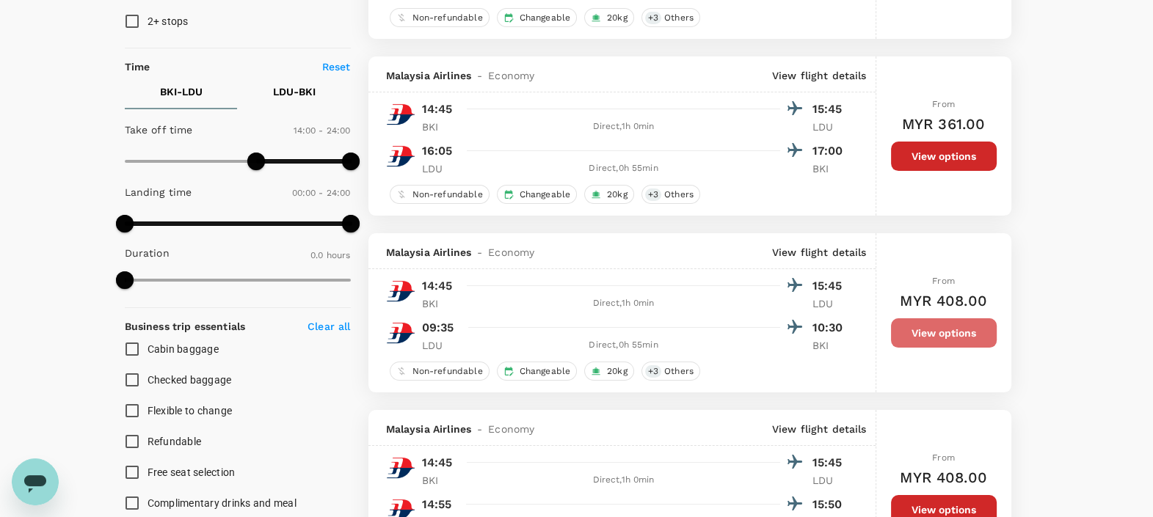
click at [935, 340] on button "View options" at bounding box center [944, 332] width 106 height 29
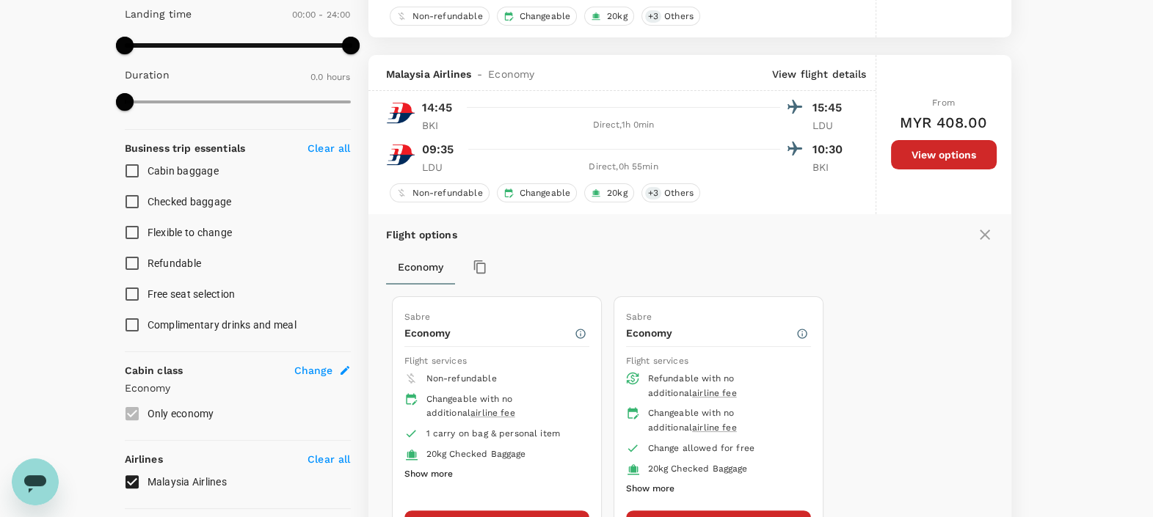
scroll to position [507, 0]
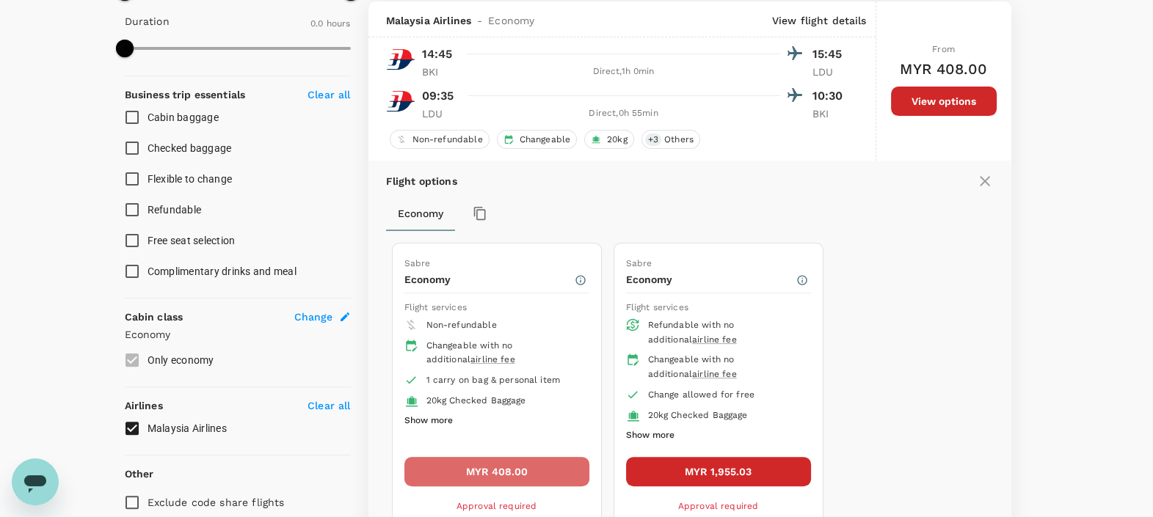
click at [493, 470] on button "MYR 408.00" at bounding box center [496, 471] width 185 height 29
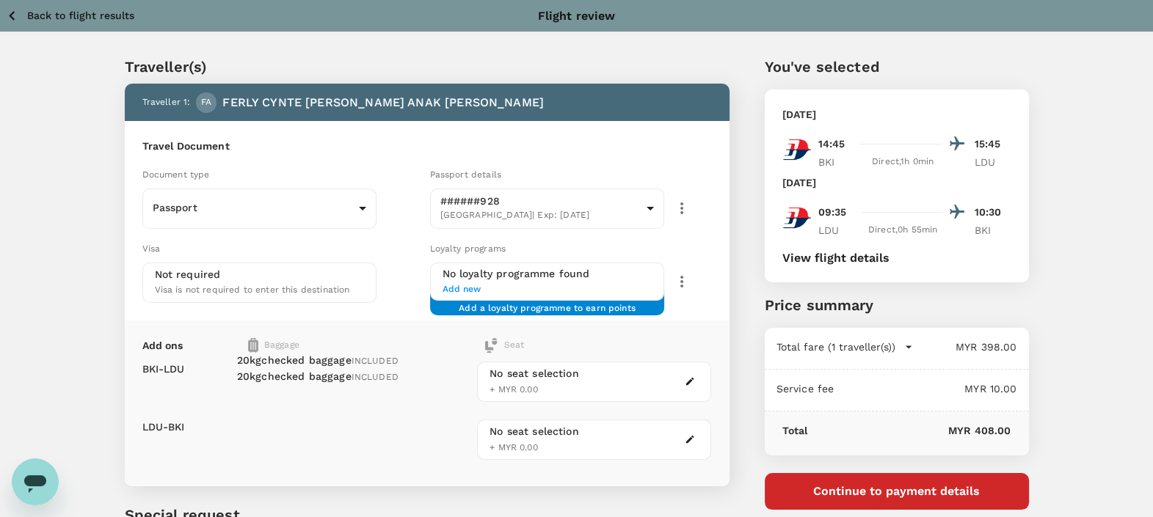
click at [823, 260] on button "View flight details" at bounding box center [835, 258] width 107 height 13
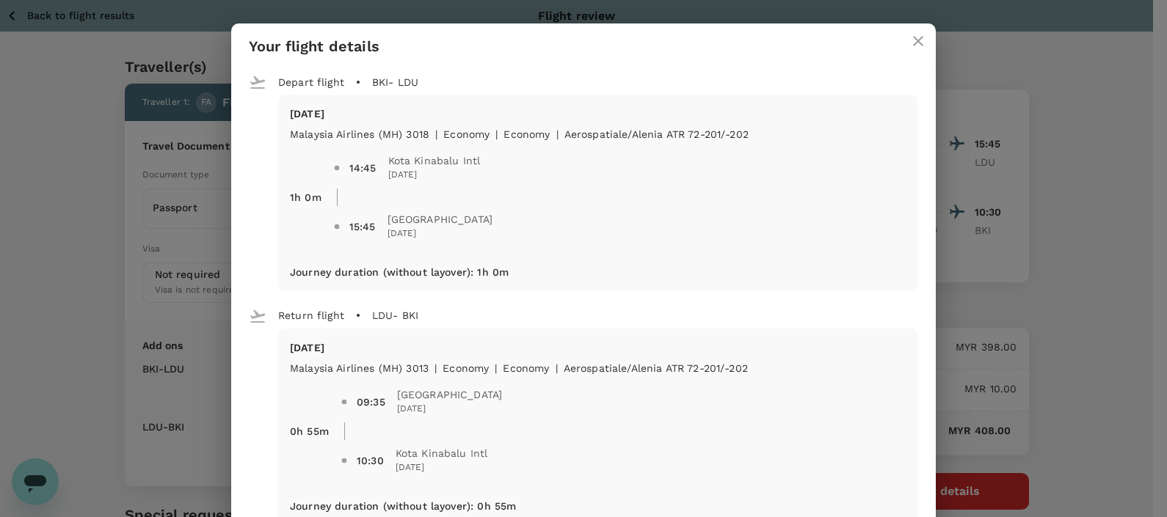
click at [1095, 220] on div "Your flight details Depart flight BKI - LDU [DATE] Malaysia Airlines (MH) 3018 …" at bounding box center [583, 258] width 1167 height 517
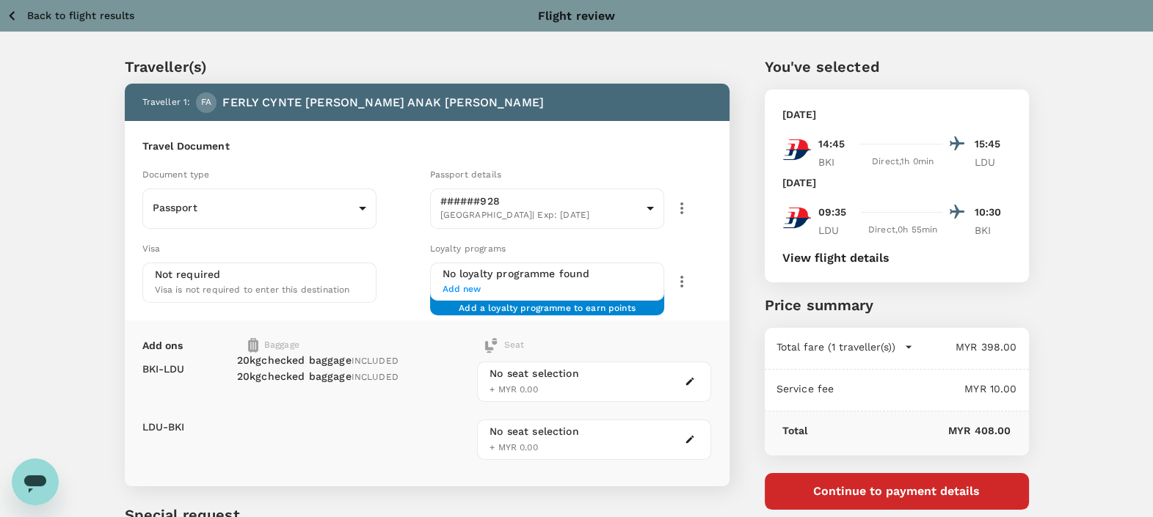
click at [68, 16] on p "Back to flight results" at bounding box center [80, 15] width 107 height 15
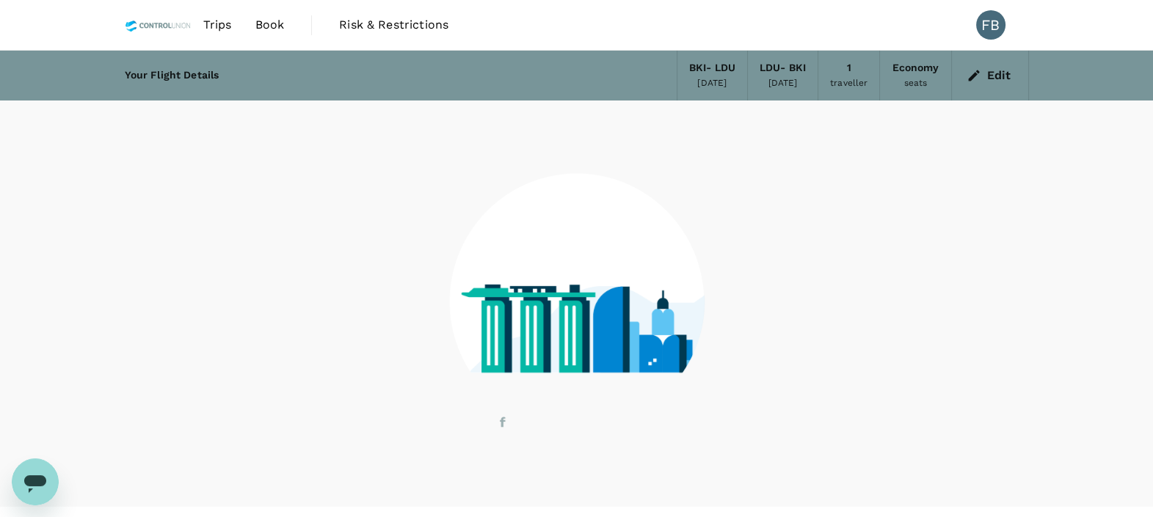
scroll to position [29, 0]
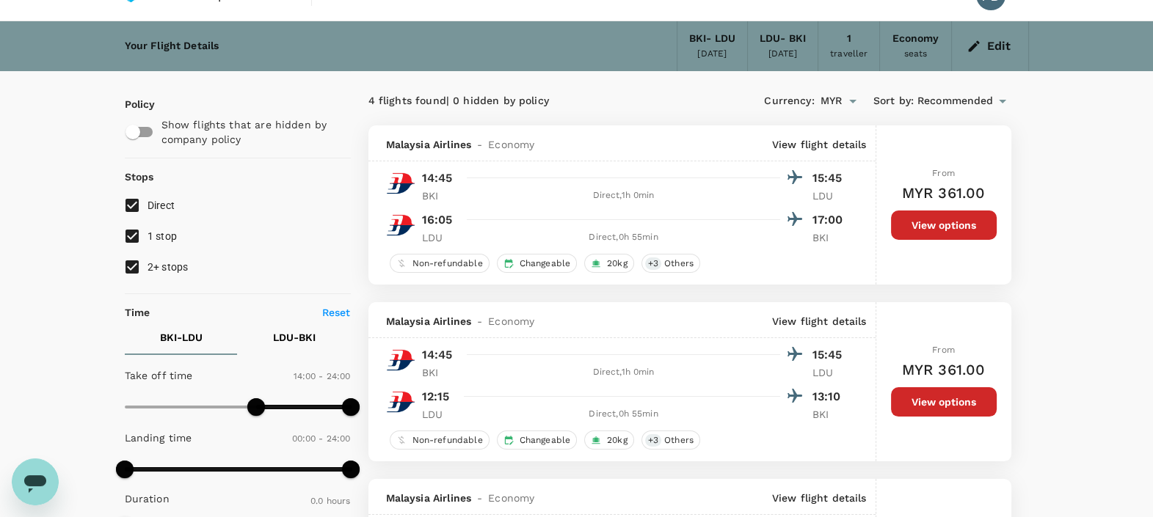
click at [985, 38] on button "Edit" at bounding box center [989, 45] width 53 height 23
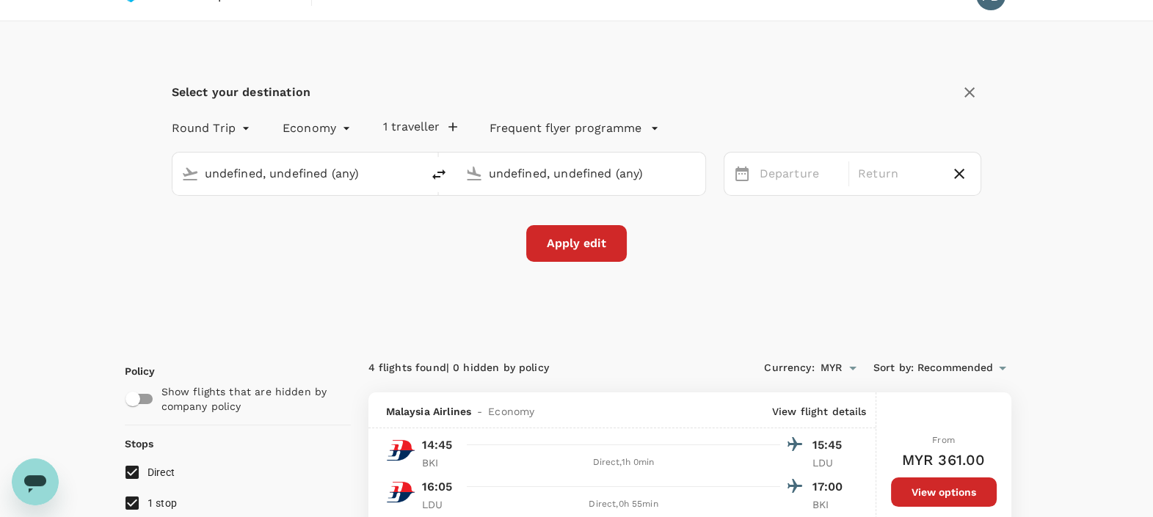
type input "Kota Kinabalu Intl (BKI)"
type input "[GEOGRAPHIC_DATA] (LDU)"
type input "Kota Kinabalu Intl (BKI)"
type input "[GEOGRAPHIC_DATA] (LDU)"
click at [803, 171] on div "[DATE]" at bounding box center [800, 174] width 92 height 29
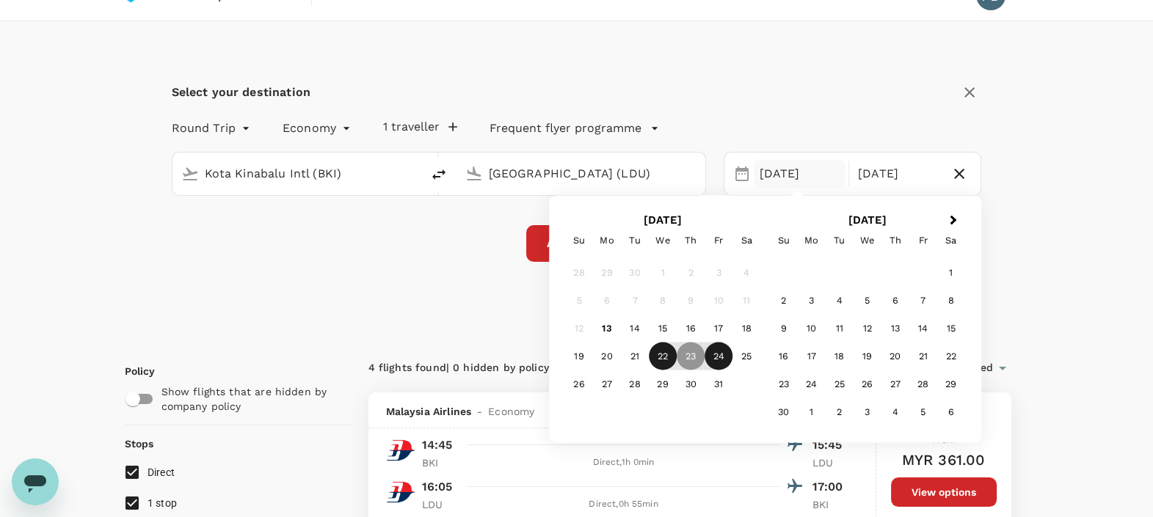
click at [658, 354] on div "22" at bounding box center [663, 357] width 28 height 28
click at [686, 353] on div "23" at bounding box center [691, 357] width 28 height 28
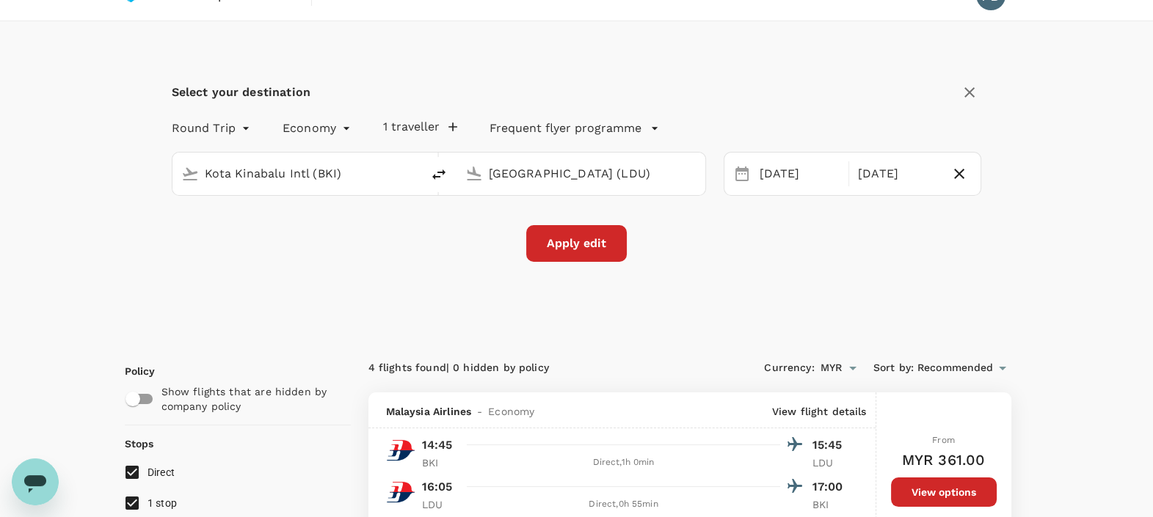
click at [597, 237] on button "Apply edit" at bounding box center [576, 243] width 101 height 37
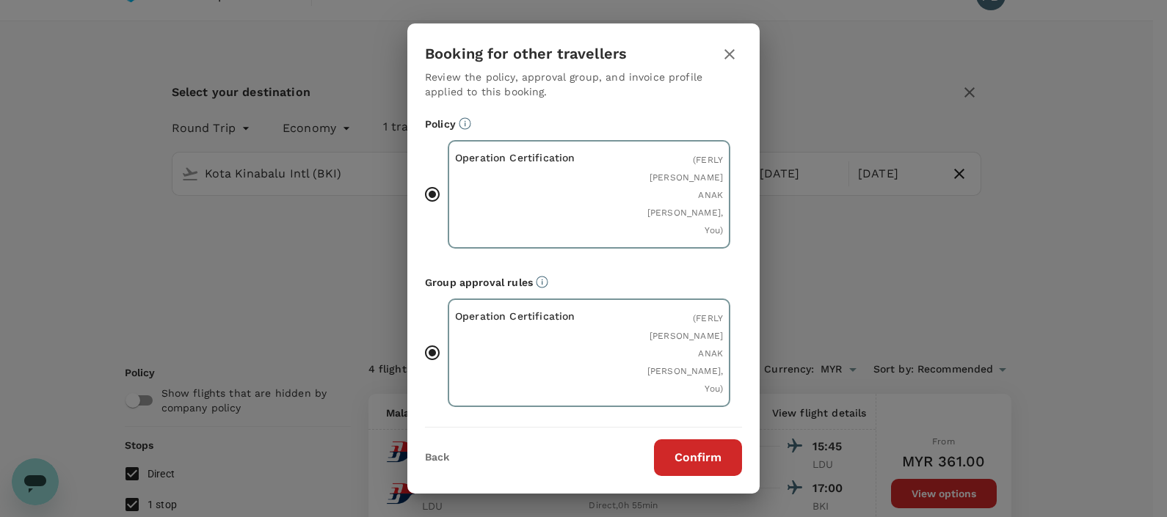
click at [695, 456] on button "Confirm" at bounding box center [698, 458] width 88 height 37
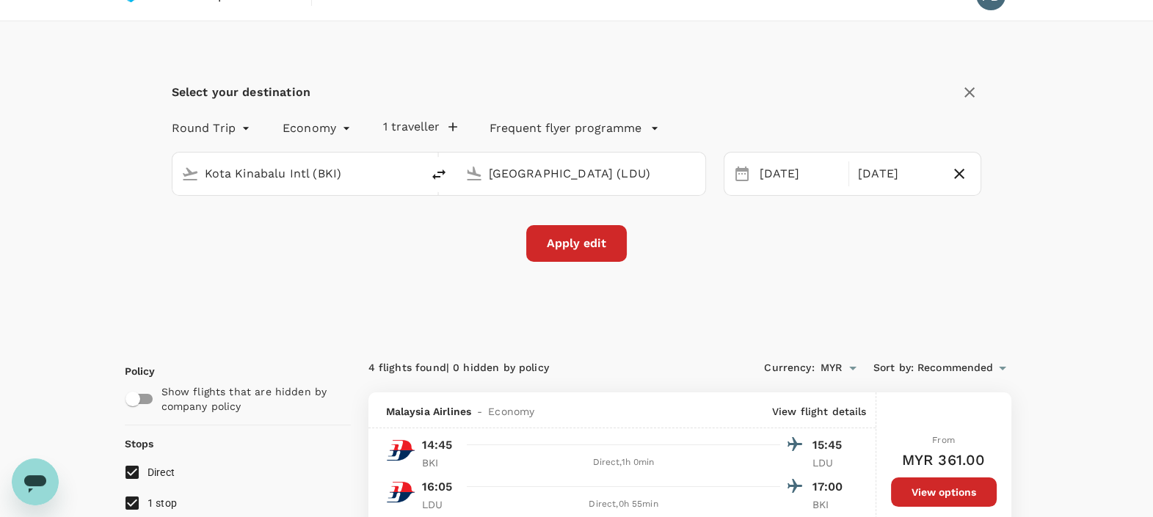
checkbox input "false"
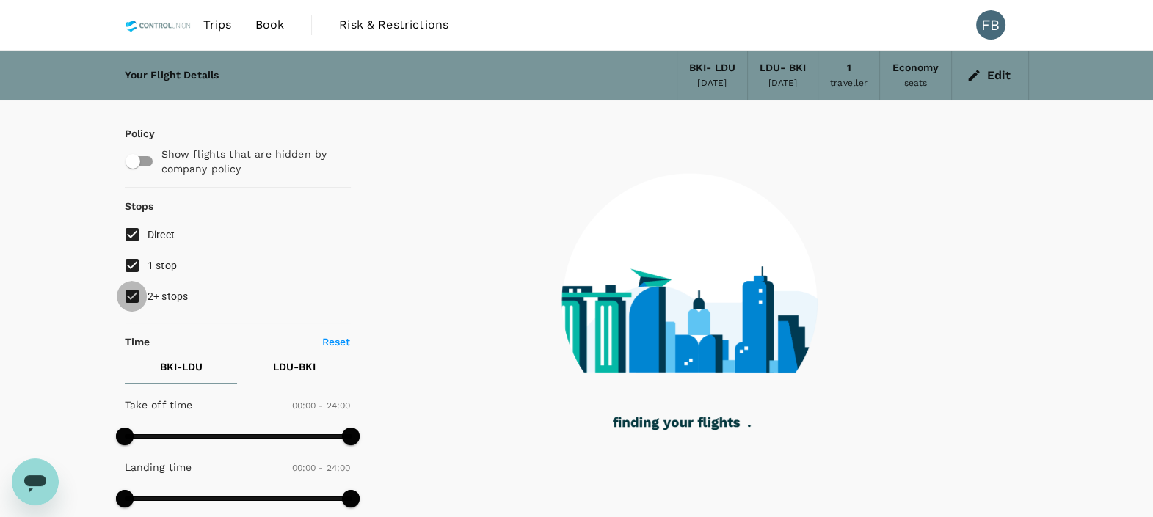
click at [128, 294] on input "2+ stops" at bounding box center [132, 296] width 31 height 31
checkbox input "false"
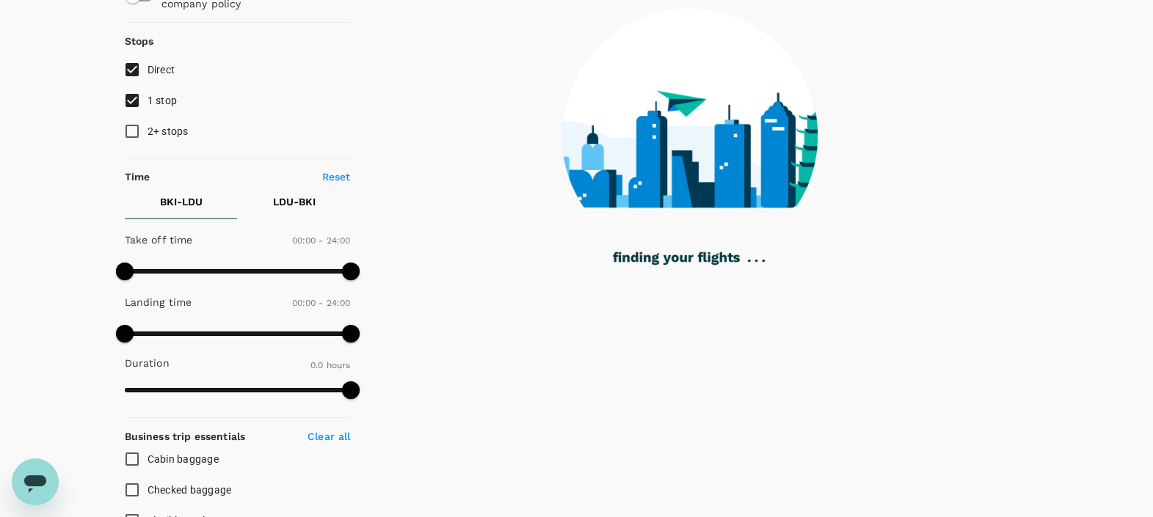
scroll to position [183, 0]
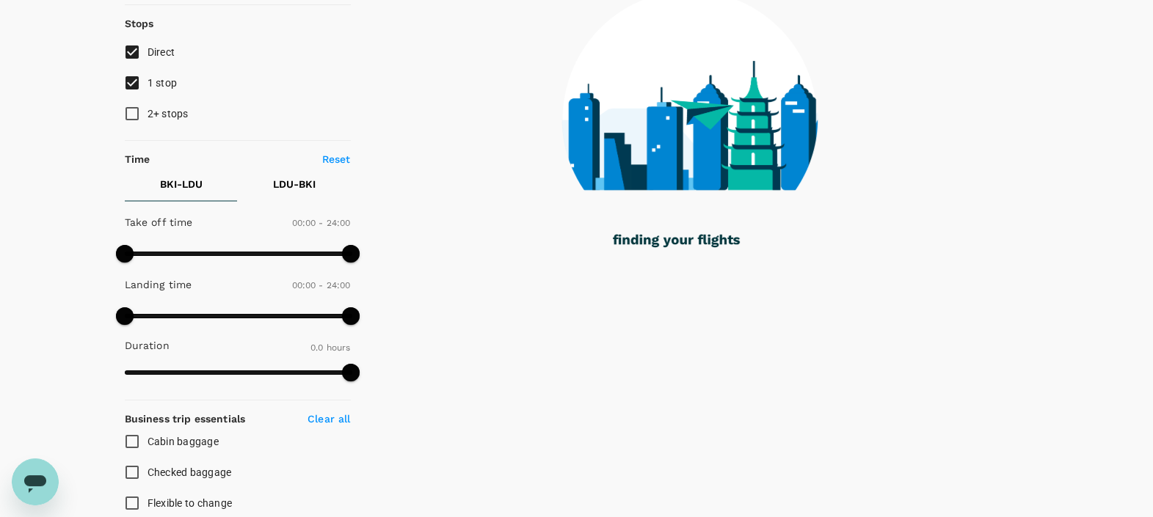
checkbox input "true"
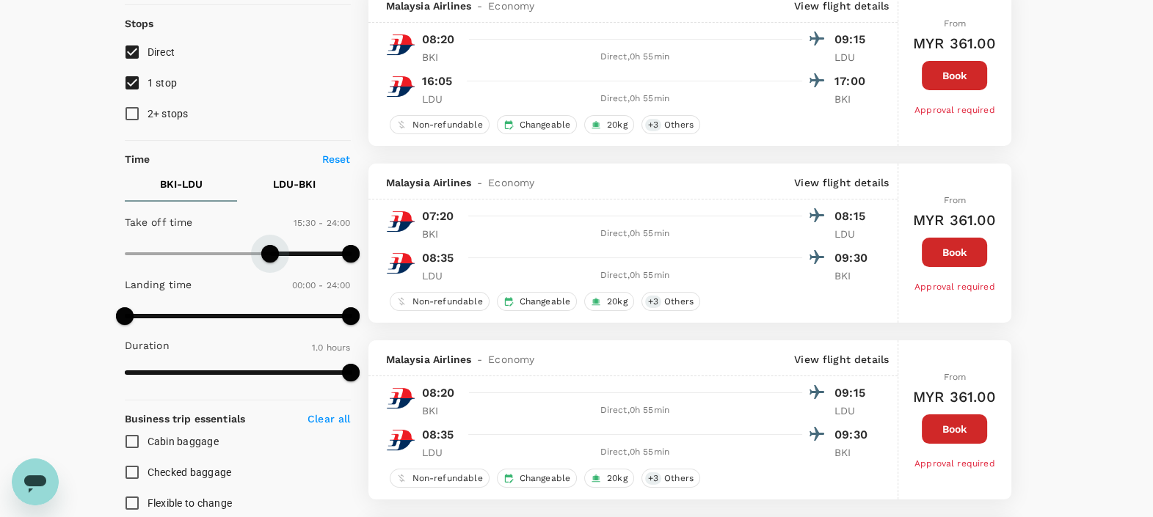
type input "840"
drag, startPoint x: 127, startPoint y: 255, endPoint x: 255, endPoint y: 260, distance: 127.8
click at [255, 260] on span at bounding box center [256, 254] width 18 height 18
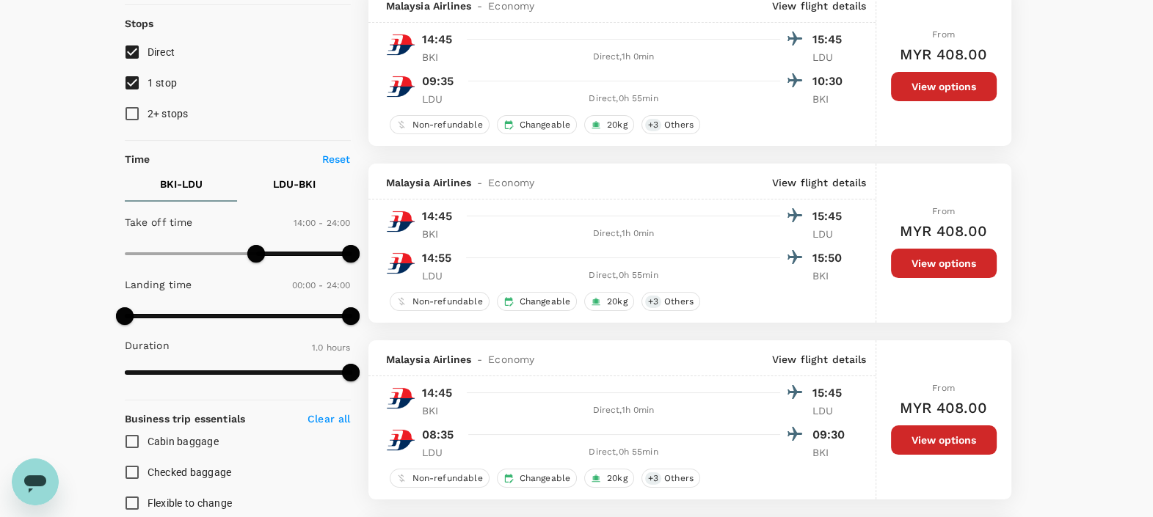
type input "MYR"
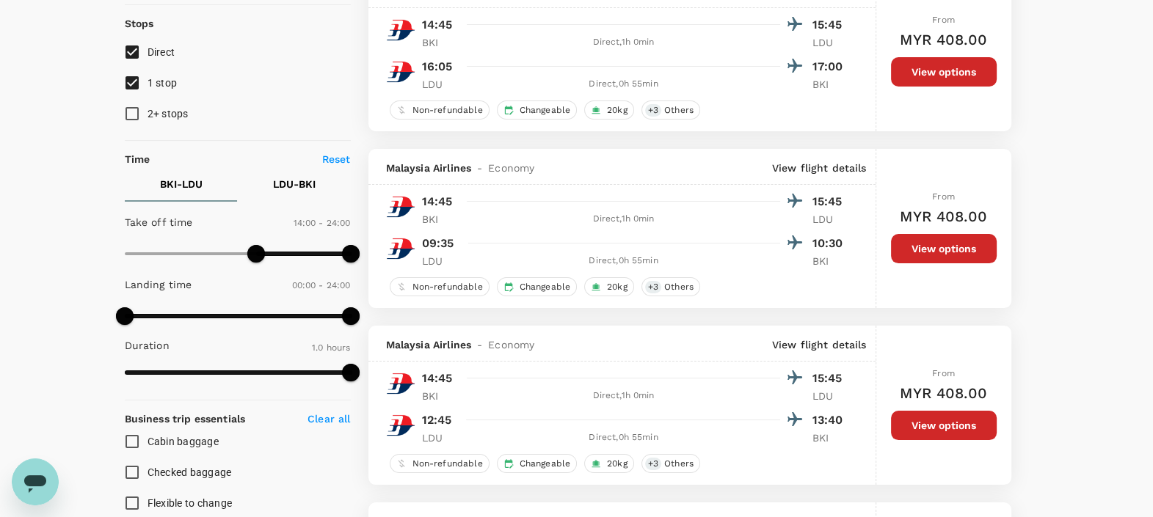
click at [921, 241] on button "View options" at bounding box center [944, 248] width 106 height 29
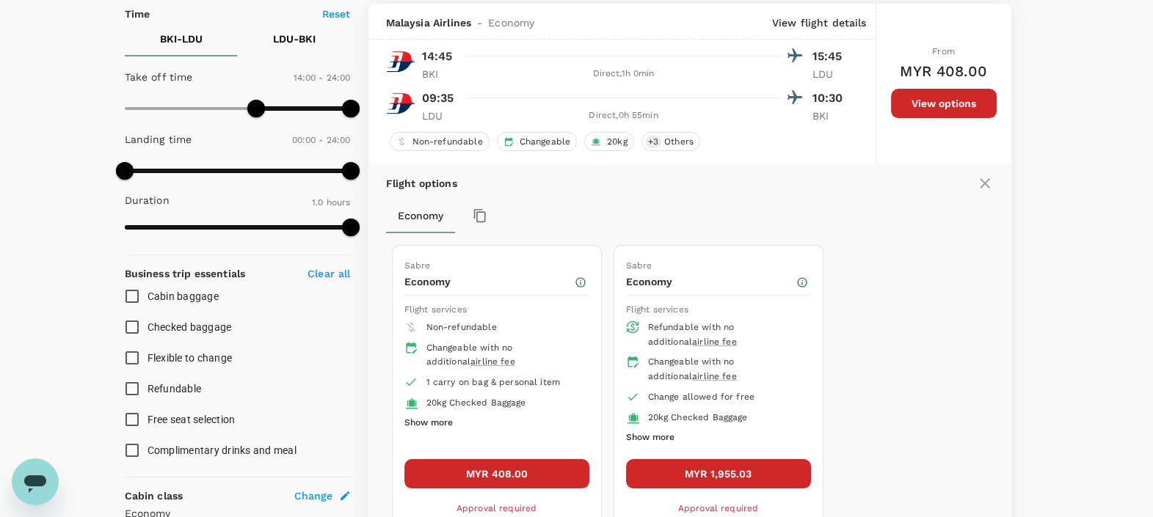
scroll to position [331, 0]
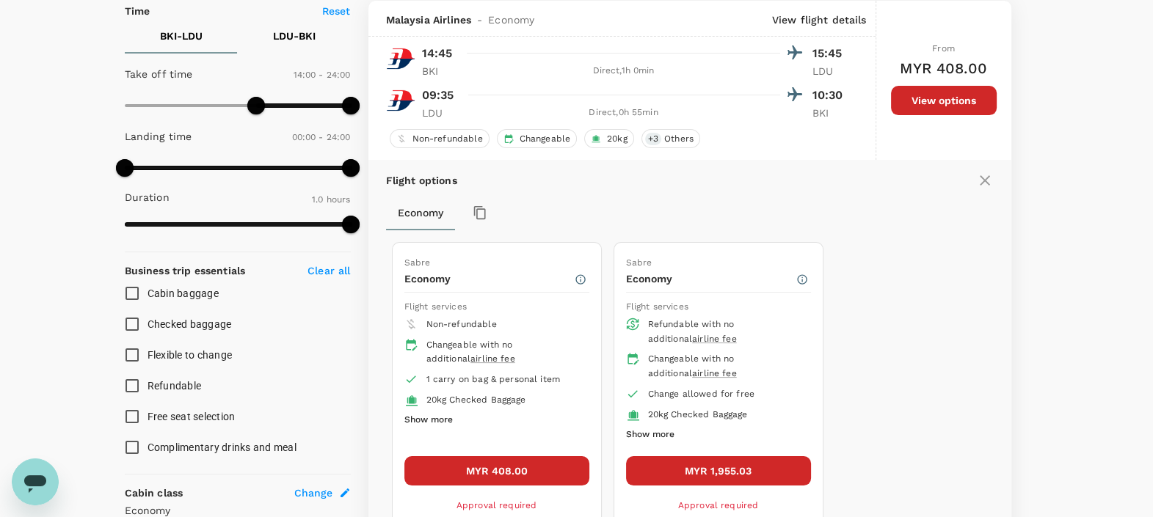
click at [550, 462] on button "MYR 408.00" at bounding box center [496, 470] width 185 height 29
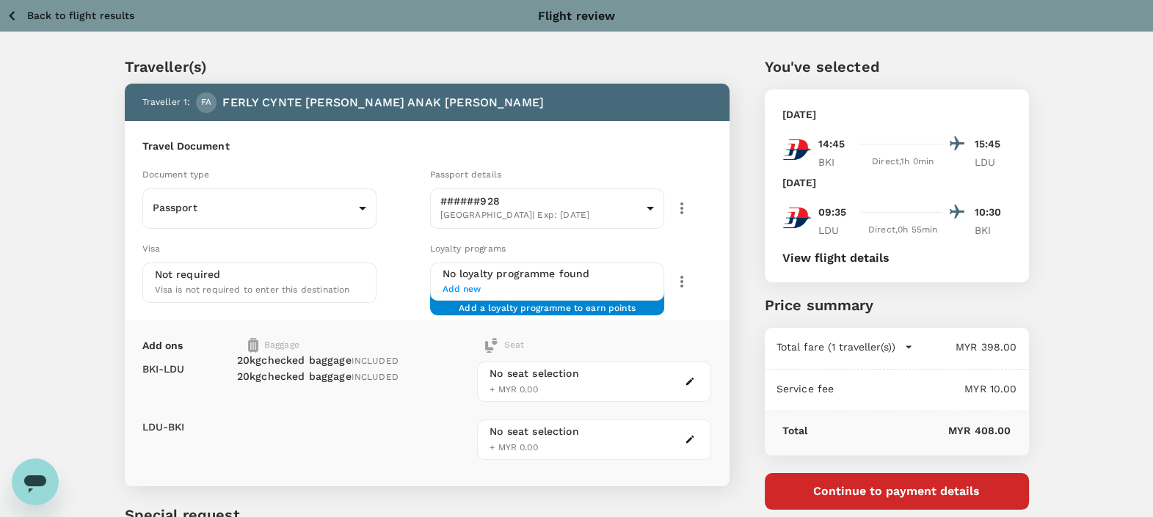
click at [811, 252] on button "View flight details" at bounding box center [835, 258] width 107 height 13
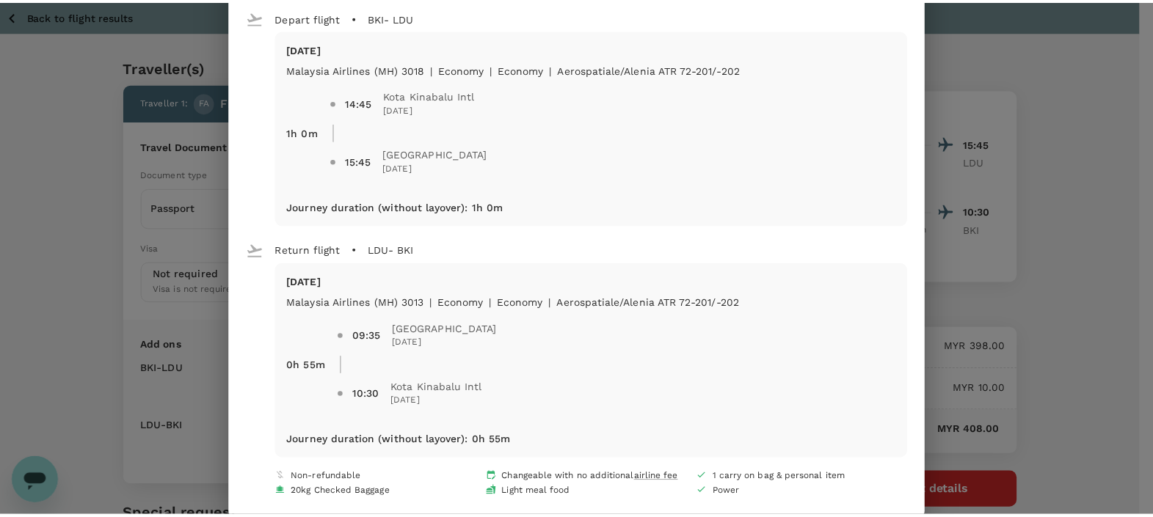
scroll to position [55, 0]
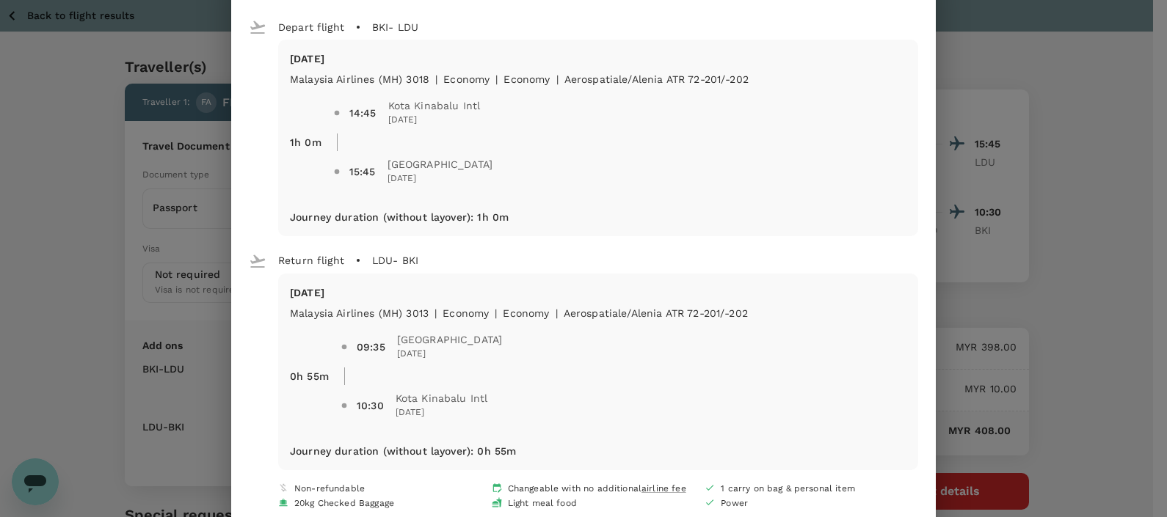
click at [1101, 238] on div "Your flight details Depart flight BKI - LDU [DATE] Malaysia Airlines (MH) 3018 …" at bounding box center [583, 258] width 1167 height 517
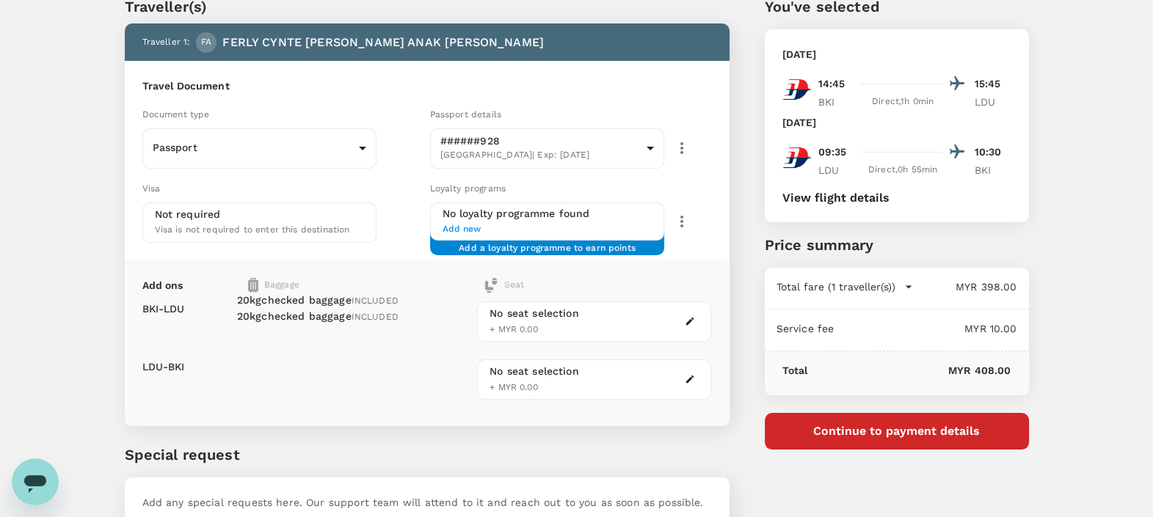
scroll to position [0, 0]
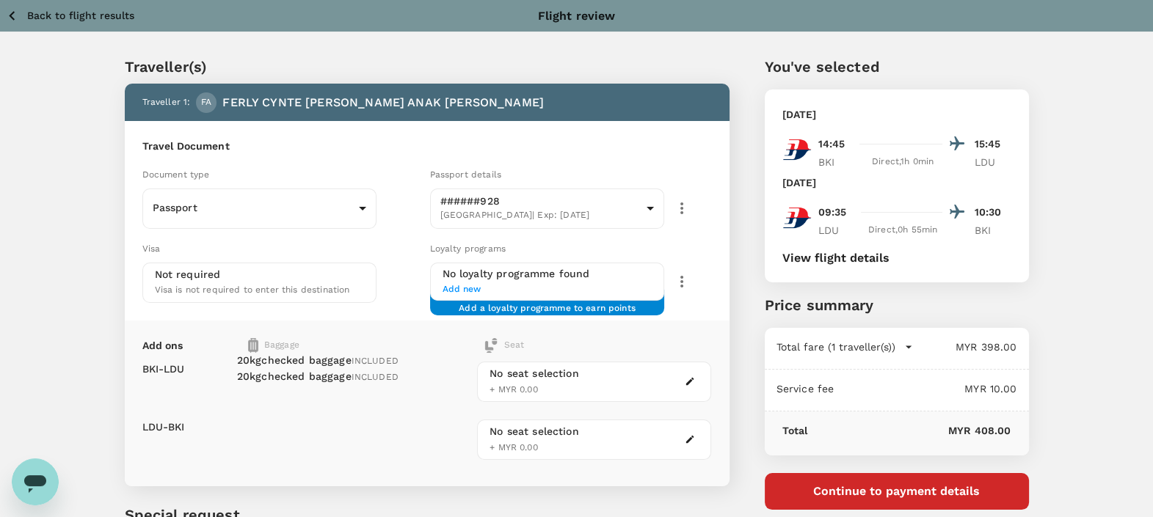
click at [106, 16] on p "Back to flight results" at bounding box center [80, 15] width 107 height 15
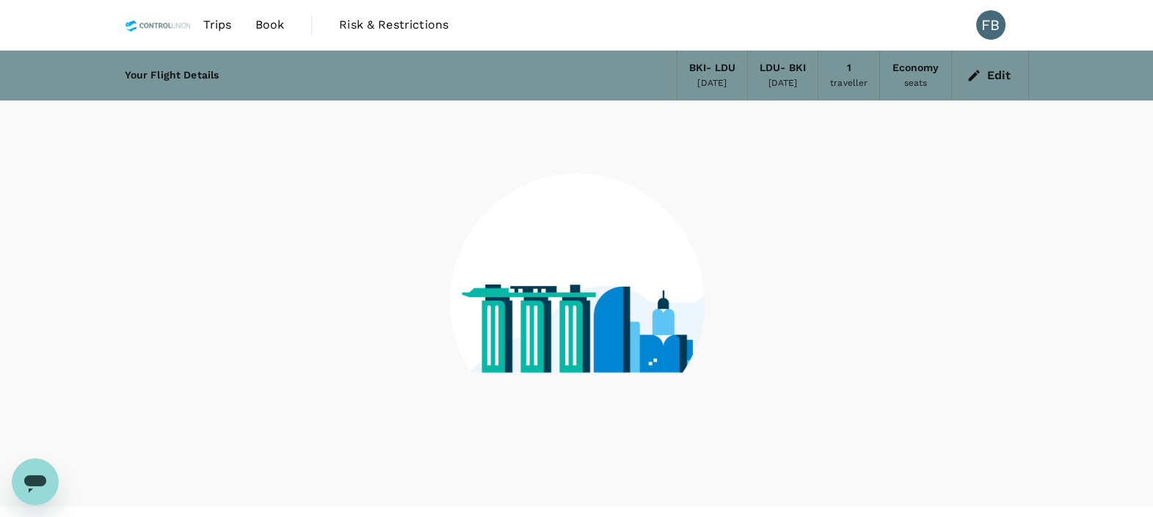
scroll to position [29, 0]
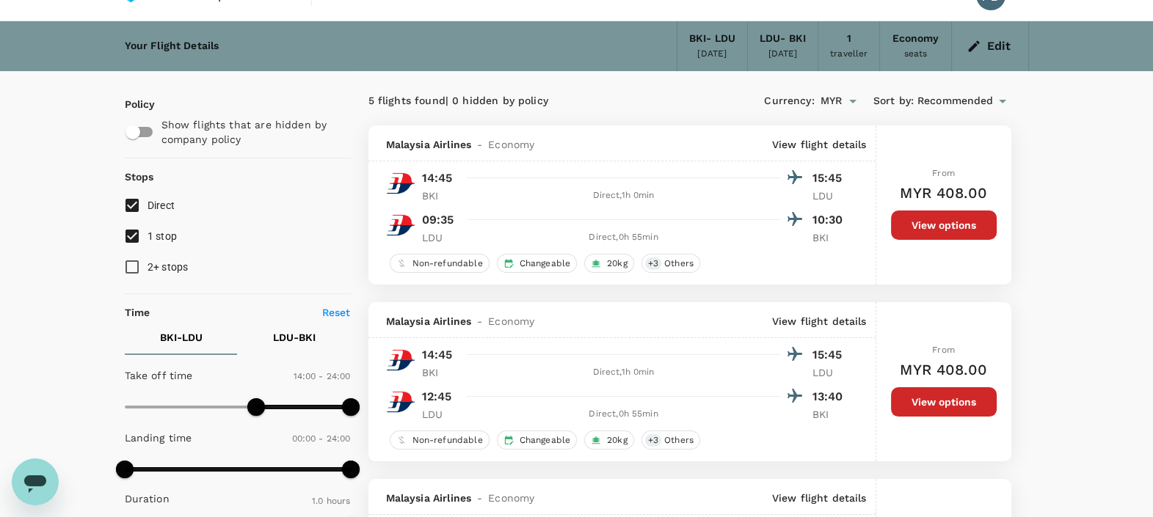
click at [998, 44] on button "Edit" at bounding box center [989, 45] width 53 height 23
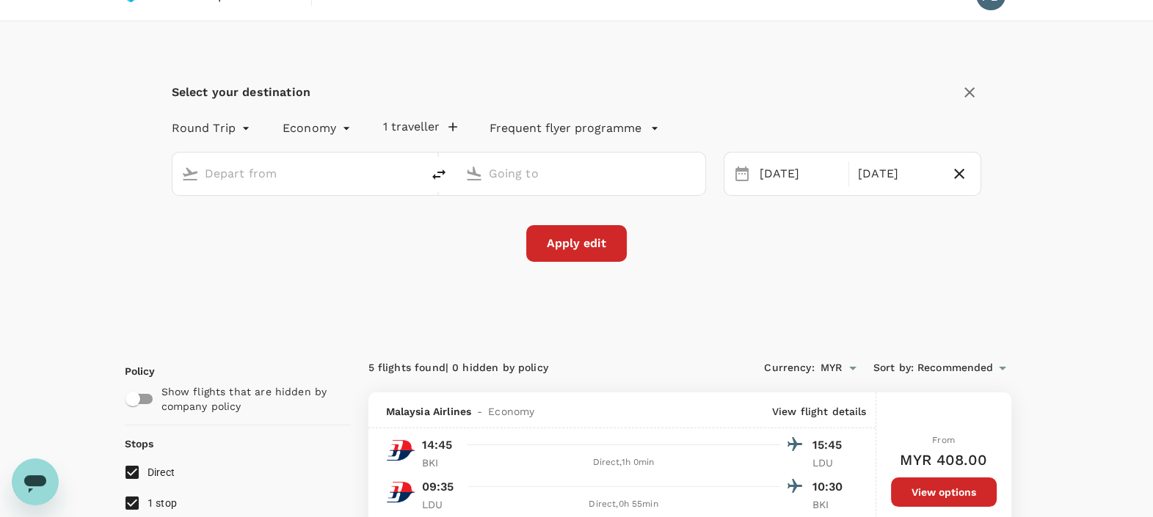
type input "Kota Kinabalu Intl (BKI)"
type input "[GEOGRAPHIC_DATA] (LDU)"
click at [434, 173] on icon "delete" at bounding box center [439, 175] width 18 height 18
type input "[GEOGRAPHIC_DATA] (LDU)"
type input "Kota Kinabalu Intl (BKI)"
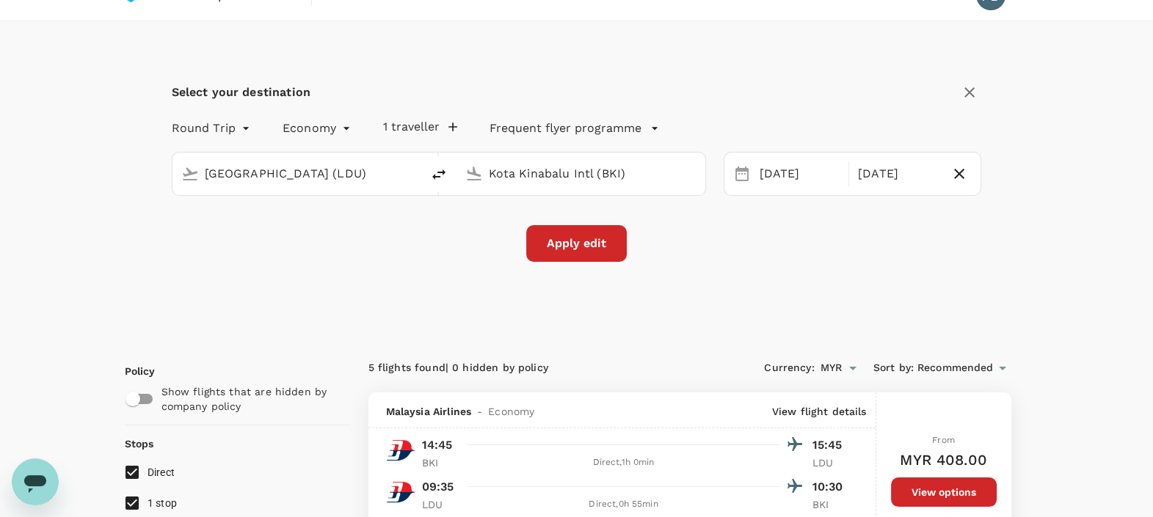
click at [434, 173] on icon "delete" at bounding box center [439, 175] width 18 height 18
type input "Kota Kinabalu Intl (BKI)"
click at [533, 171] on input "[GEOGRAPHIC_DATA] (LDU)" at bounding box center [582, 173] width 186 height 23
type input "b"
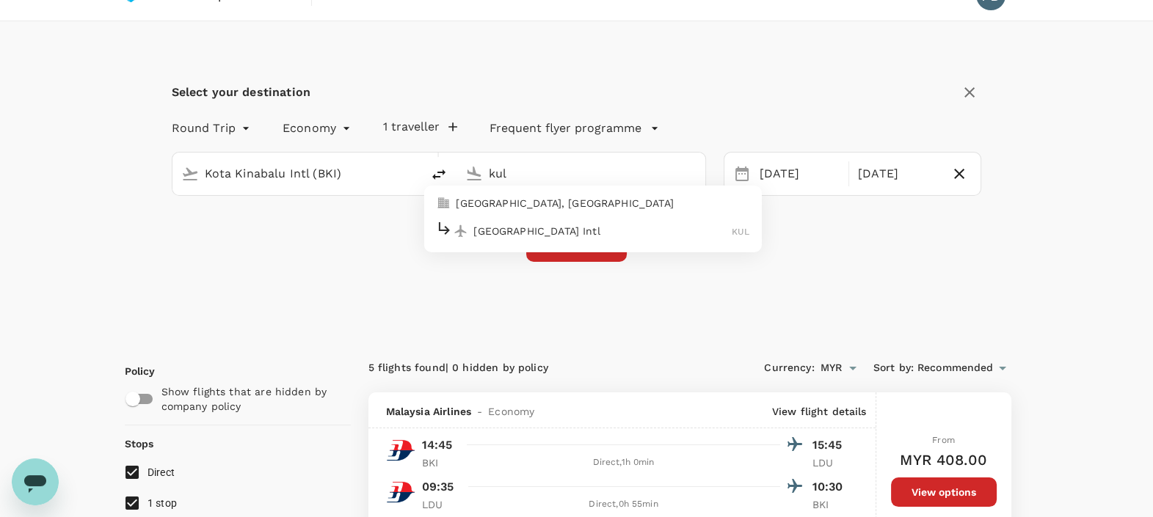
click at [511, 220] on div "[GEOGRAPHIC_DATA] Intl KUL" at bounding box center [592, 230] width 314 height 23
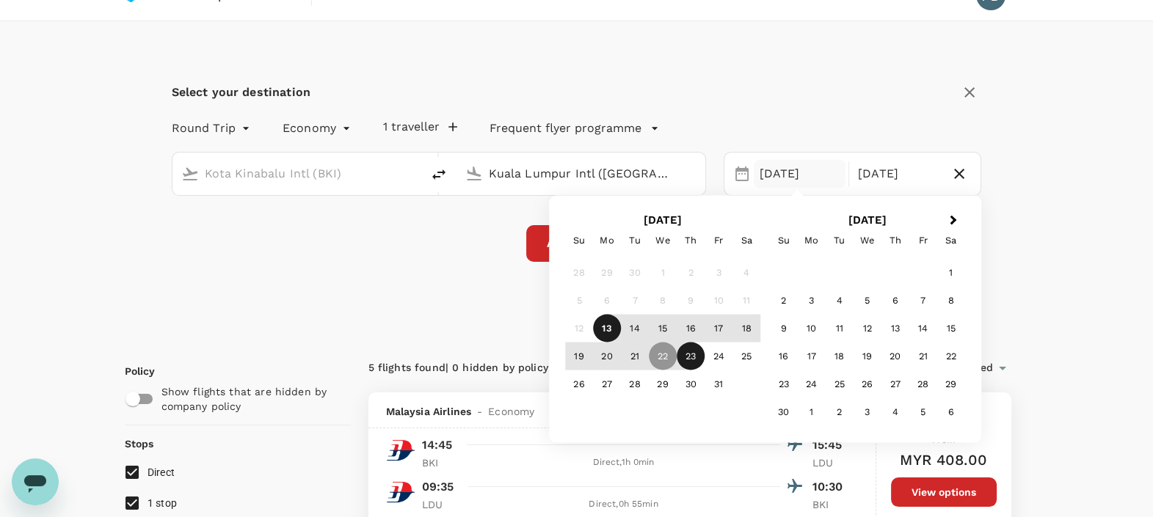
type input "Kuala Lumpur Intl ([GEOGRAPHIC_DATA])"
click at [960, 176] on icon "button" at bounding box center [959, 174] width 18 height 18
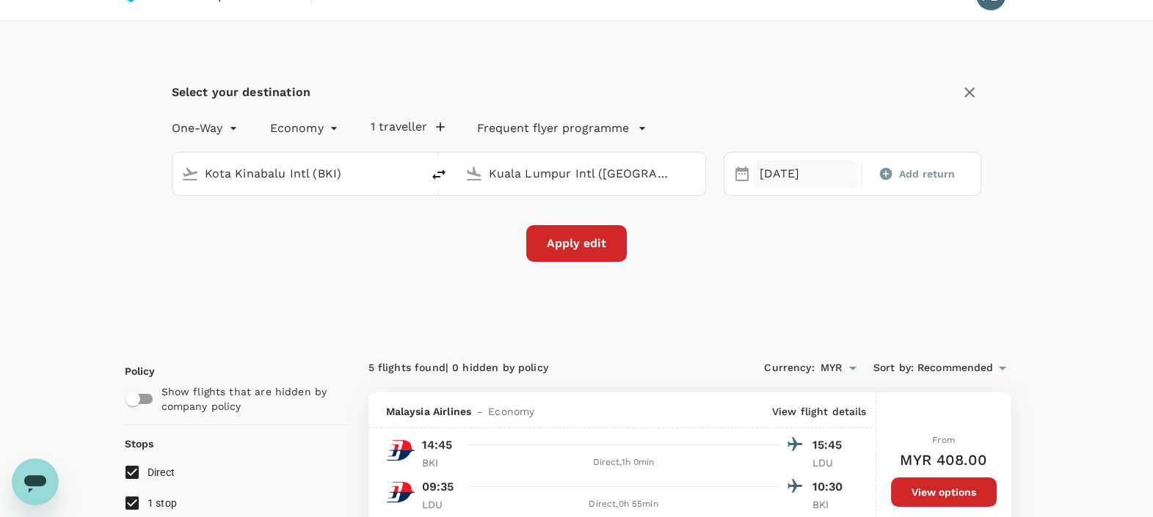
type input "oneway"
click at [790, 173] on div "[DATE]" at bounding box center [806, 174] width 104 height 29
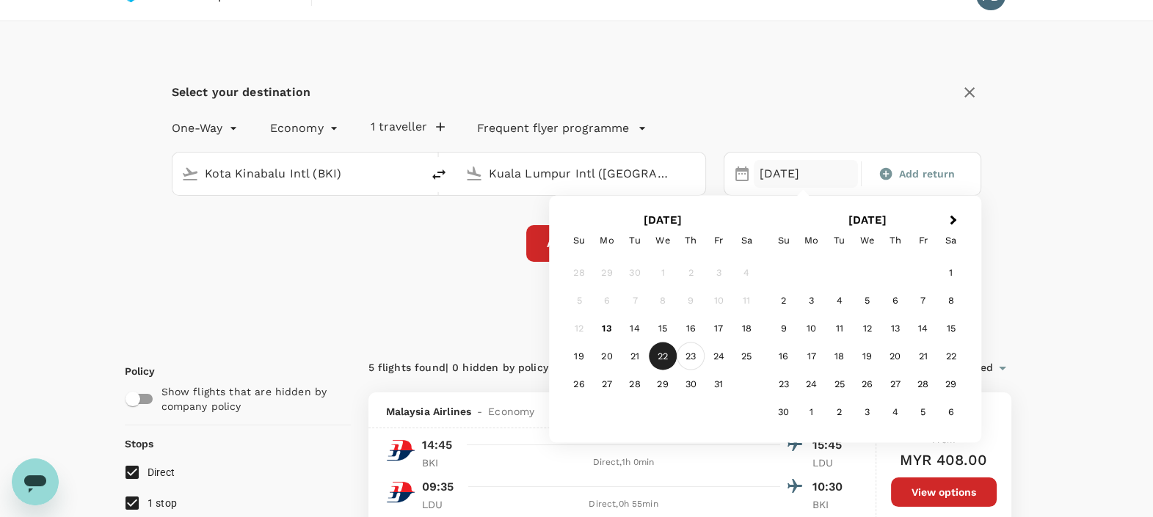
click at [691, 352] on div "23" at bounding box center [691, 357] width 28 height 28
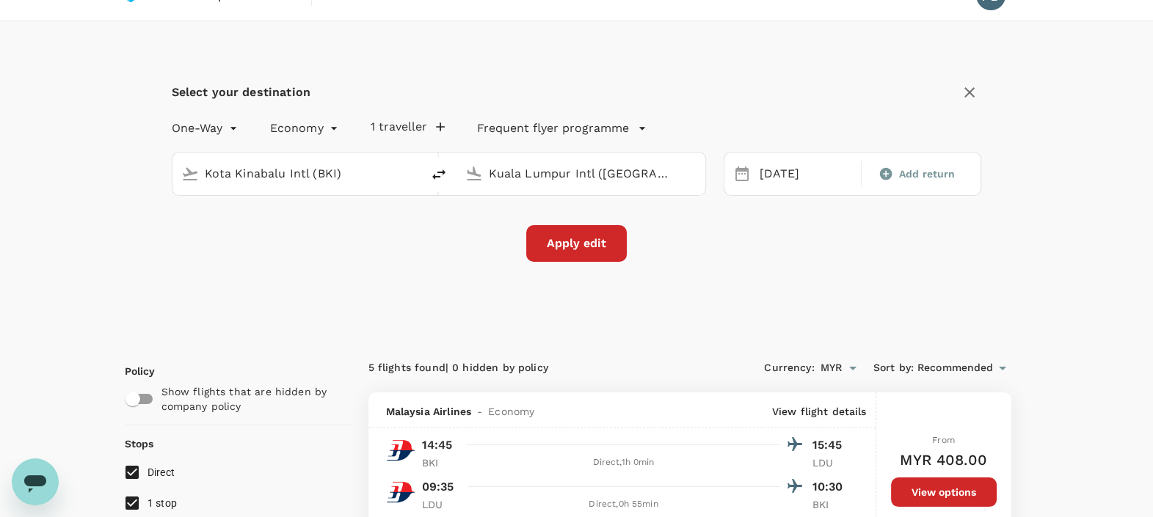
click at [600, 249] on button "Apply edit" at bounding box center [576, 243] width 101 height 37
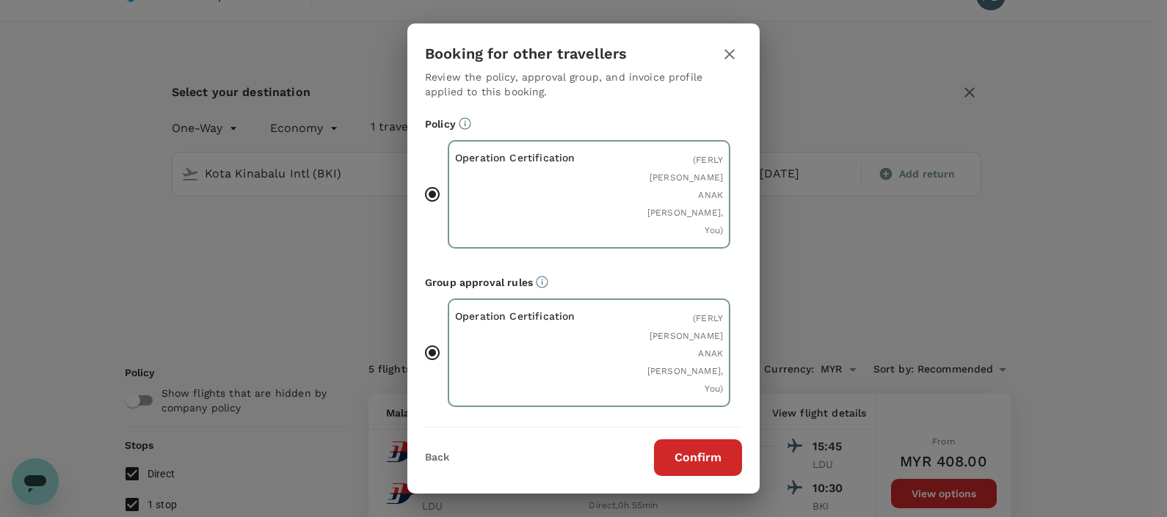
click at [690, 464] on button "Confirm" at bounding box center [698, 458] width 88 height 37
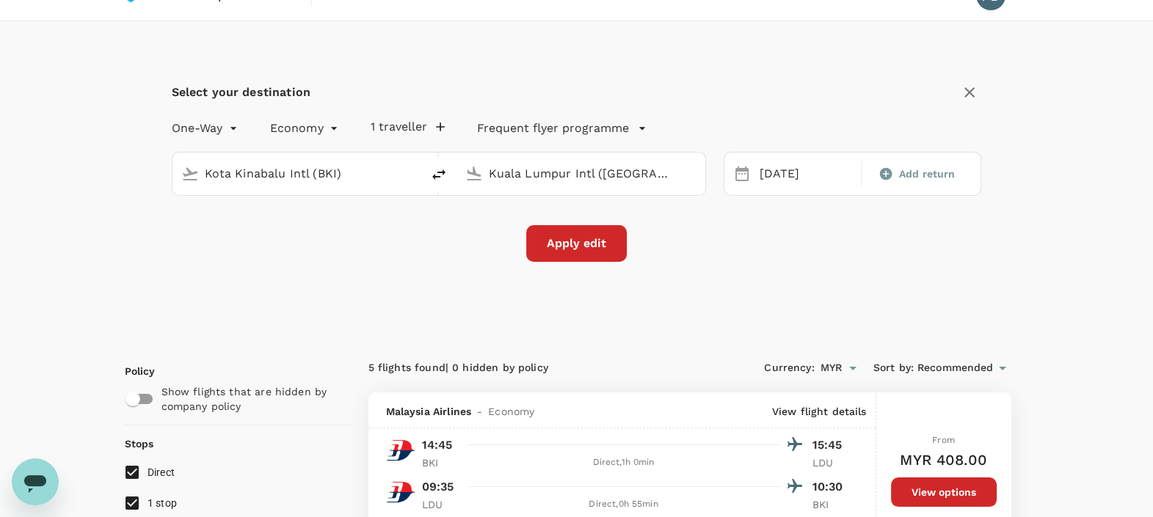
checkbox input "false"
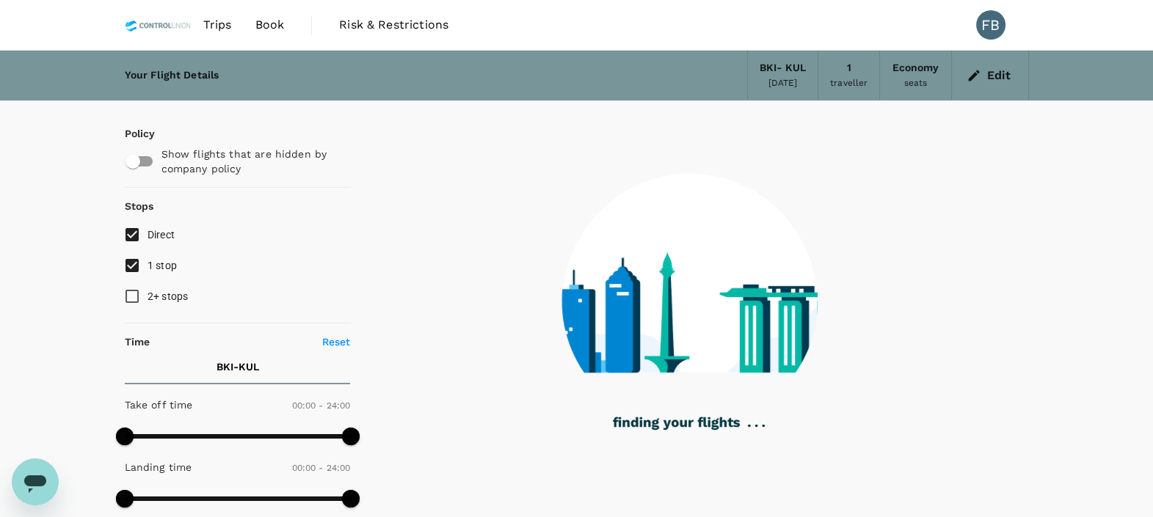
type input "1220"
checkbox input "true"
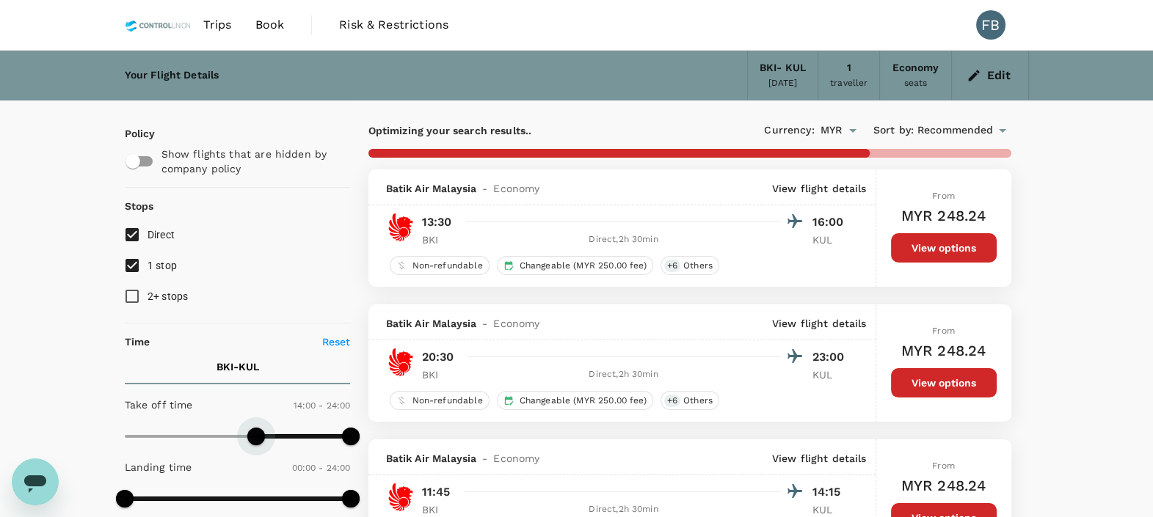
type input "900"
drag, startPoint x: 128, startPoint y: 436, endPoint x: 264, endPoint y: 450, distance: 136.5
click at [264, 445] on span at bounding box center [266, 437] width 18 height 18
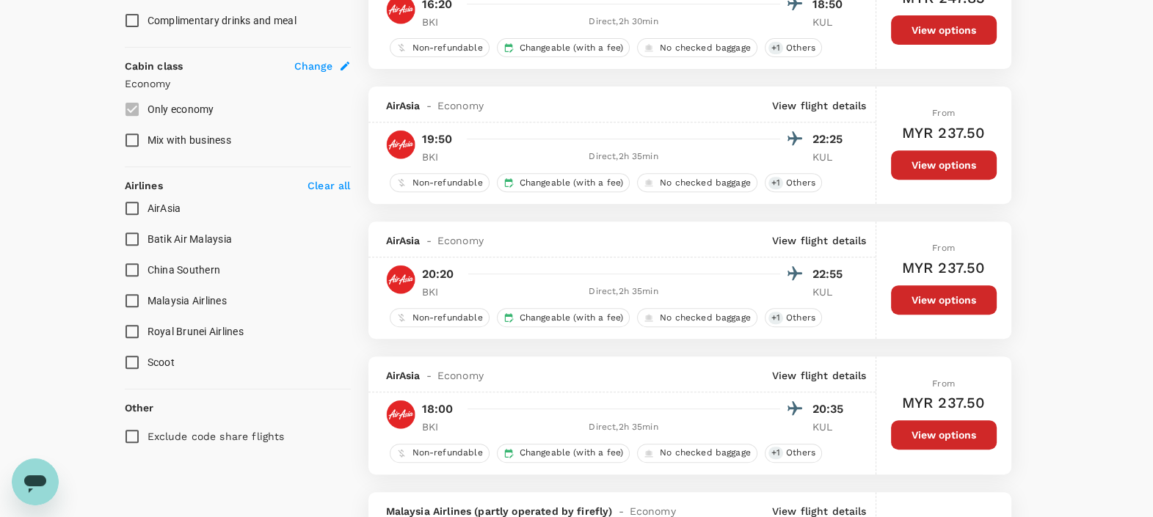
scroll to position [826, 0]
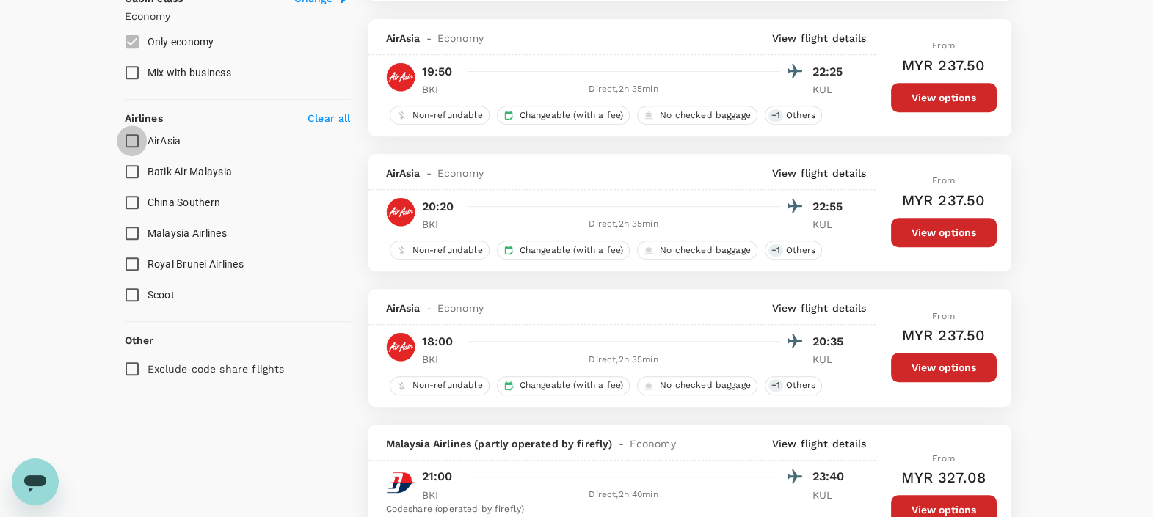
click at [130, 146] on input "AirAsia" at bounding box center [132, 140] width 31 height 31
checkbox input "true"
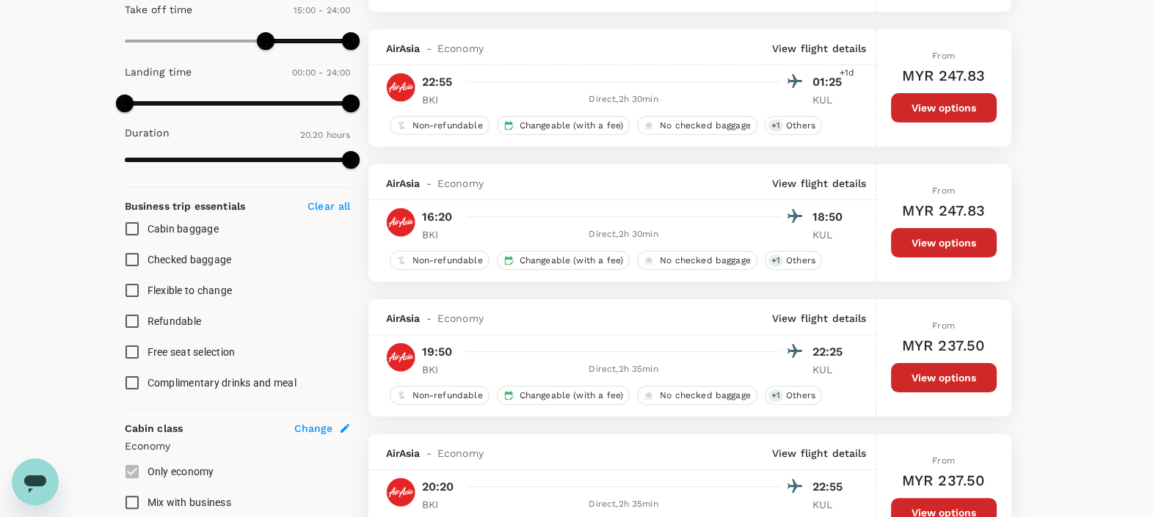
scroll to position [366, 0]
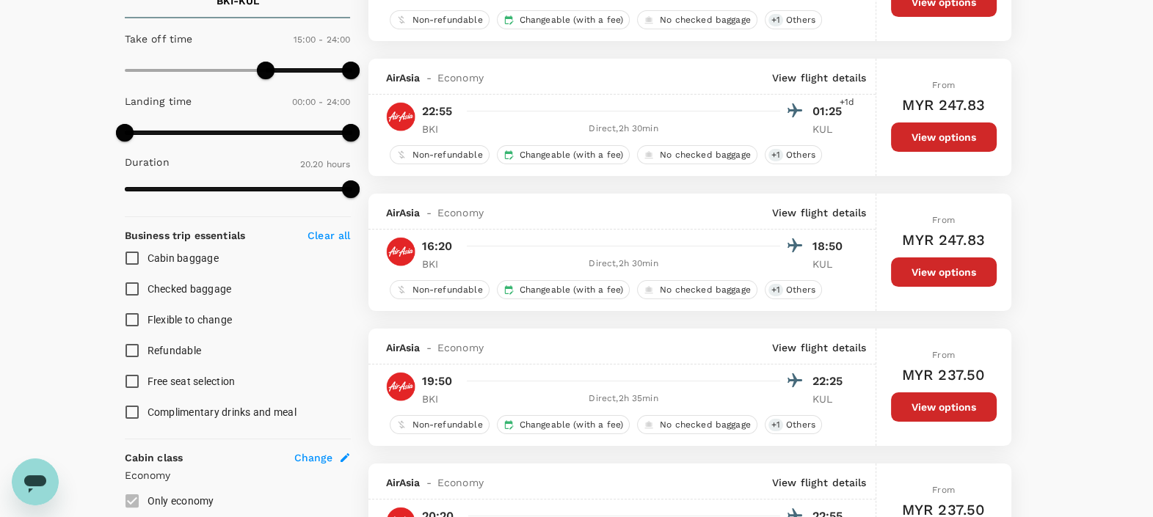
click at [888, 266] on div "From MYR 247.83 View options" at bounding box center [943, 252] width 135 height 117
click at [903, 266] on button "View options" at bounding box center [944, 272] width 106 height 29
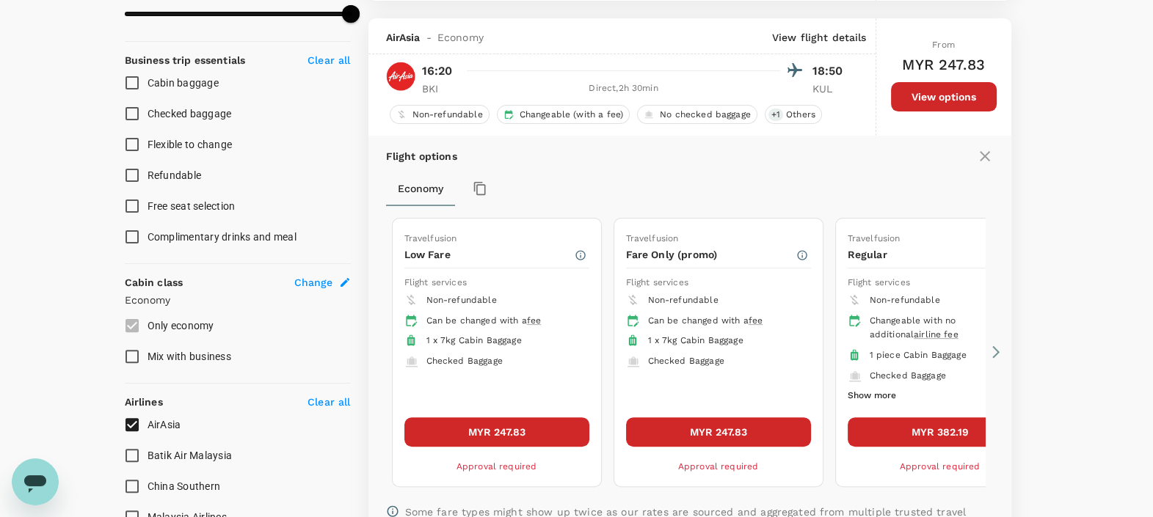
scroll to position [558, 0]
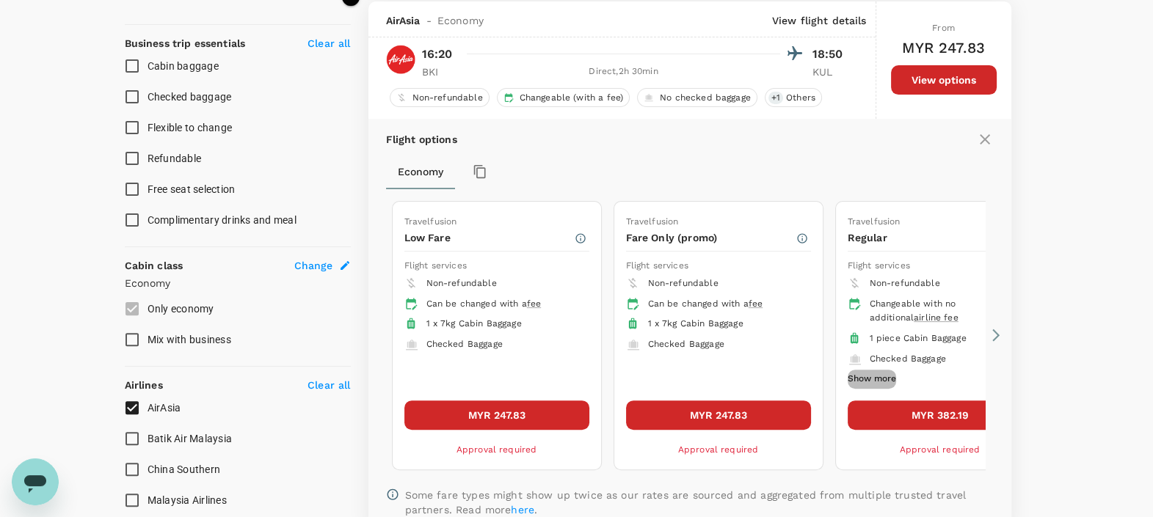
click at [879, 374] on button "Show more" at bounding box center [872, 379] width 48 height 19
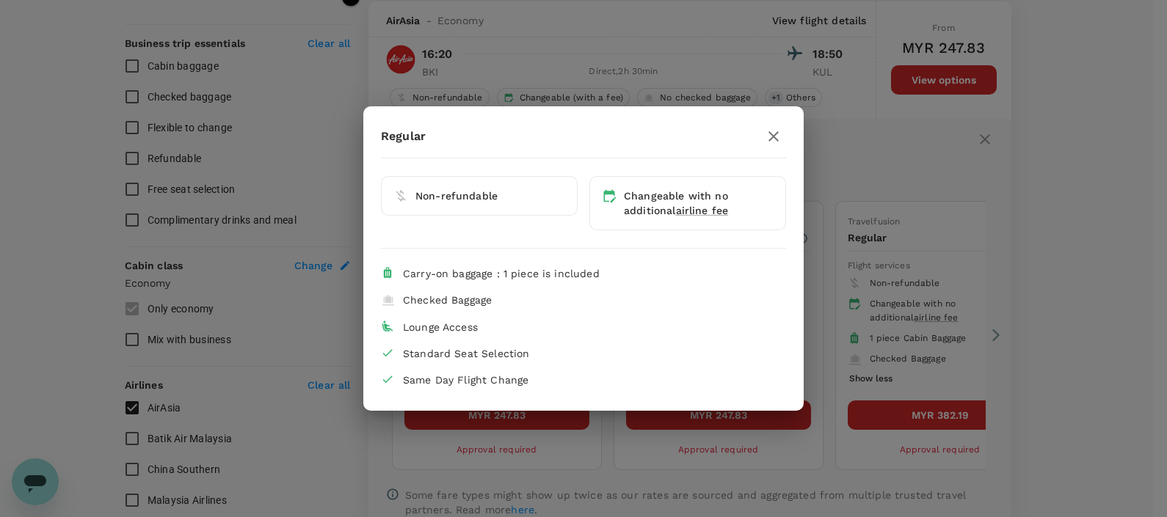
click at [1027, 357] on div "Regular Non-refundable Changeable with no additional airline fee Carry-on bagga…" at bounding box center [583, 258] width 1167 height 517
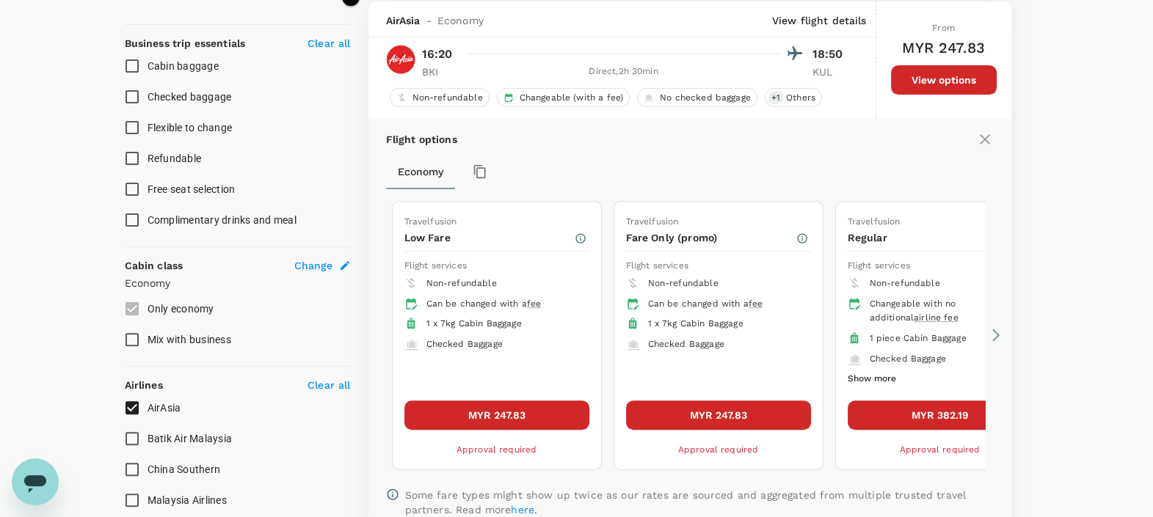
click at [717, 410] on button "MYR 247.83" at bounding box center [718, 415] width 185 height 29
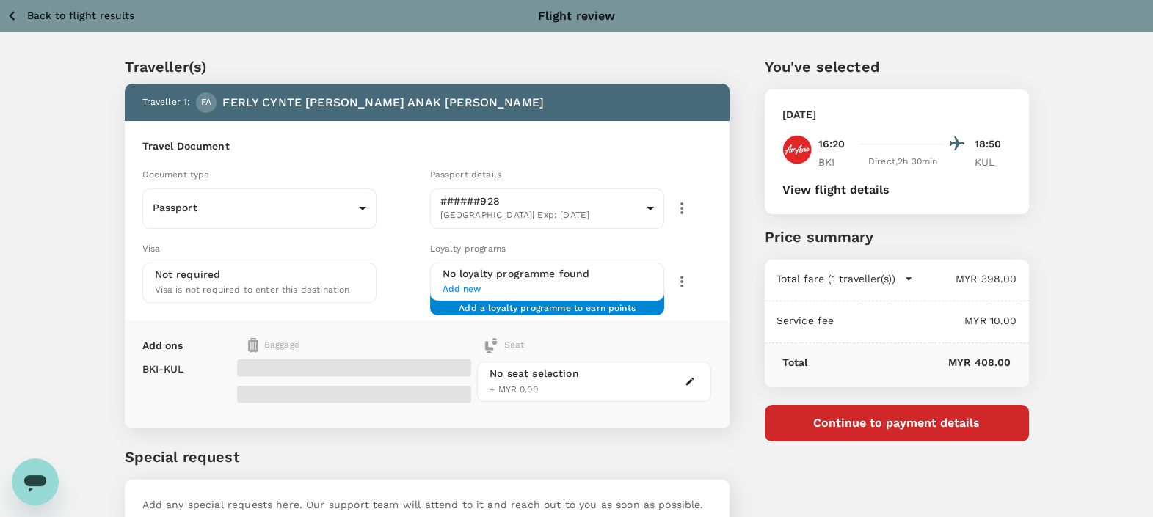
click at [822, 260] on div "Total fare (1 traveller(s)) MYR 398.00 Air fare MYR 398.00 Baggage fee MYR 0.00…" at bounding box center [897, 281] width 264 height 42
click at [822, 186] on button "View flight details" at bounding box center [835, 189] width 107 height 13
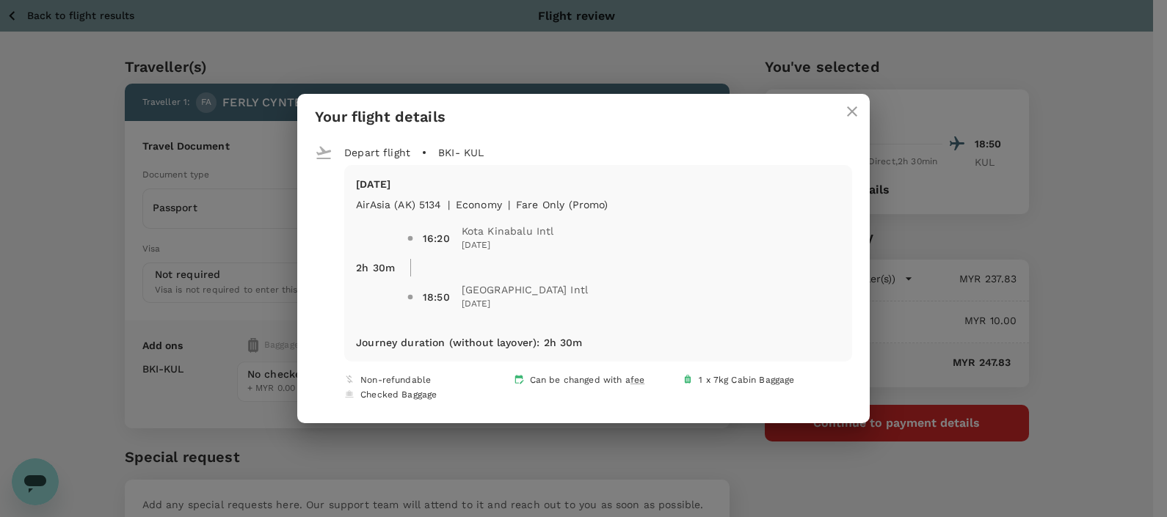
click at [843, 111] on icon "close" at bounding box center [852, 112] width 18 height 18
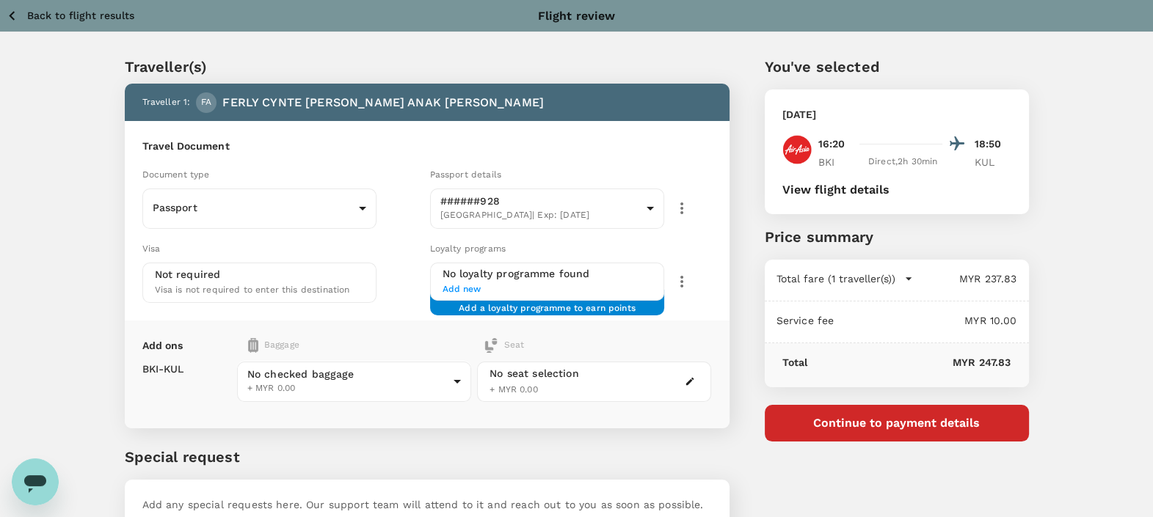
click at [70, 18] on p "Back to flight results" at bounding box center [80, 15] width 107 height 15
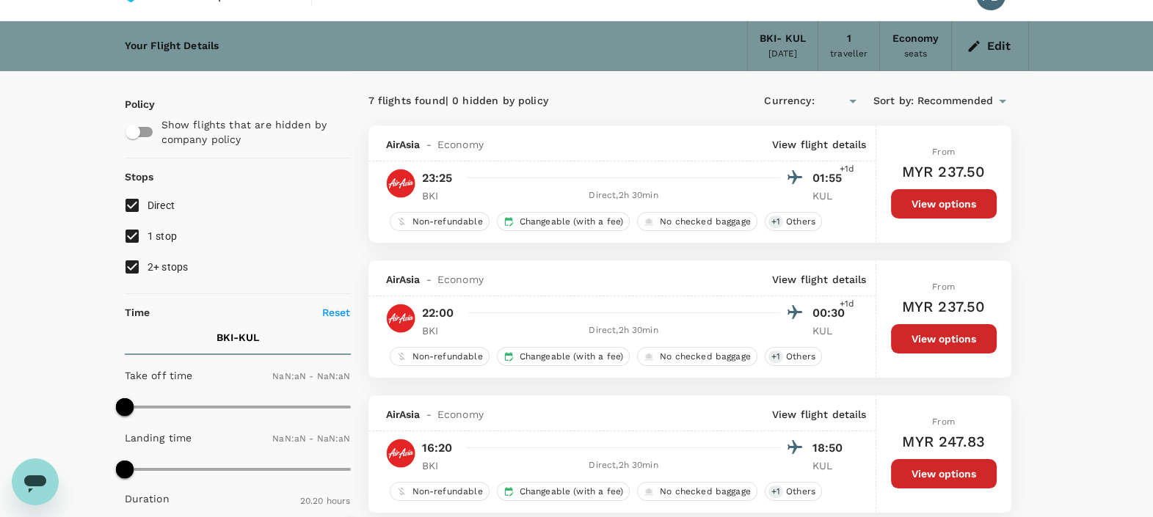
type input "MYR"
type input "900"
type input "1440"
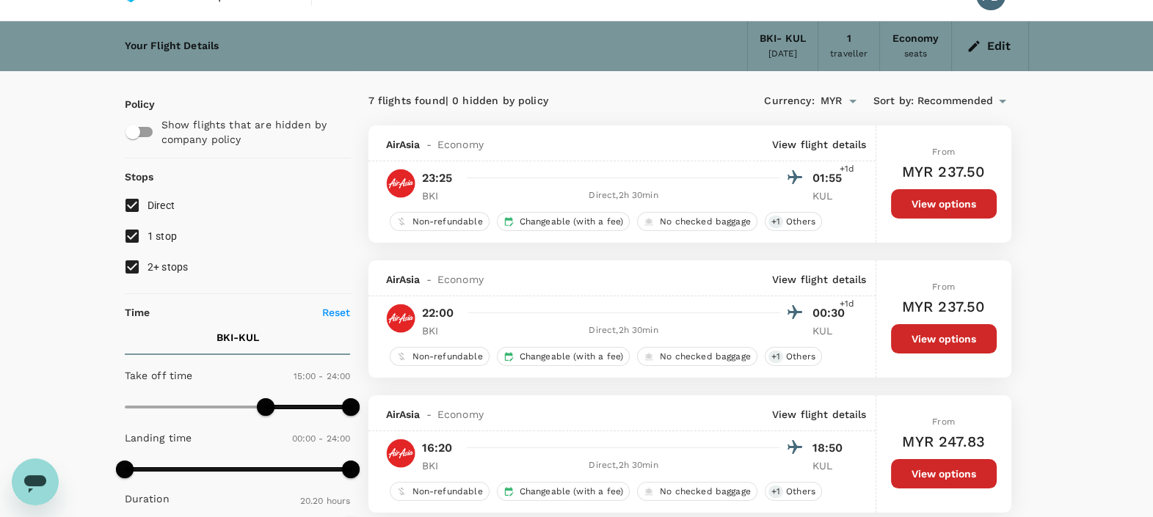
click at [1005, 43] on button "Edit" at bounding box center [989, 45] width 53 height 23
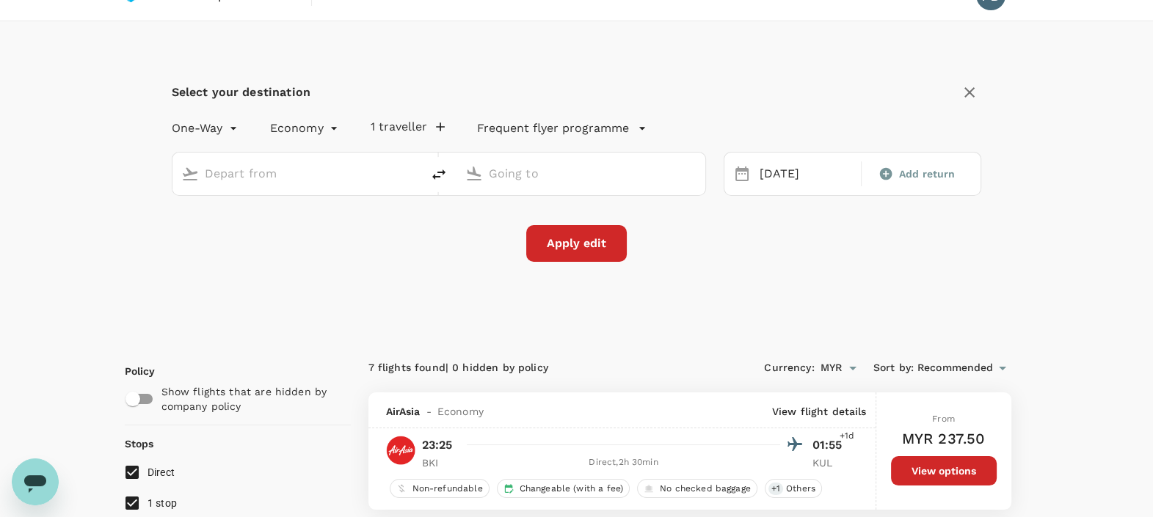
type input "Kota Kinabalu Intl (BKI)"
type input "Kuala Lumpur Intl ([GEOGRAPHIC_DATA])"
click at [335, 172] on input "Kota Kinabalu Intl (BKI)" at bounding box center [298, 173] width 186 height 23
click at [442, 179] on icon "delete" at bounding box center [439, 175] width 18 height 18
type input "Kuala Lumpur Intl ([GEOGRAPHIC_DATA])"
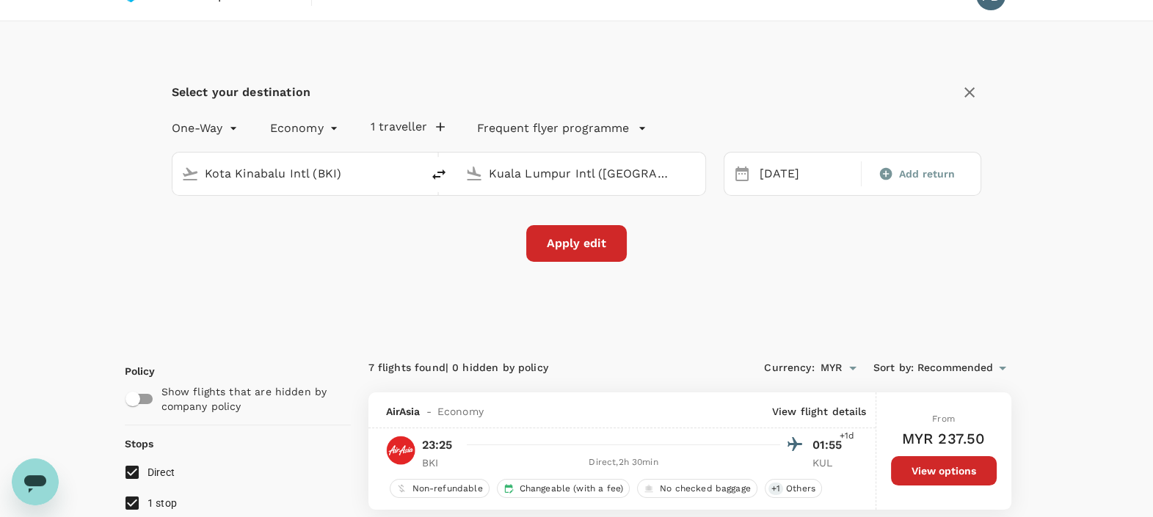
type input "Kota Kinabalu Intl (BKI)"
click at [772, 175] on div "[DATE]" at bounding box center [806, 174] width 104 height 29
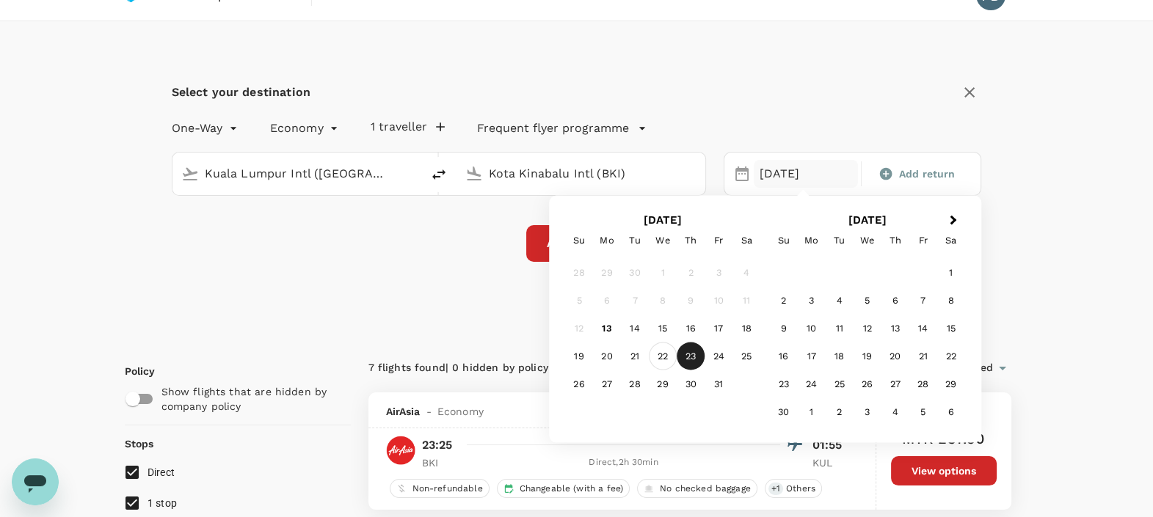
click at [657, 349] on div "22" at bounding box center [663, 357] width 28 height 28
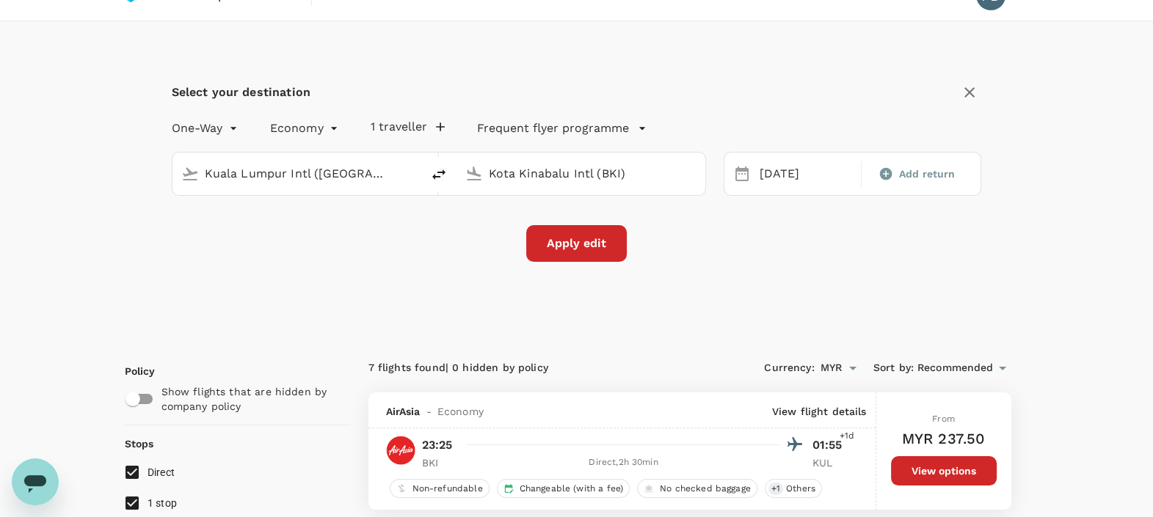
click at [572, 247] on button "Apply edit" at bounding box center [576, 243] width 101 height 37
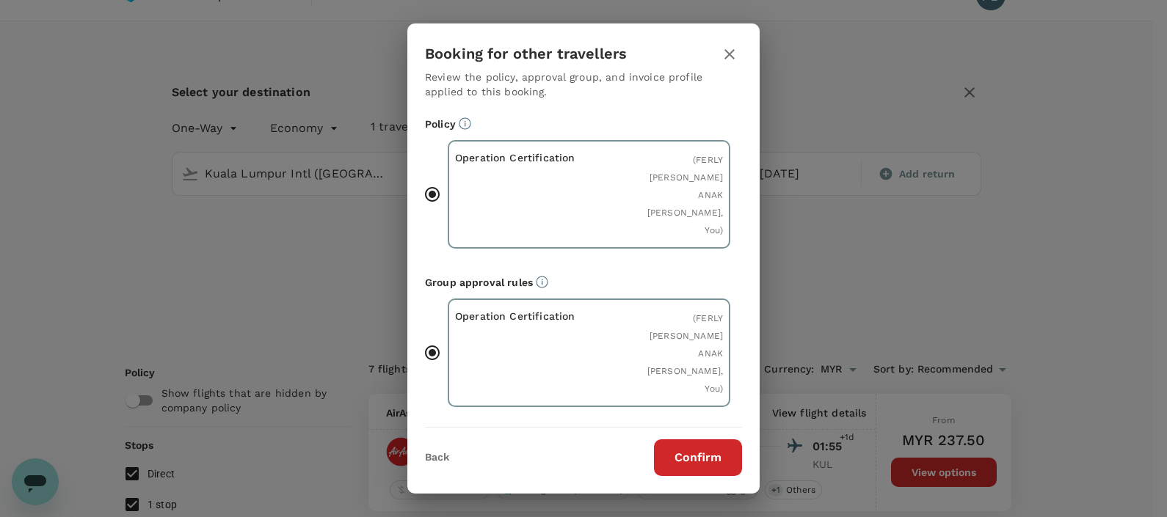
click at [693, 457] on button "Confirm" at bounding box center [698, 458] width 88 height 37
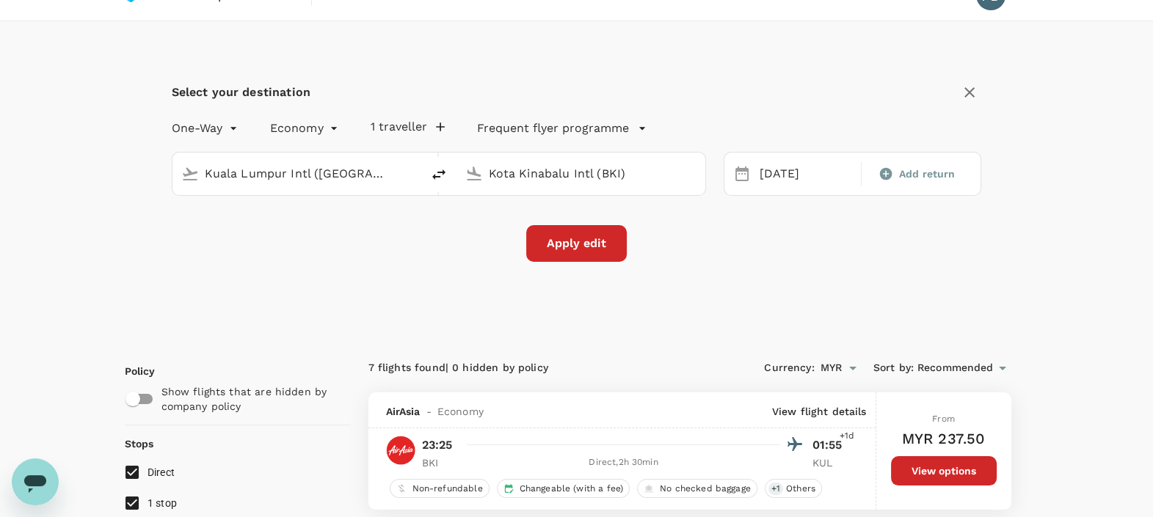
checkbox input "false"
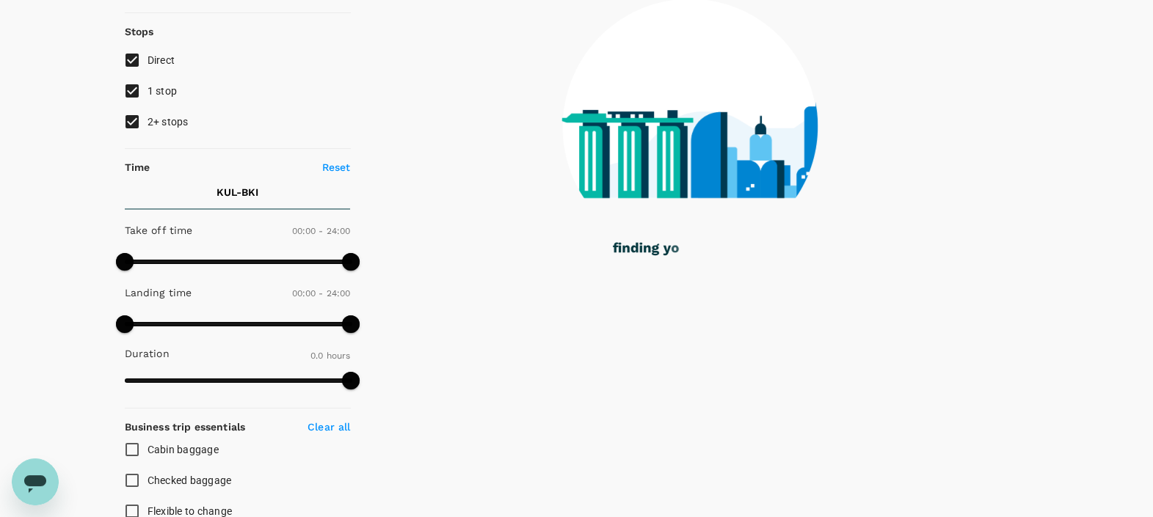
scroll to position [183, 0]
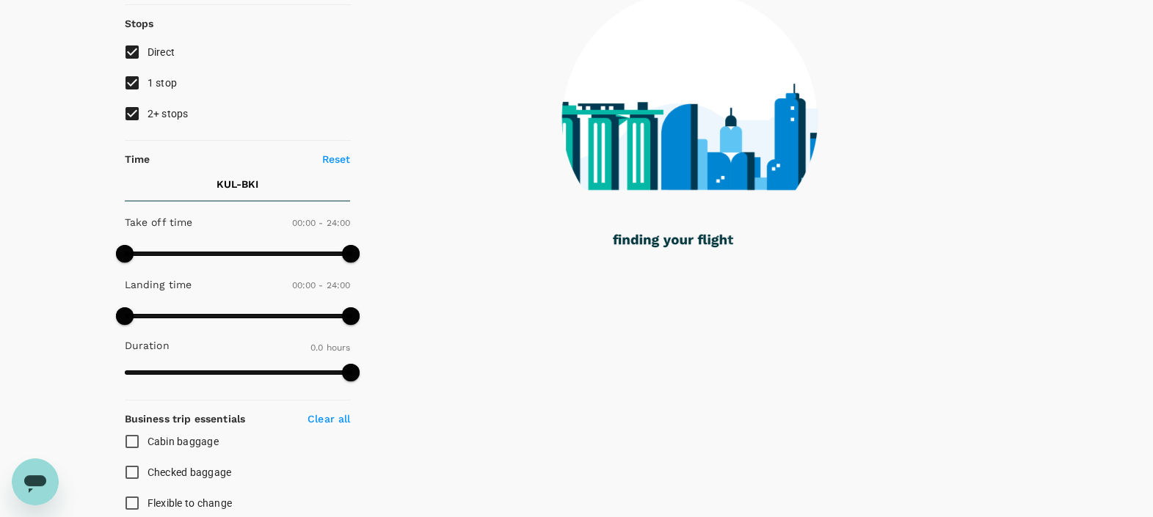
drag, startPoint x: 136, startPoint y: 123, endPoint x: 133, endPoint y: 116, distance: 8.2
click at [136, 122] on input "2+ stops" at bounding box center [132, 113] width 31 height 31
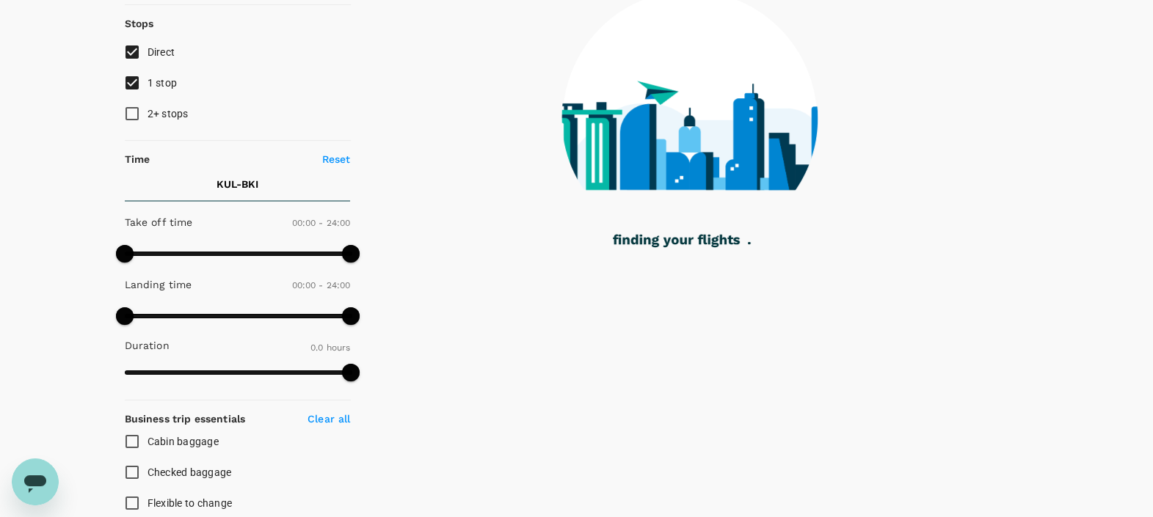
click at [128, 79] on input "1 stop" at bounding box center [132, 83] width 31 height 31
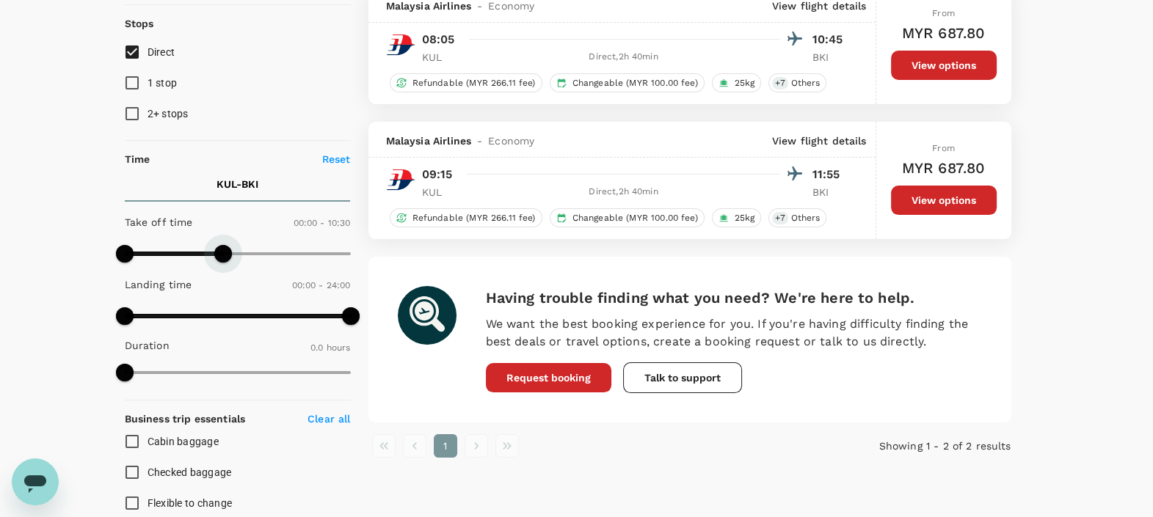
drag, startPoint x: 349, startPoint y: 244, endPoint x: 222, endPoint y: 255, distance: 127.4
click at [222, 255] on span at bounding box center [223, 254] width 18 height 18
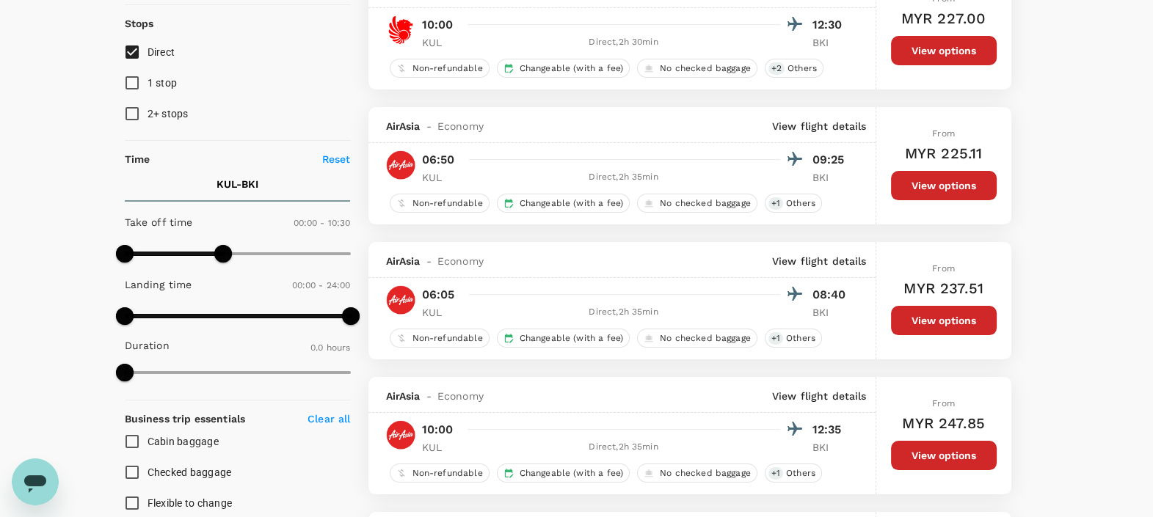
click at [934, 182] on button "View options" at bounding box center [944, 185] width 106 height 29
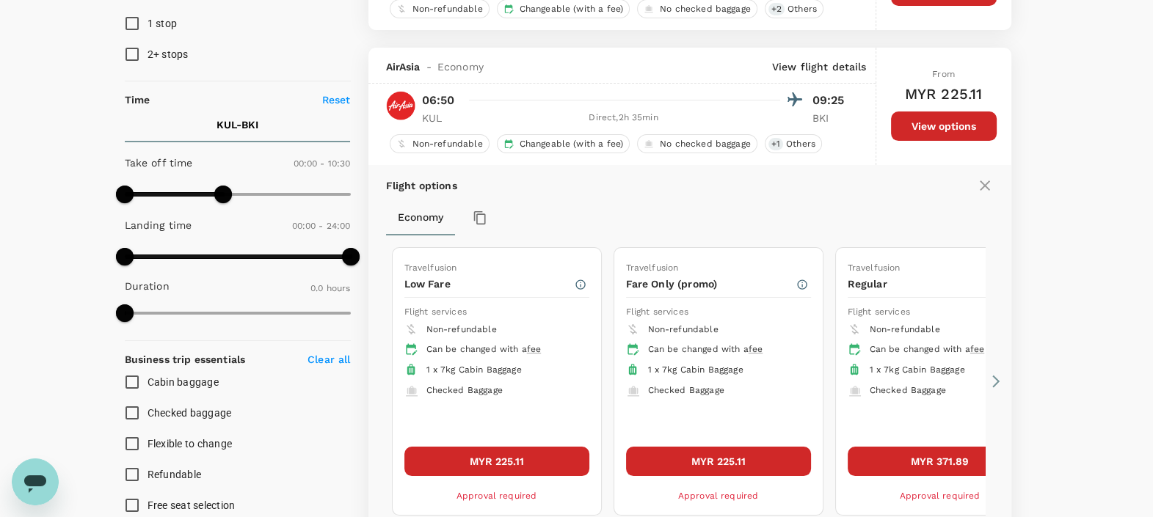
scroll to position [289, 0]
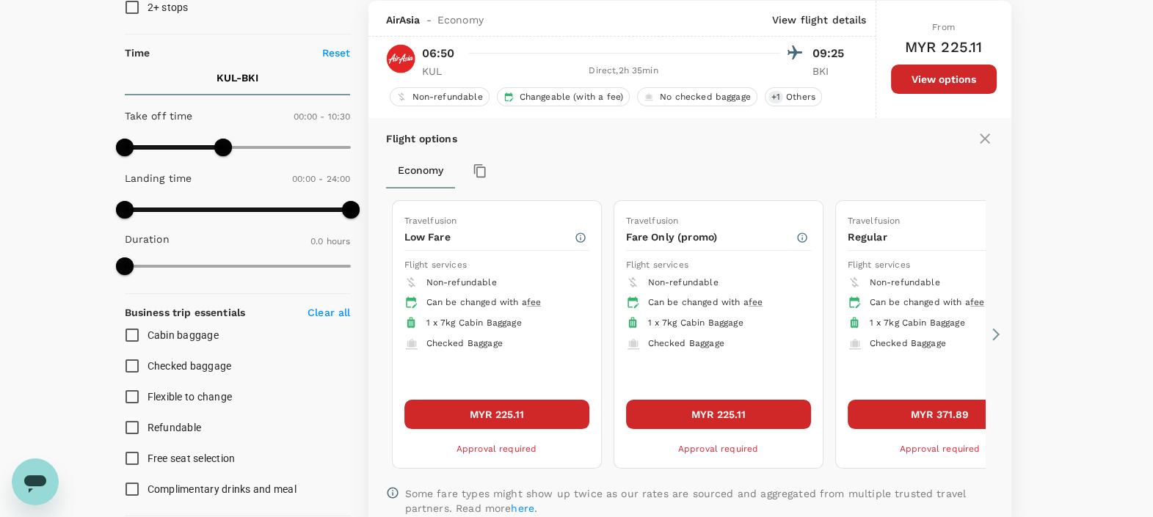
click at [712, 413] on button "MYR 225.11" at bounding box center [718, 414] width 185 height 29
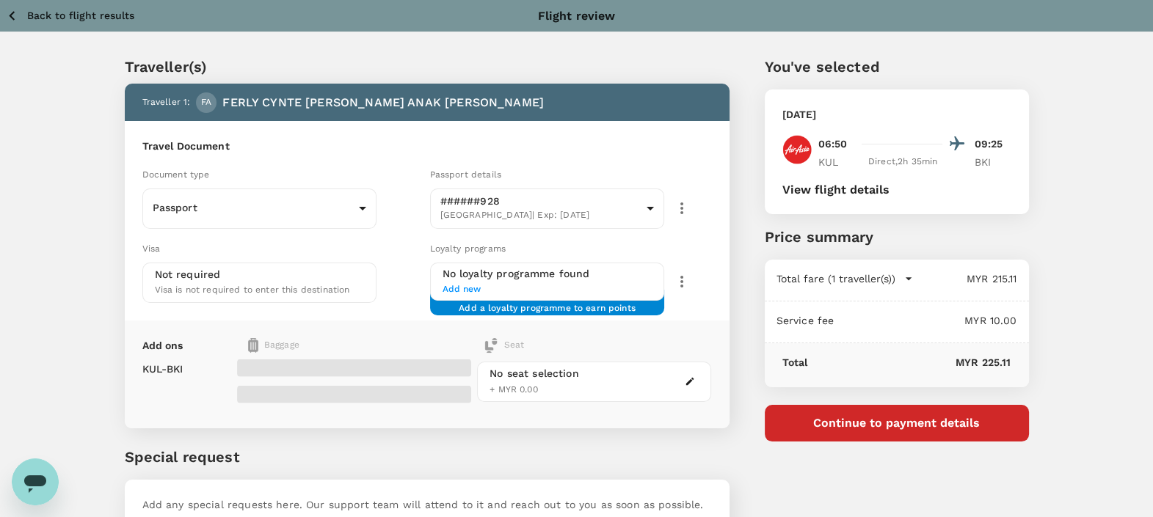
click at [811, 196] on div "[DATE] 06:50 09:25 KUL Direct , 2h 35min BKI View flight details" at bounding box center [897, 152] width 264 height 125
click at [820, 190] on button "View flight details" at bounding box center [835, 189] width 107 height 13
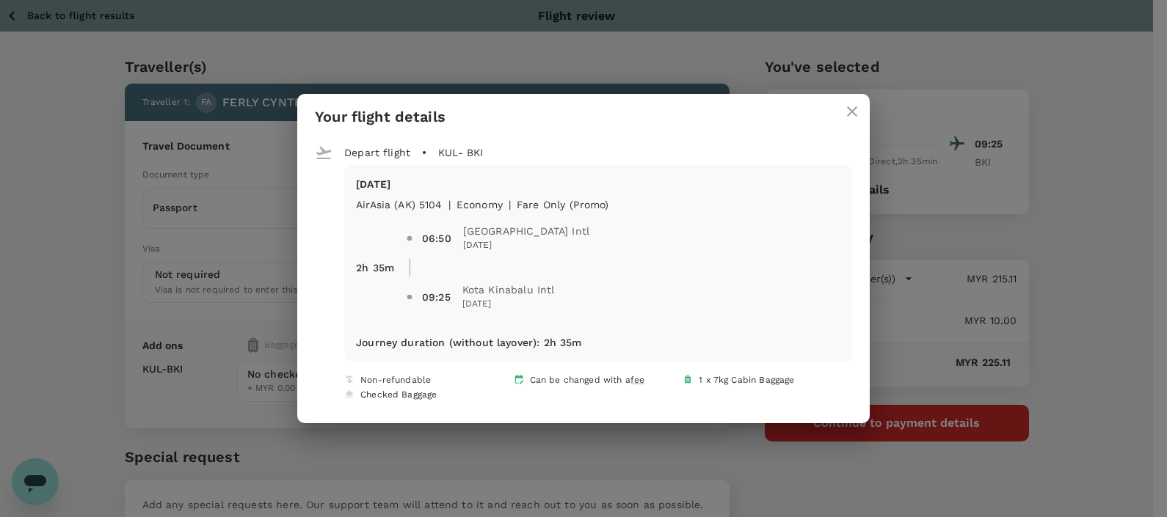
drag, startPoint x: 83, startPoint y: 128, endPoint x: 68, endPoint y: 39, distance: 90.7
click at [81, 128] on div "Your flight details Depart flight KUL - BKI [DATE] AirAsia ([GEOGRAPHIC_DATA]) …" at bounding box center [583, 258] width 1167 height 517
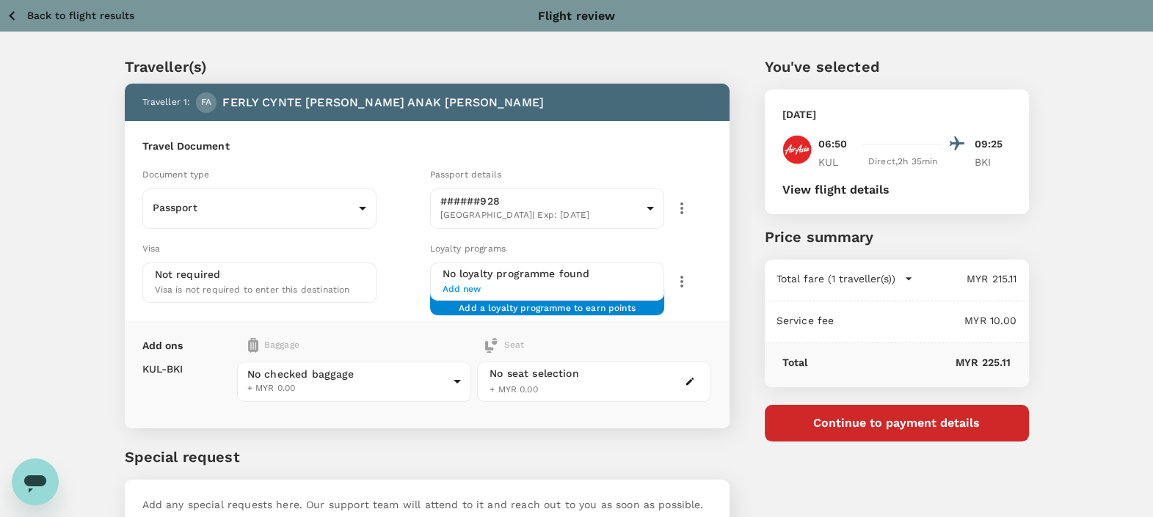
click at [67, 11] on p "Back to flight results" at bounding box center [80, 15] width 107 height 15
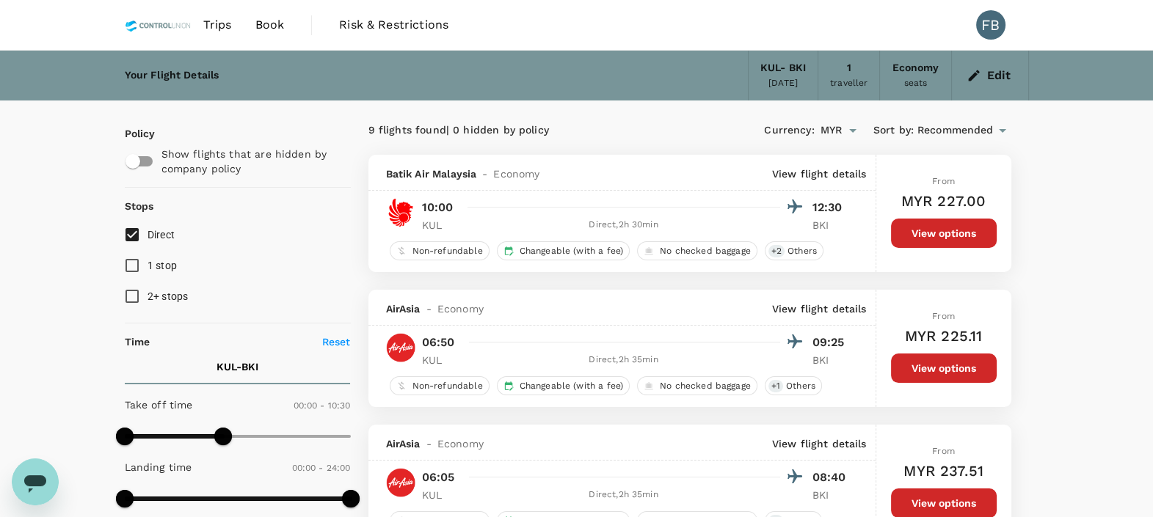
click at [996, 78] on button "Edit" at bounding box center [989, 75] width 53 height 23
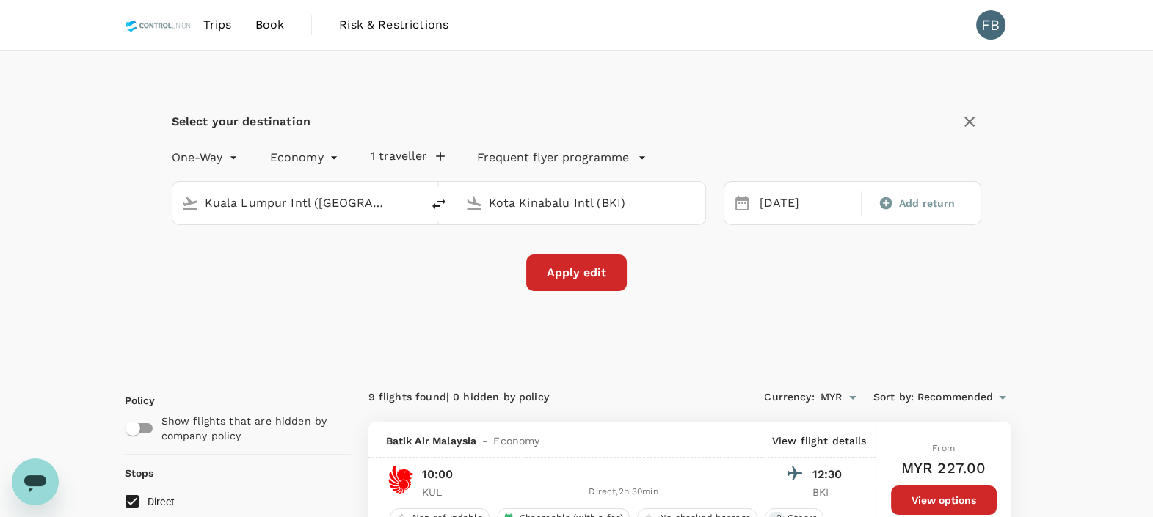
click at [449, 205] on button "delete" at bounding box center [438, 203] width 35 height 35
click at [606, 202] on input "Kuala Lumpur Intl ([GEOGRAPHIC_DATA])" at bounding box center [582, 203] width 186 height 23
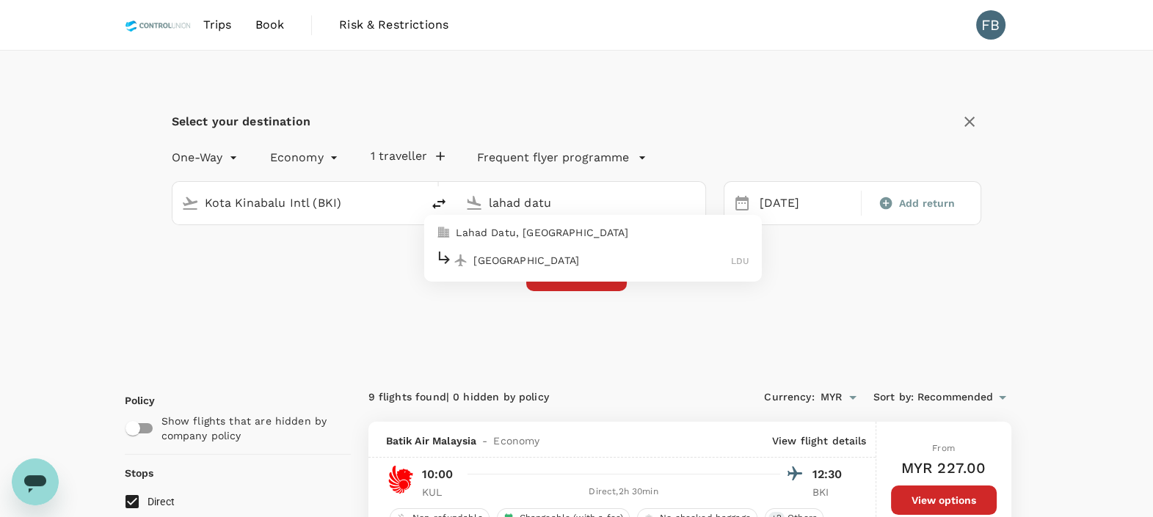
click at [596, 262] on p "[GEOGRAPHIC_DATA]" at bounding box center [602, 260] width 258 height 15
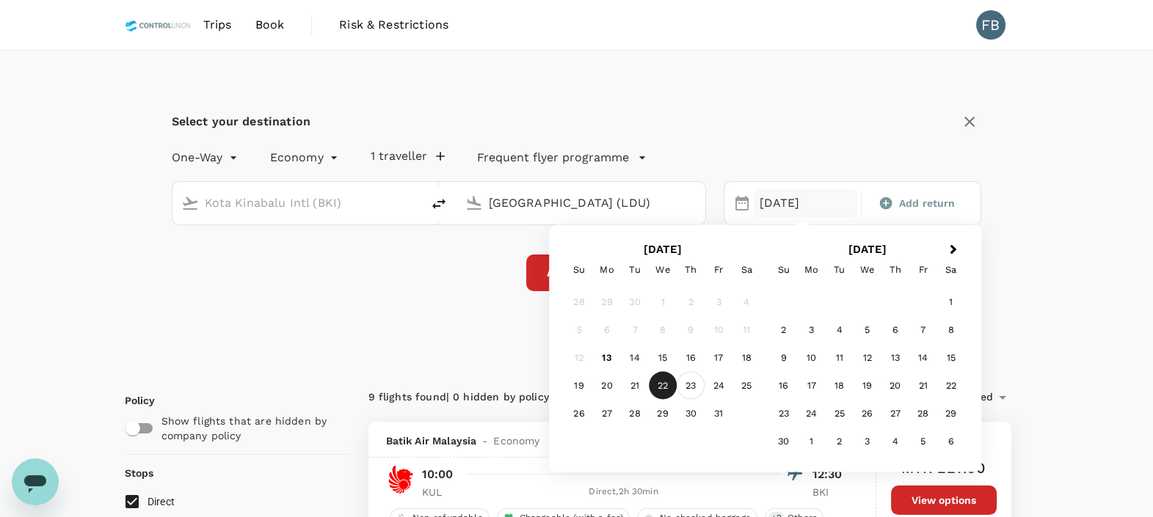
click at [688, 392] on div "23" at bounding box center [691, 386] width 28 height 28
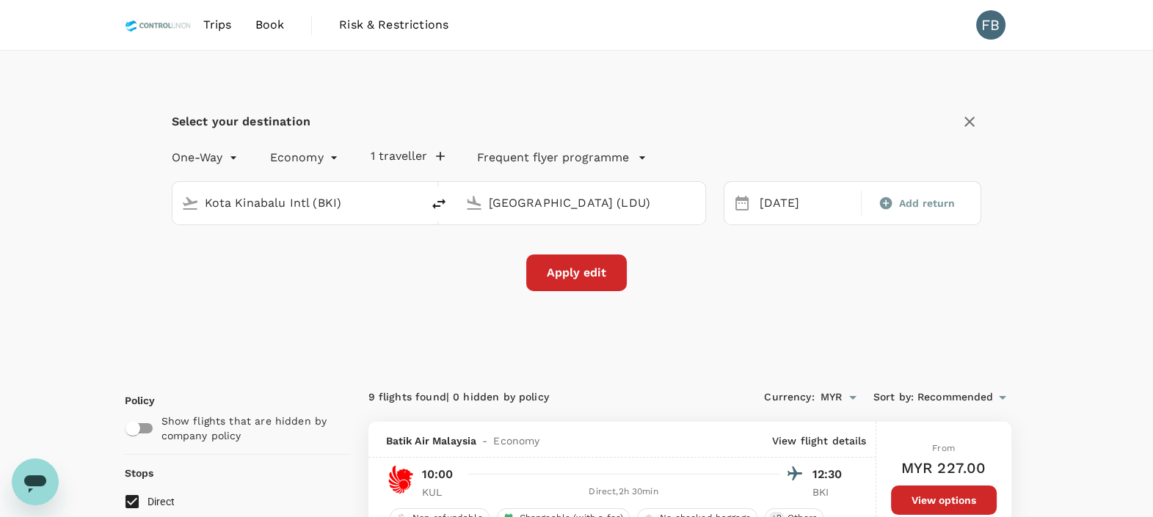
click at [580, 273] on button "Apply edit" at bounding box center [576, 273] width 101 height 37
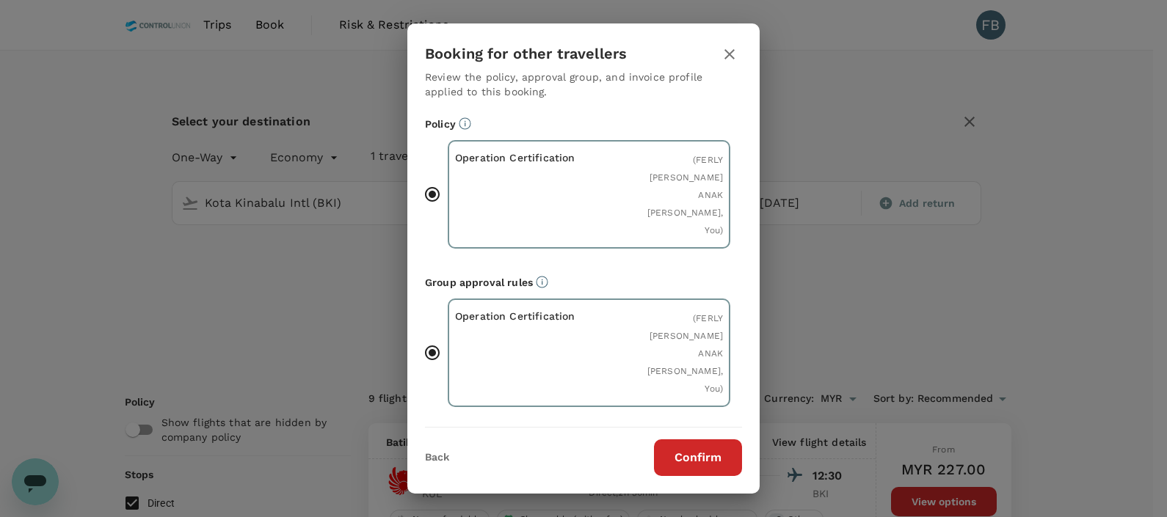
click at [712, 455] on button "Confirm" at bounding box center [698, 458] width 88 height 37
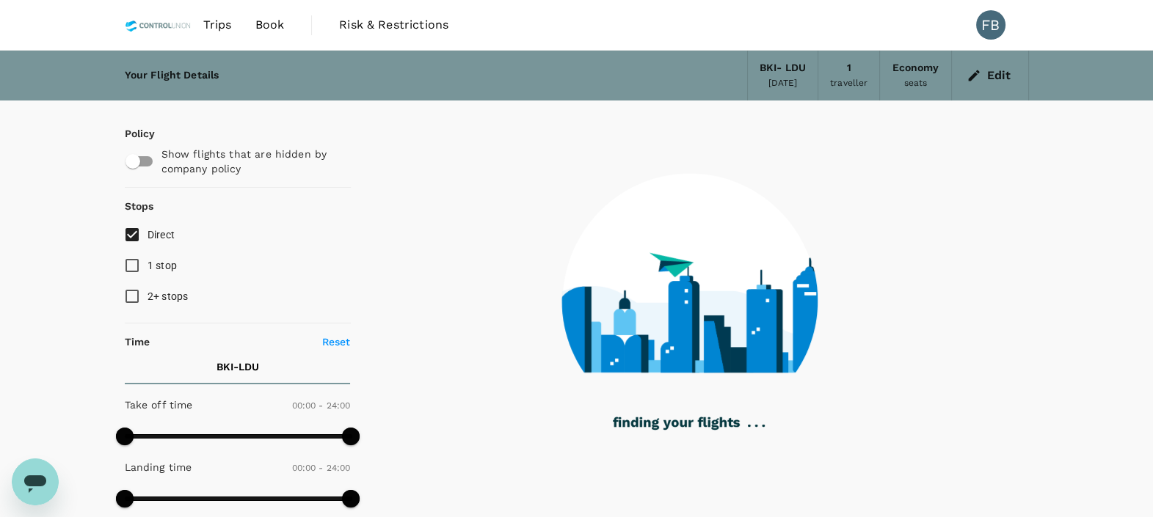
click at [1017, 66] on div "Edit" at bounding box center [990, 76] width 77 height 50
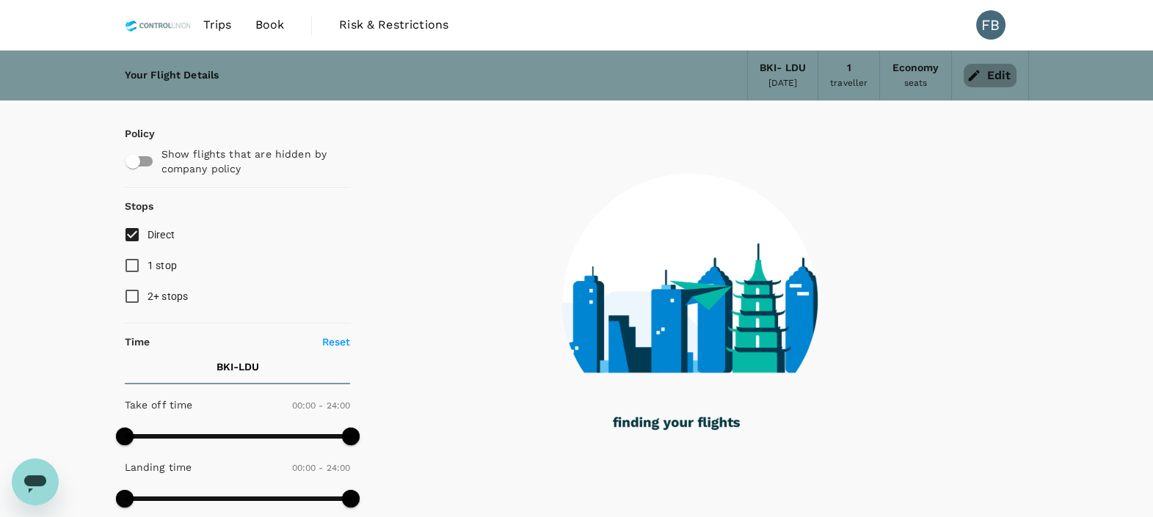
click at [992, 77] on button "Edit" at bounding box center [989, 75] width 53 height 23
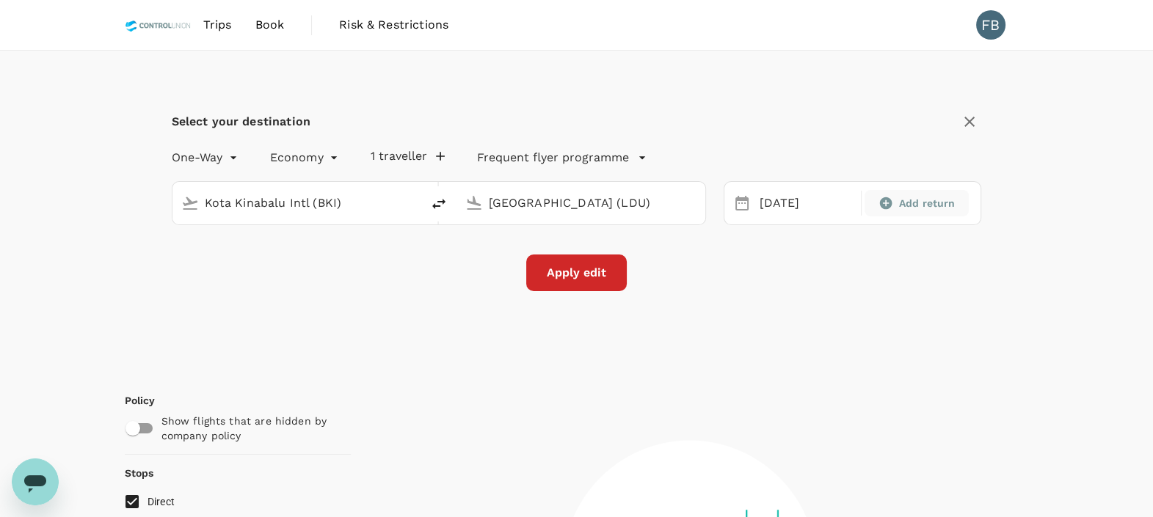
click at [881, 208] on icon at bounding box center [885, 203] width 15 height 15
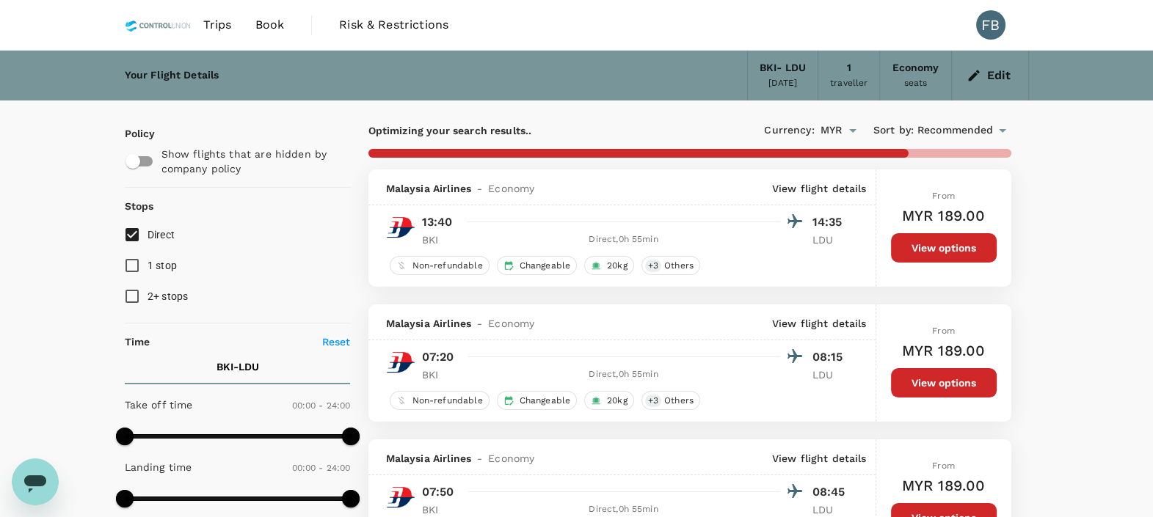
click at [997, 79] on button "Edit" at bounding box center [989, 75] width 53 height 23
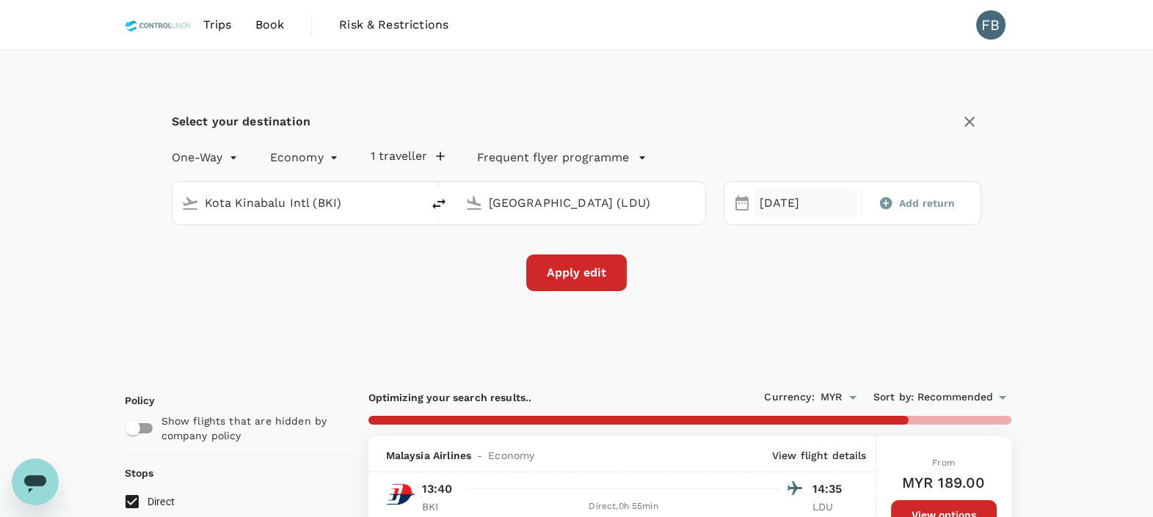
click at [768, 199] on div "[DATE]" at bounding box center [806, 203] width 104 height 29
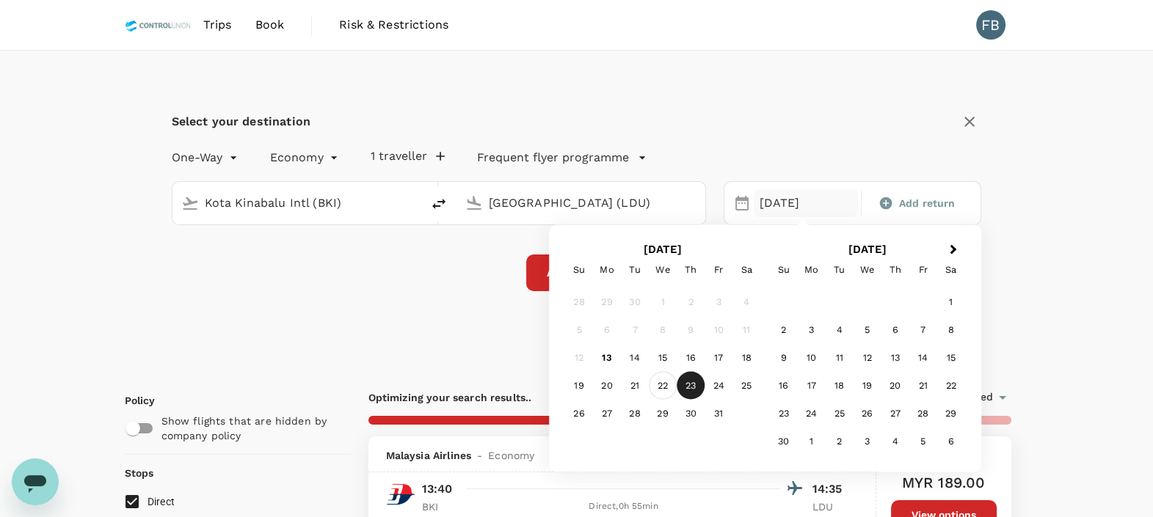
click at [661, 379] on div "22" at bounding box center [663, 386] width 28 height 28
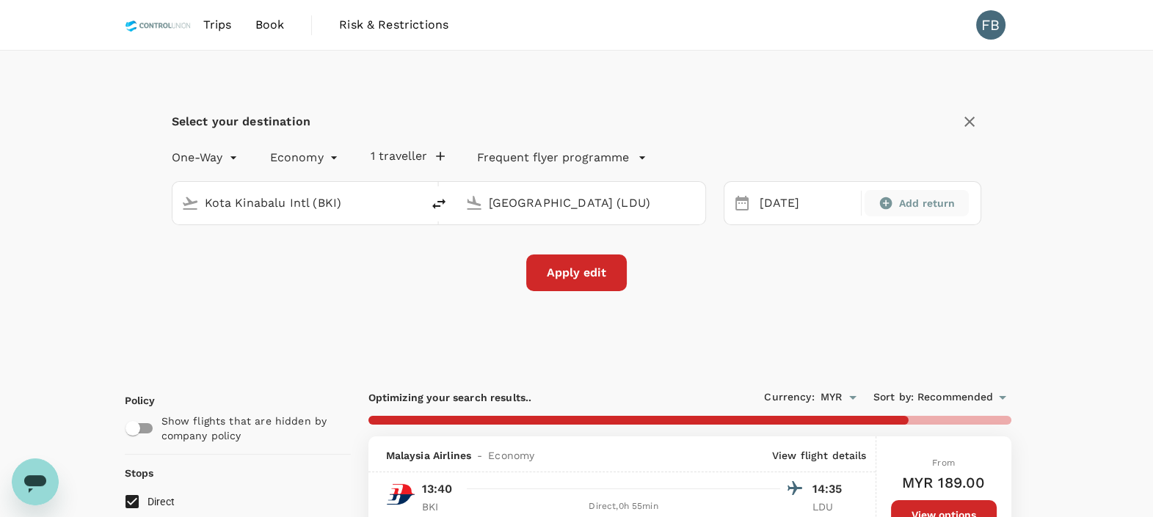
click at [920, 201] on span "Add return" at bounding box center [927, 203] width 57 height 15
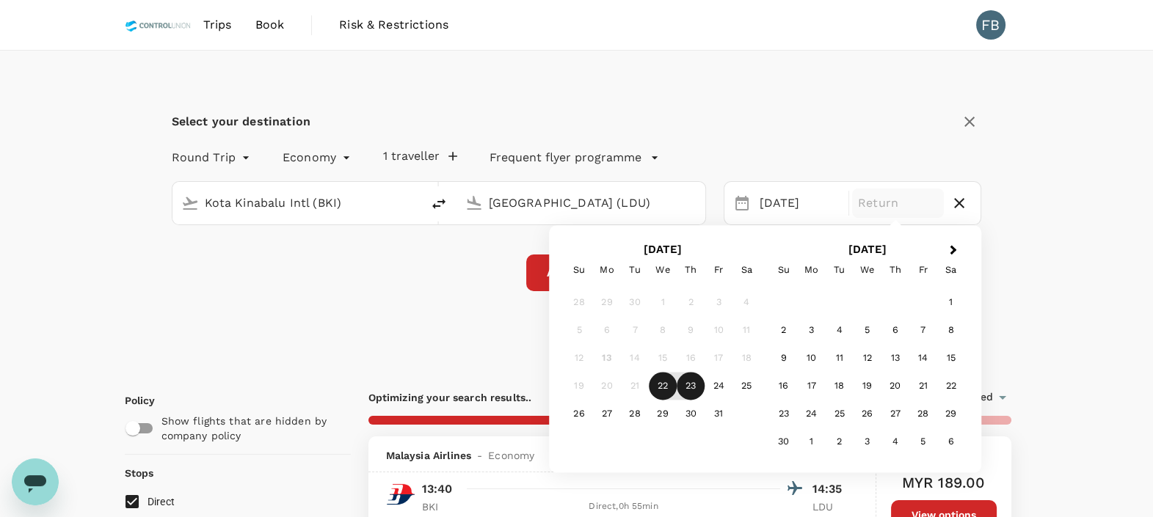
click at [688, 382] on div "23" at bounding box center [691, 387] width 28 height 28
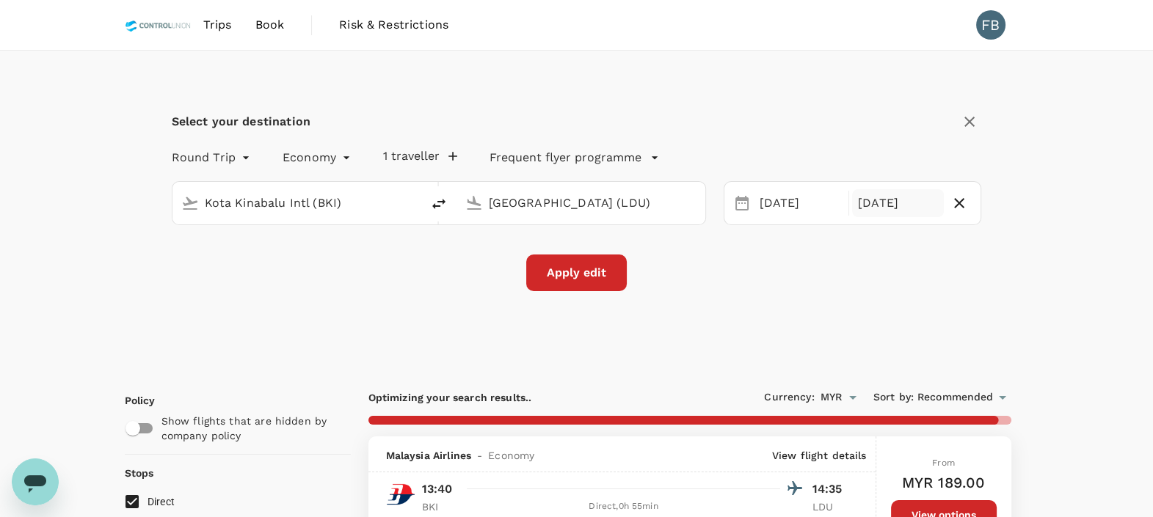
click at [594, 272] on button "Apply edit" at bounding box center [576, 273] width 101 height 37
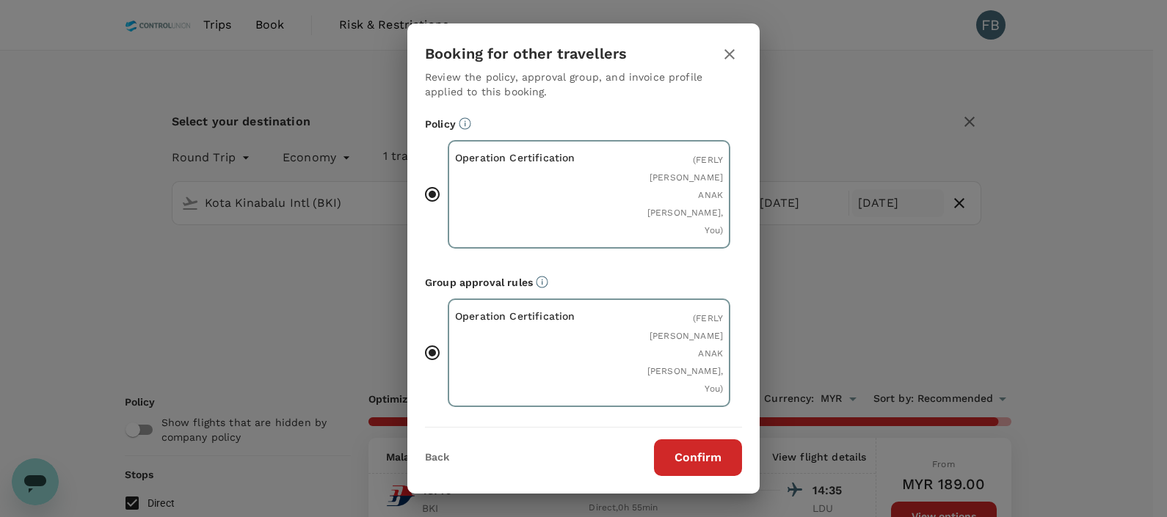
click at [699, 462] on button "Confirm" at bounding box center [698, 458] width 88 height 37
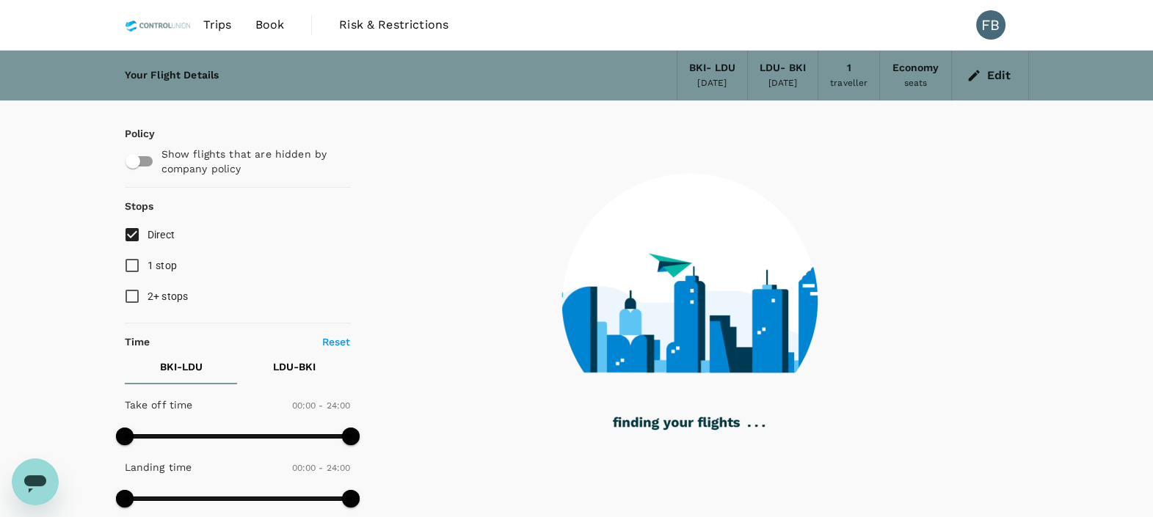
click at [293, 379] on button "LDU - BKI" at bounding box center [294, 366] width 113 height 35
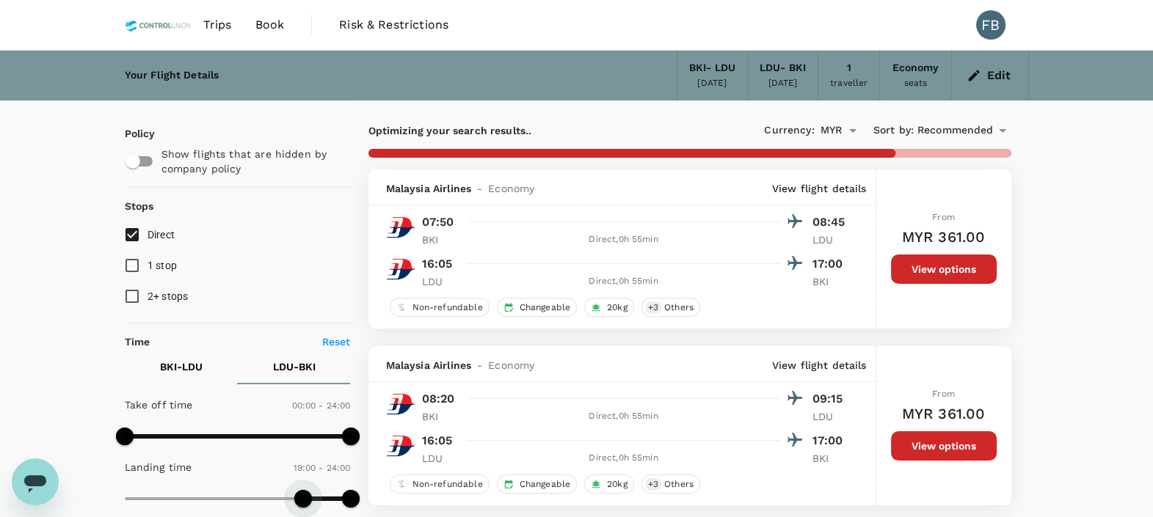
drag, startPoint x: 123, startPoint y: 498, endPoint x: 303, endPoint y: 510, distance: 180.2
click at [303, 508] on span at bounding box center [303, 499] width 18 height 18
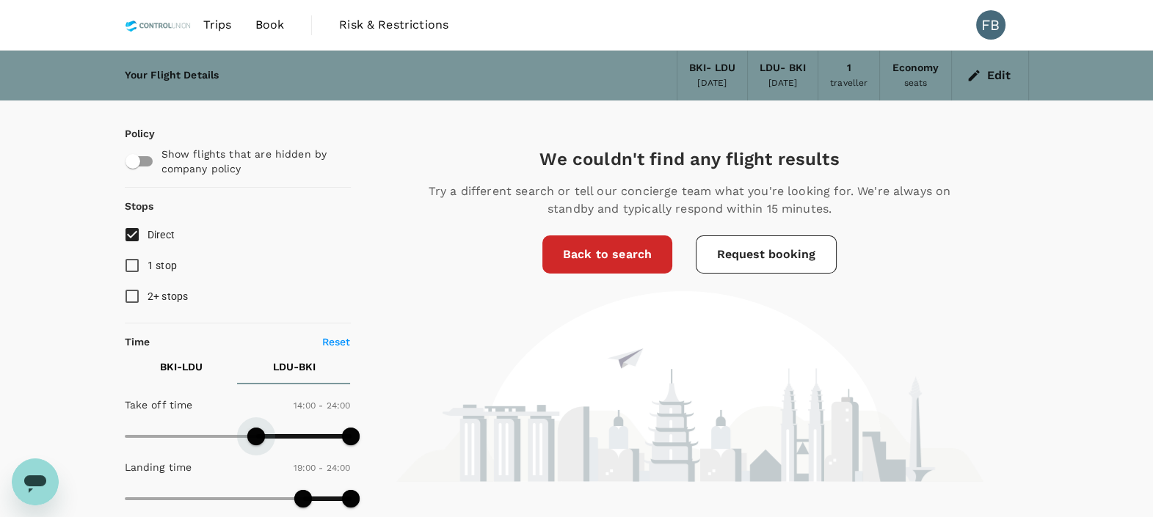
drag, startPoint x: 125, startPoint y: 431, endPoint x: 257, endPoint y: 440, distance: 131.6
click at [257, 440] on span at bounding box center [256, 437] width 18 height 18
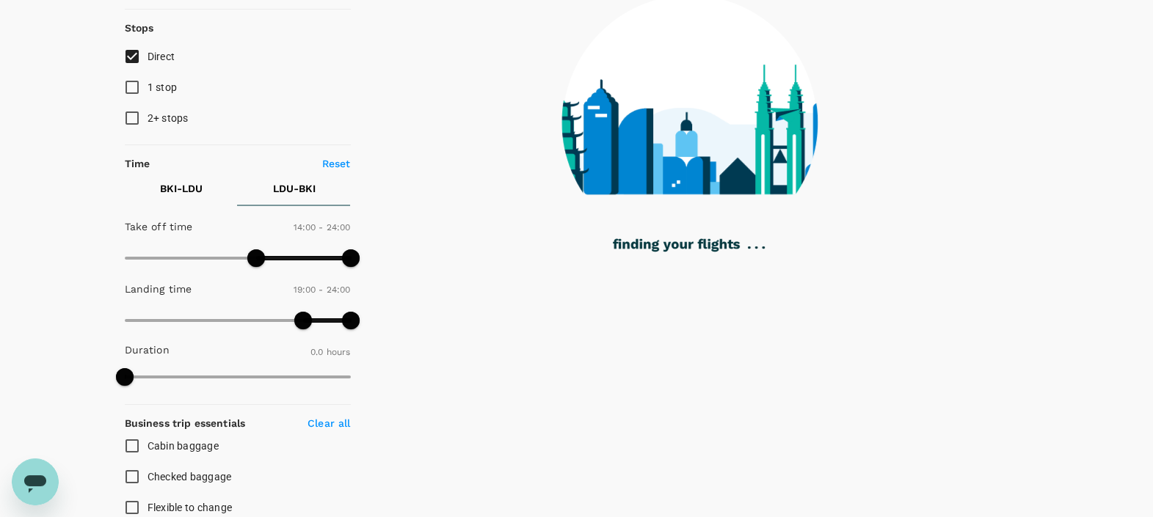
scroll to position [203, 0]
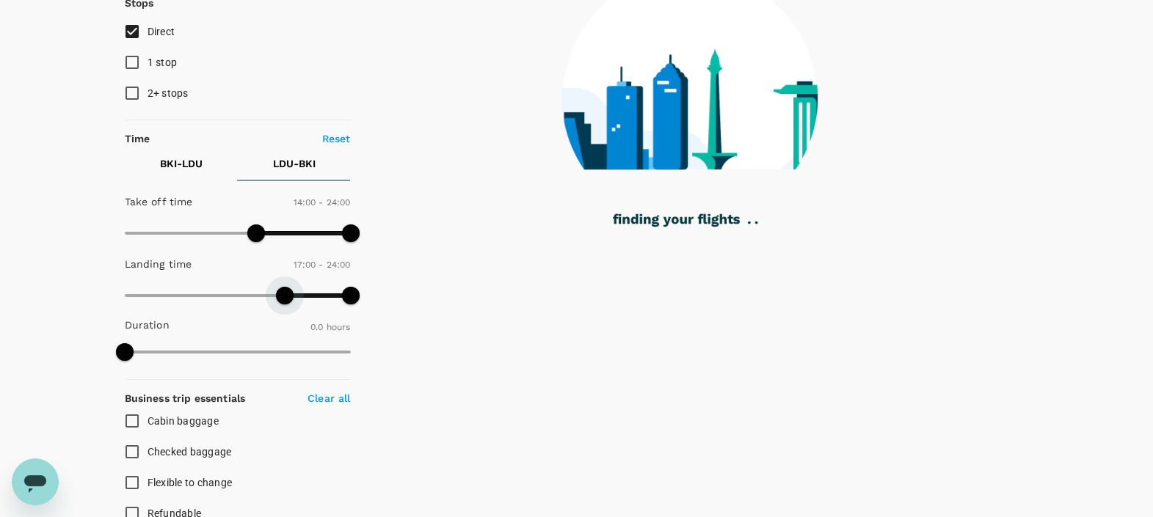
drag, startPoint x: 307, startPoint y: 299, endPoint x: 284, endPoint y: 303, distance: 23.8
click at [284, 303] on span at bounding box center [285, 296] width 18 height 18
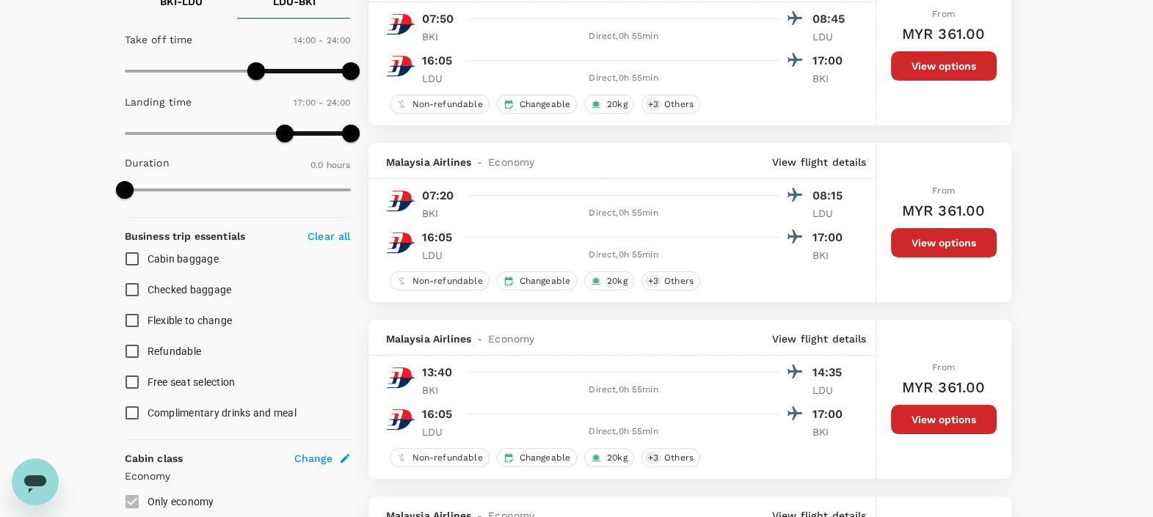
scroll to position [275, 0]
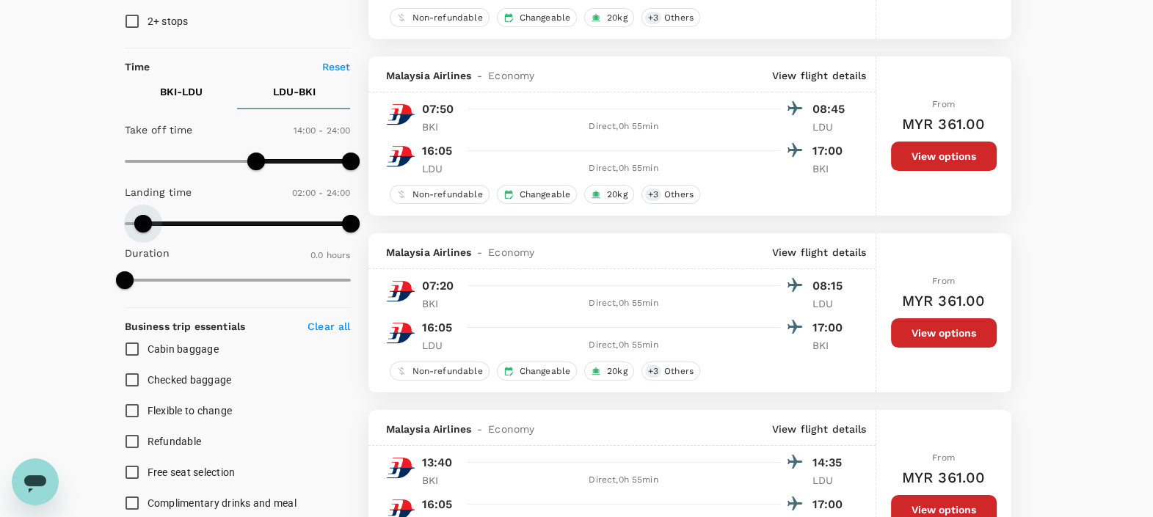
drag, startPoint x: 287, startPoint y: 226, endPoint x: 68, endPoint y: 214, distance: 219.8
click at [68, 214] on div "Your Flight Details BKI - LDU [DATE] LDU - BKI [DATE] 1 traveller Economy seats…" at bounding box center [576, 390] width 1153 height 1231
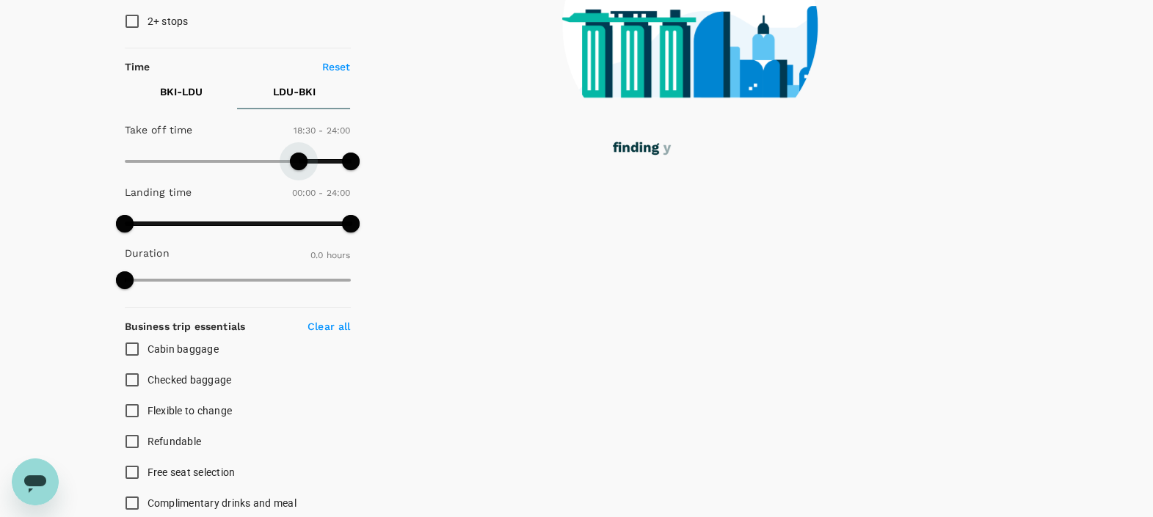
drag, startPoint x: 258, startPoint y: 161, endPoint x: 299, endPoint y: 167, distance: 41.5
click at [299, 167] on span at bounding box center [299, 162] width 18 height 18
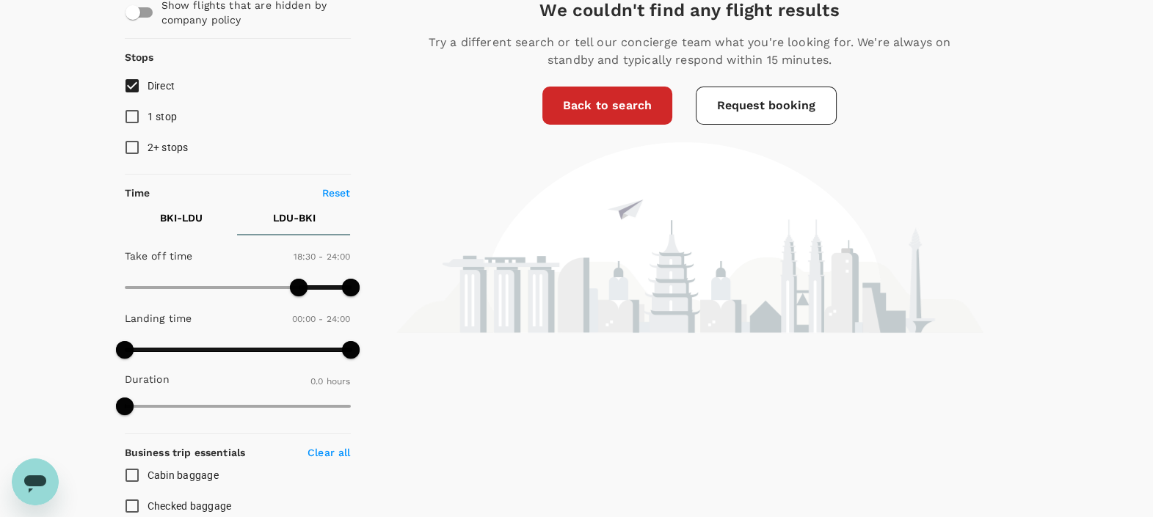
scroll to position [183, 0]
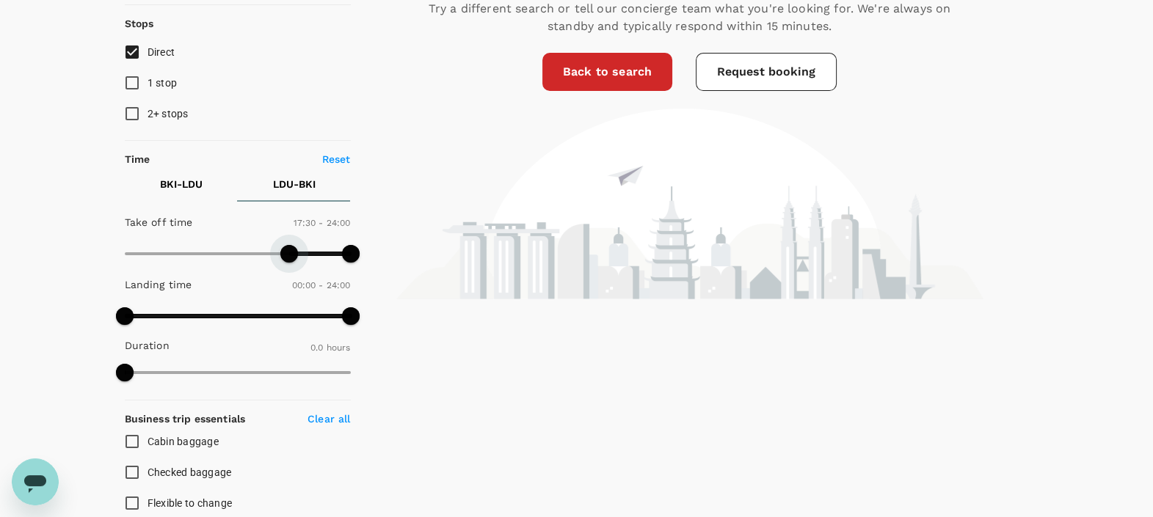
click at [288, 255] on span at bounding box center [289, 254] width 18 height 18
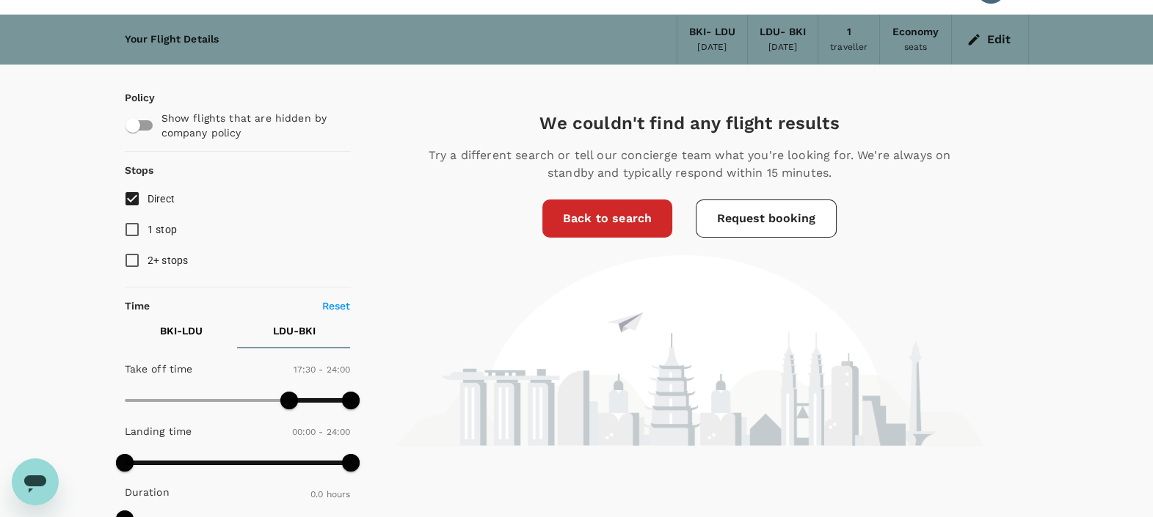
scroll to position [0, 0]
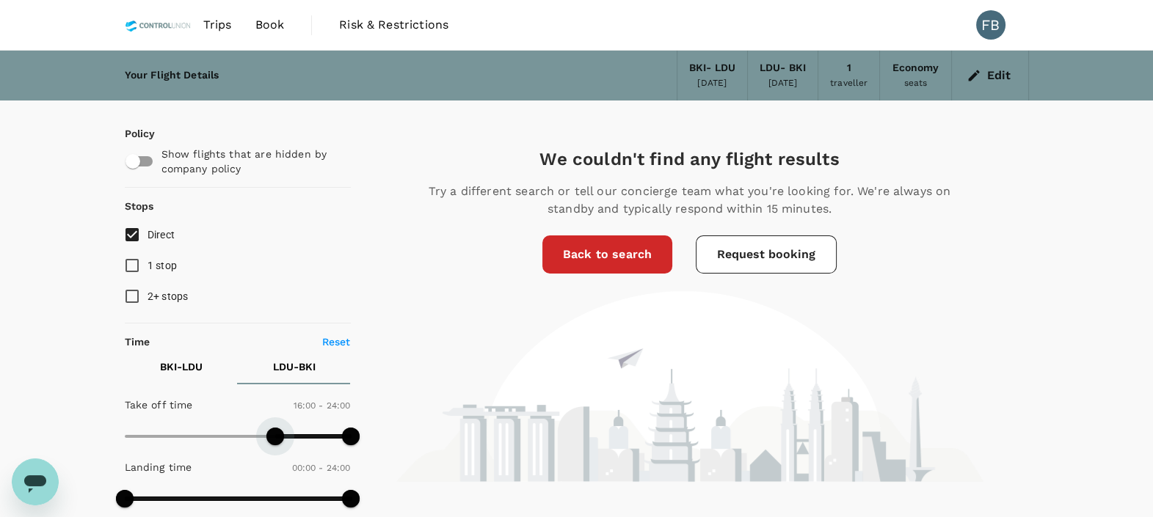
click at [276, 434] on span at bounding box center [275, 437] width 18 height 18
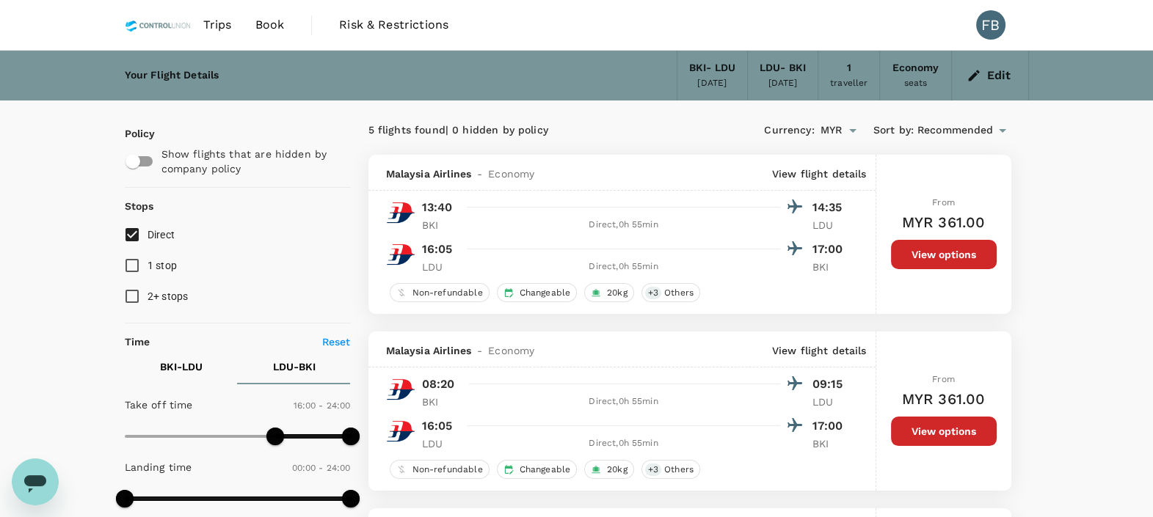
click at [813, 172] on p "View flight details" at bounding box center [819, 174] width 95 height 15
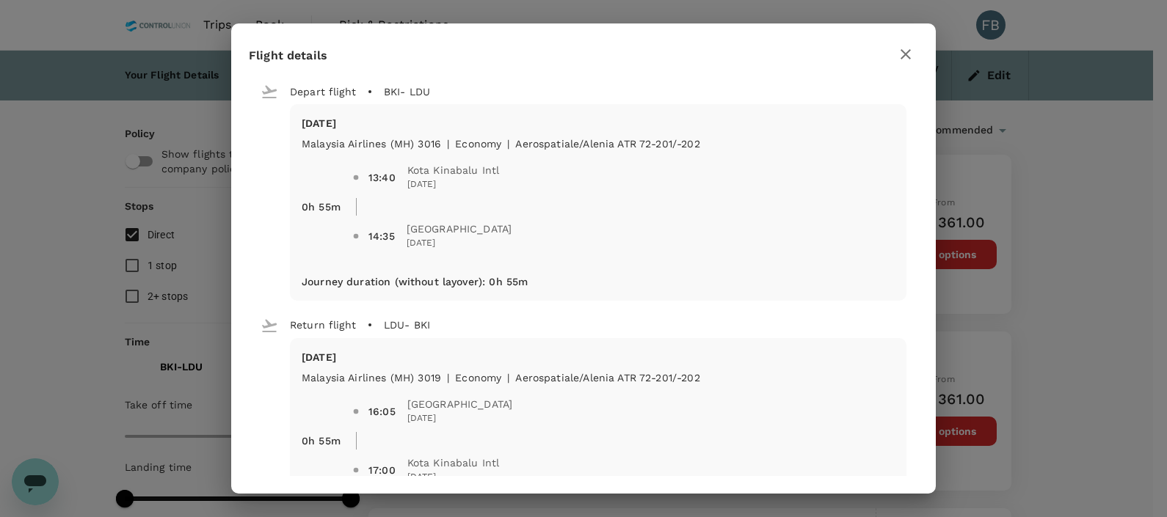
click at [1037, 197] on div "Flight details Depart flight BKI - LDU [DATE] Malaysia Airlines (MH) 3016 | eco…" at bounding box center [583, 258] width 1167 height 517
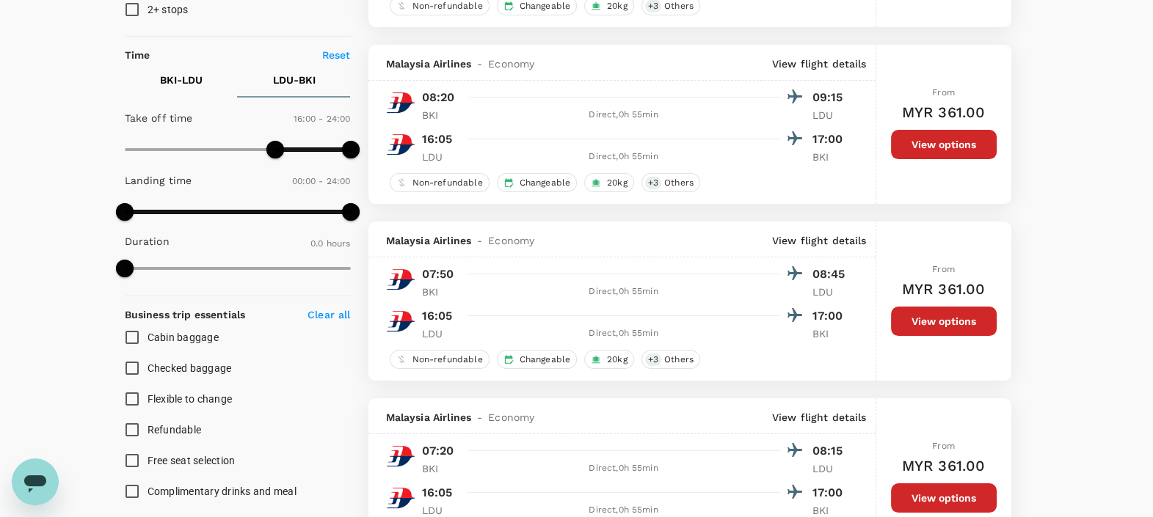
scroll to position [275, 0]
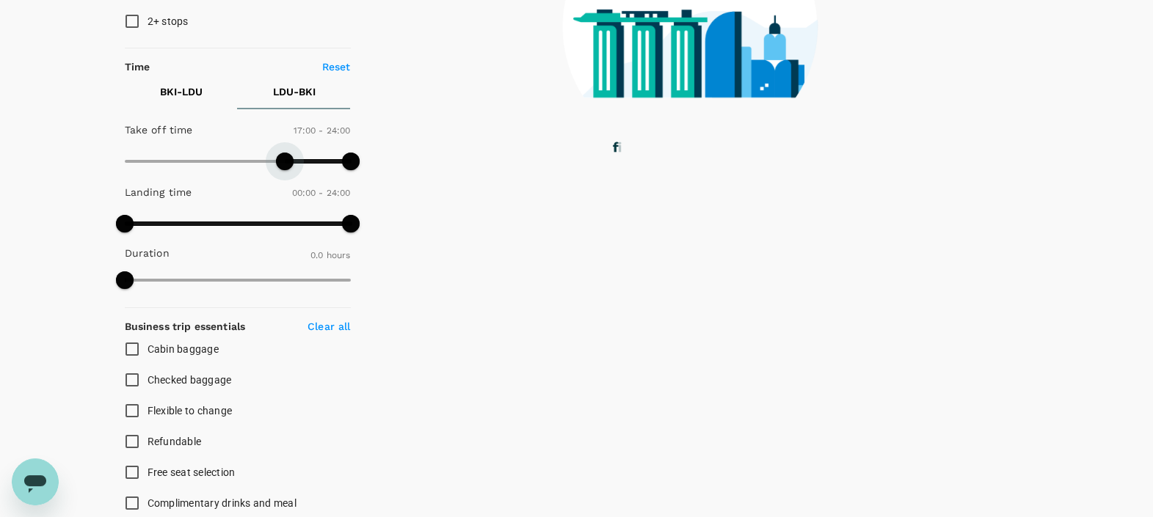
drag, startPoint x: 269, startPoint y: 159, endPoint x: 283, endPoint y: 161, distance: 14.1
click at [283, 161] on span at bounding box center [285, 162] width 18 height 18
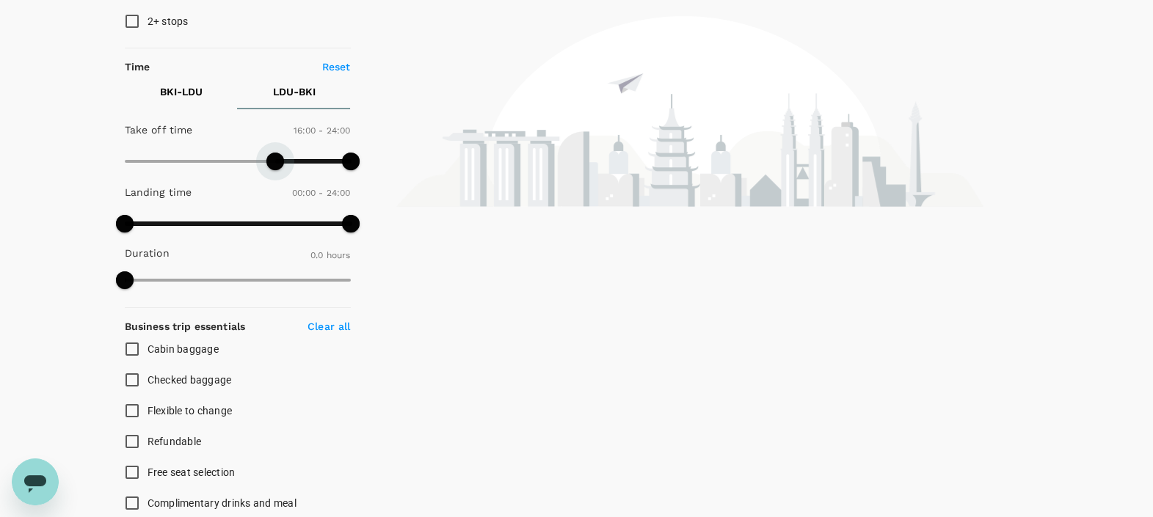
click at [274, 159] on span at bounding box center [275, 162] width 18 height 18
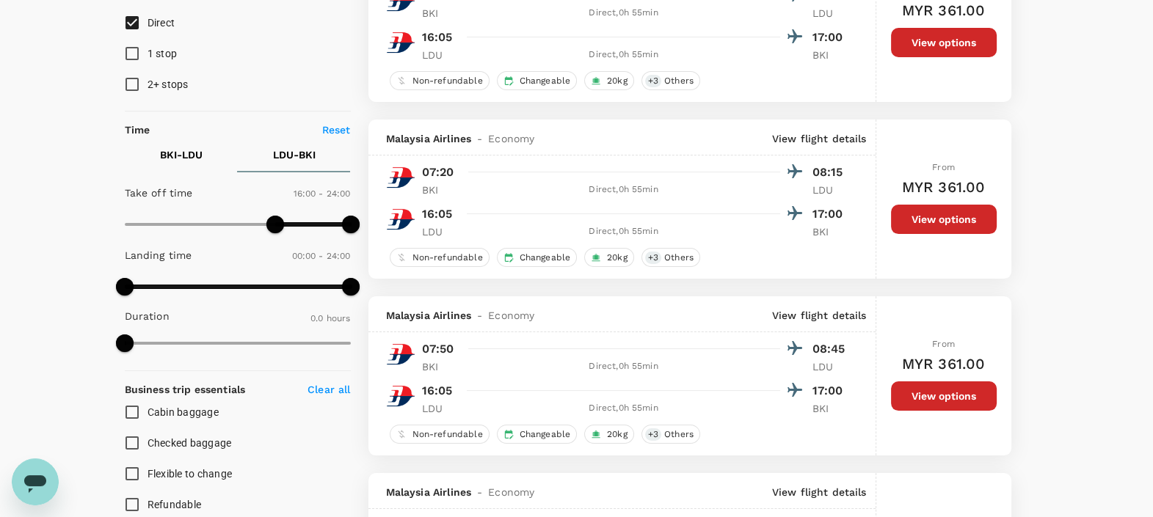
scroll to position [91, 0]
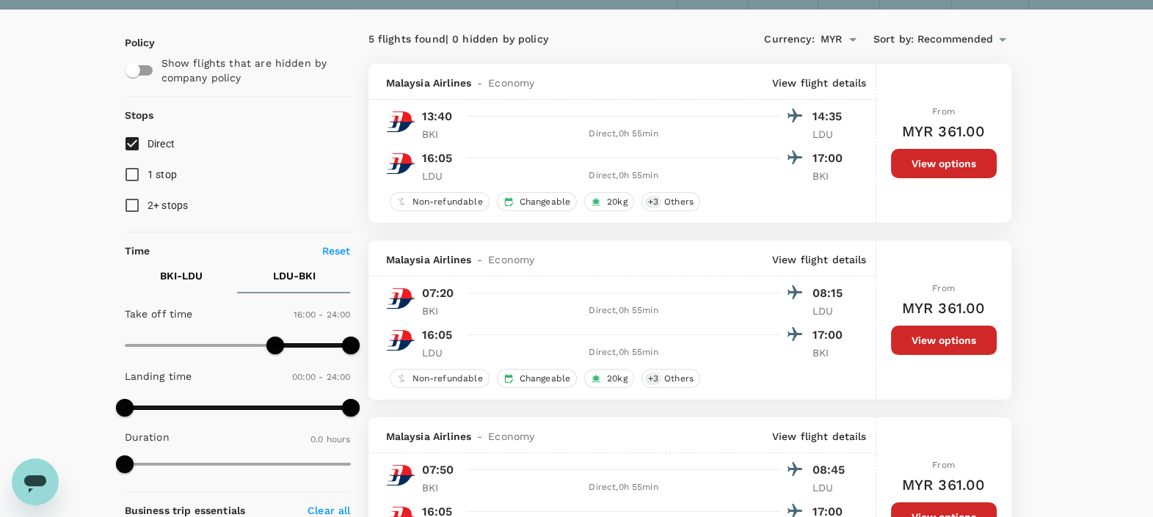
click at [919, 164] on button "View options" at bounding box center [944, 163] width 106 height 29
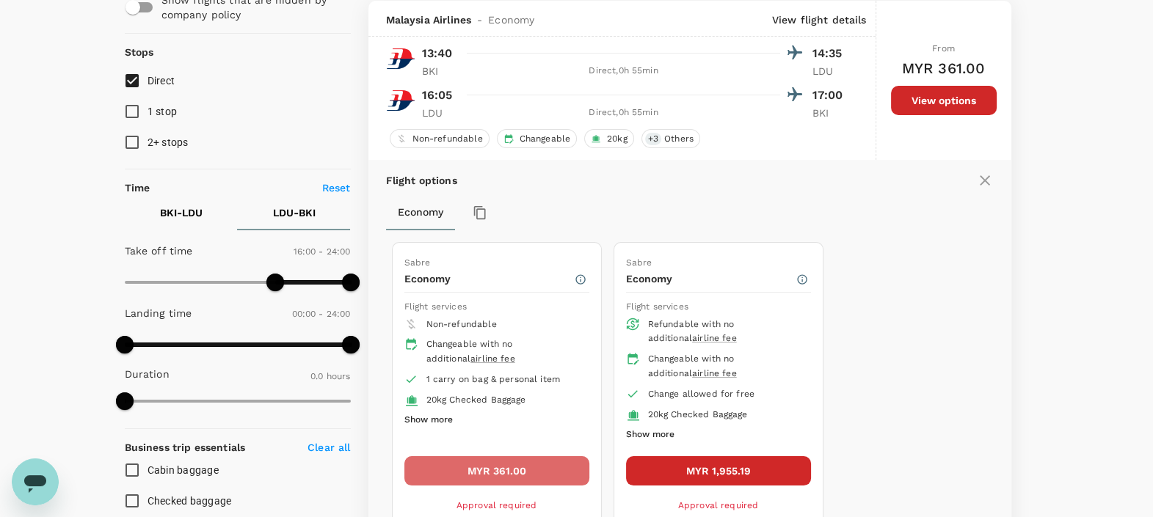
click at [516, 473] on button "MYR 361.00" at bounding box center [496, 470] width 185 height 29
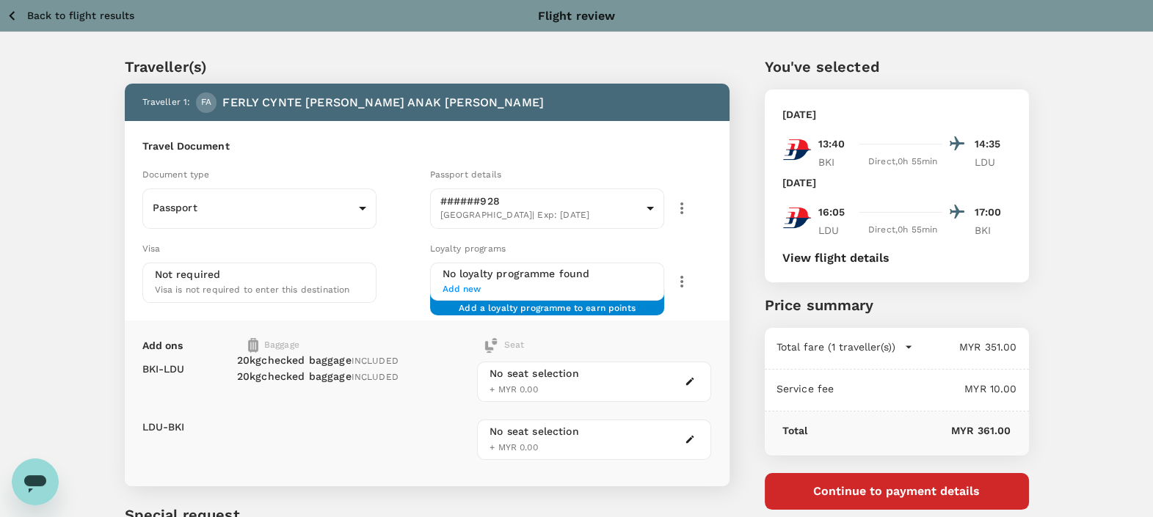
click at [845, 260] on button "View flight details" at bounding box center [835, 258] width 107 height 13
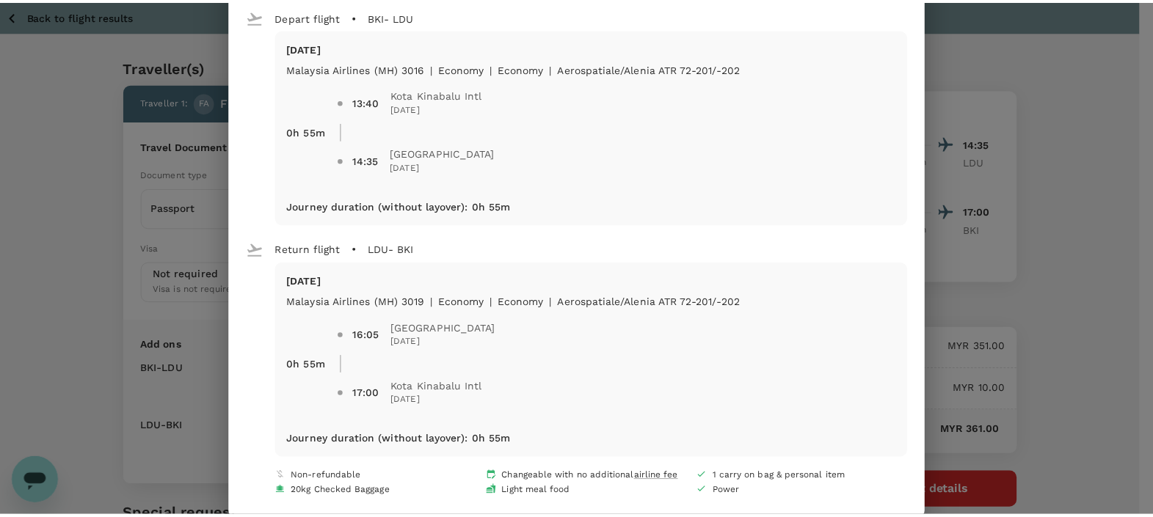
scroll to position [67, 0]
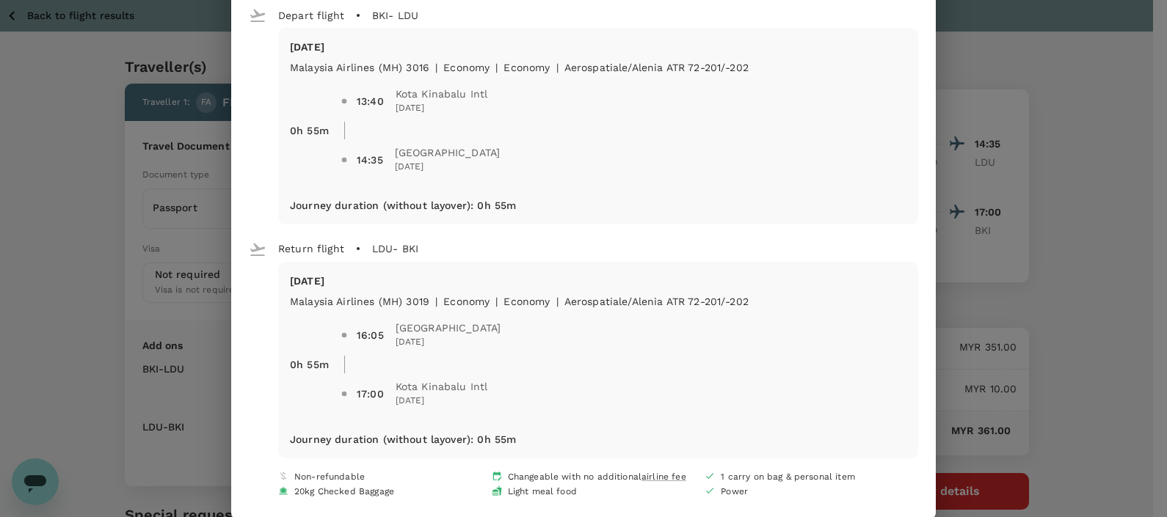
click at [994, 139] on div "Your flight details Depart flight BKI - LDU [DATE] Malaysia Airlines (MH) 3016 …" at bounding box center [583, 258] width 1167 height 517
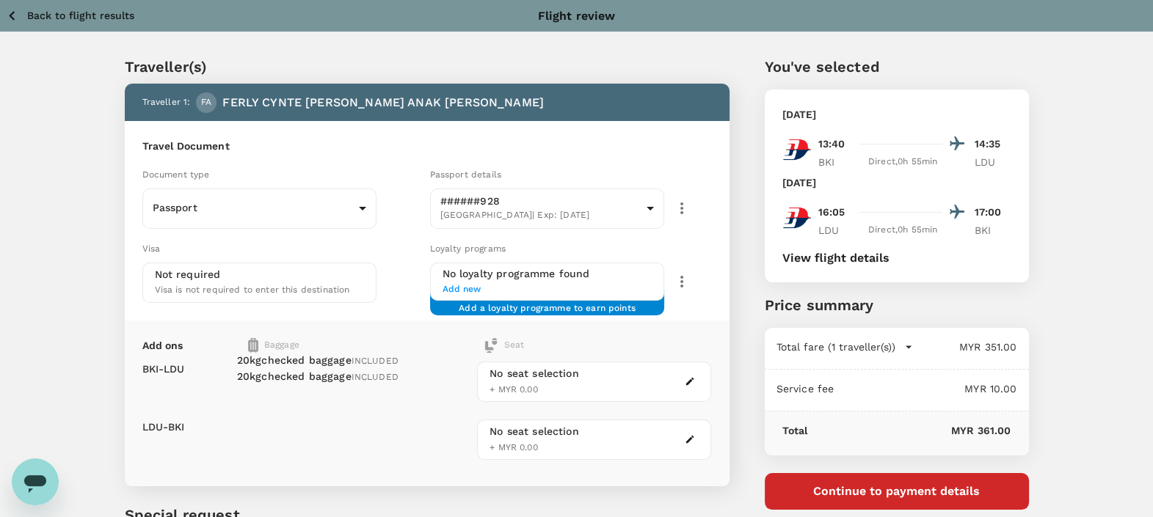
click at [91, 18] on p "Back to flight results" at bounding box center [80, 15] width 107 height 15
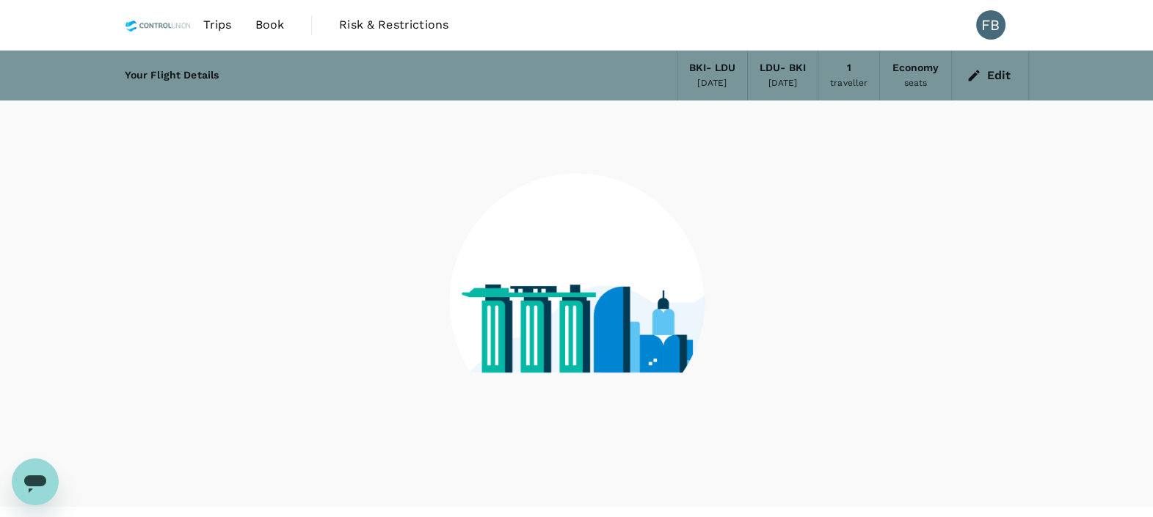
scroll to position [29, 0]
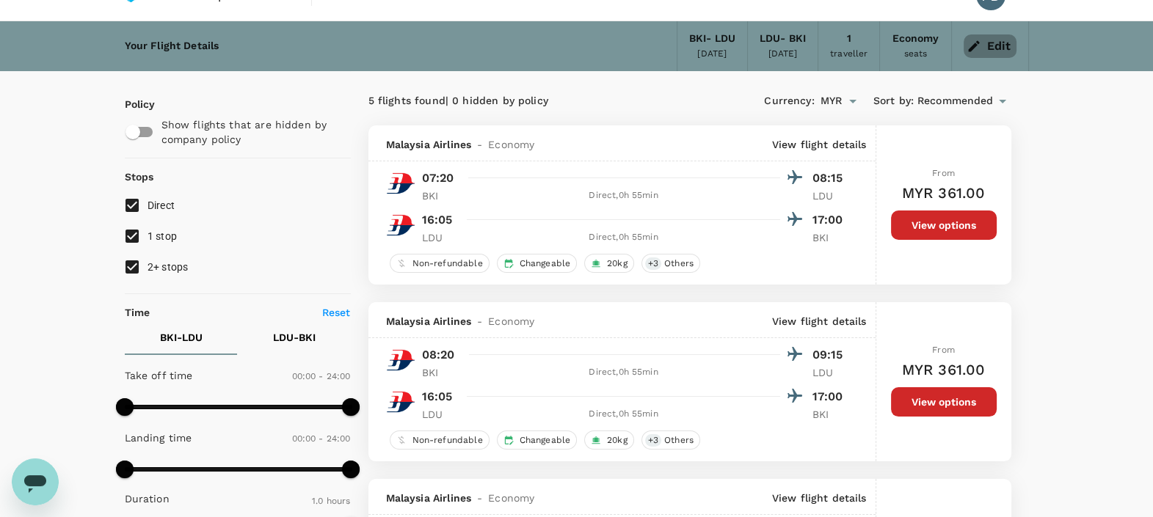
click at [996, 45] on button "Edit" at bounding box center [989, 45] width 53 height 23
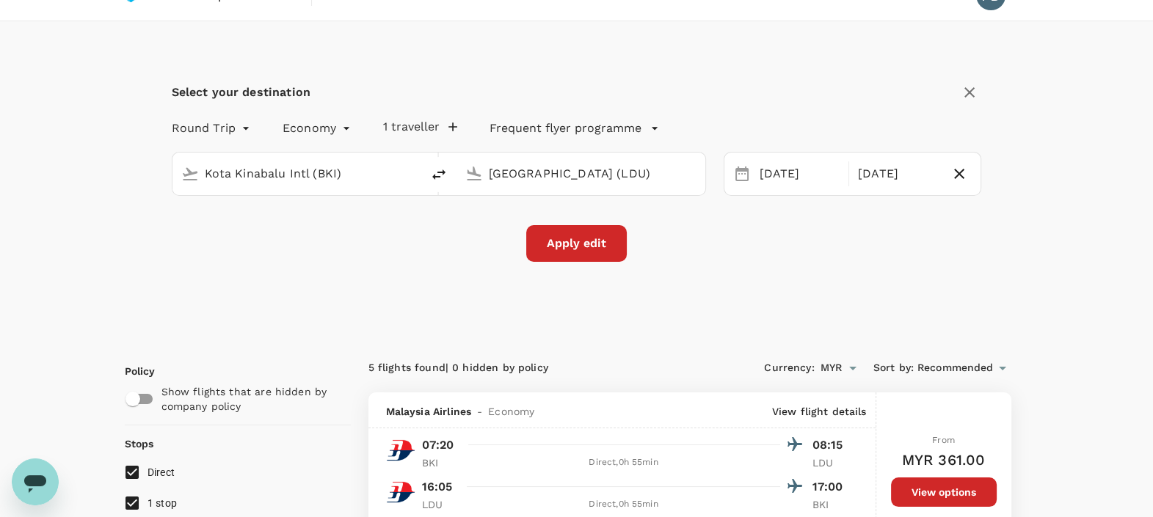
click at [510, 172] on input "[GEOGRAPHIC_DATA] (LDU)" at bounding box center [582, 173] width 186 height 23
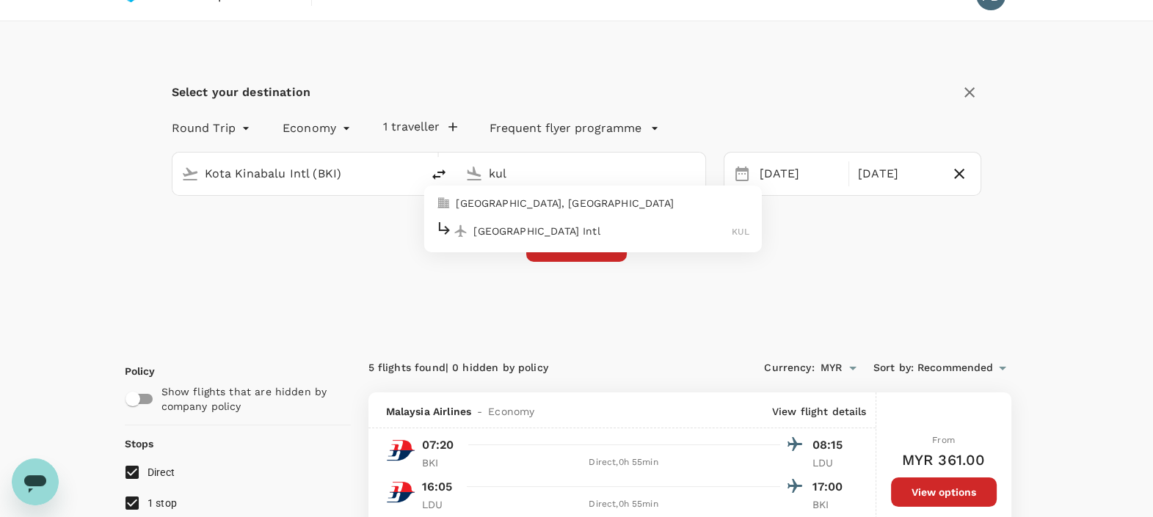
click at [514, 222] on div "[GEOGRAPHIC_DATA] Intl KUL" at bounding box center [592, 230] width 314 height 23
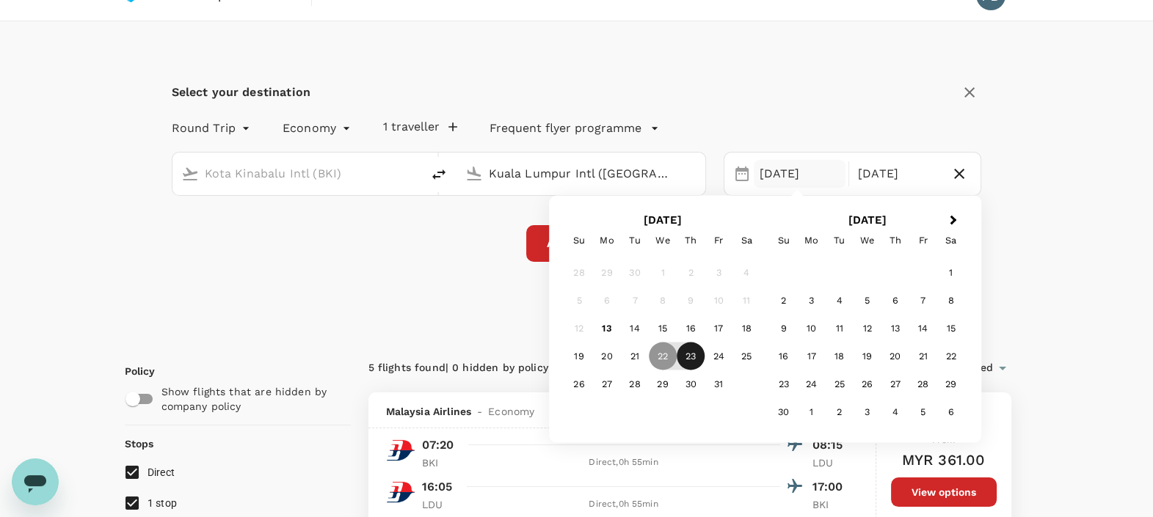
click at [697, 357] on div "23" at bounding box center [691, 357] width 28 height 28
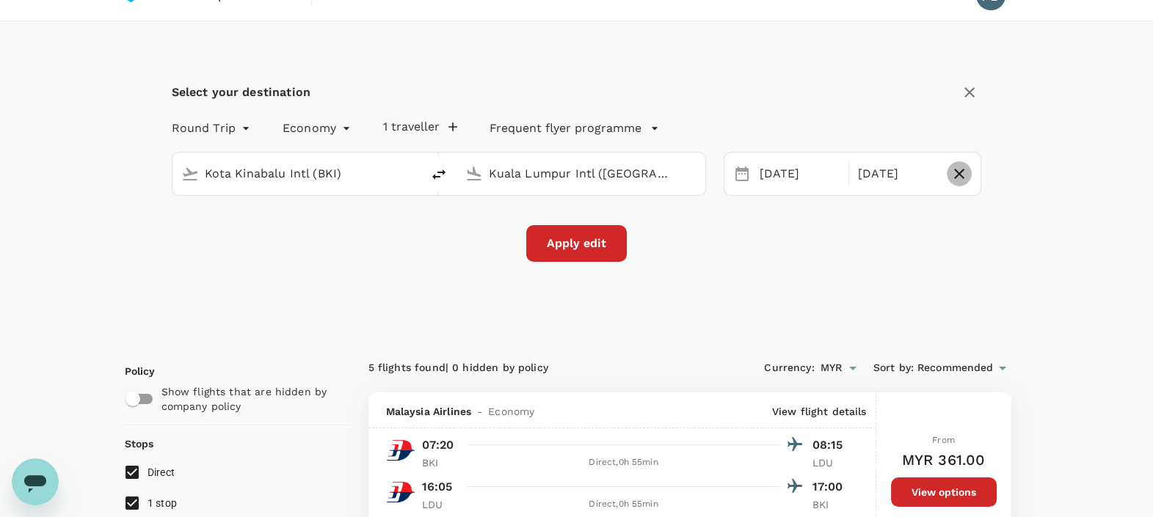
click at [961, 172] on icon "button" at bounding box center [959, 174] width 18 height 18
click at [576, 242] on button "Apply edit" at bounding box center [576, 243] width 101 height 37
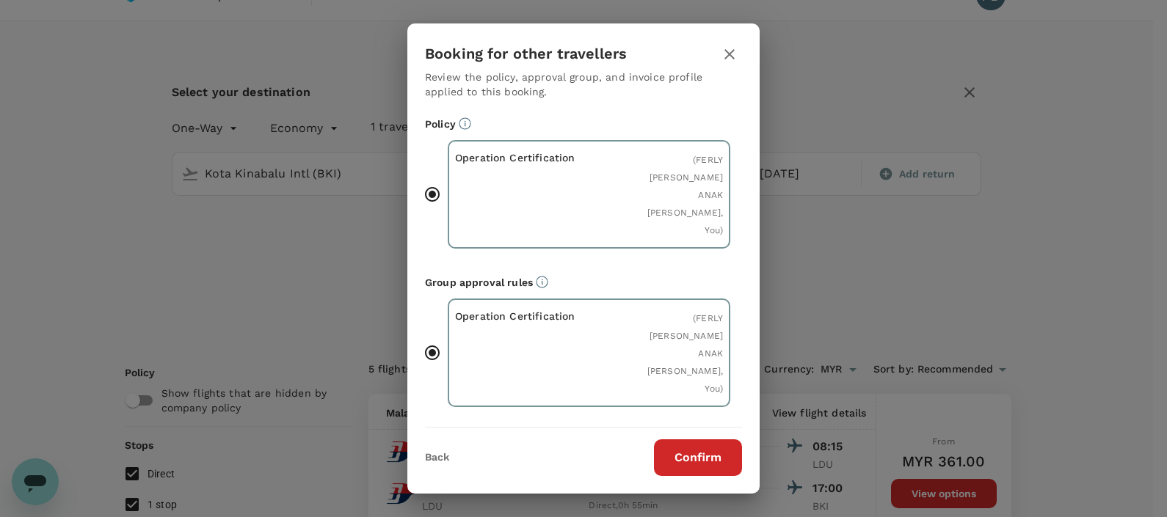
click at [718, 462] on button "Confirm" at bounding box center [698, 458] width 88 height 37
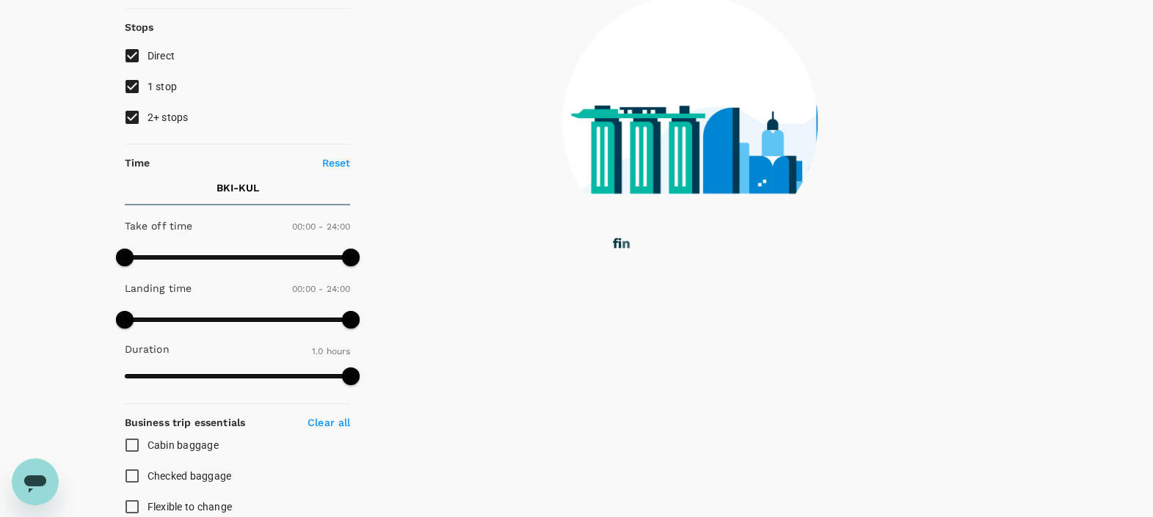
scroll to position [183, 0]
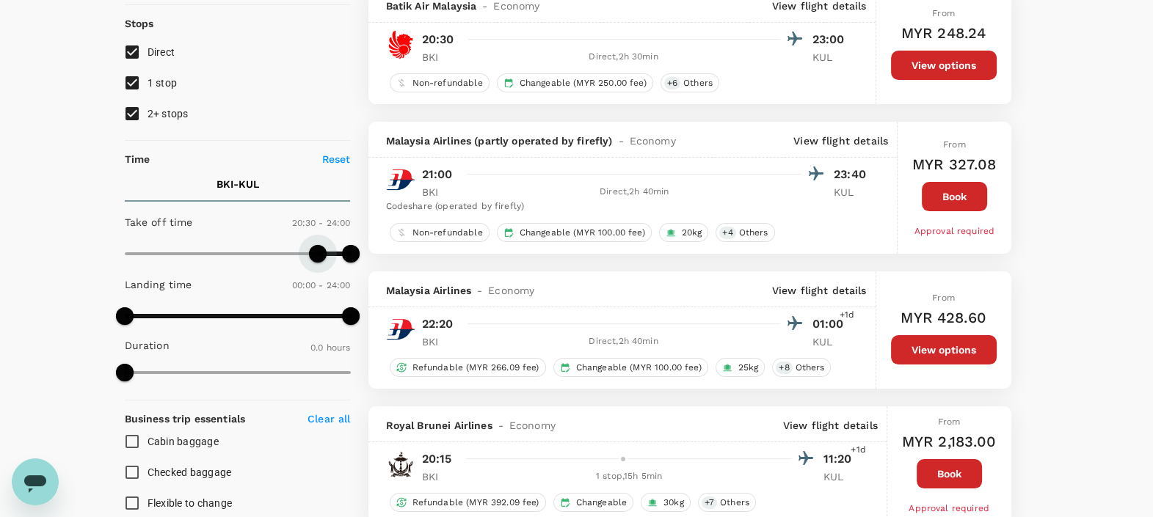
drag, startPoint x: 125, startPoint y: 249, endPoint x: 317, endPoint y: 268, distance: 193.1
click at [317, 263] on span at bounding box center [318, 254] width 18 height 18
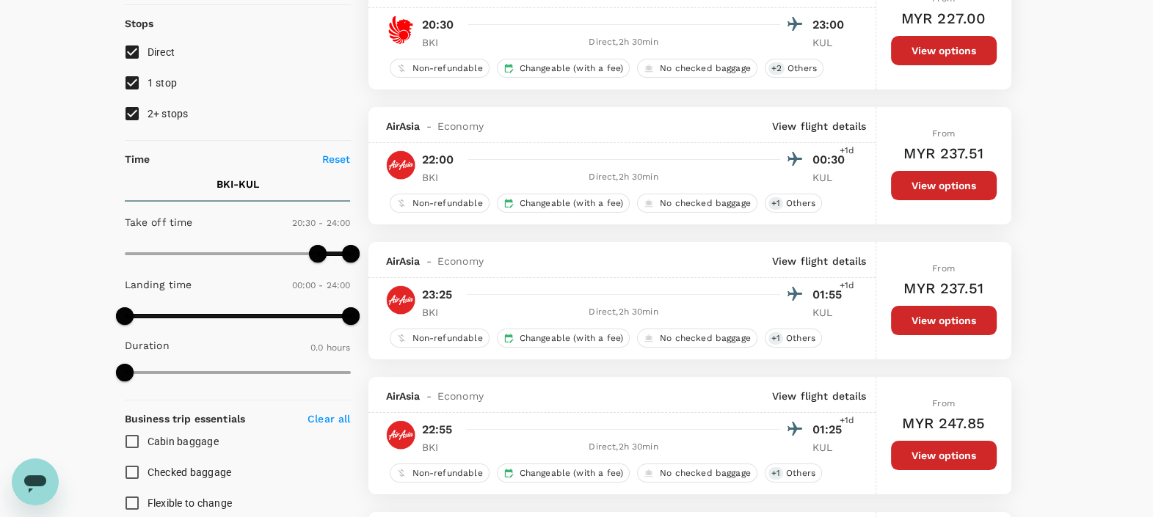
click at [911, 183] on button "View options" at bounding box center [944, 185] width 106 height 29
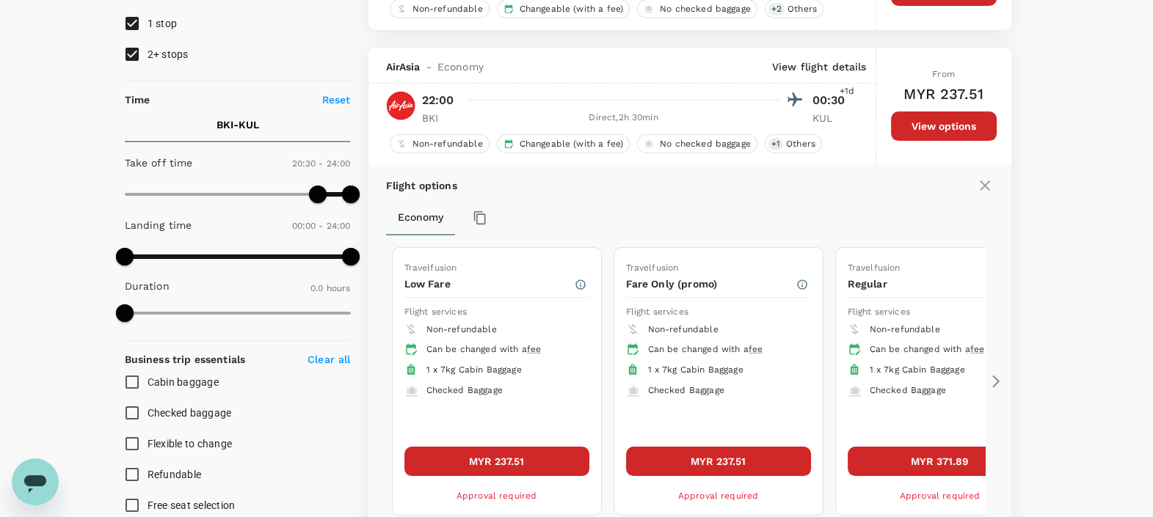
scroll to position [289, 0]
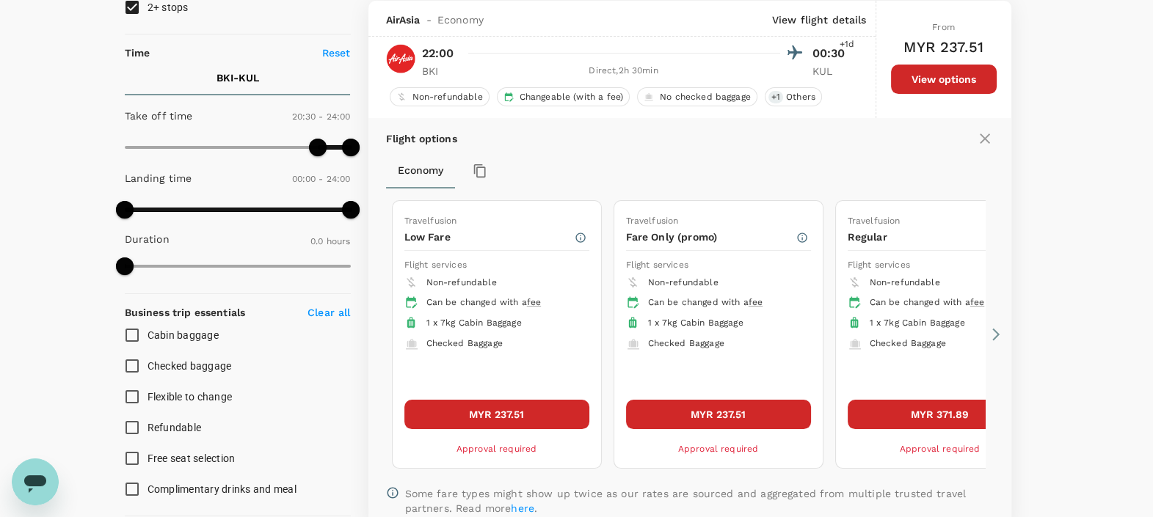
click at [746, 413] on button "MYR 237.51" at bounding box center [718, 414] width 185 height 29
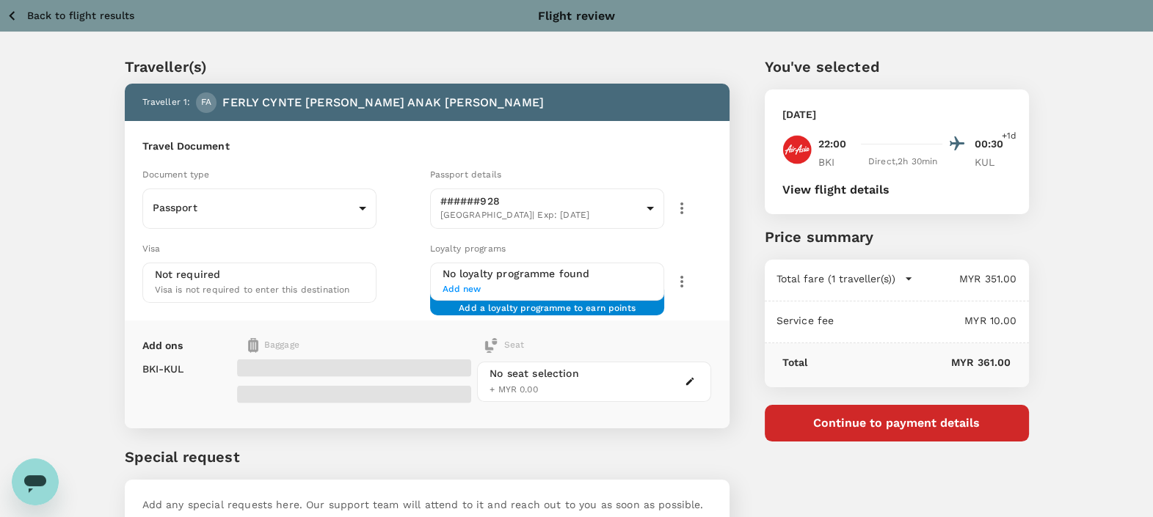
click at [851, 190] on button "View flight details" at bounding box center [835, 189] width 107 height 13
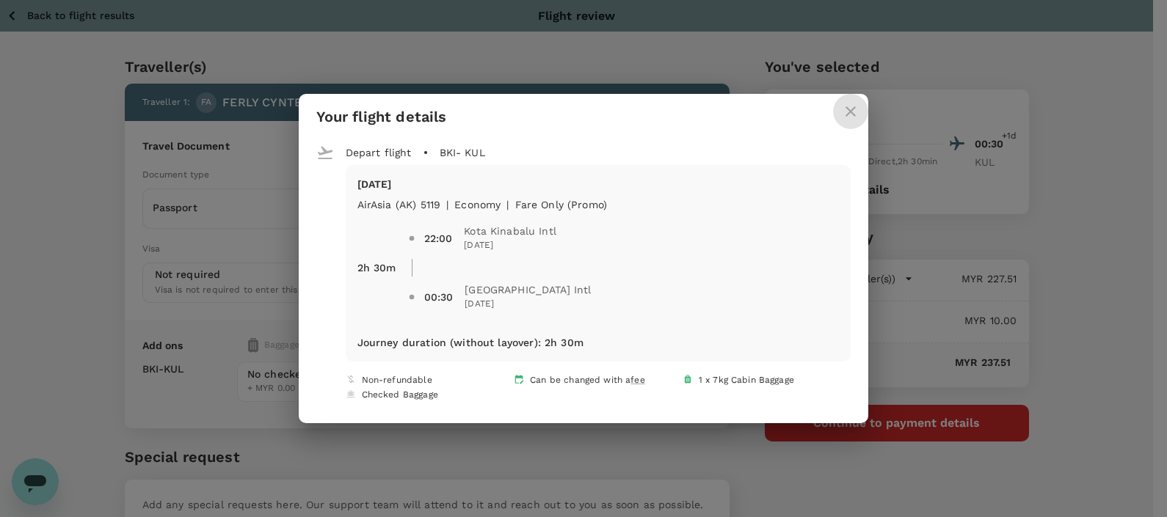
click at [855, 106] on icon "close" at bounding box center [851, 112] width 18 height 18
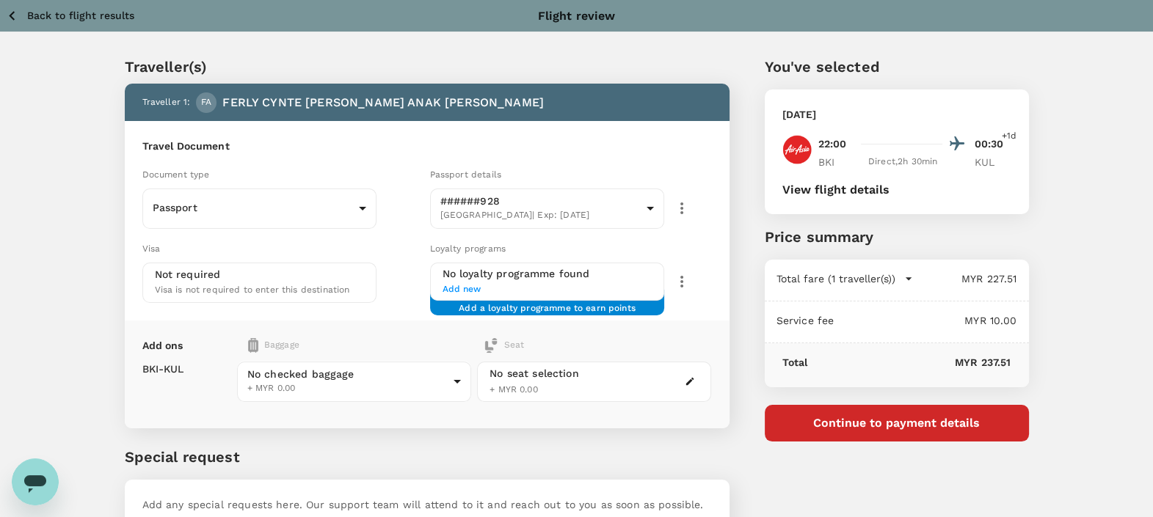
click at [101, 15] on p "Back to flight results" at bounding box center [80, 15] width 107 height 15
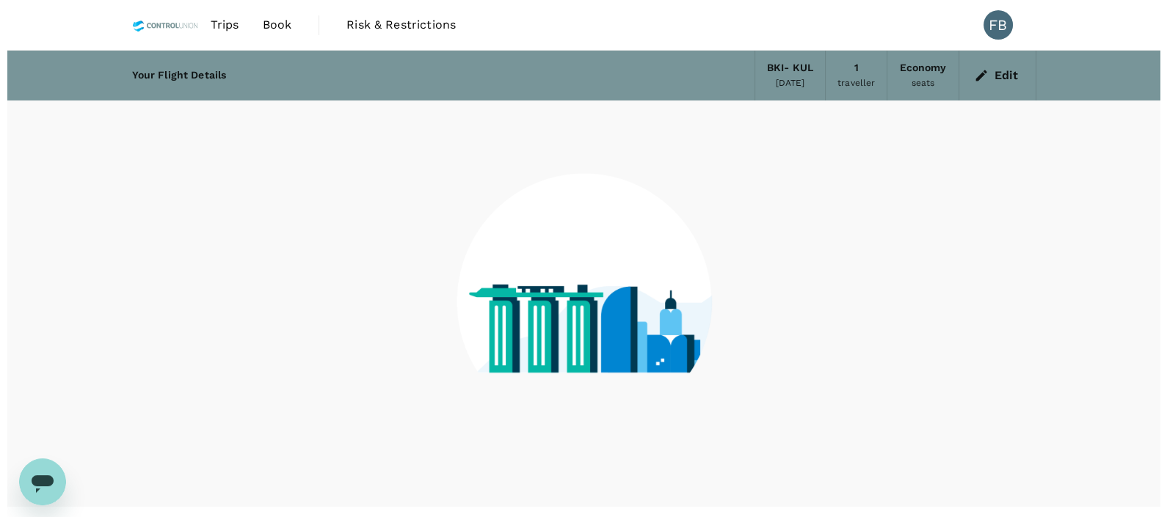
scroll to position [29, 0]
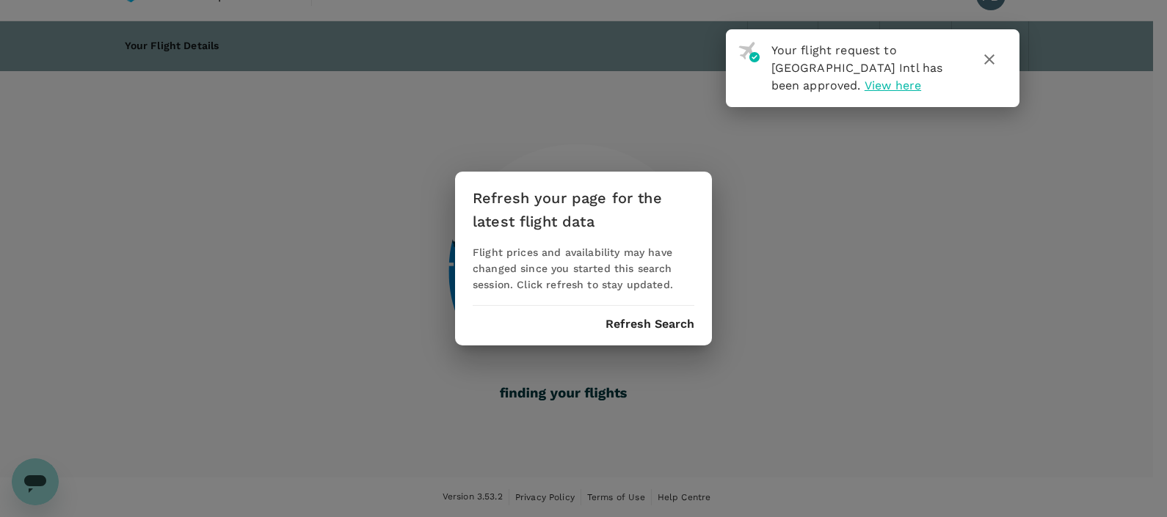
click at [652, 318] on button "Refresh Search" at bounding box center [649, 324] width 89 height 13
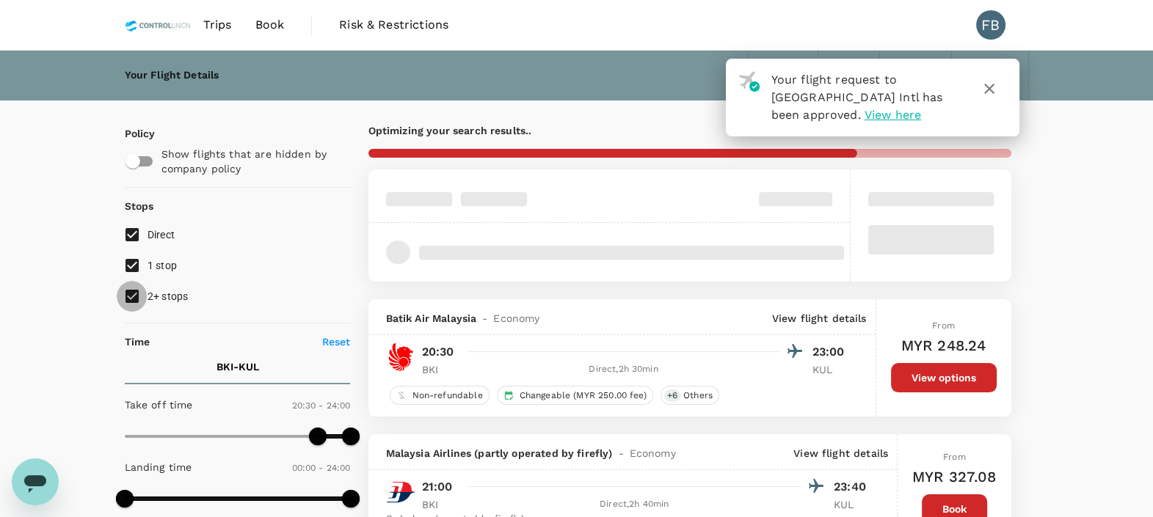
click at [130, 292] on input "2+ stops" at bounding box center [132, 296] width 31 height 31
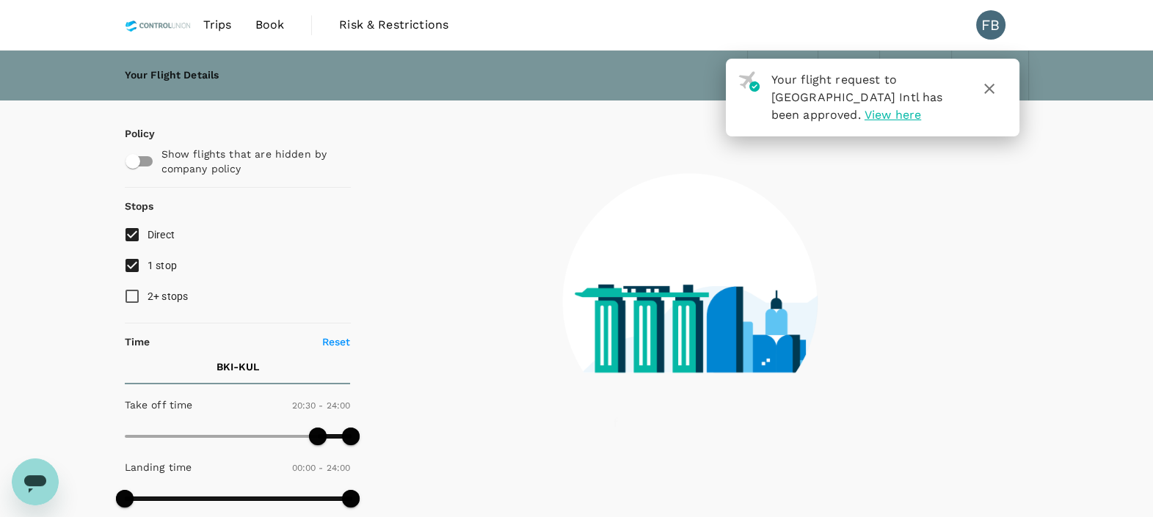
click at [132, 261] on input "1 stop" at bounding box center [132, 265] width 31 height 31
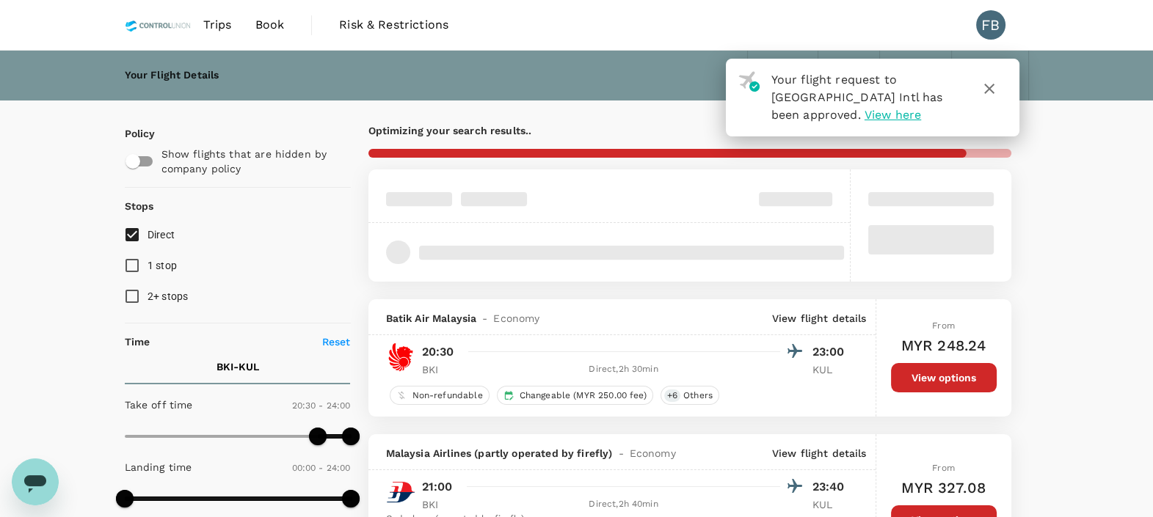
click at [991, 95] on icon "button" at bounding box center [989, 89] width 18 height 18
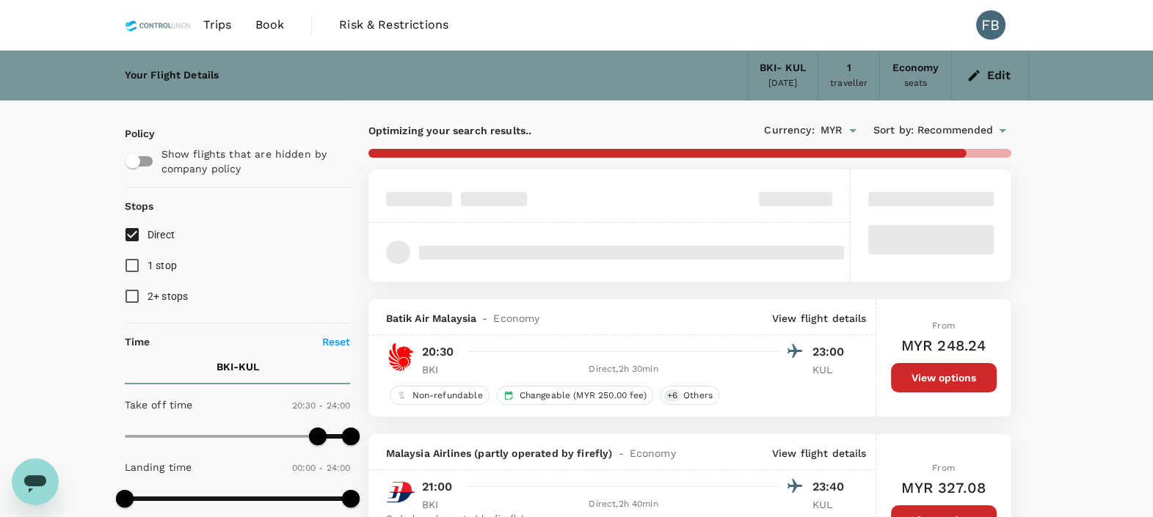
click at [996, 70] on button "Edit" at bounding box center [989, 75] width 53 height 23
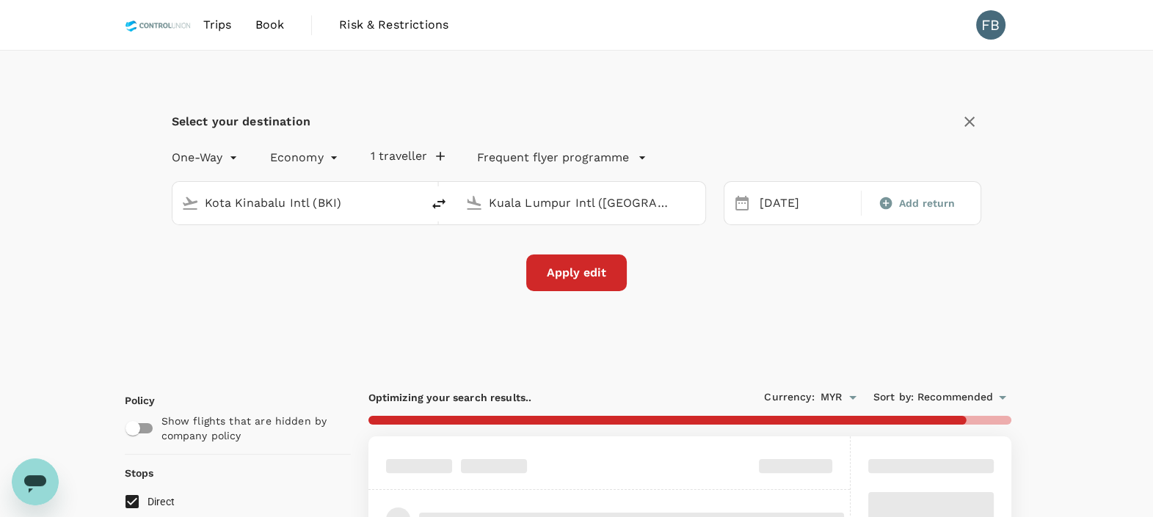
click at [503, 199] on input "Kuala Lumpur Intl ([GEOGRAPHIC_DATA])" at bounding box center [582, 203] width 186 height 23
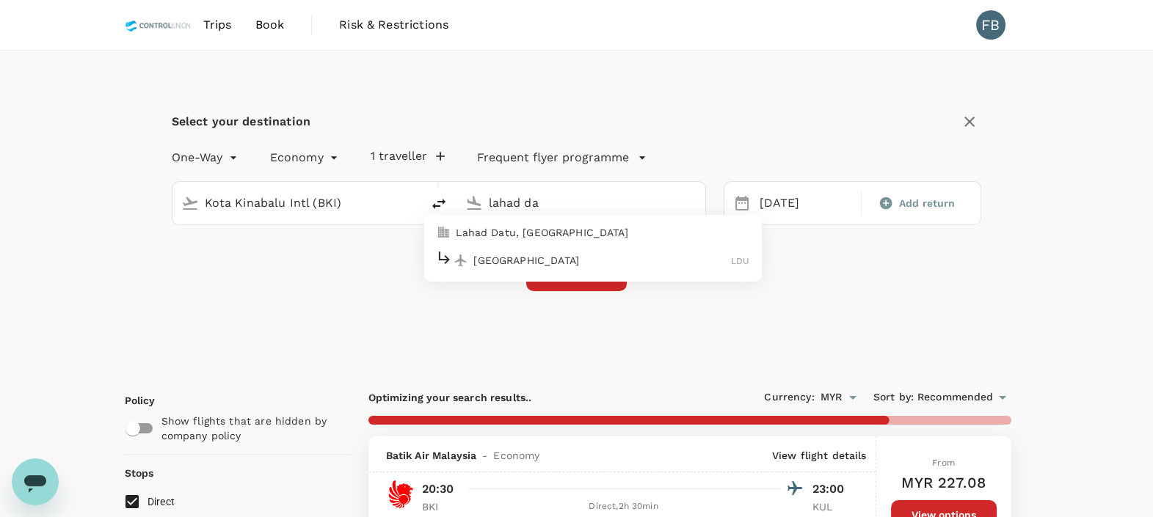
click at [537, 256] on p "[GEOGRAPHIC_DATA]" at bounding box center [602, 260] width 258 height 15
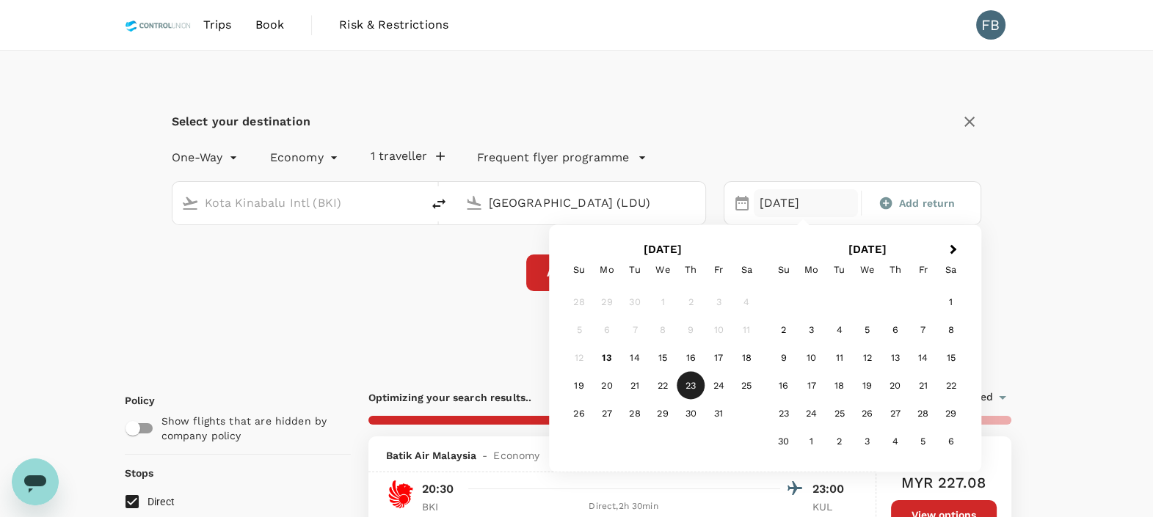
click at [781, 196] on div "[DATE]" at bounding box center [806, 203] width 104 height 29
click at [660, 379] on div "22" at bounding box center [663, 386] width 28 height 28
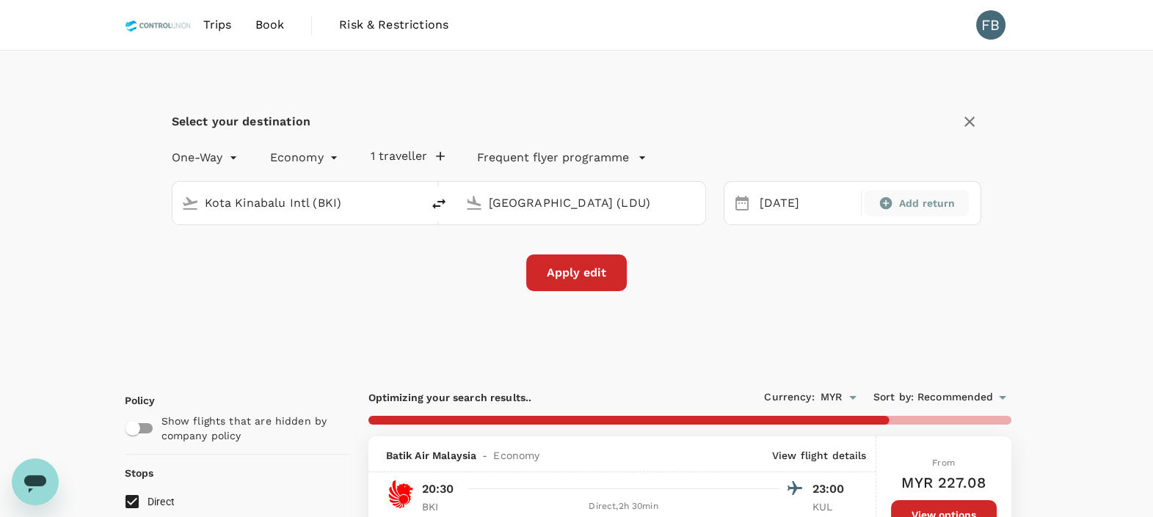
click at [934, 203] on span "Add return" at bounding box center [927, 203] width 57 height 15
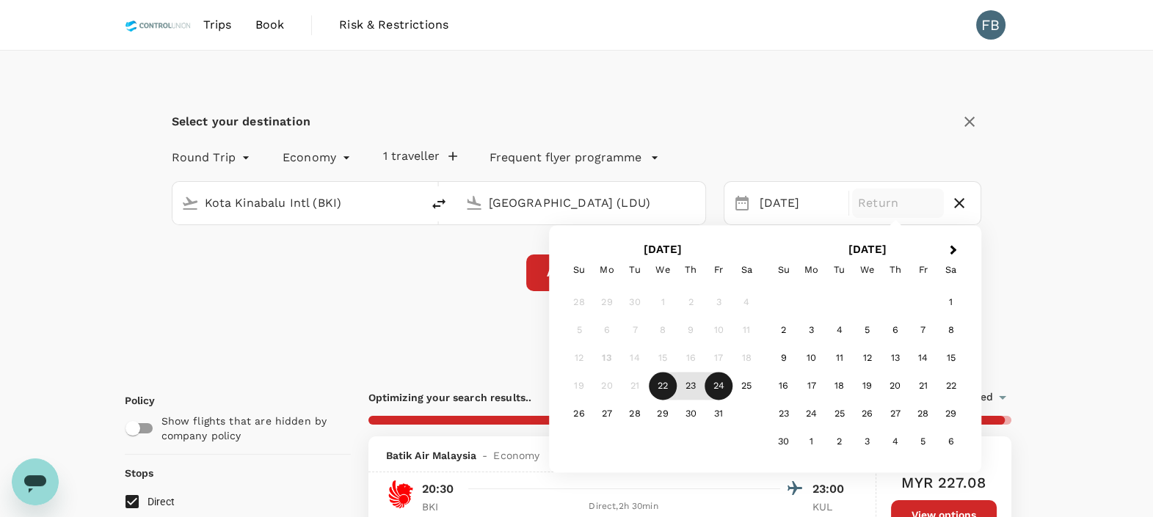
click at [691, 388] on div "23" at bounding box center [691, 387] width 28 height 28
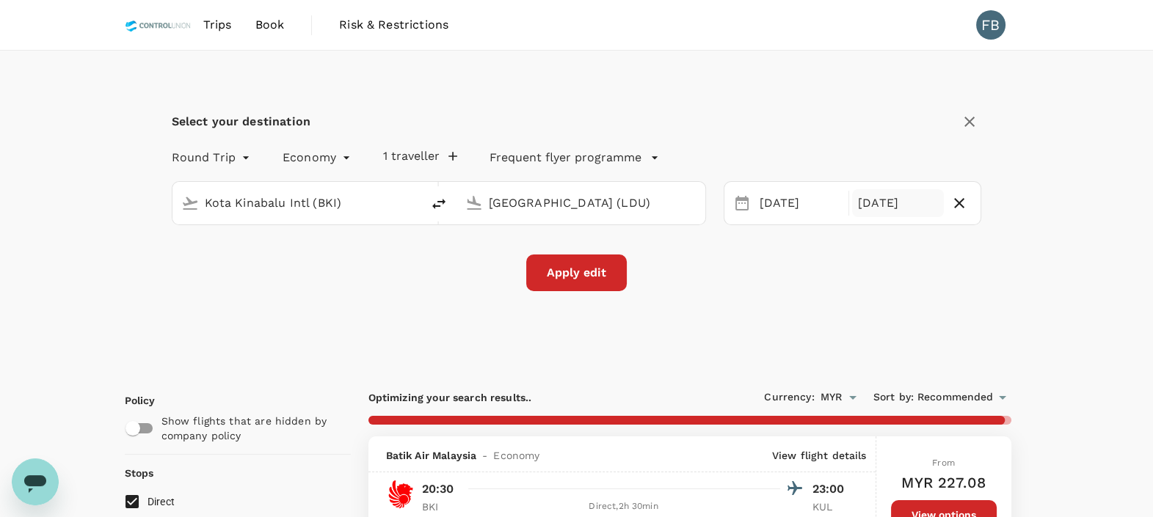
click at [595, 266] on button "Apply edit" at bounding box center [576, 273] width 101 height 37
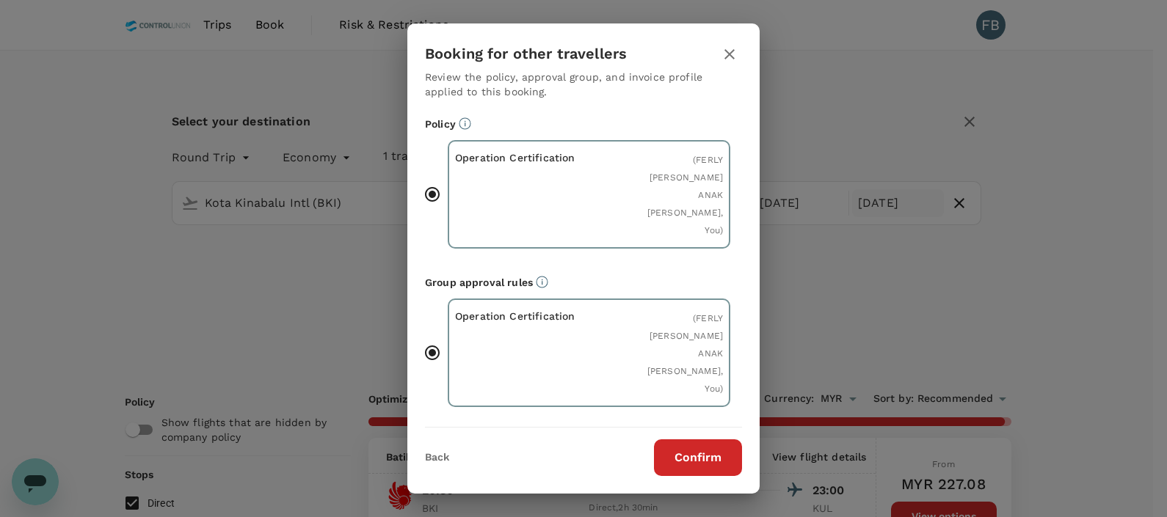
click at [703, 455] on button "Confirm" at bounding box center [698, 458] width 88 height 37
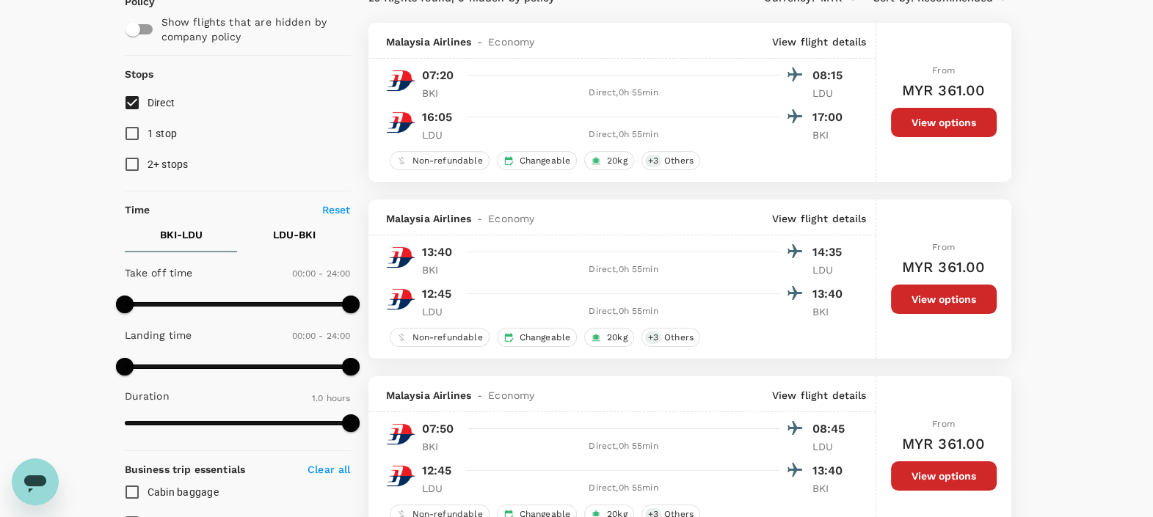
scroll to position [91, 0]
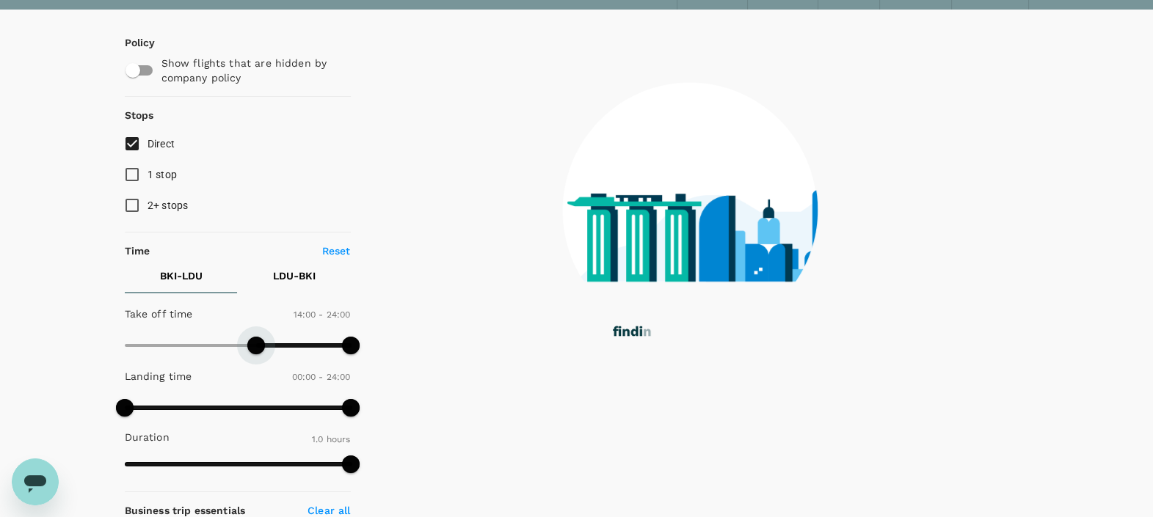
drag, startPoint x: 125, startPoint y: 345, endPoint x: 256, endPoint y: 354, distance: 131.6
click at [256, 354] on span at bounding box center [256, 346] width 18 height 18
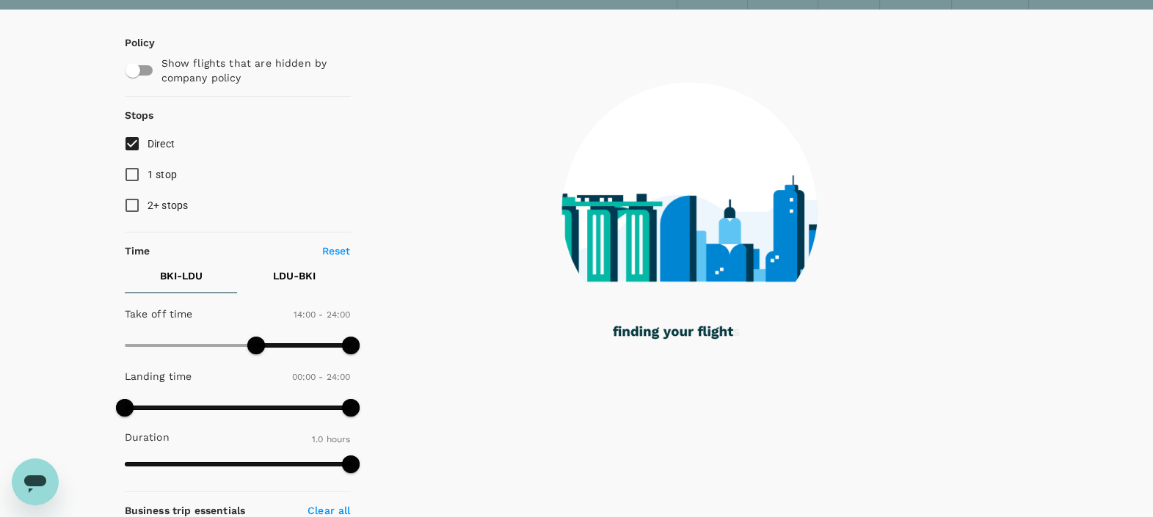
click at [284, 271] on p "LDU - BKI" at bounding box center [294, 276] width 43 height 15
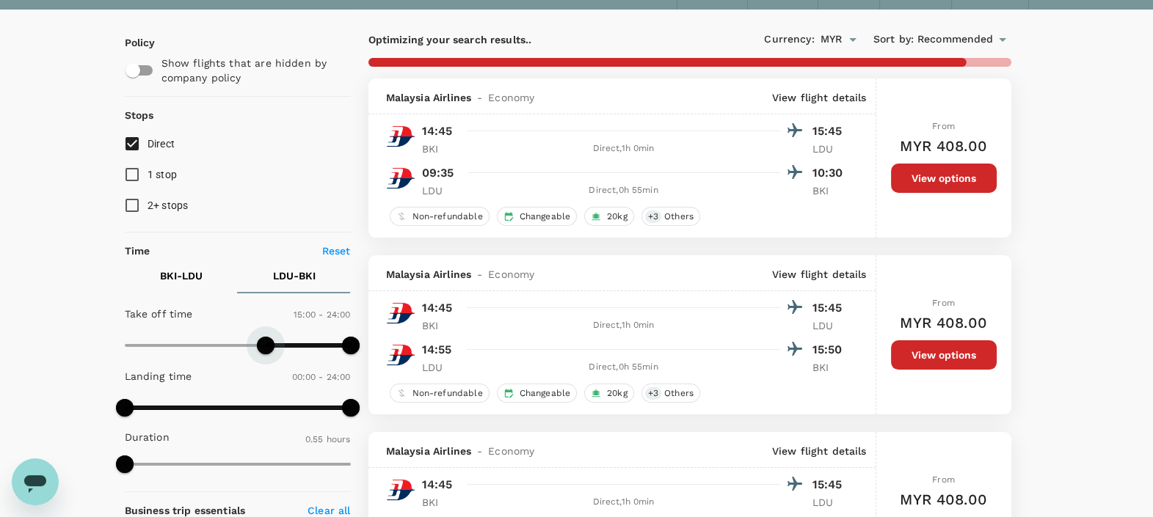
drag, startPoint x: 129, startPoint y: 345, endPoint x: 267, endPoint y: 355, distance: 138.3
click at [267, 354] on span at bounding box center [266, 346] width 18 height 18
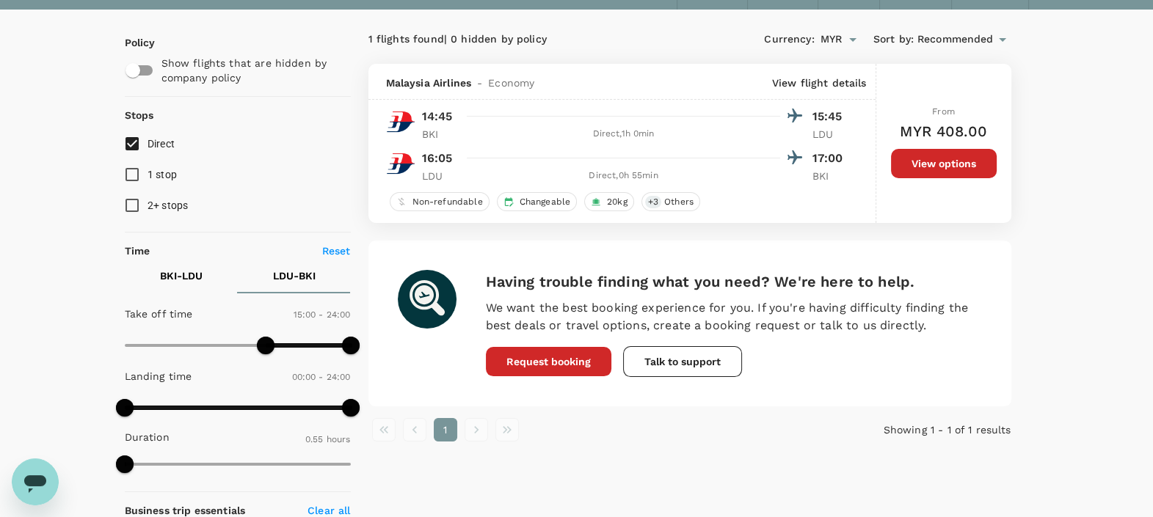
drag, startPoint x: 947, startPoint y: 161, endPoint x: 922, endPoint y: 167, distance: 25.5
click at [947, 161] on button "View options" at bounding box center [944, 163] width 106 height 29
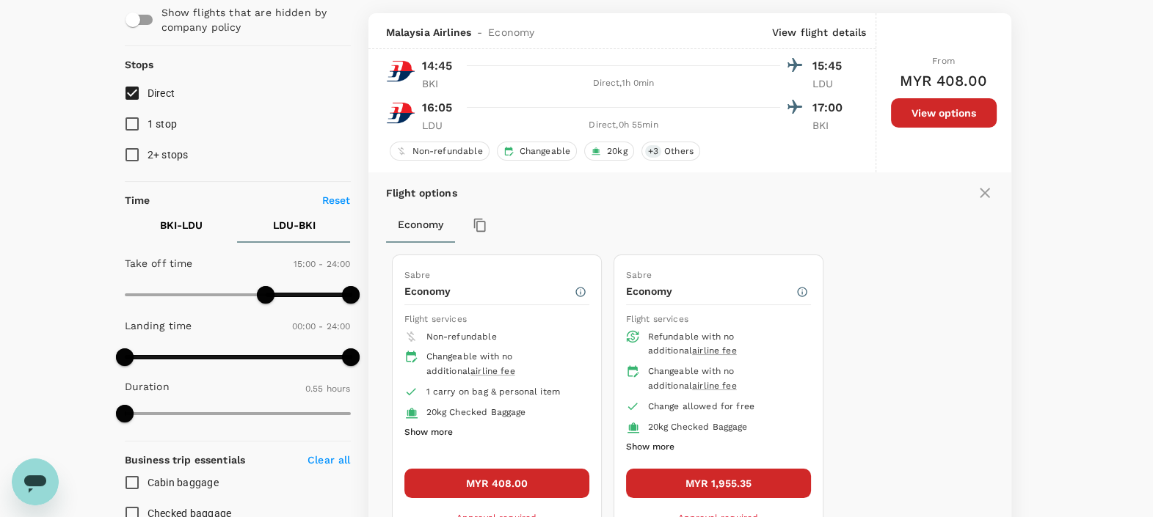
scroll to position [154, 0]
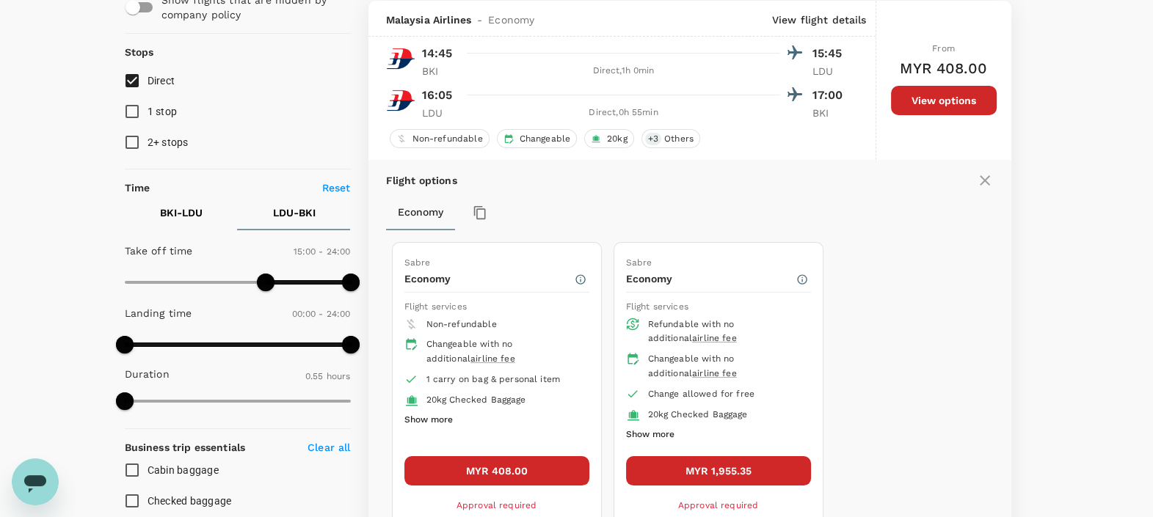
click at [478, 470] on button "MYR 408.00" at bounding box center [496, 470] width 185 height 29
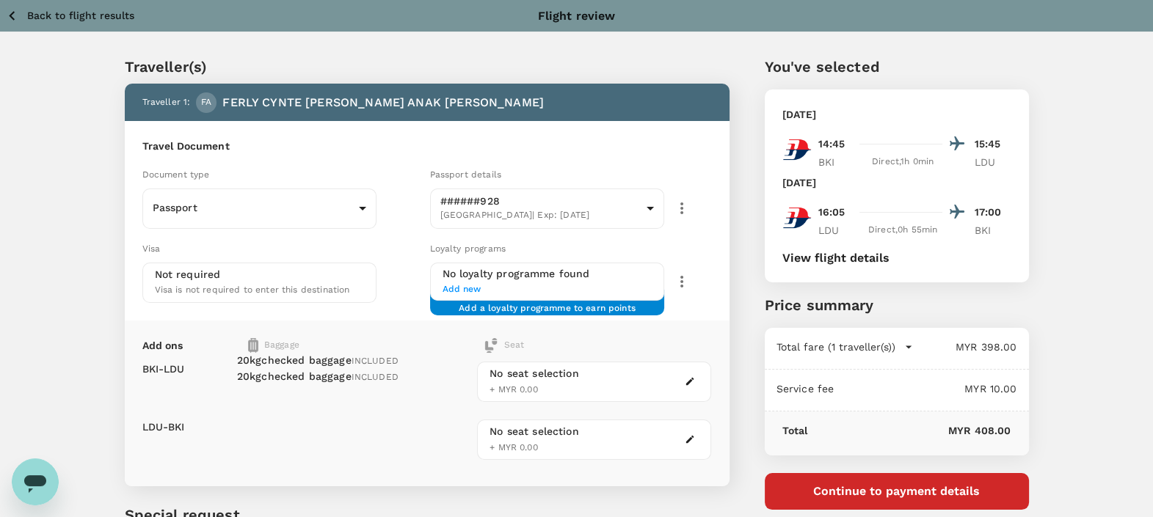
click at [817, 258] on button "View flight details" at bounding box center [835, 258] width 107 height 13
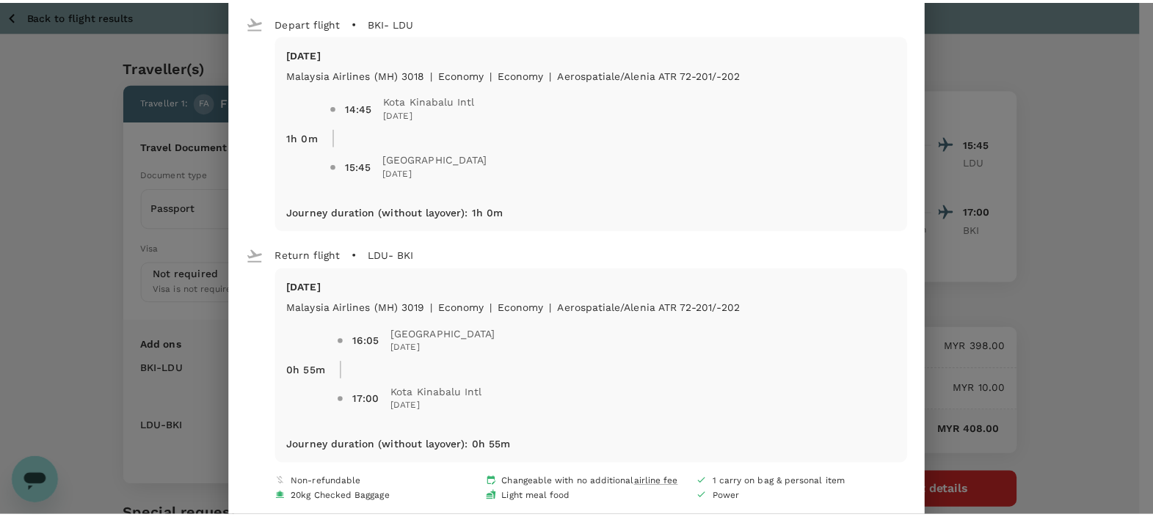
scroll to position [59, 0]
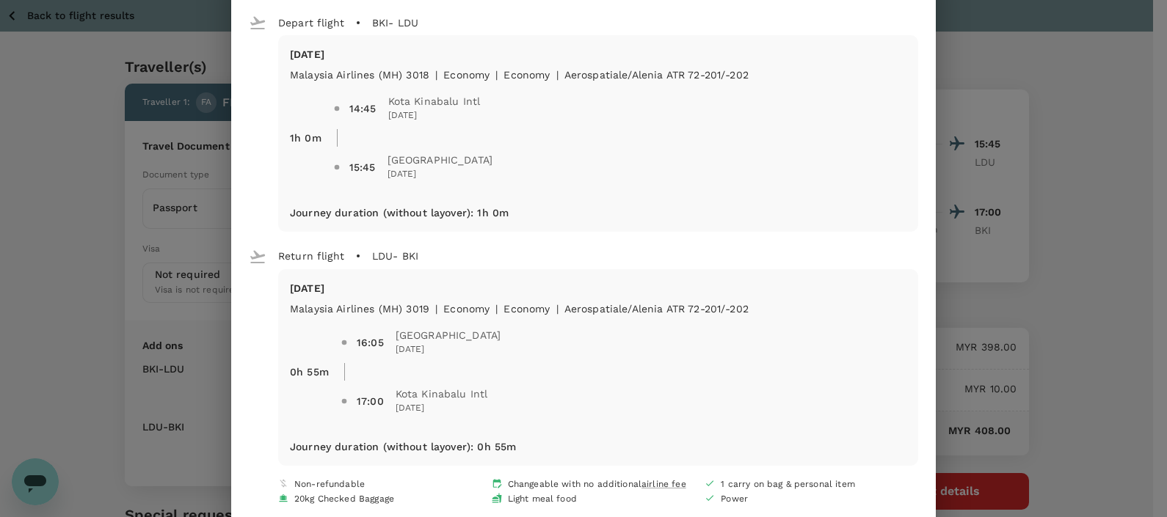
click at [9, 164] on div "Your flight details Depart flight BKI - LDU [DATE] Malaysia Airlines (MH) 3018 …" at bounding box center [583, 258] width 1167 height 517
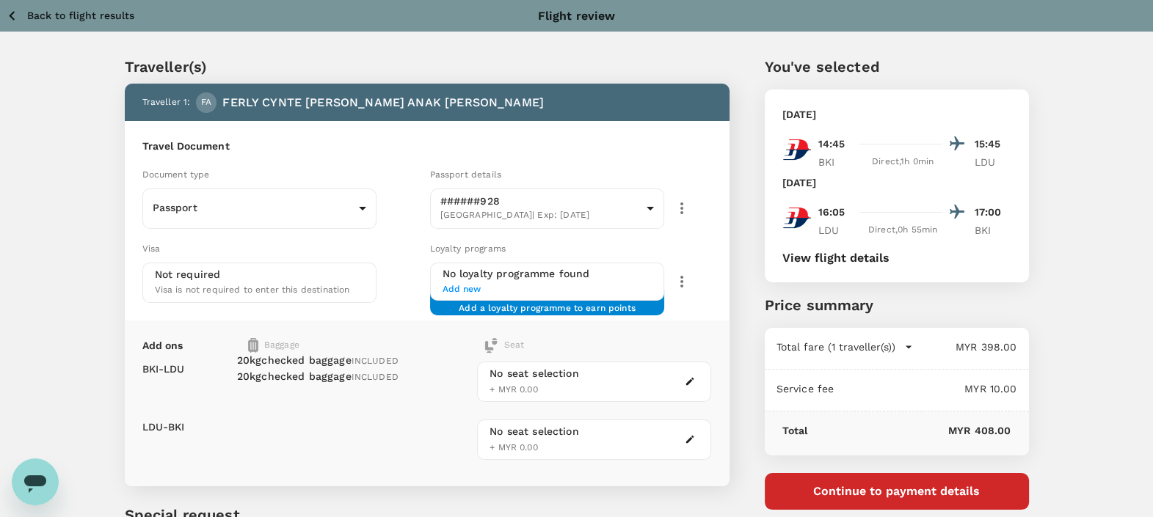
click at [66, 23] on button "Back to flight results" at bounding box center [70, 16] width 128 height 18
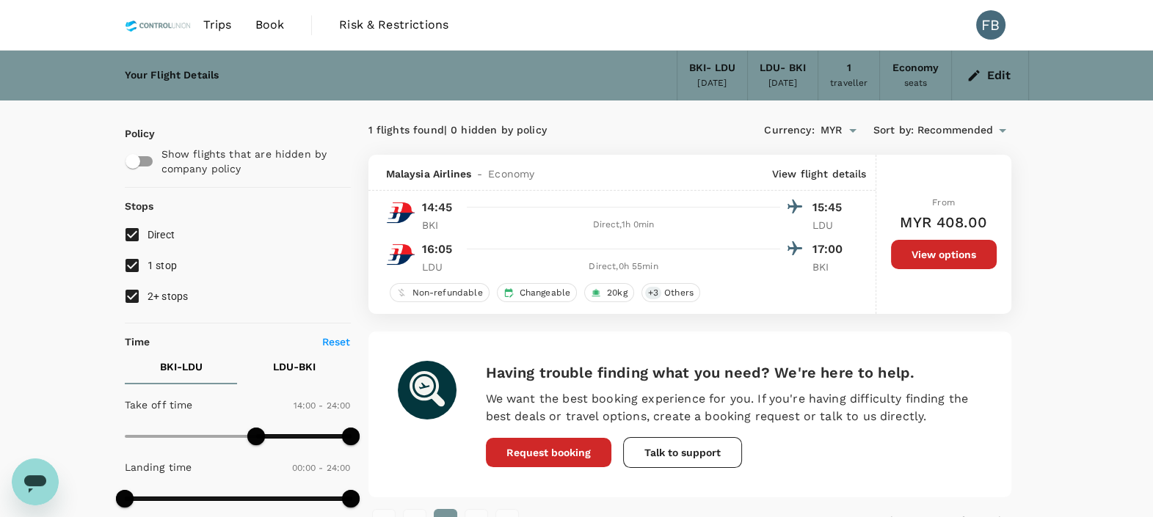
click at [217, 18] on span "Trips" at bounding box center [217, 25] width 29 height 18
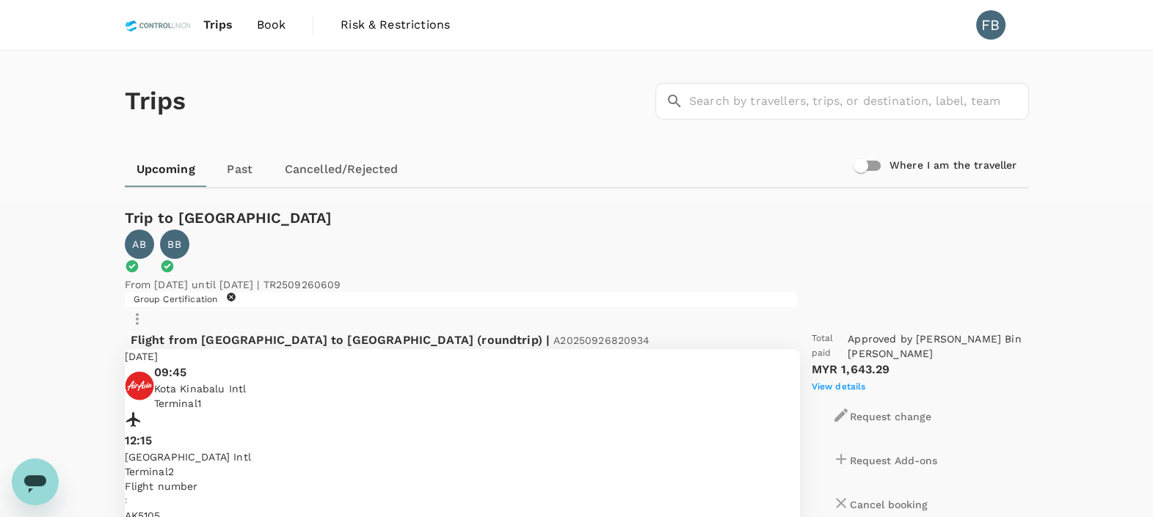
click at [279, 23] on span "Book" at bounding box center [271, 25] width 29 height 18
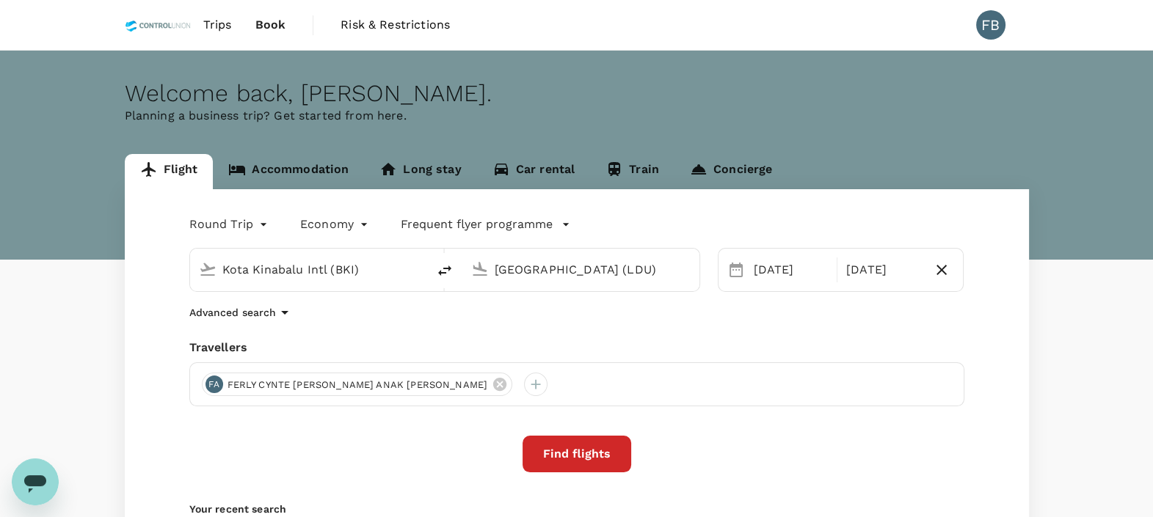
click at [280, 168] on link "Accommodation" at bounding box center [288, 171] width 151 height 35
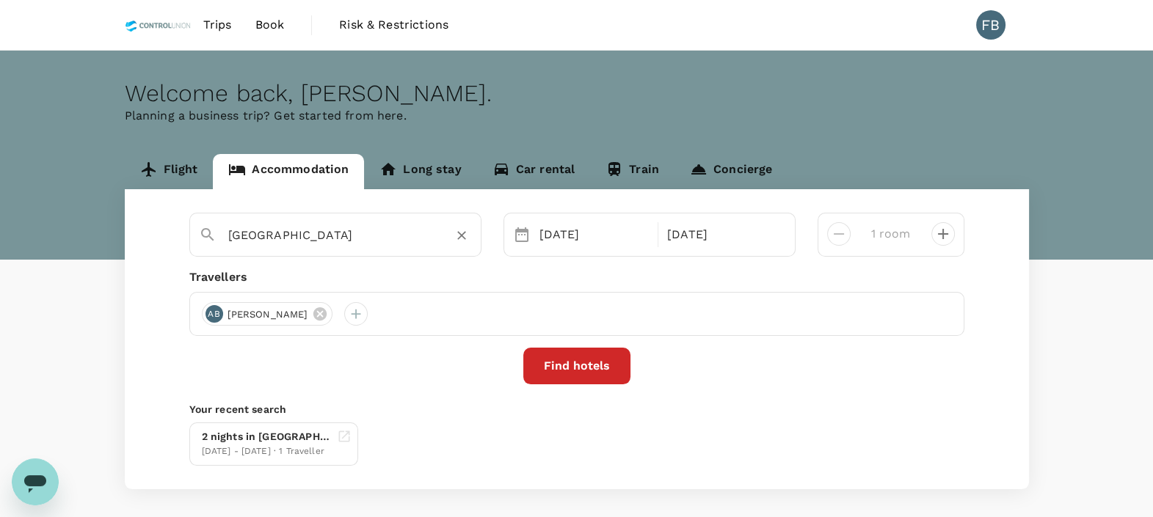
click at [377, 233] on input "[GEOGRAPHIC_DATA]" at bounding box center [329, 235] width 203 height 23
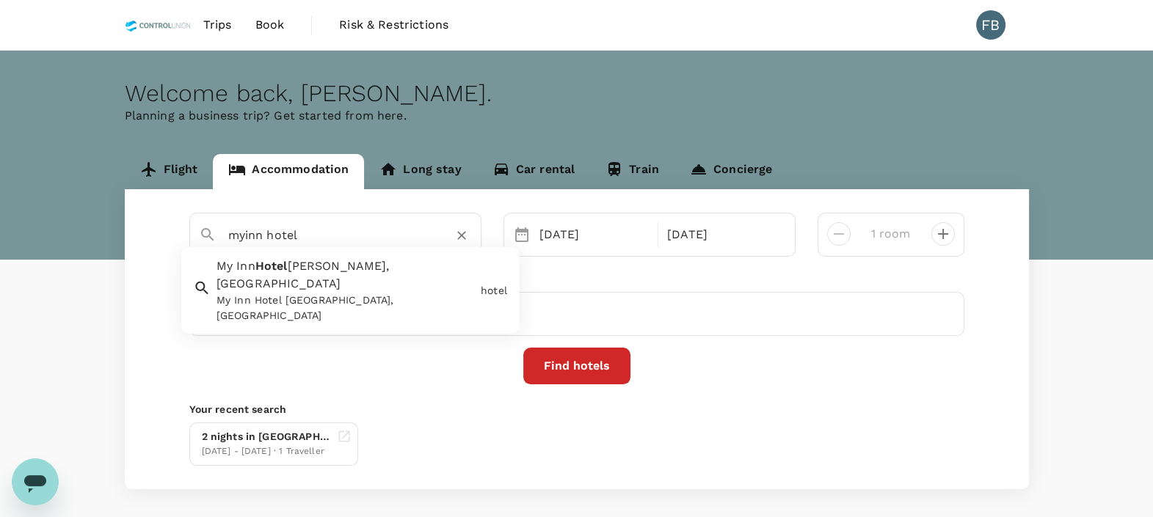
click at [369, 293] on div "My Inn Hotel [GEOGRAPHIC_DATA], [GEOGRAPHIC_DATA]" at bounding box center [345, 308] width 258 height 31
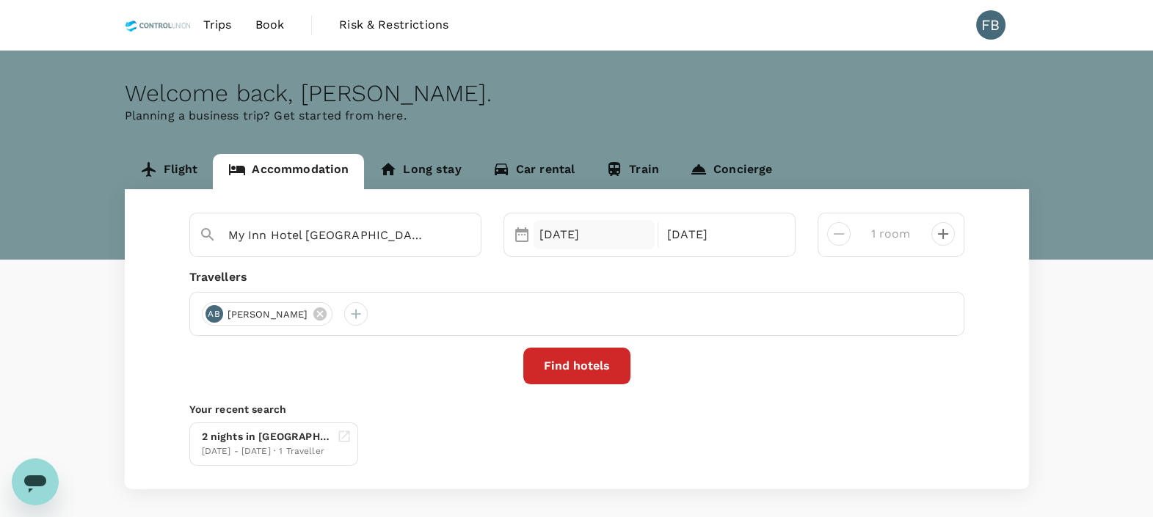
click at [566, 231] on div "[DATE]" at bounding box center [594, 234] width 122 height 29
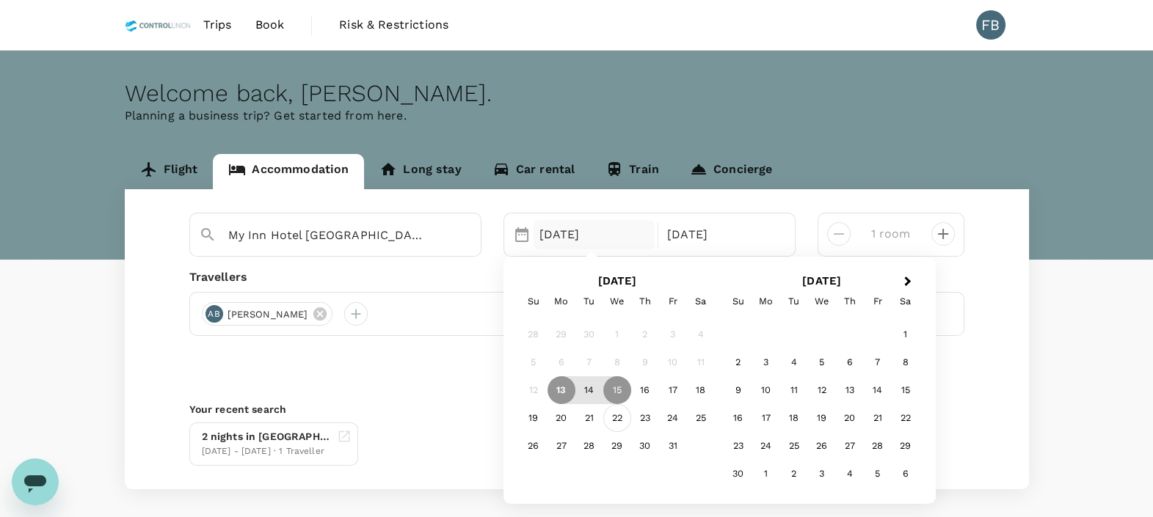
click at [613, 416] on div "22" at bounding box center [617, 418] width 28 height 28
click at [644, 418] on div "23" at bounding box center [645, 418] width 28 height 28
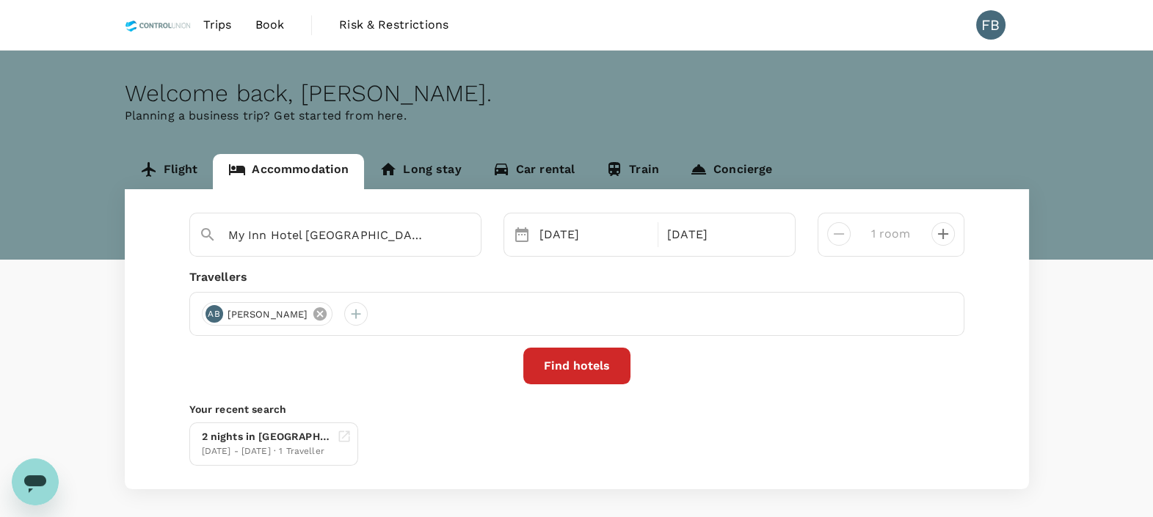
click at [328, 316] on icon at bounding box center [320, 314] width 16 height 16
click at [216, 309] on div at bounding box center [213, 313] width 23 height 23
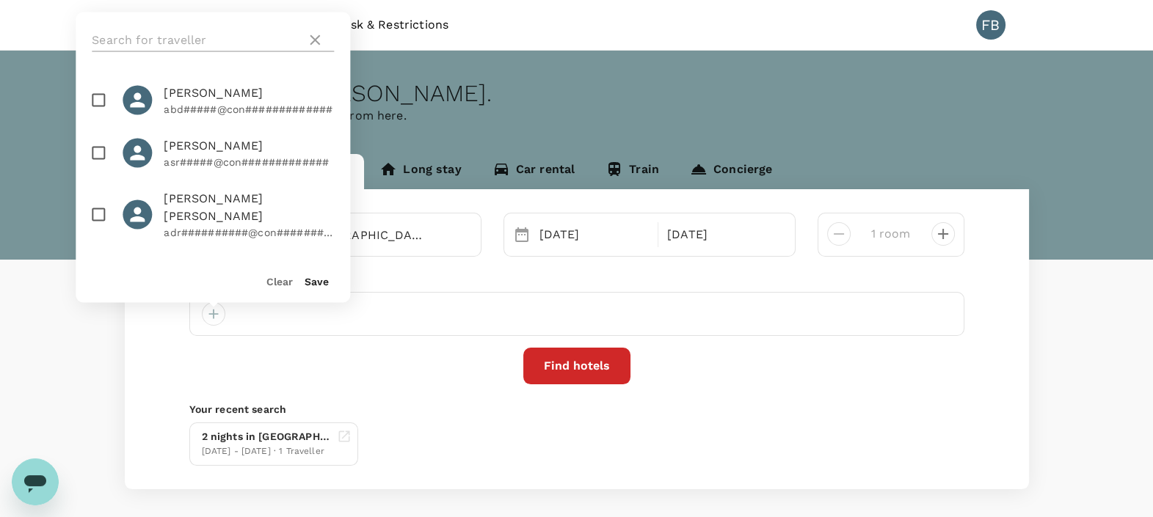
click at [183, 40] on input "text" at bounding box center [196, 40] width 208 height 23
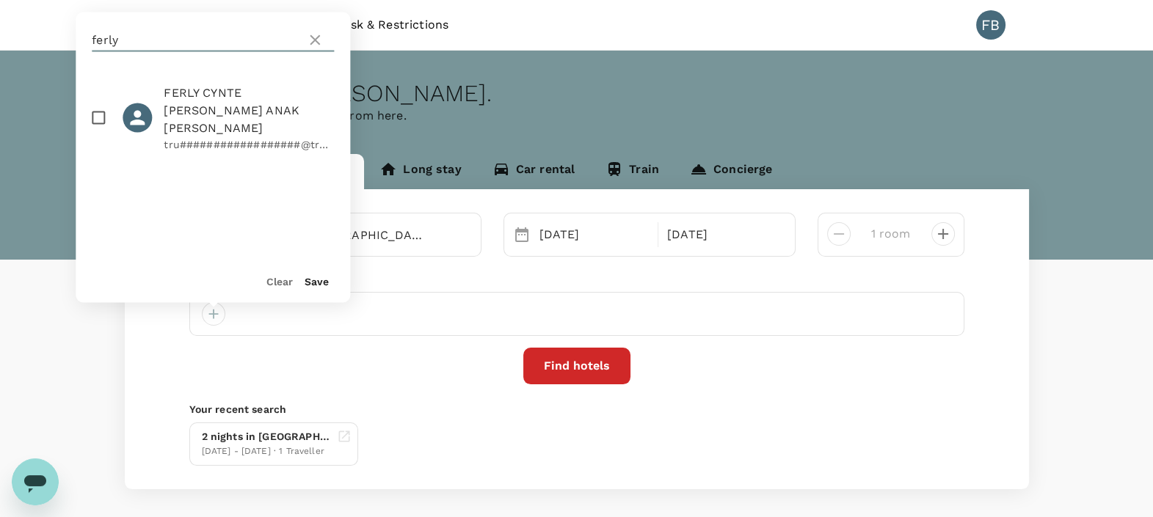
click at [98, 108] on input "checkbox" at bounding box center [98, 118] width 31 height 31
click at [324, 283] on button "Save" at bounding box center [317, 282] width 24 height 12
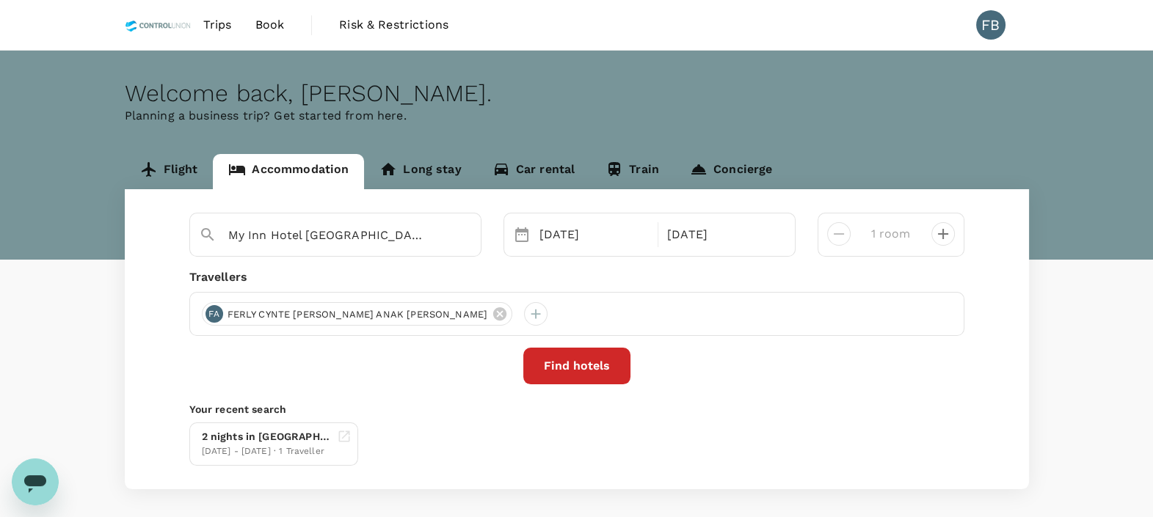
click at [561, 358] on button "Find hotels" at bounding box center [576, 366] width 107 height 37
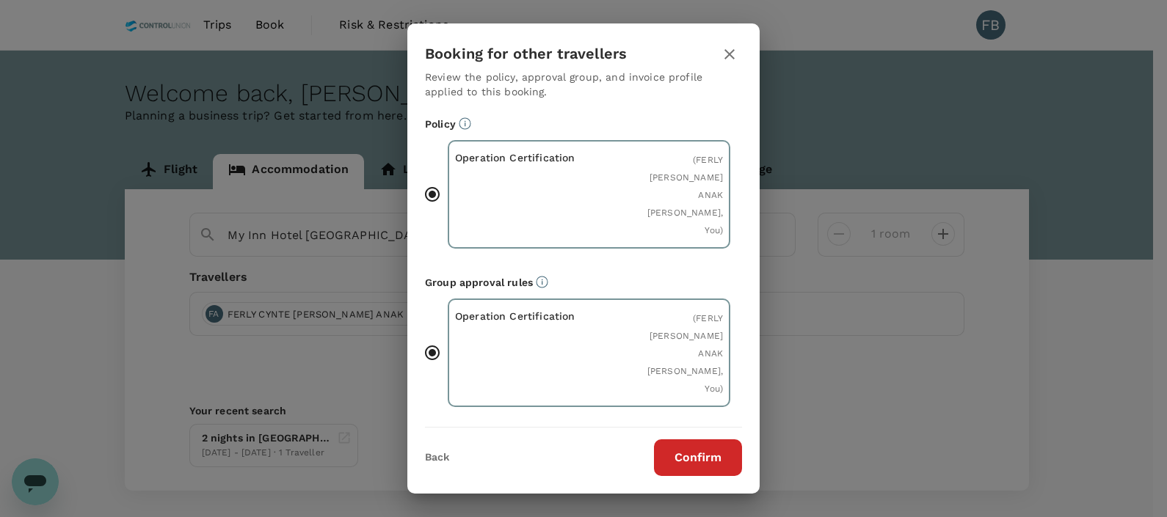
click at [671, 451] on button "Confirm" at bounding box center [698, 458] width 88 height 37
